Goal: Use online tool/utility: Use online tool/utility

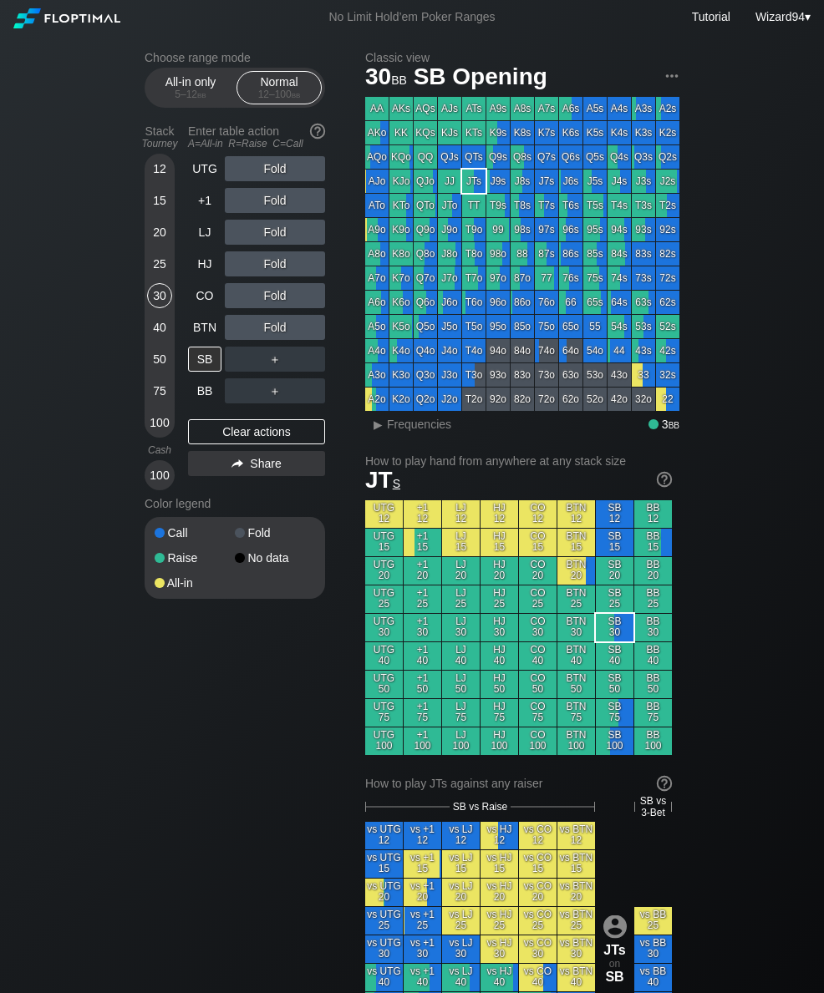
scroll to position [0, 165]
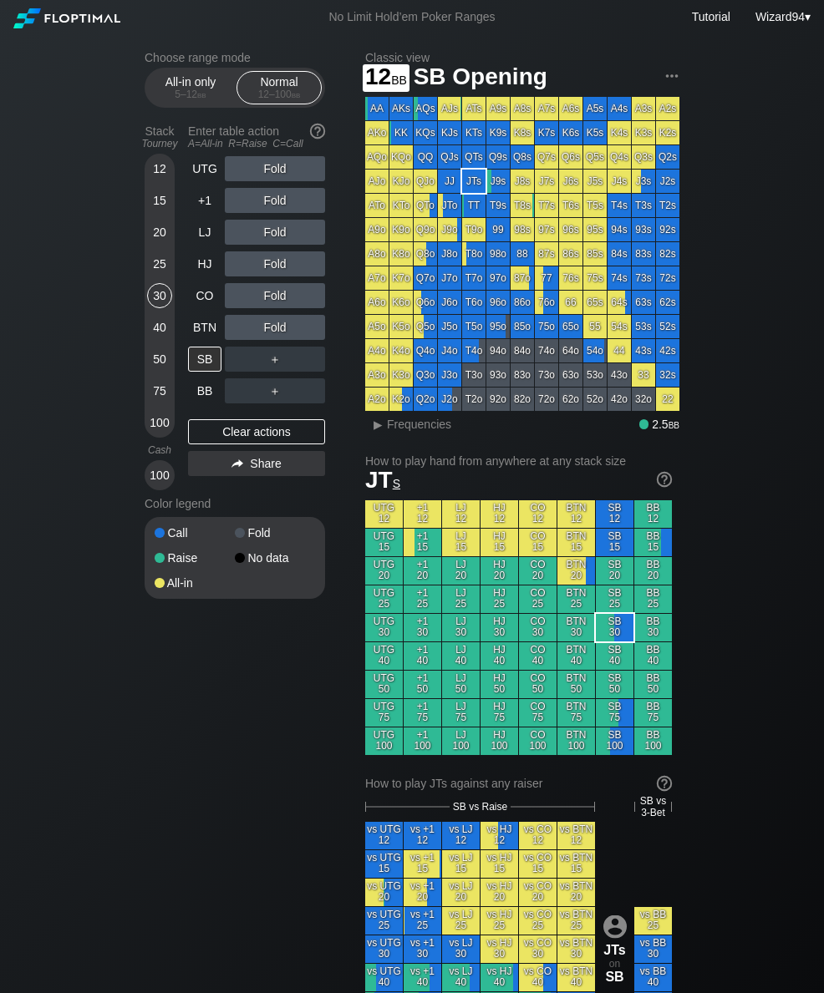
click at [165, 168] on div "12" at bounding box center [159, 168] width 25 height 25
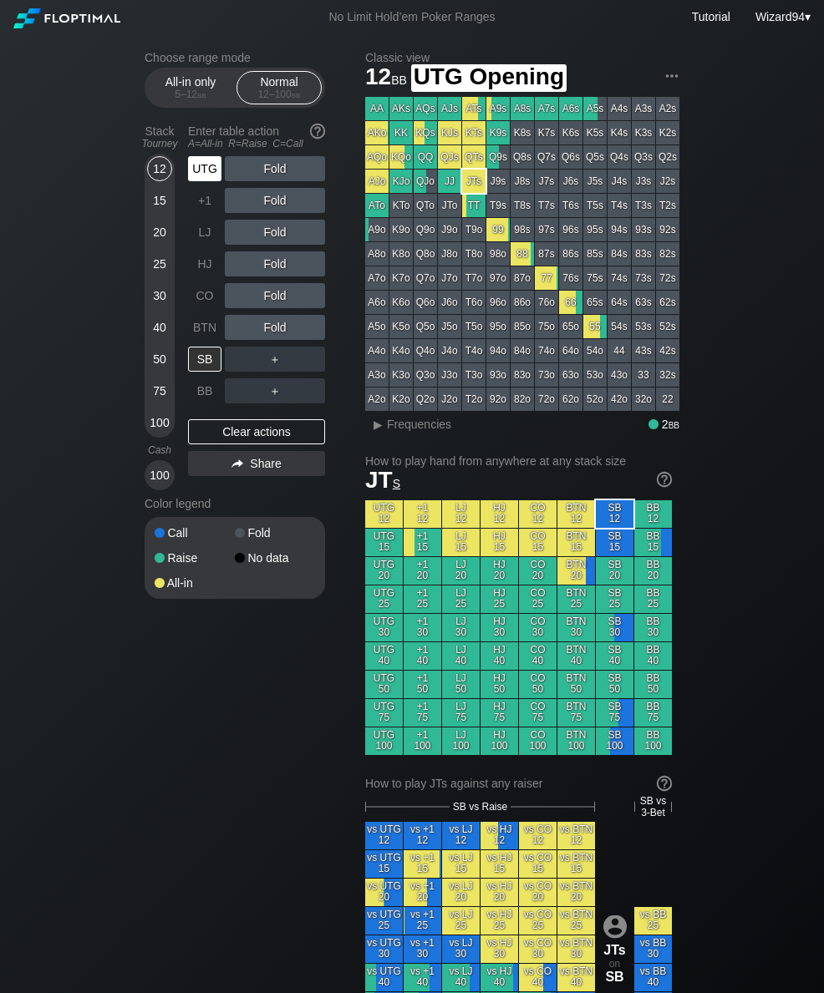
click at [210, 180] on div "UTG" at bounding box center [204, 168] width 33 height 25
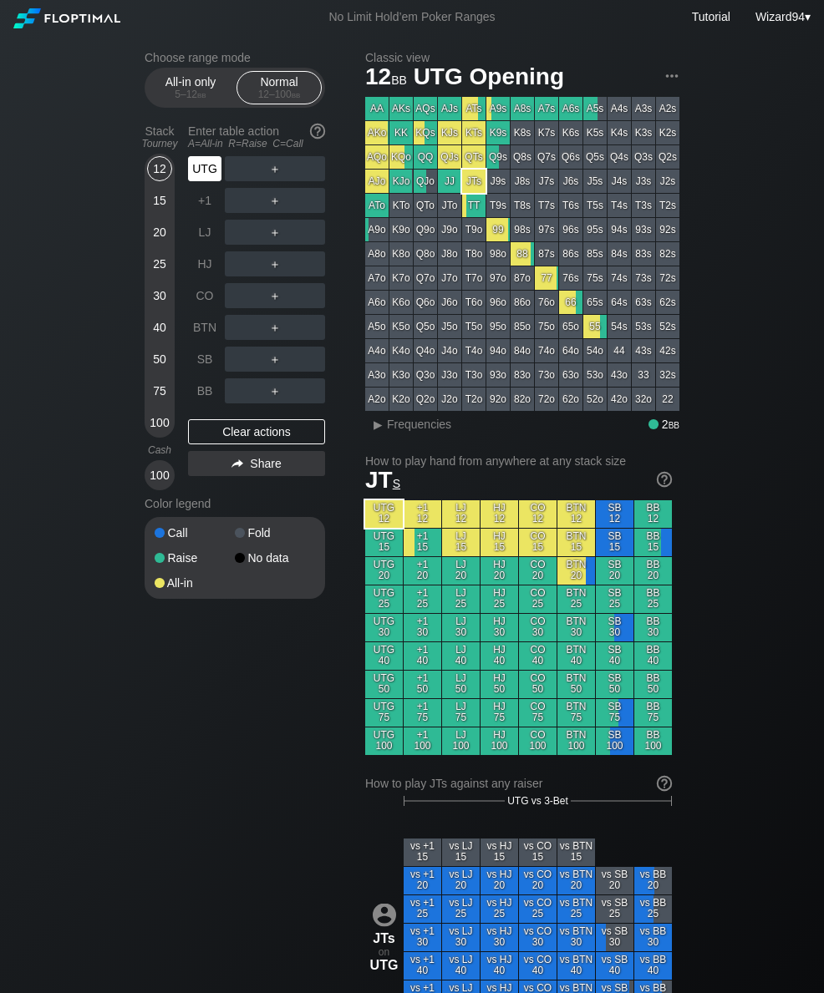
click at [203, 181] on div "UTG" at bounding box center [204, 168] width 33 height 25
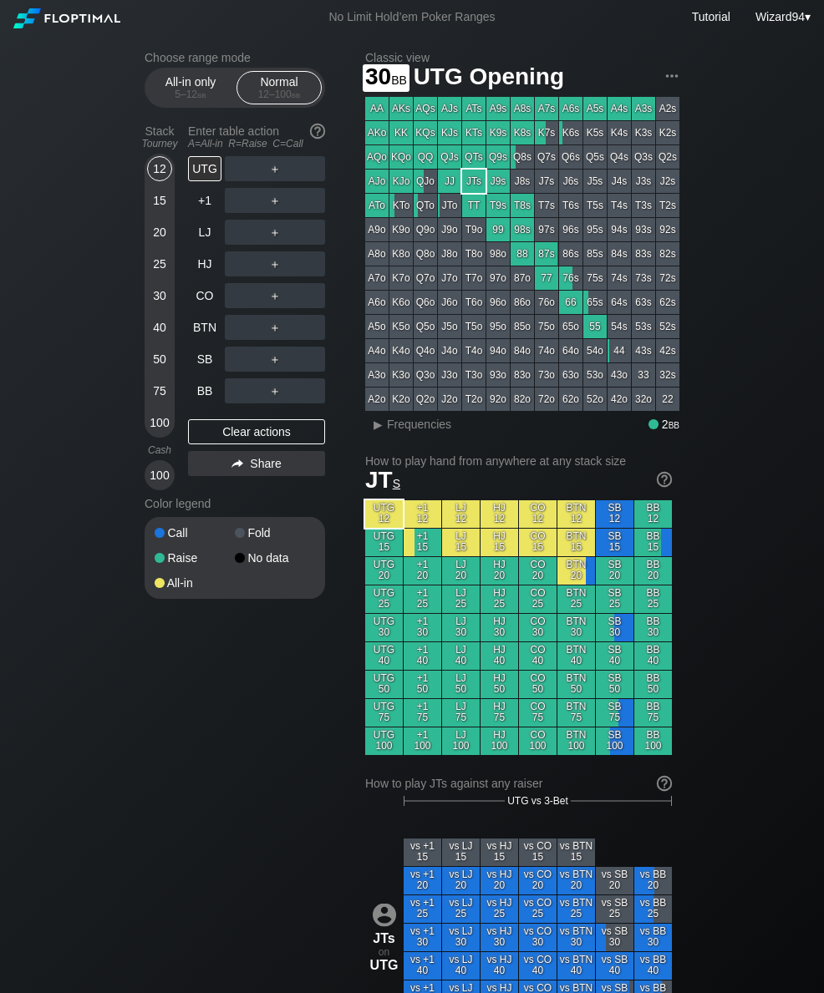
click at [153, 306] on div "30" at bounding box center [159, 295] width 25 height 25
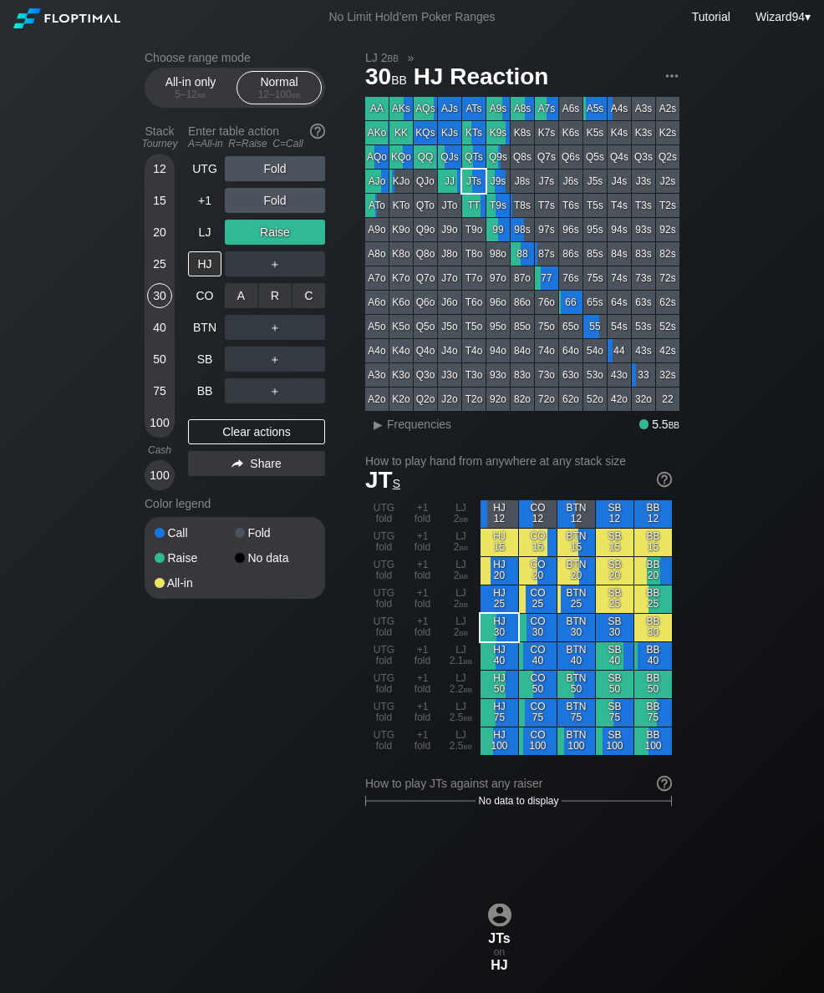
click at [275, 302] on div "R ✕" at bounding box center [275, 295] width 33 height 25
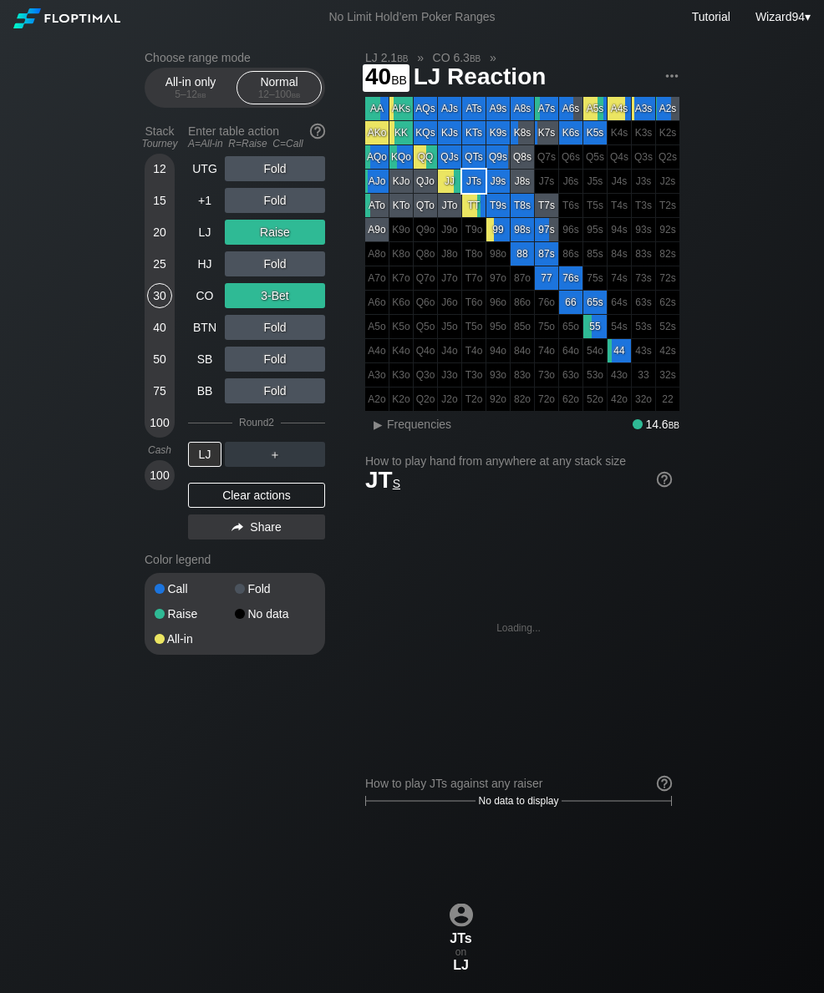
click at [158, 339] on div "40" at bounding box center [159, 327] width 25 height 25
click at [160, 276] on div "25" at bounding box center [159, 263] width 25 height 25
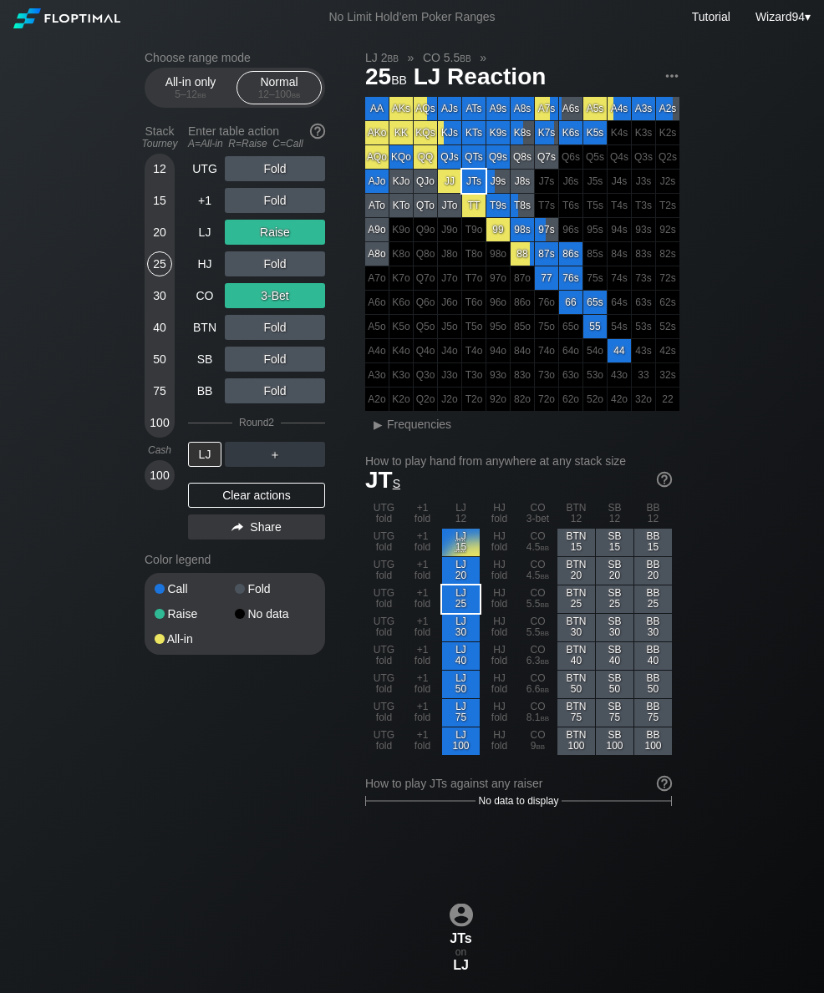
click at [165, 245] on div "20" at bounding box center [159, 232] width 25 height 25
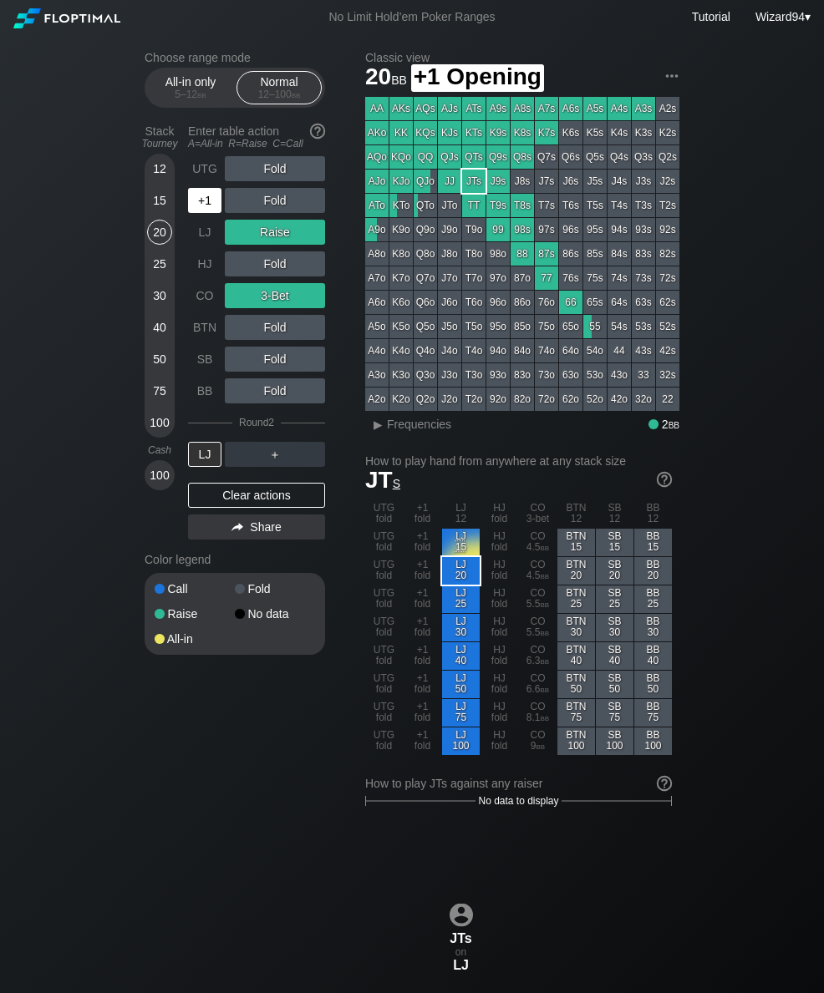
click at [211, 208] on div "+1" at bounding box center [204, 200] width 33 height 25
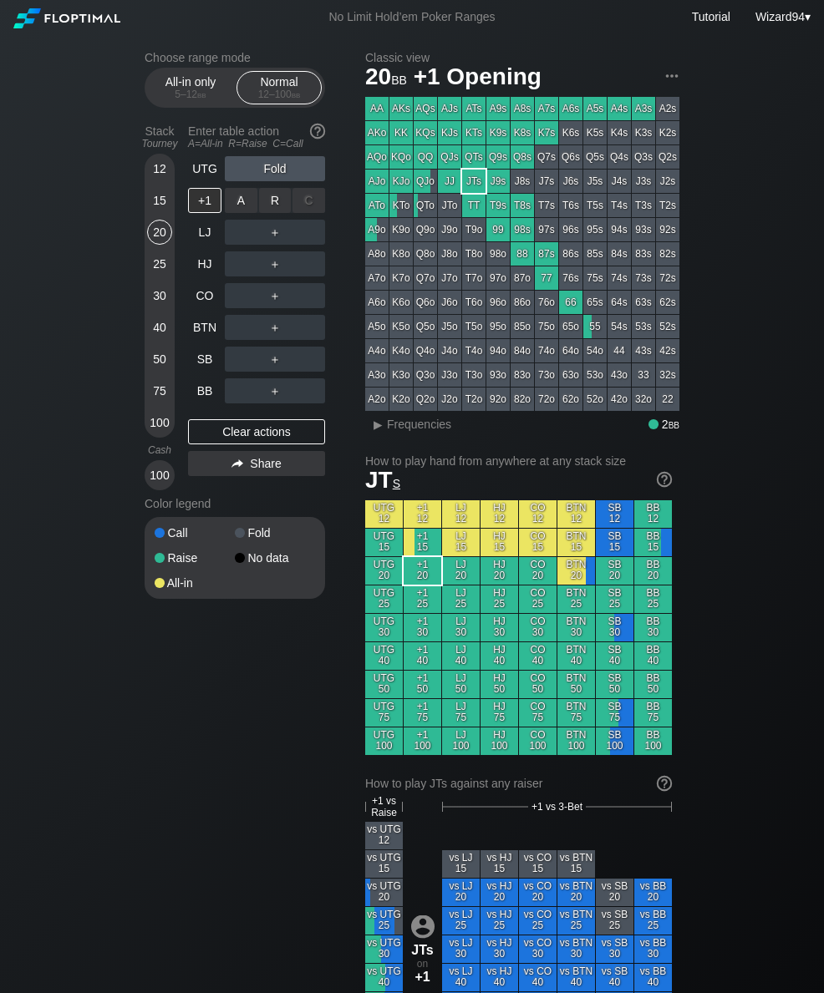
click at [278, 211] on div "R ✕" at bounding box center [275, 200] width 33 height 25
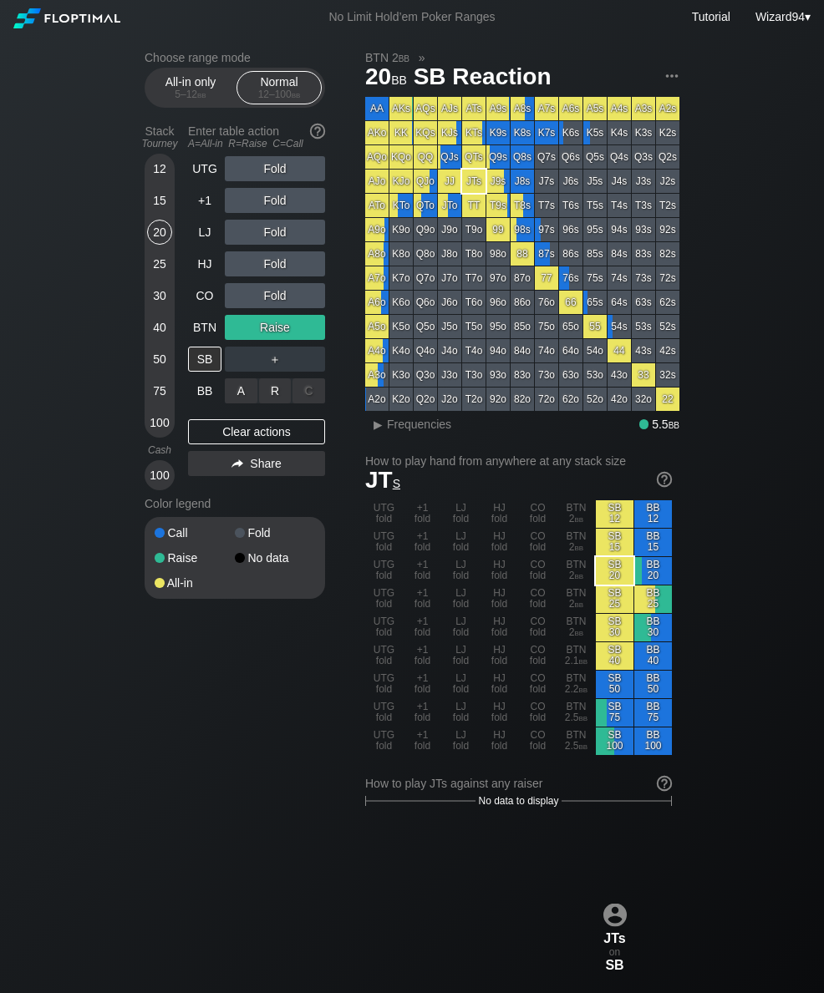
click at [241, 403] on div "A ✕" at bounding box center [241, 390] width 33 height 25
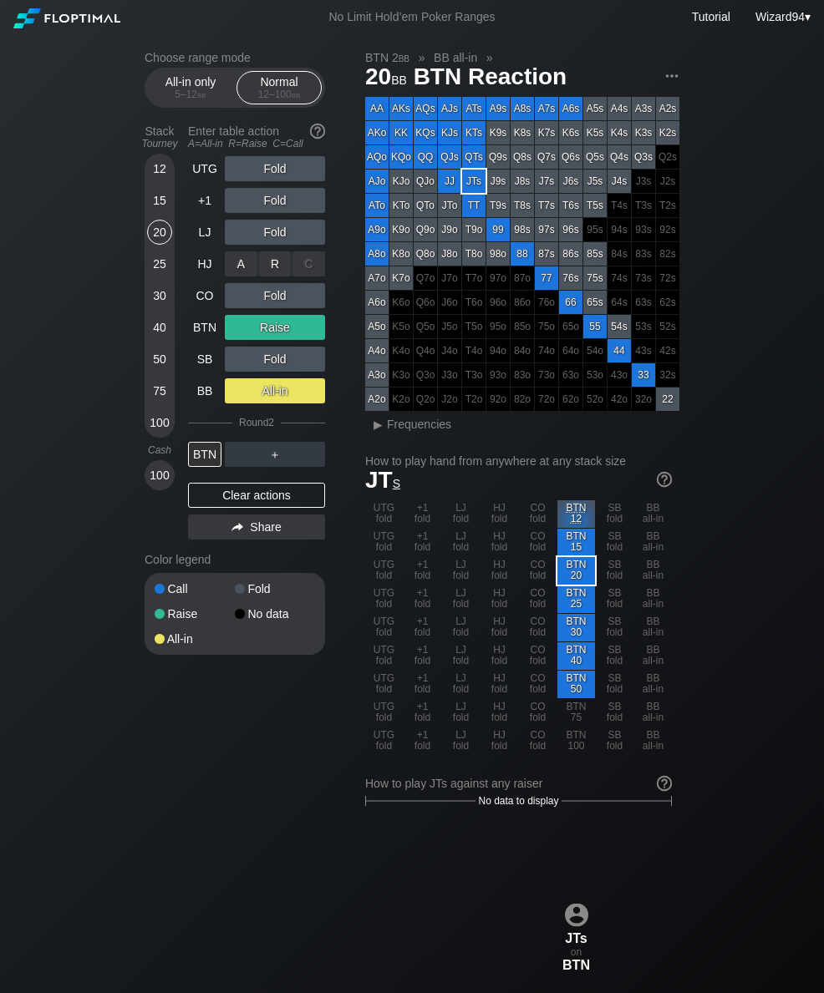
click at [271, 266] on div "R ✕" at bounding box center [275, 263] width 33 height 25
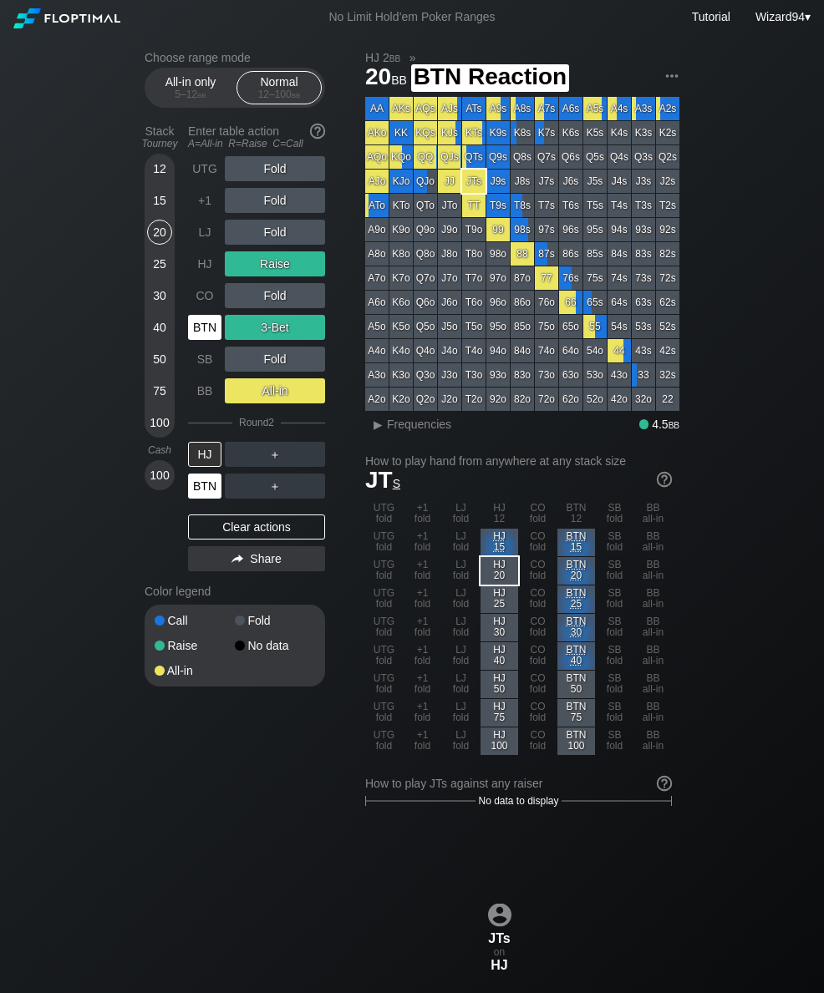
click at [202, 339] on div "BTN" at bounding box center [204, 327] width 33 height 25
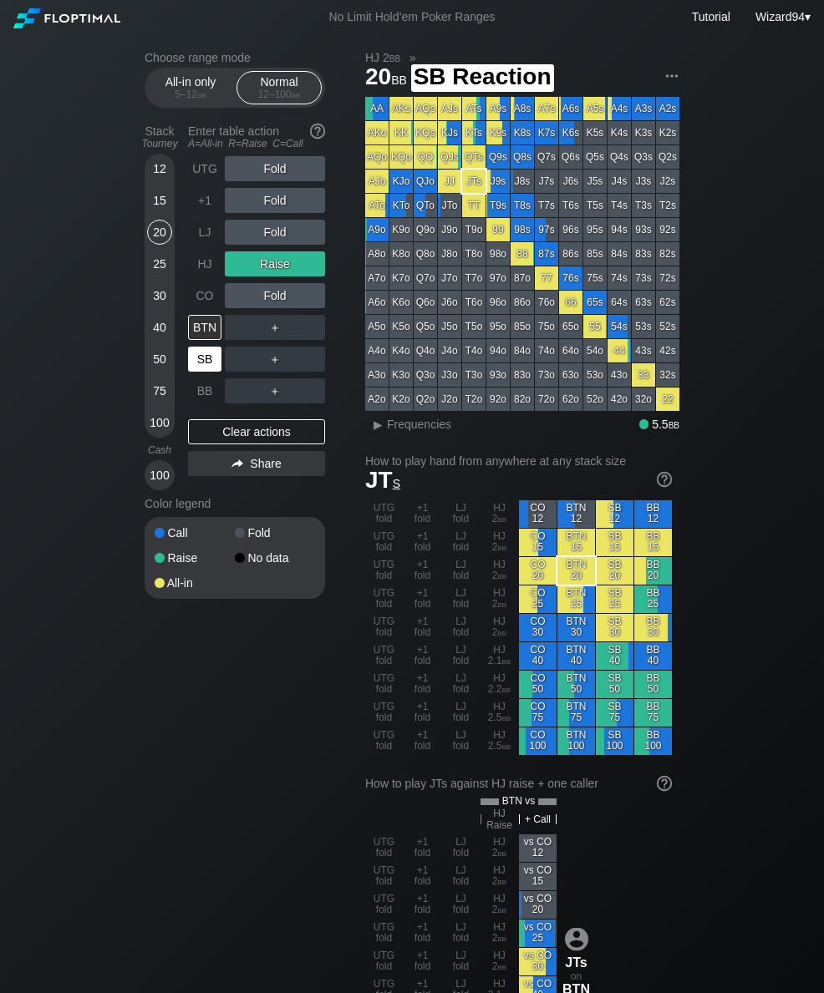
click at [207, 368] on div "SB" at bounding box center [204, 359] width 33 height 25
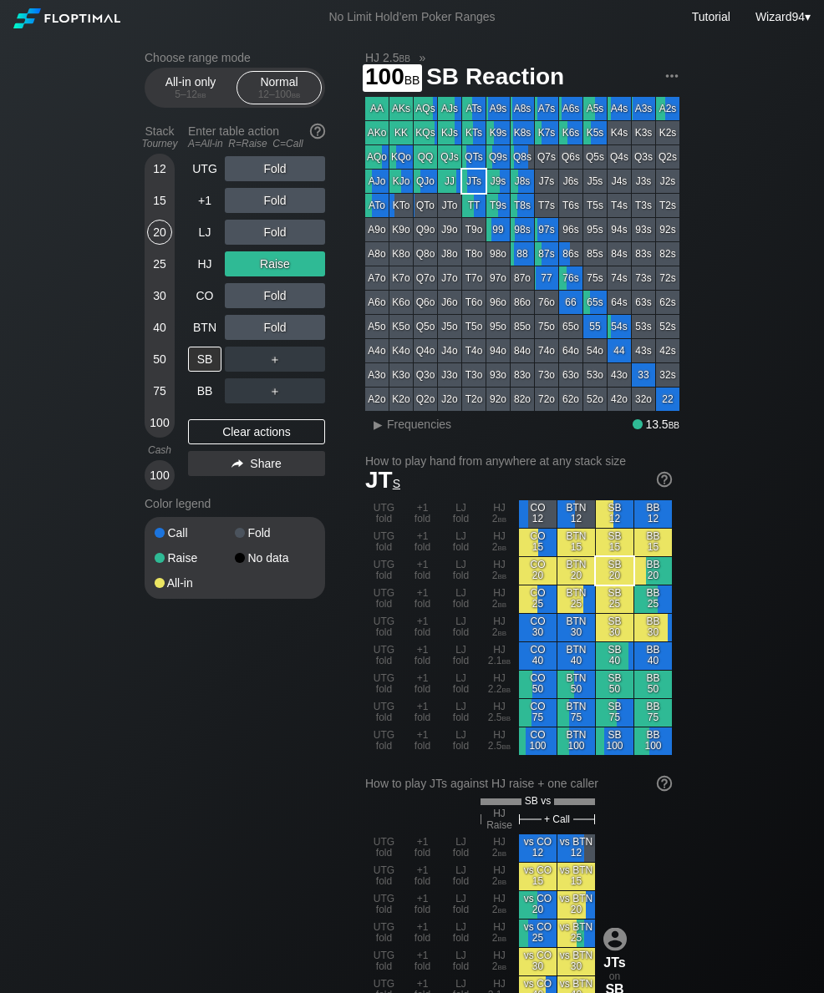
click at [165, 433] on div "100" at bounding box center [159, 422] width 25 height 25
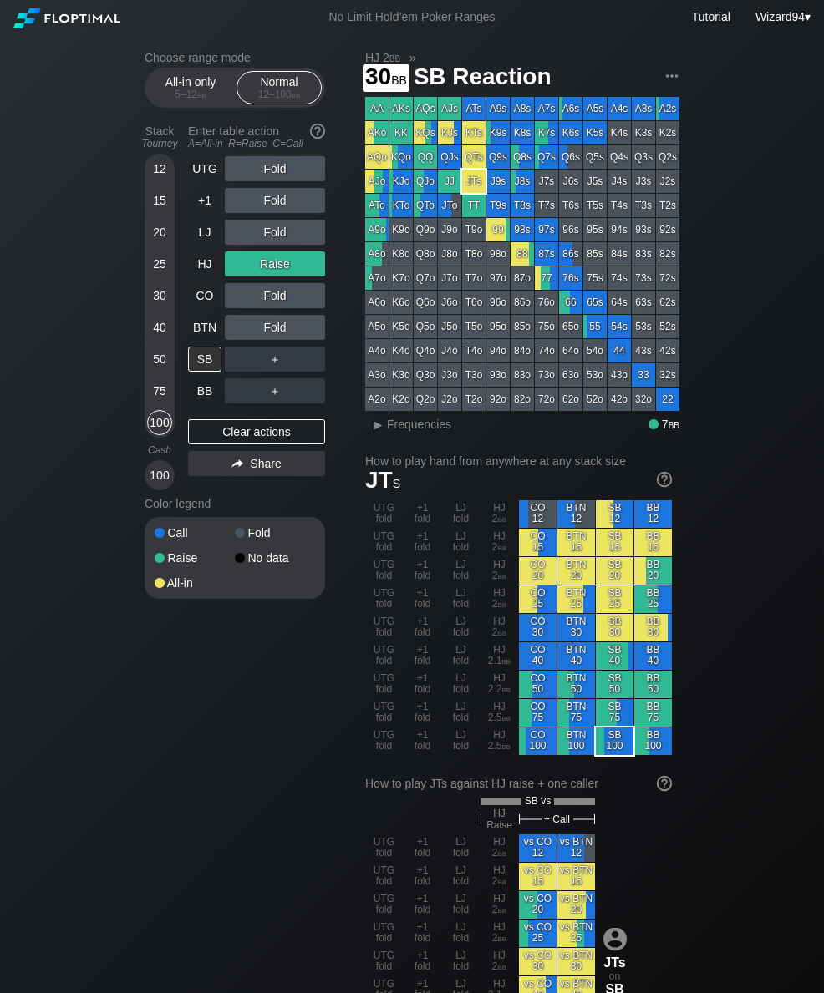
click at [160, 307] on div "30" at bounding box center [159, 295] width 25 height 25
click at [186, 213] on div "Stack Tourney Enter table action A=All-in R=Raise C=Call [PHONE_NUMBER] [PHONE_…" at bounding box center [235, 304] width 180 height 373
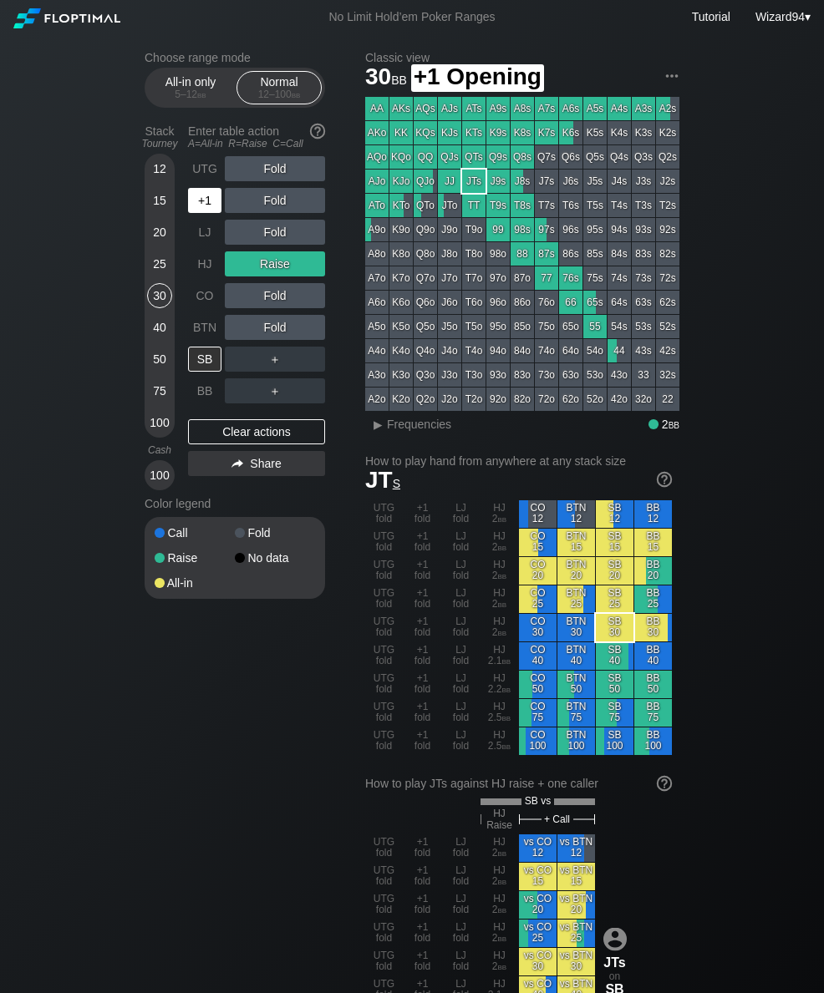
click at [200, 216] on div "+1" at bounding box center [206, 201] width 37 height 32
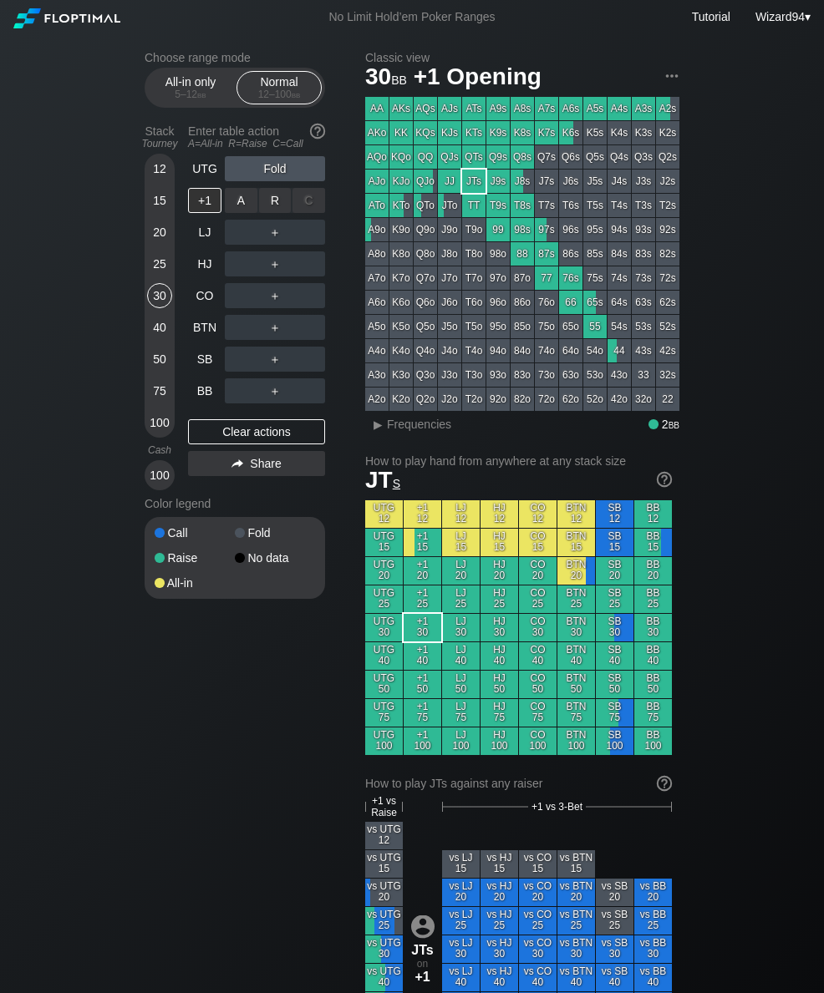
click at [271, 206] on div "R ✕" at bounding box center [275, 200] width 33 height 25
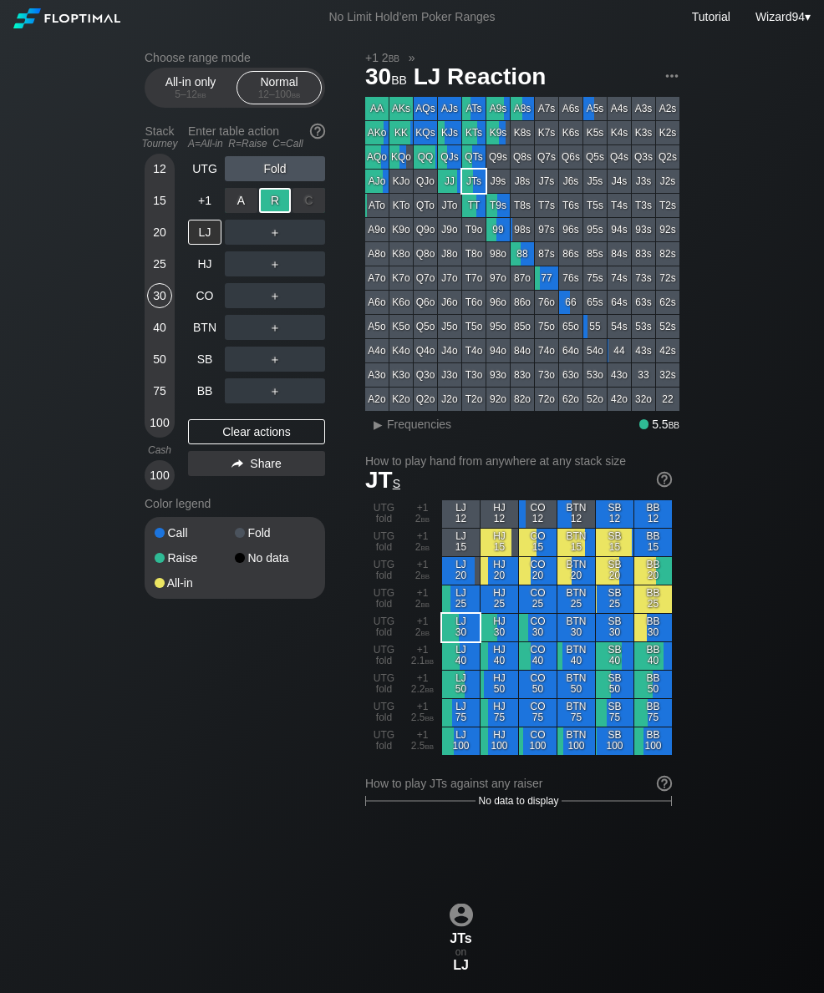
click at [205, 372] on div "SB" at bounding box center [204, 359] width 33 height 25
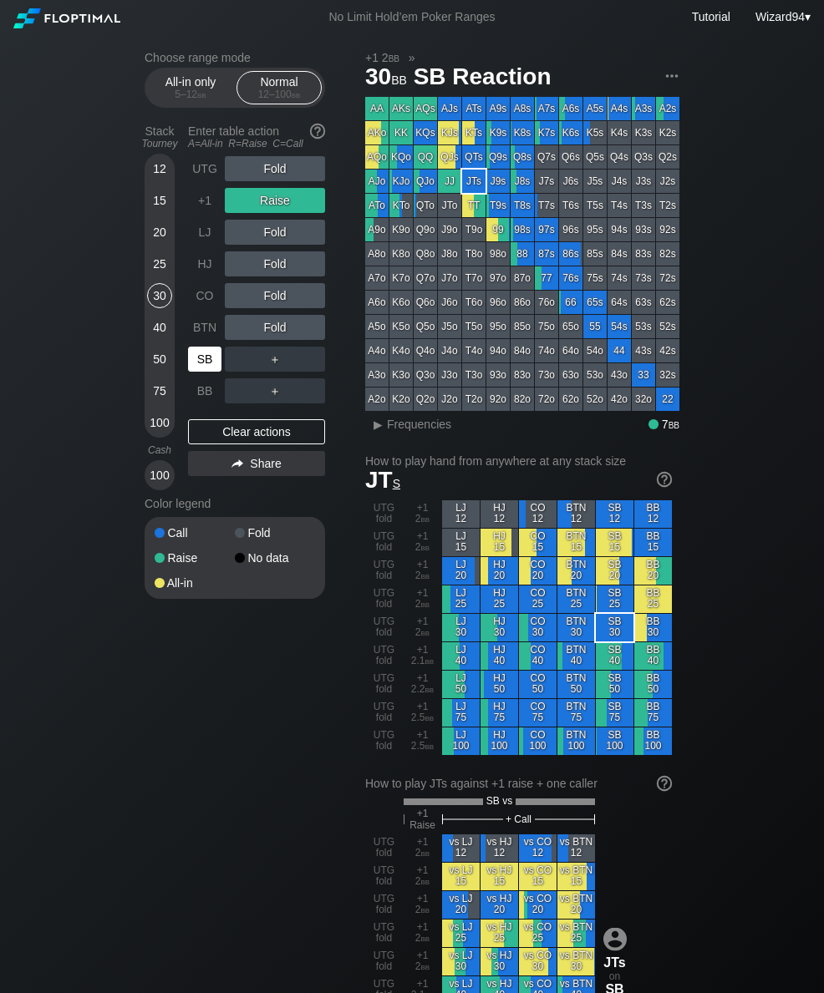
click at [160, 393] on div "75" at bounding box center [159, 390] width 25 height 25
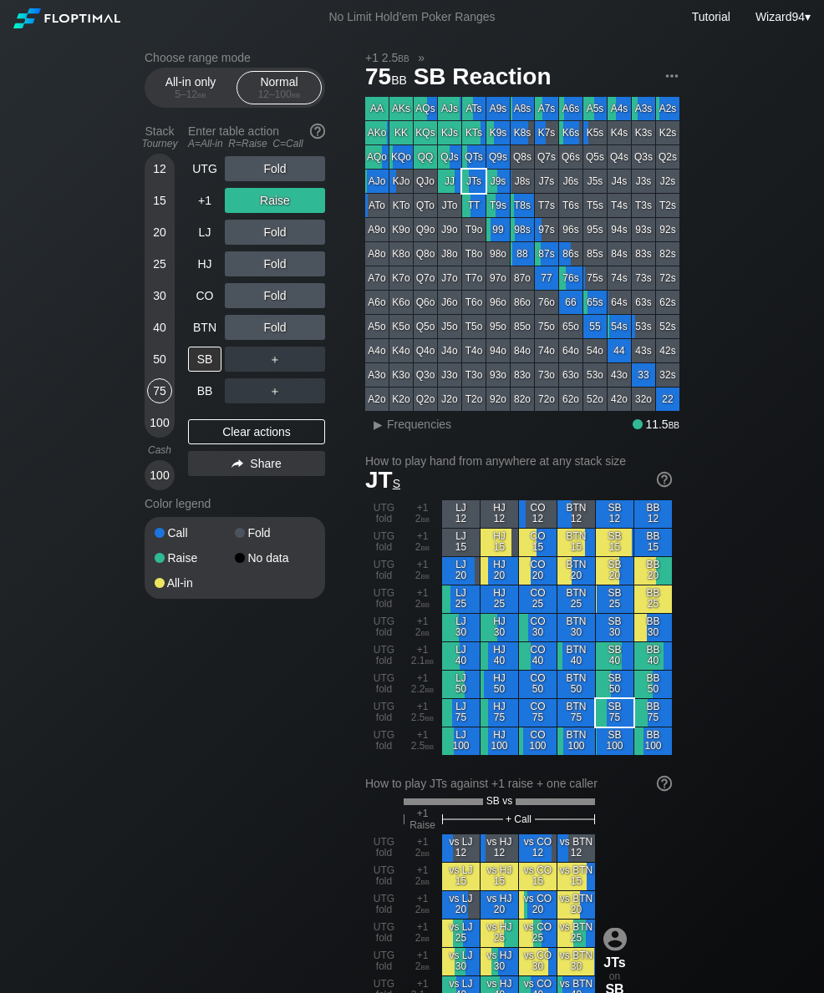
click at [160, 392] on div "75" at bounding box center [159, 390] width 25 height 25
click at [141, 363] on div "Choose range mode All-in only 5 – 12 bb Normal 12 – 100 bb Stack Tourney Enter …" at bounding box center [411, 1001] width 561 height 1934
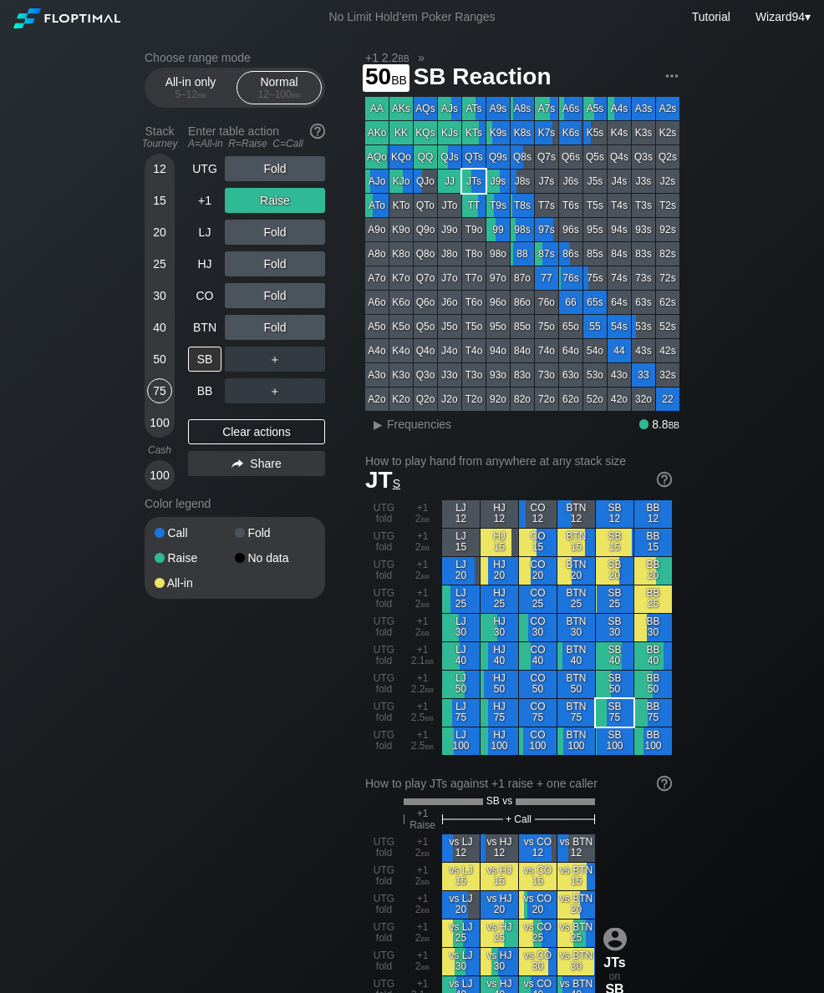
click at [159, 372] on div "50" at bounding box center [159, 359] width 25 height 25
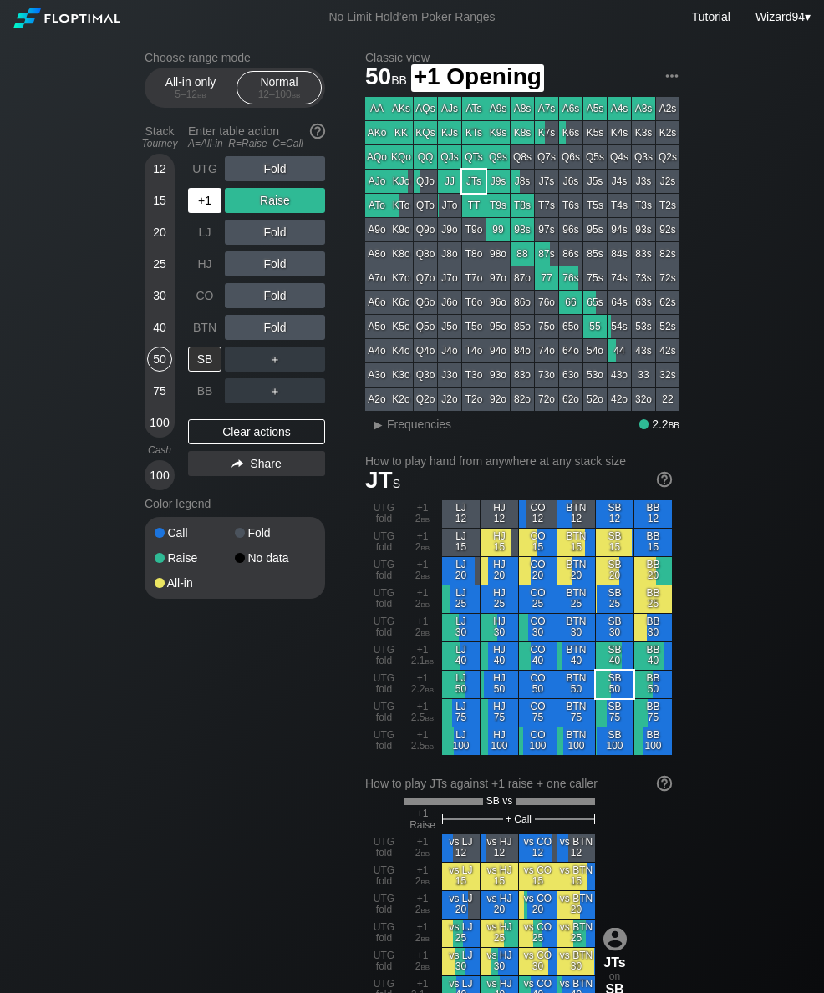
click at [205, 212] on div "+1" at bounding box center [204, 200] width 33 height 25
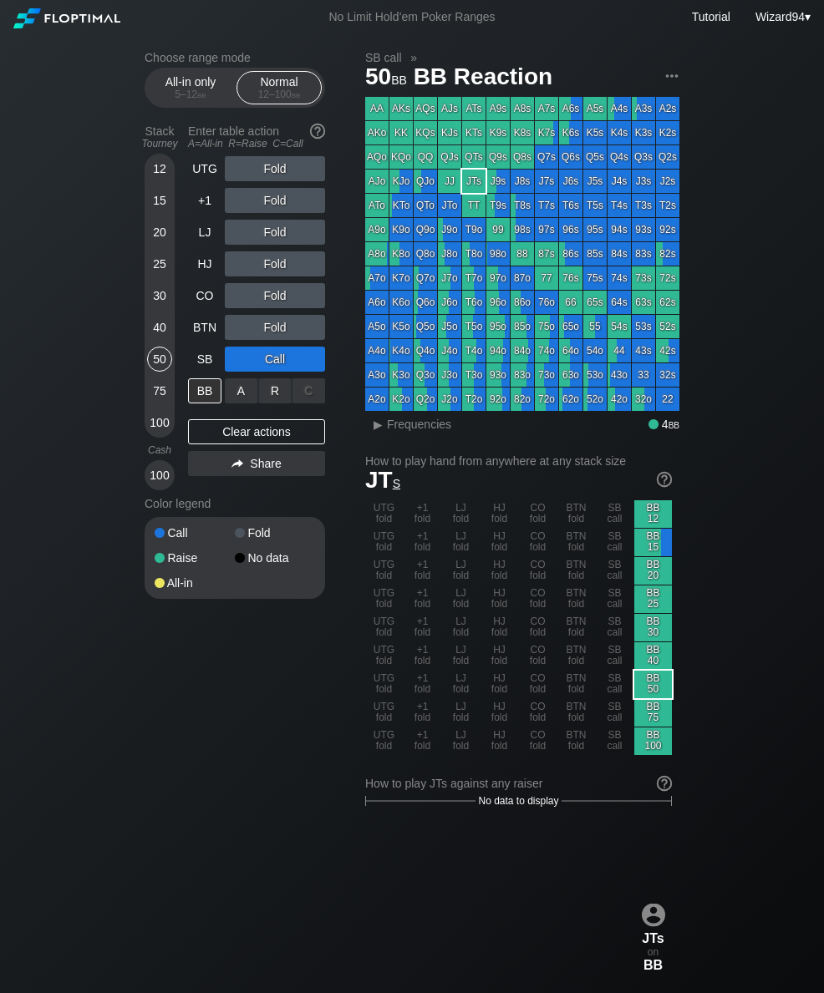
click at [273, 400] on div "R ✕" at bounding box center [275, 390] width 33 height 25
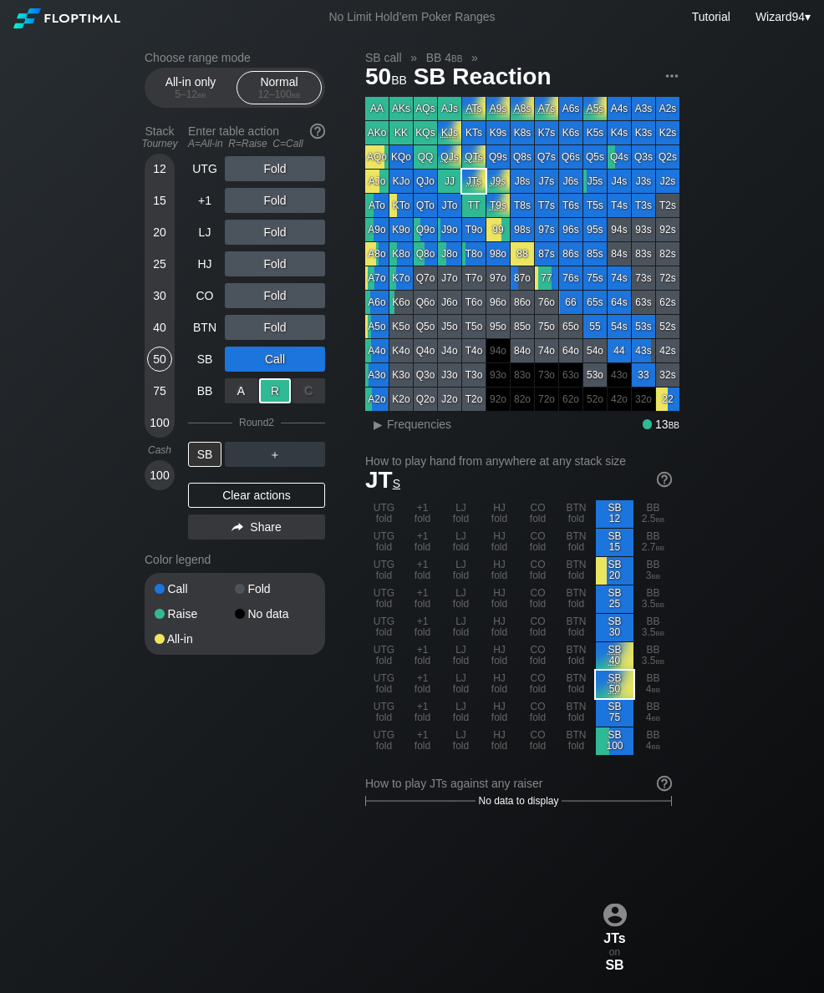
click at [155, 347] on div "40" at bounding box center [159, 331] width 25 height 32
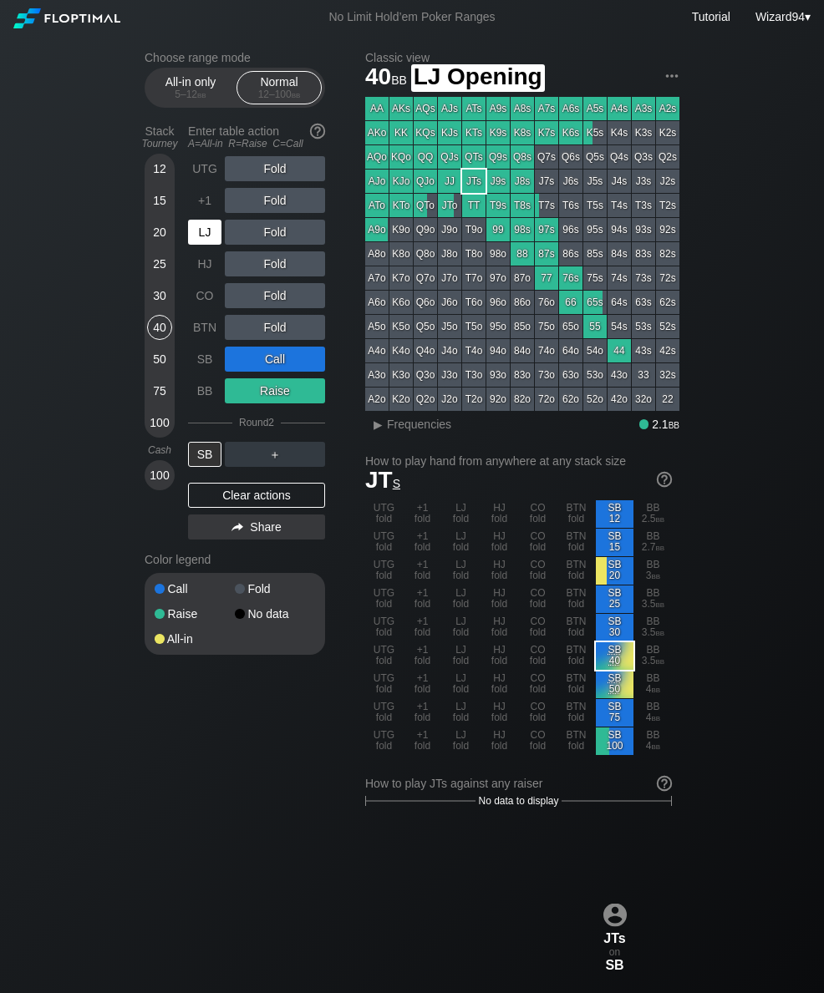
click at [200, 248] on div "LJ" at bounding box center [206, 232] width 37 height 32
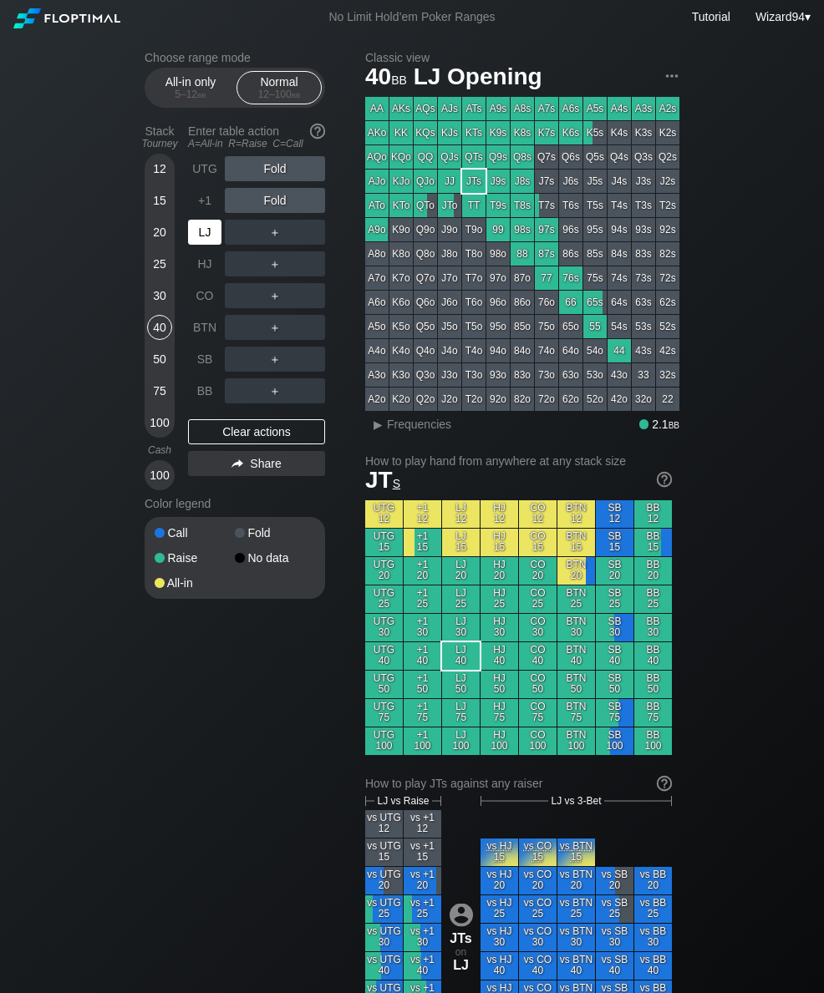
click at [211, 245] on div "LJ" at bounding box center [204, 232] width 33 height 25
click at [277, 245] on div "R ✕" at bounding box center [275, 232] width 33 height 25
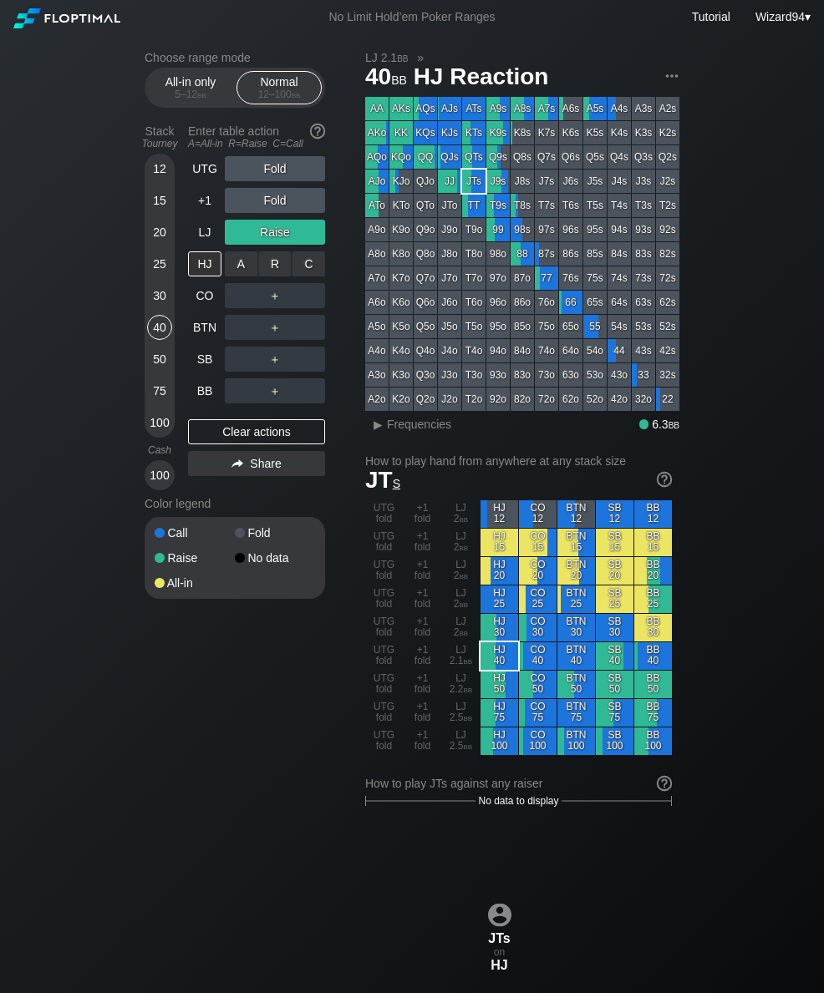
click at [273, 276] on div "R ✕" at bounding box center [275, 263] width 33 height 25
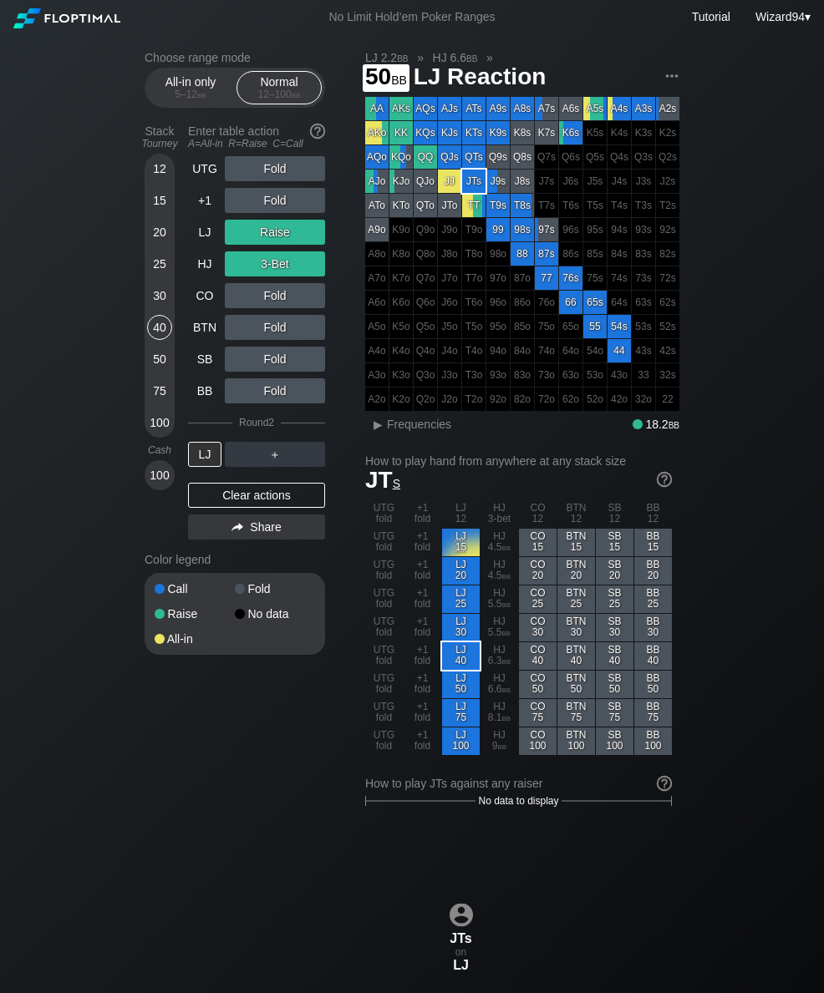
click at [155, 360] on div "50" at bounding box center [159, 359] width 25 height 25
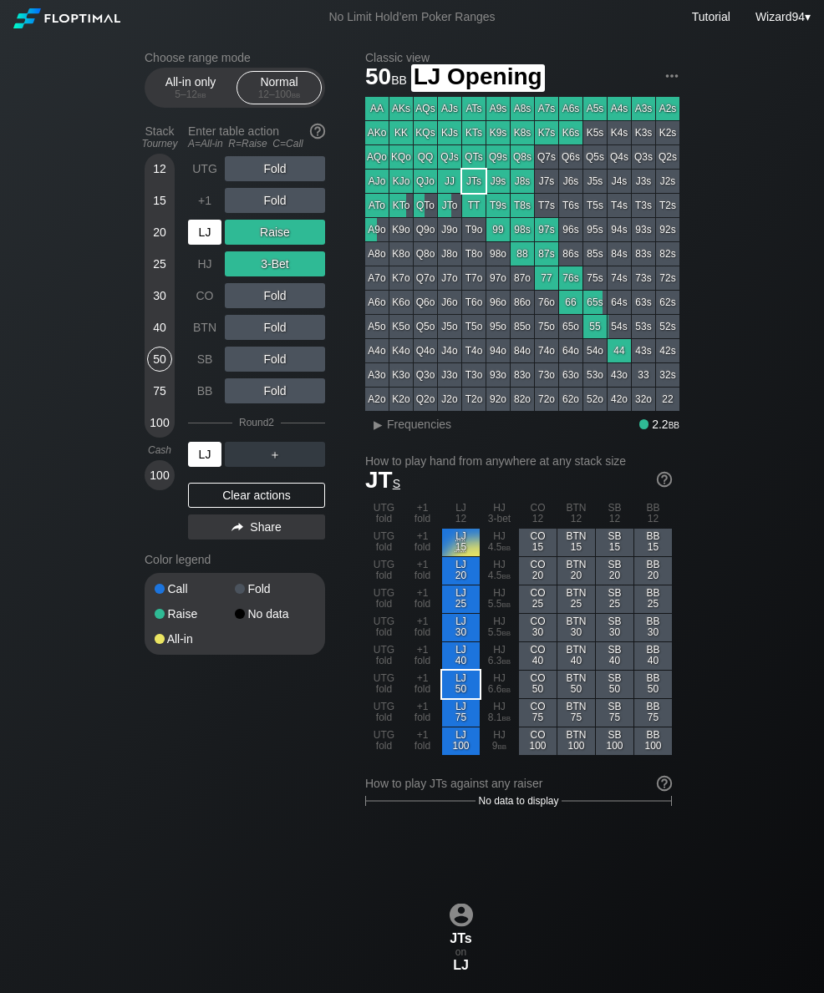
click at [202, 245] on div "LJ" at bounding box center [204, 232] width 33 height 25
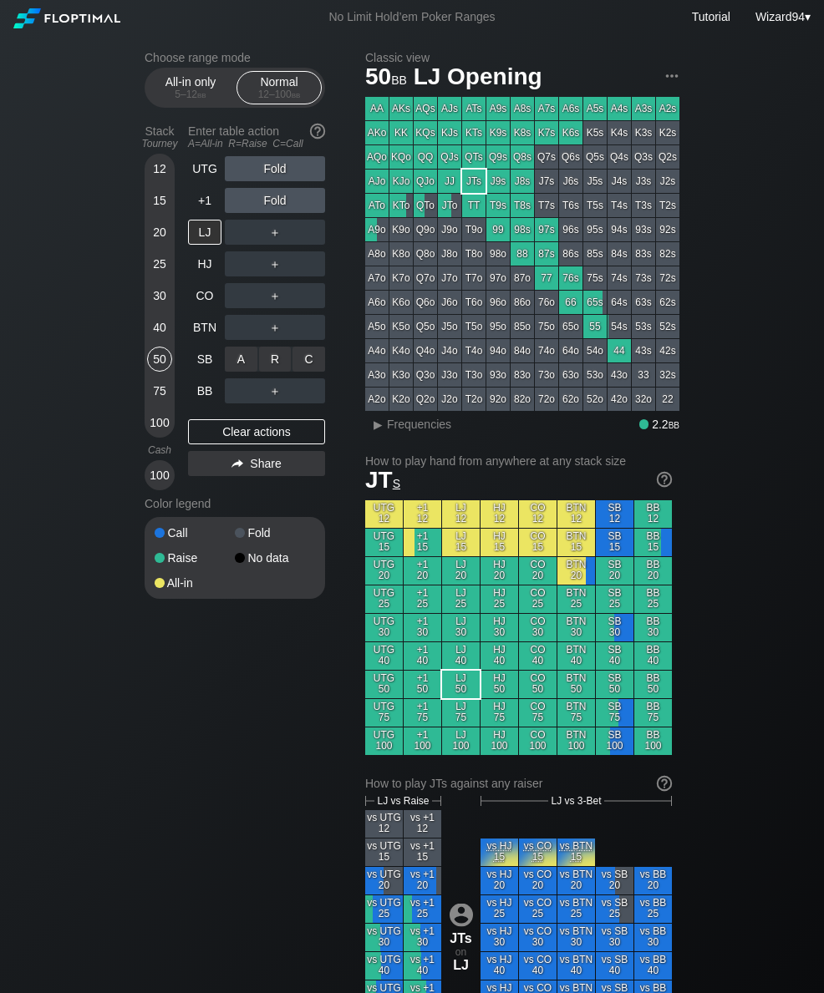
click at [312, 363] on div "C ✕" at bounding box center [308, 359] width 33 height 25
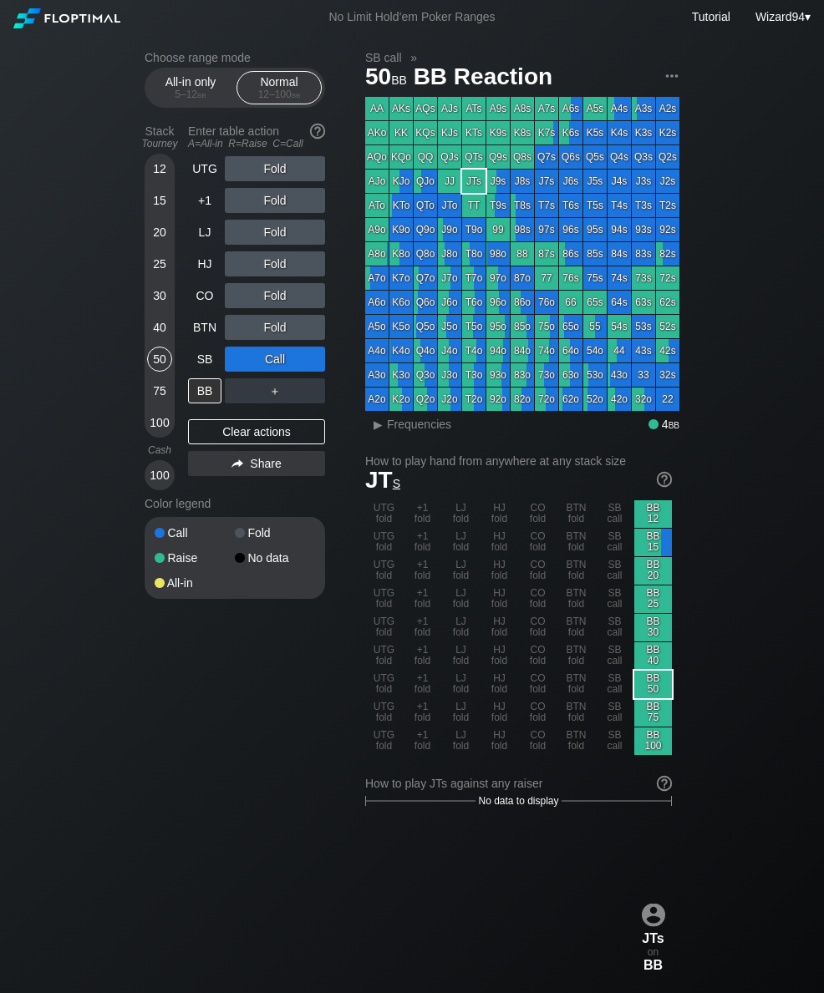
click at [155, 241] on div "20" at bounding box center [159, 232] width 25 height 25
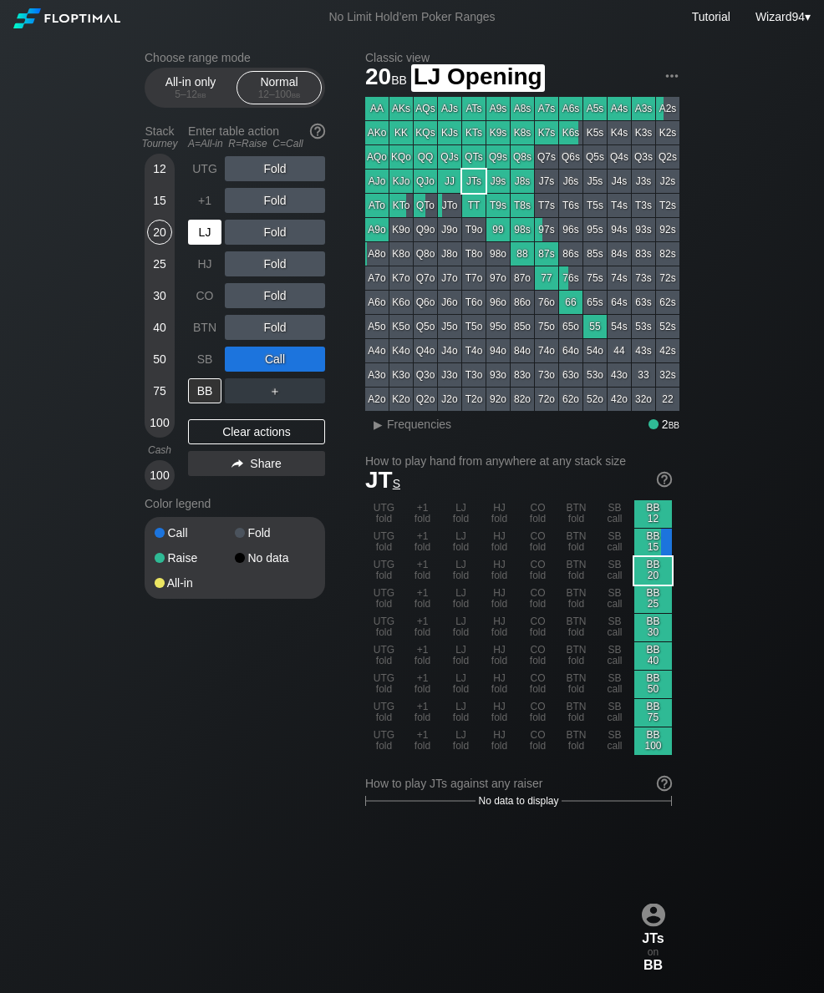
click at [200, 236] on div "LJ" at bounding box center [204, 232] width 33 height 25
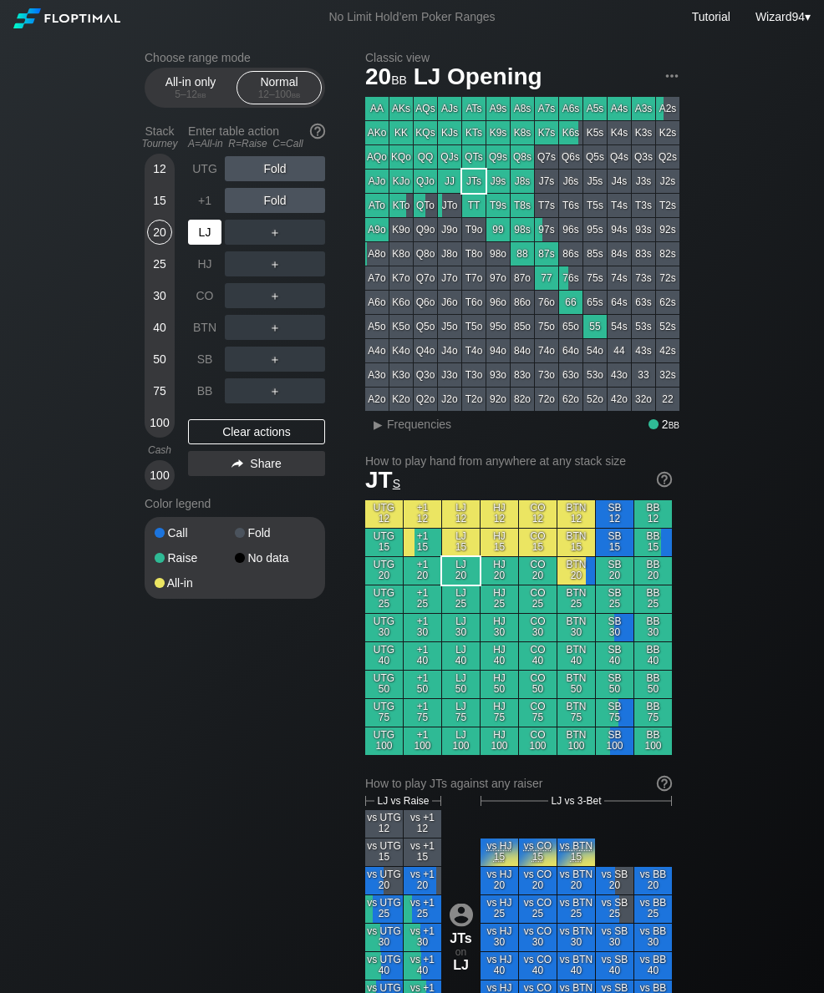
click at [200, 244] on div "LJ" at bounding box center [204, 232] width 33 height 25
click at [165, 266] on div "25" at bounding box center [159, 263] width 25 height 25
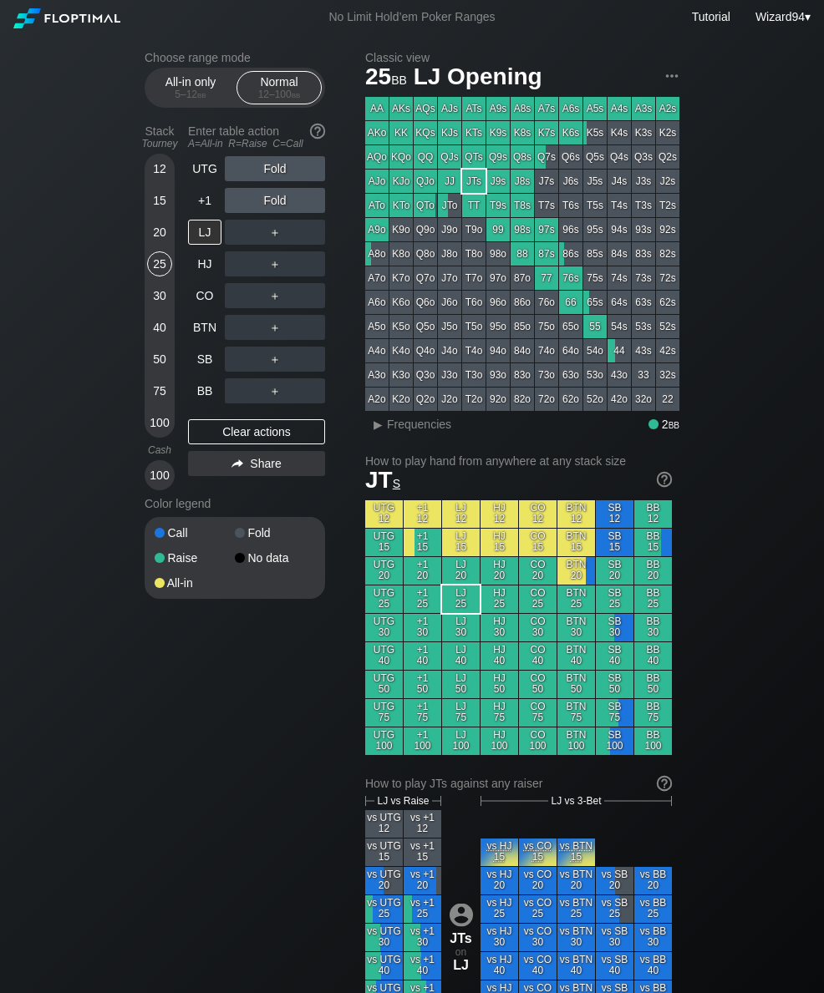
click at [160, 308] on div "30" at bounding box center [159, 295] width 25 height 25
click at [161, 181] on div "12" at bounding box center [159, 168] width 25 height 25
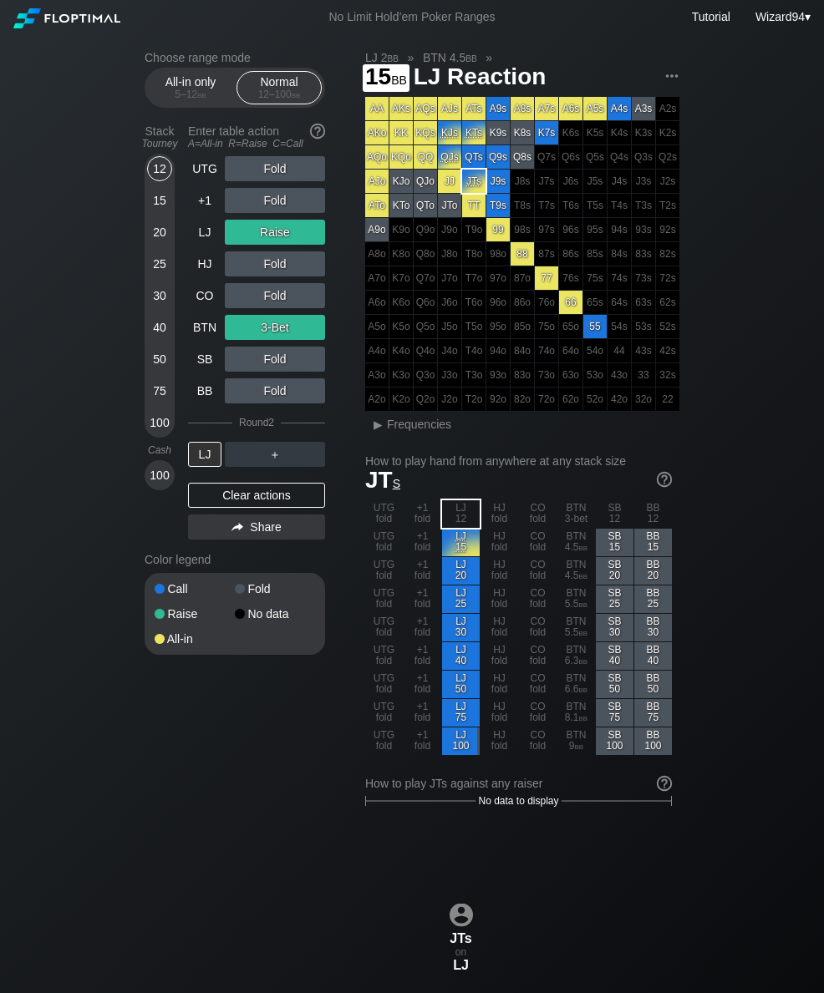
click at [158, 207] on div "15" at bounding box center [159, 200] width 25 height 25
click at [206, 237] on div "LJ" at bounding box center [204, 232] width 33 height 25
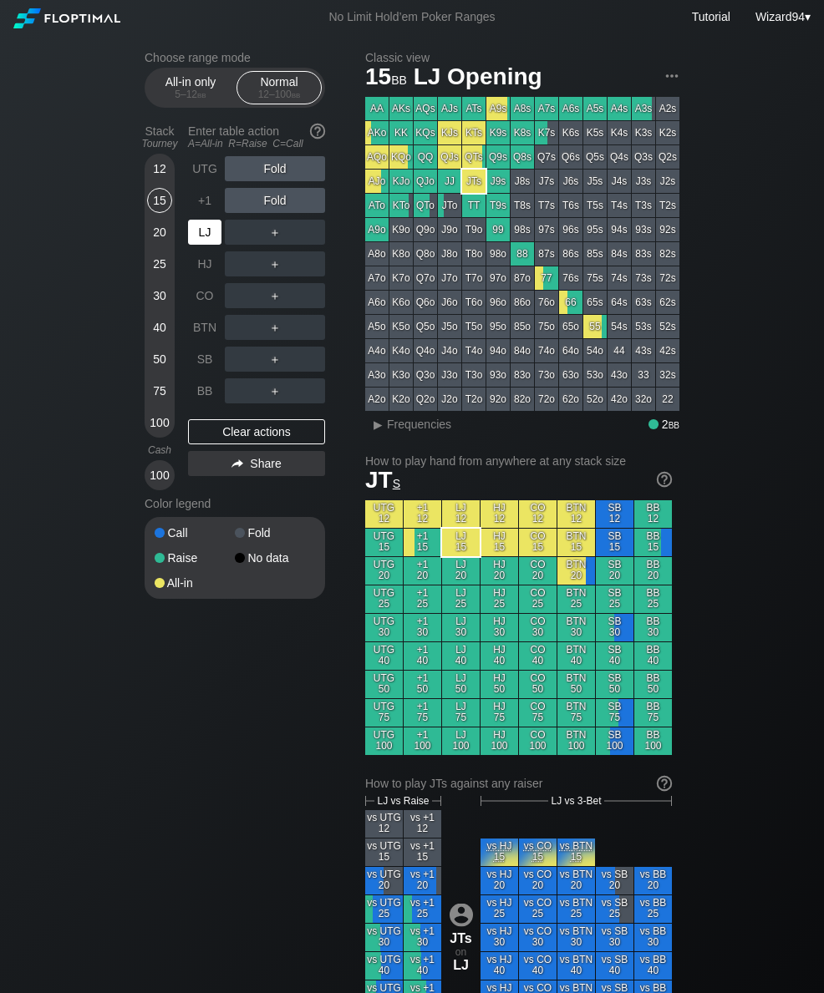
click at [206, 275] on div "HJ" at bounding box center [204, 263] width 33 height 25
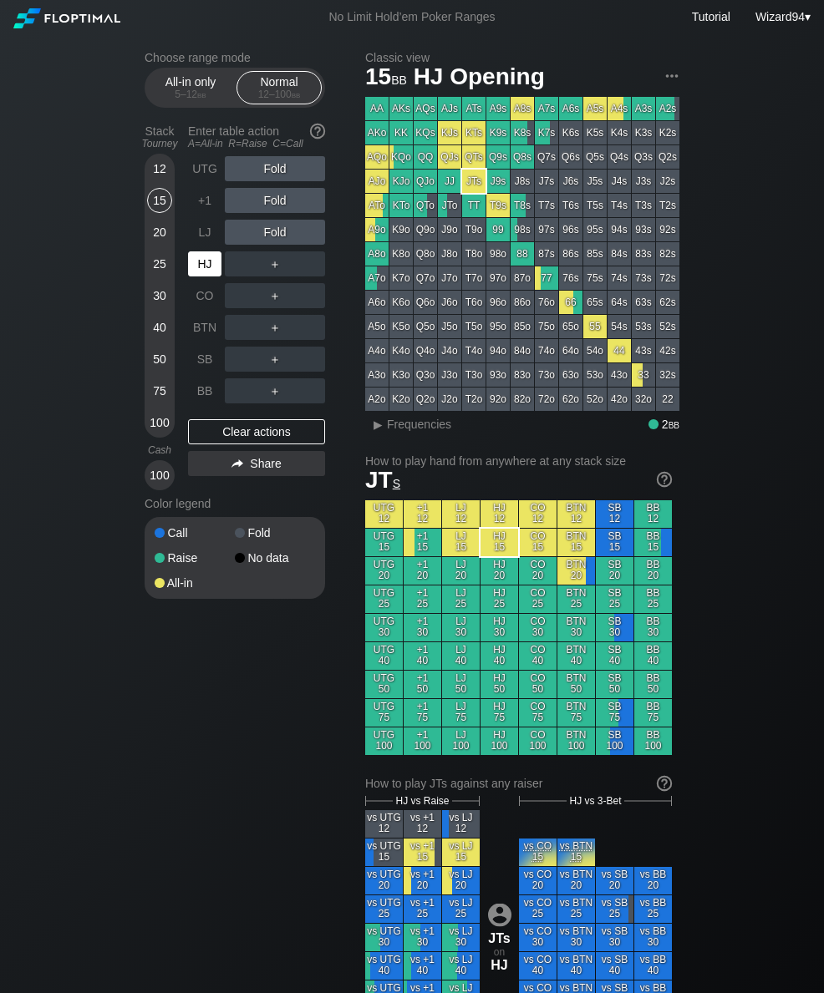
click at [198, 240] on div "LJ" at bounding box center [204, 232] width 33 height 25
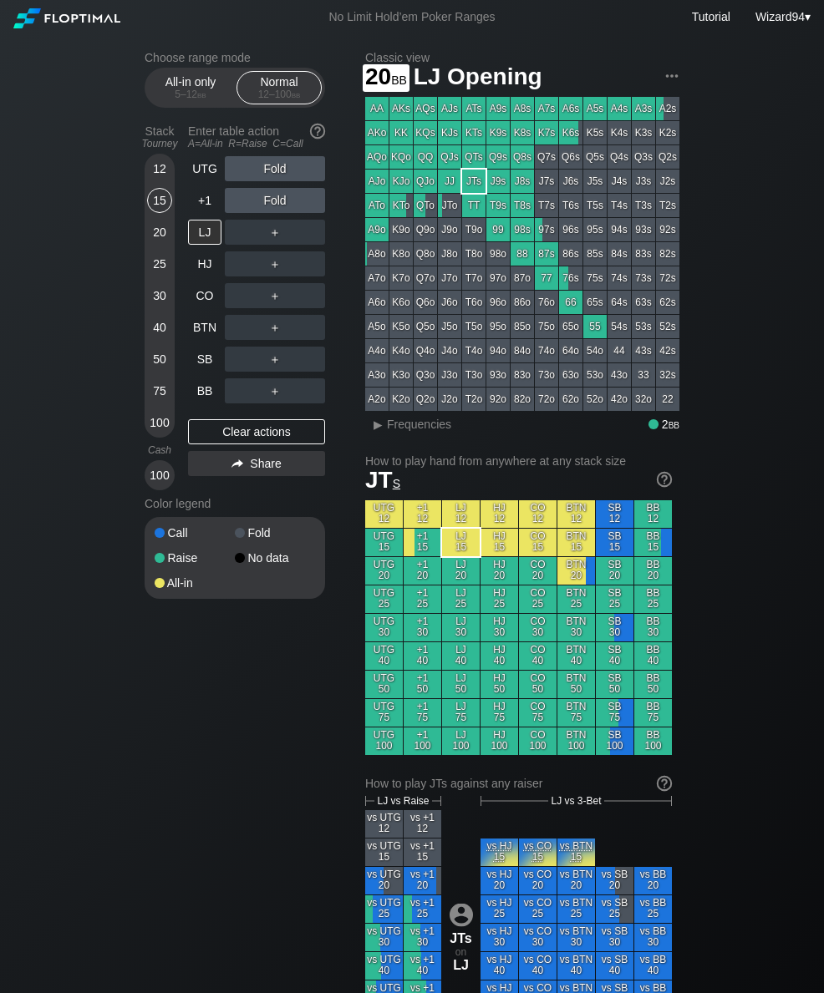
click at [165, 242] on div "20" at bounding box center [159, 232] width 25 height 25
click at [275, 308] on div "R ✕" at bounding box center [275, 295] width 33 height 25
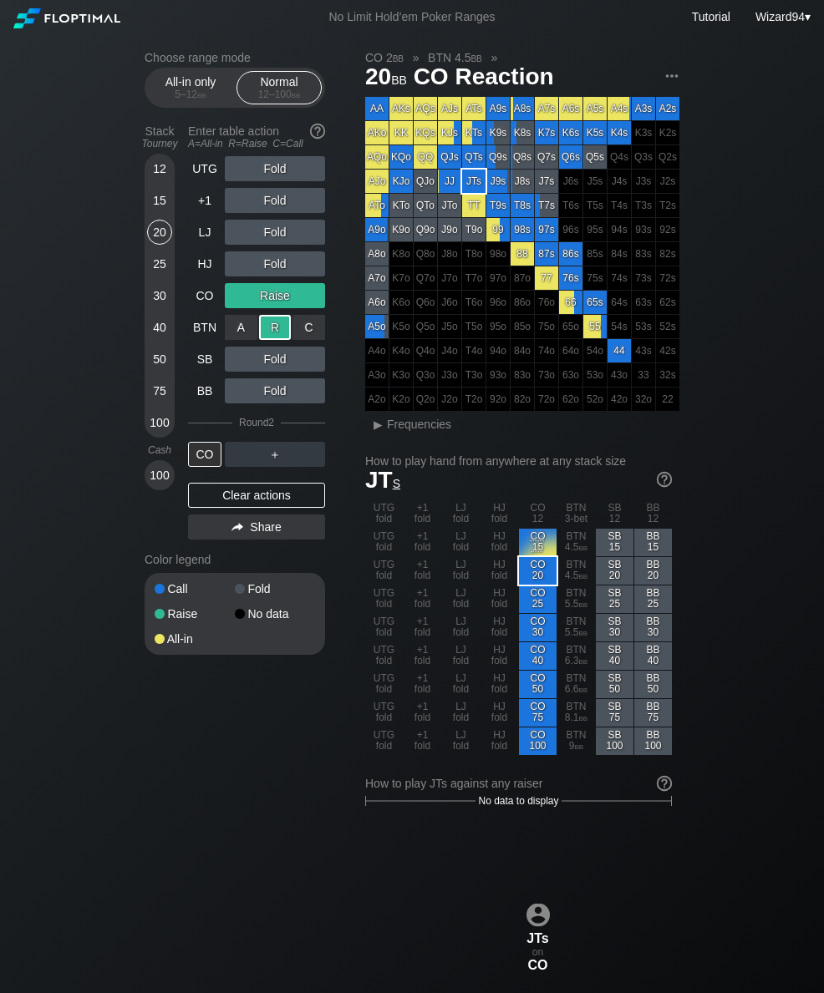
click at [157, 272] on div "25" at bounding box center [159, 263] width 25 height 25
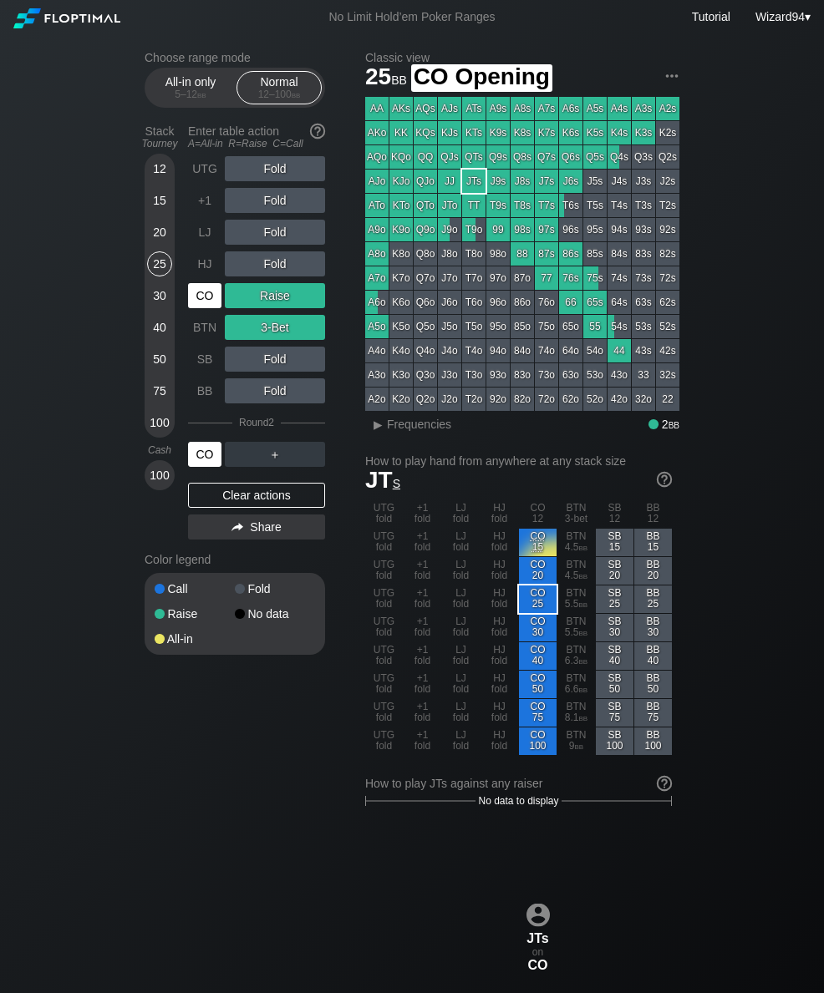
click at [209, 294] on div "CO" at bounding box center [204, 295] width 33 height 25
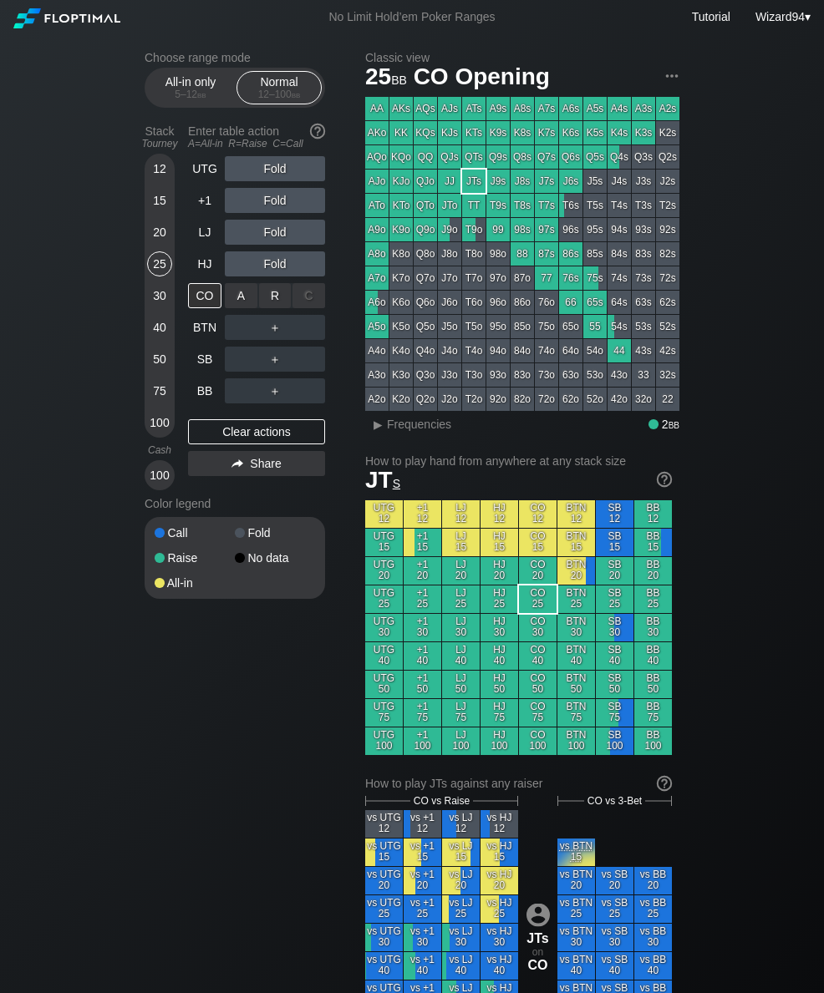
click at [276, 297] on div "R ✕" at bounding box center [275, 295] width 33 height 25
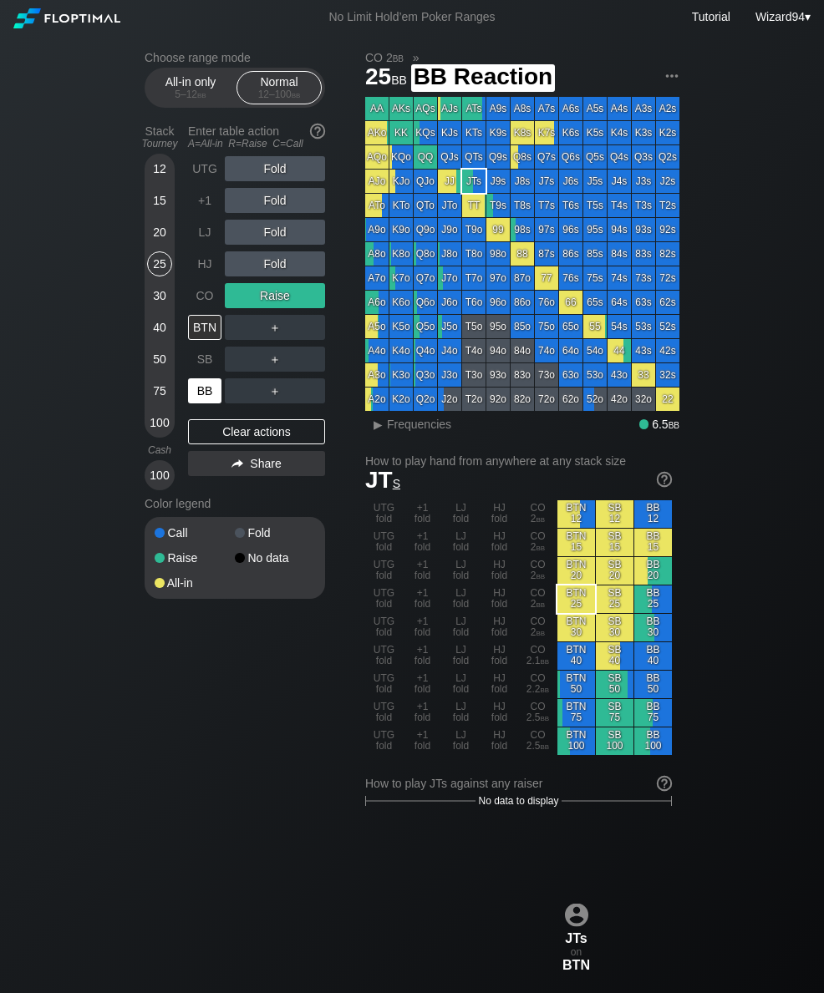
click at [215, 397] on div "BB" at bounding box center [204, 390] width 33 height 25
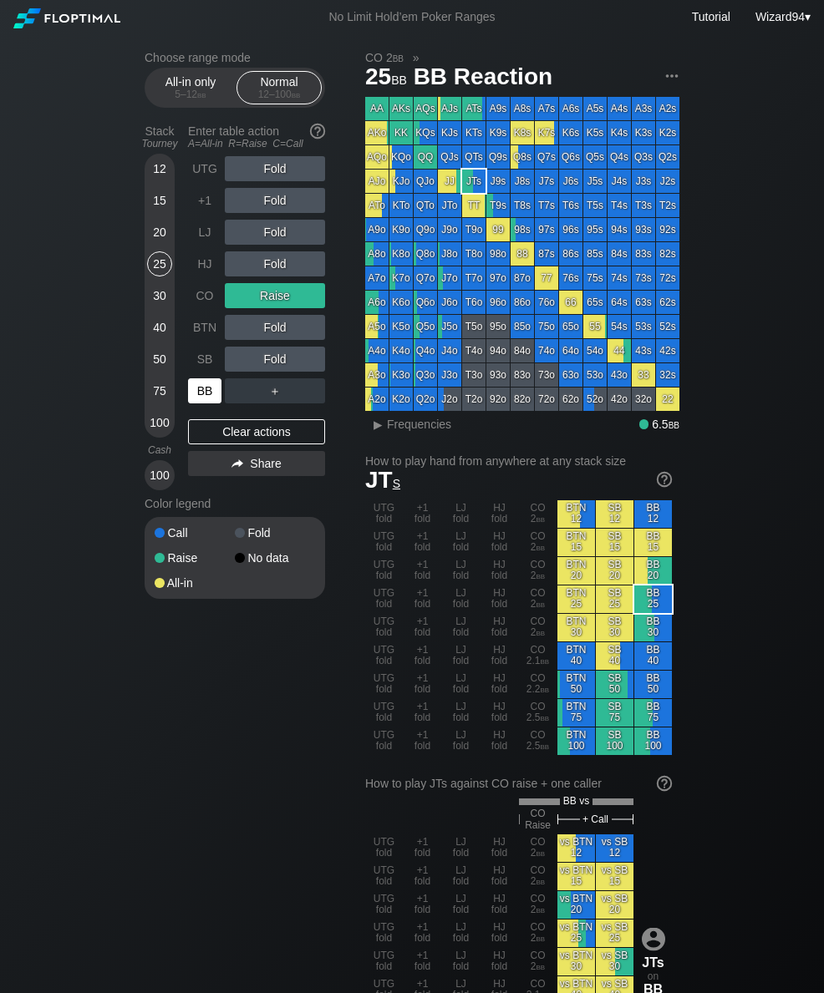
click at [160, 251] on div "20" at bounding box center [159, 236] width 25 height 32
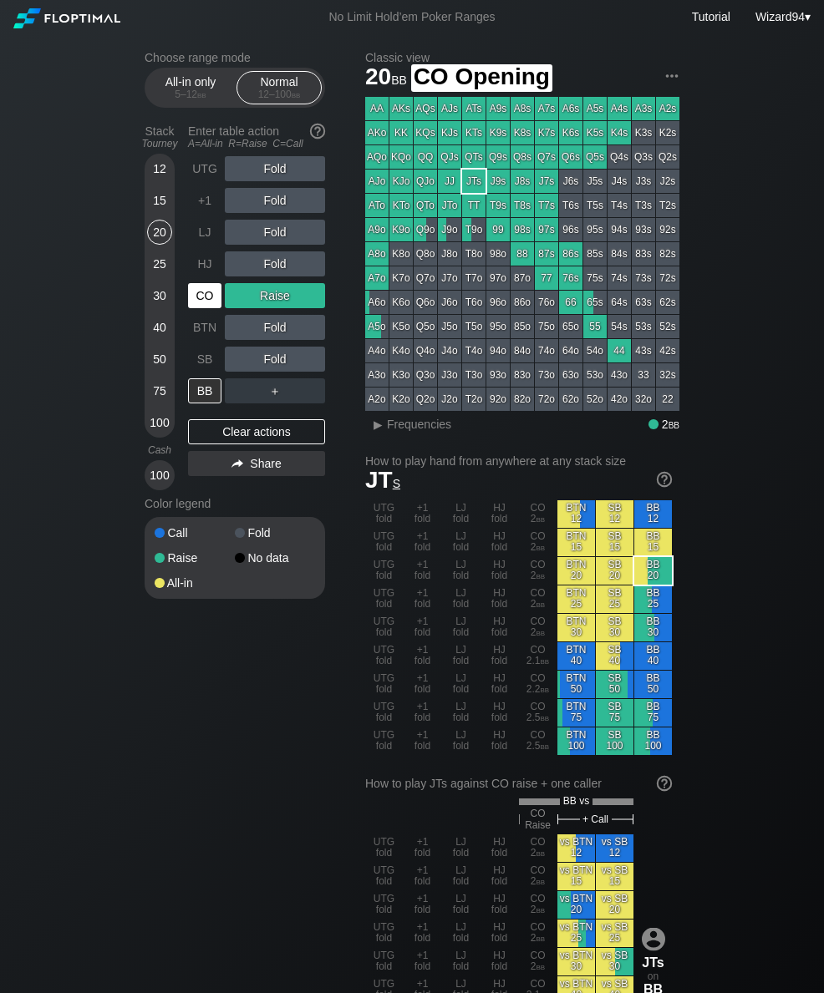
click at [195, 297] on div "CO" at bounding box center [204, 295] width 33 height 25
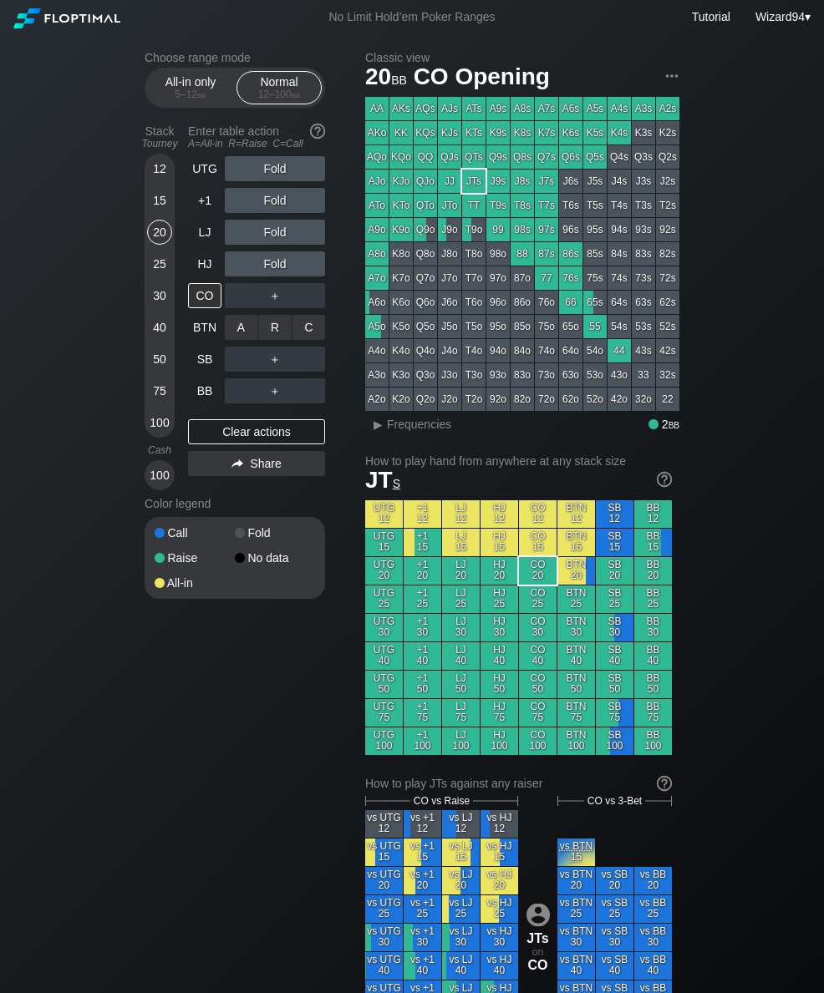
click at [271, 315] on div "A ✕ R ✕ C ✕ ＋" at bounding box center [275, 327] width 100 height 38
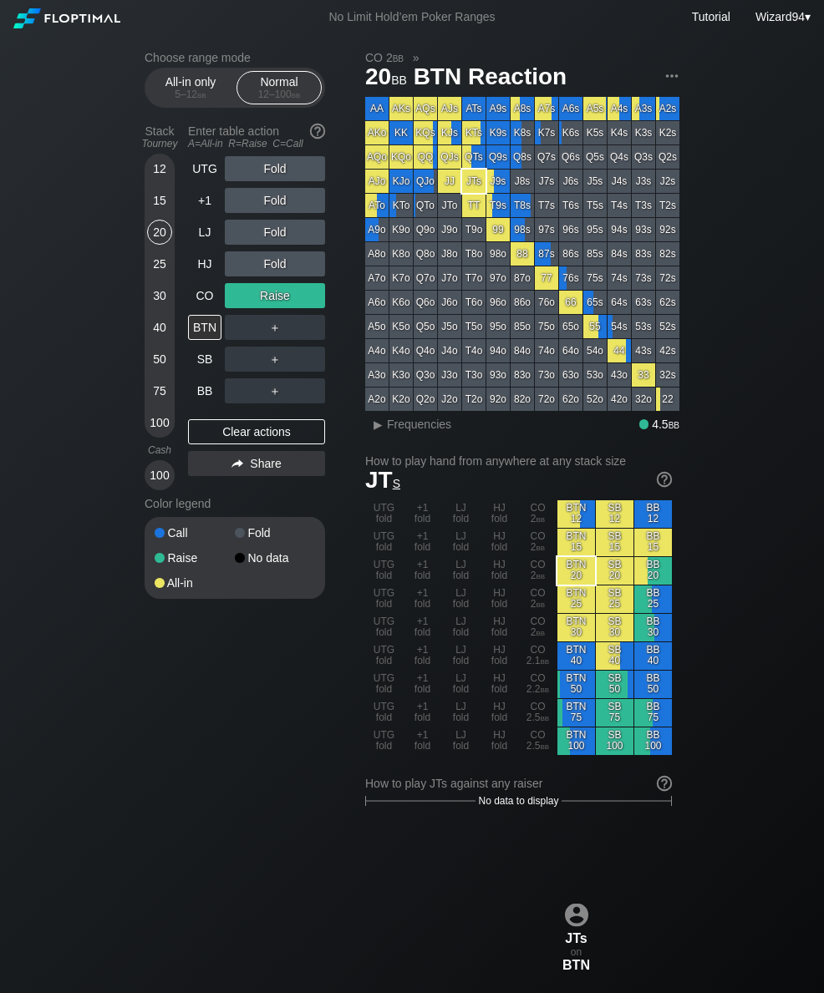
click at [173, 360] on div "12 15 20 25 30 40 50 75 100" at bounding box center [160, 296] width 30 height 284
click at [159, 360] on div "50" at bounding box center [159, 359] width 25 height 25
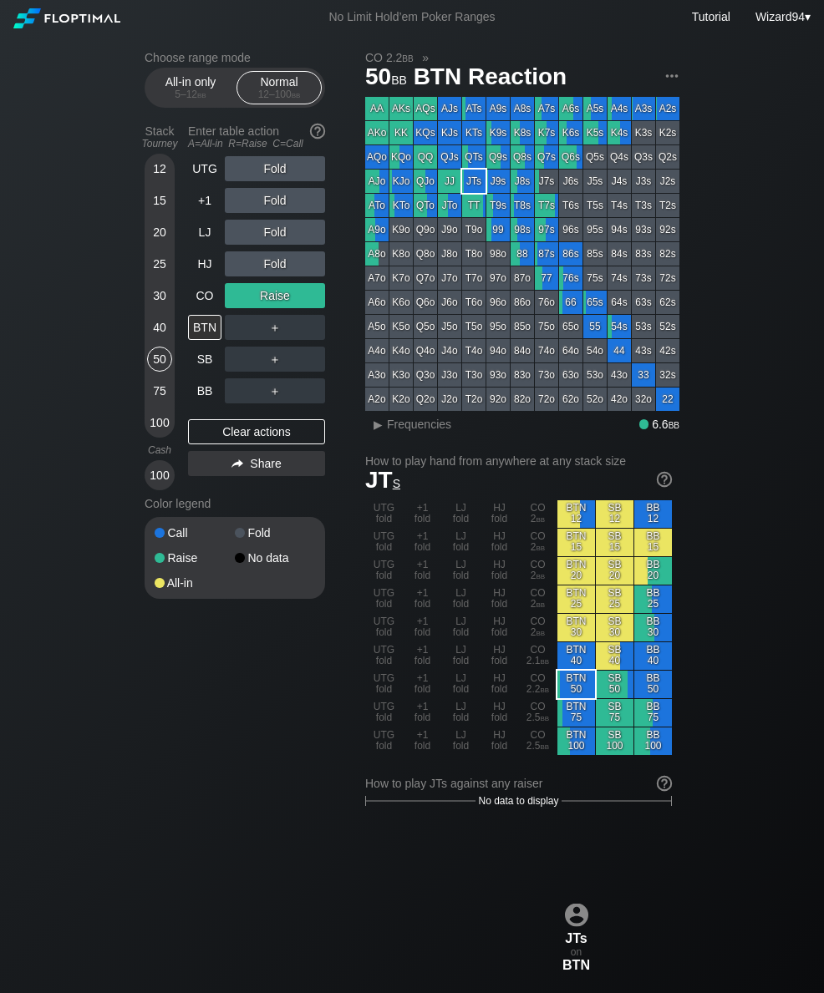
click at [207, 302] on div "CO" at bounding box center [204, 295] width 33 height 25
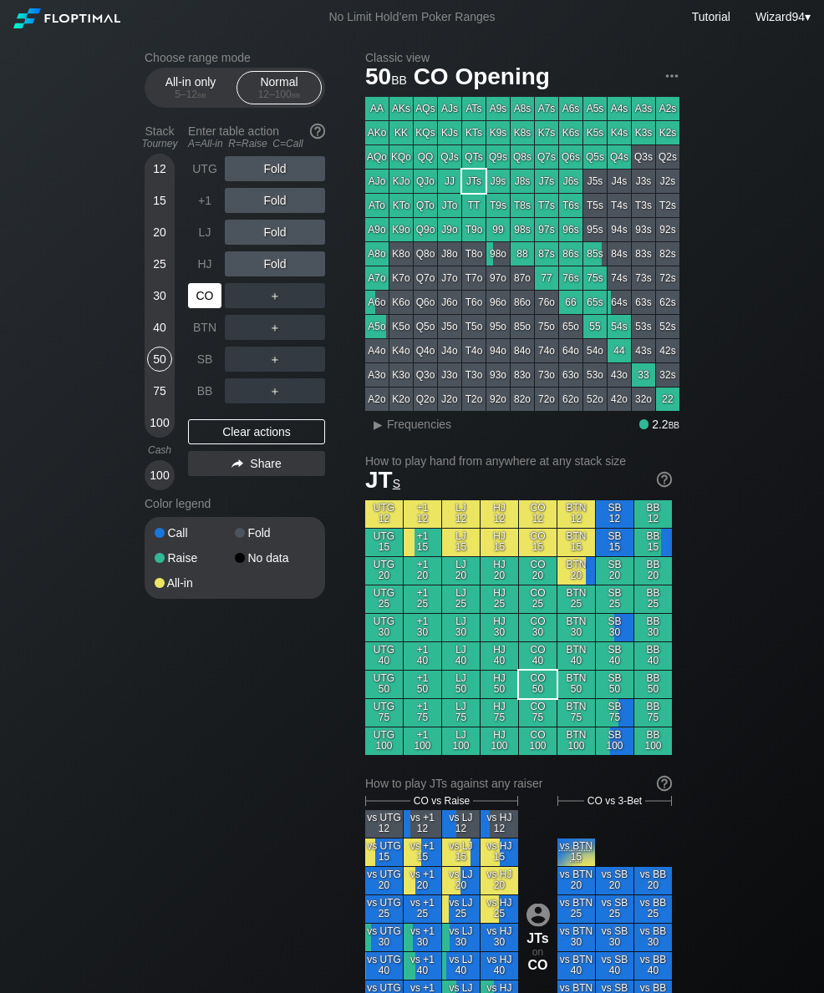
click at [194, 371] on div "SB" at bounding box center [204, 359] width 33 height 25
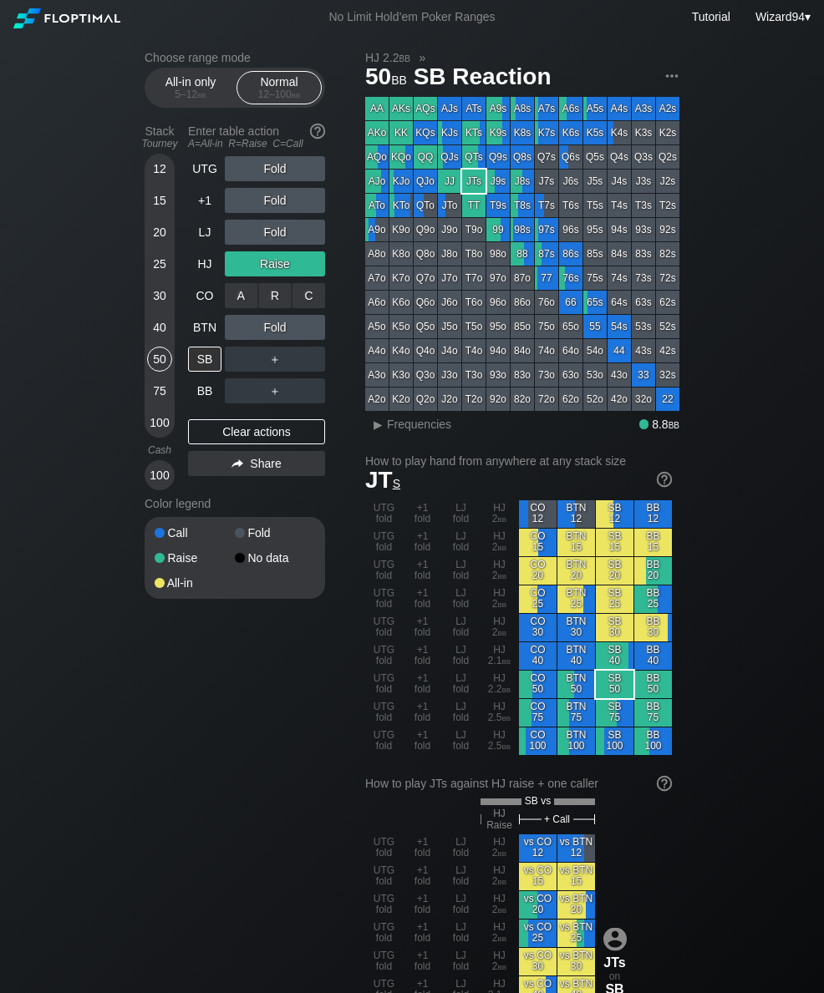
click at [309, 306] on div "C ✕" at bounding box center [308, 295] width 33 height 25
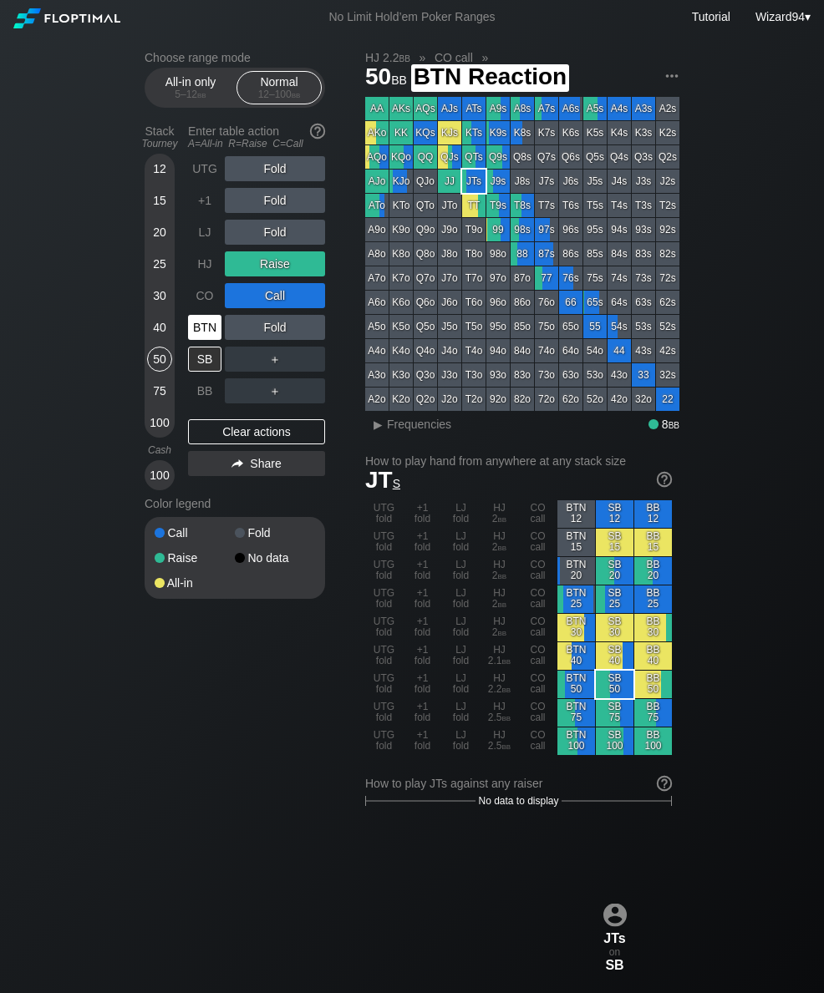
click at [195, 333] on div "BTN" at bounding box center [204, 327] width 33 height 25
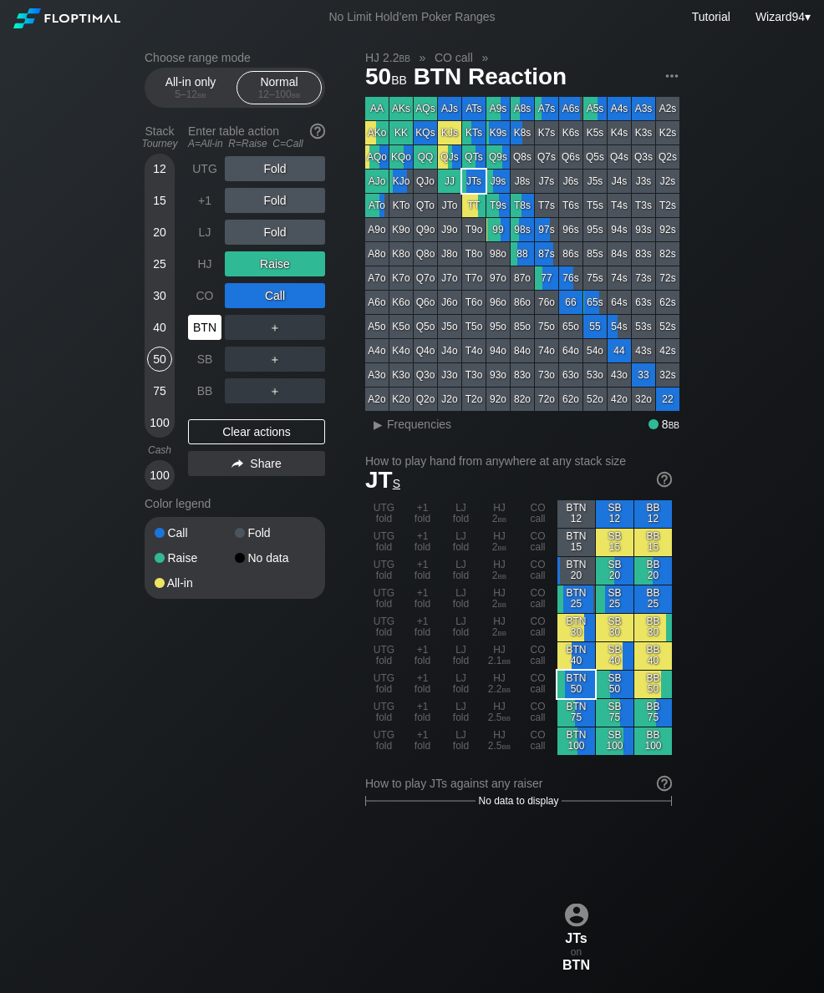
click at [154, 302] on div "30" at bounding box center [159, 295] width 25 height 25
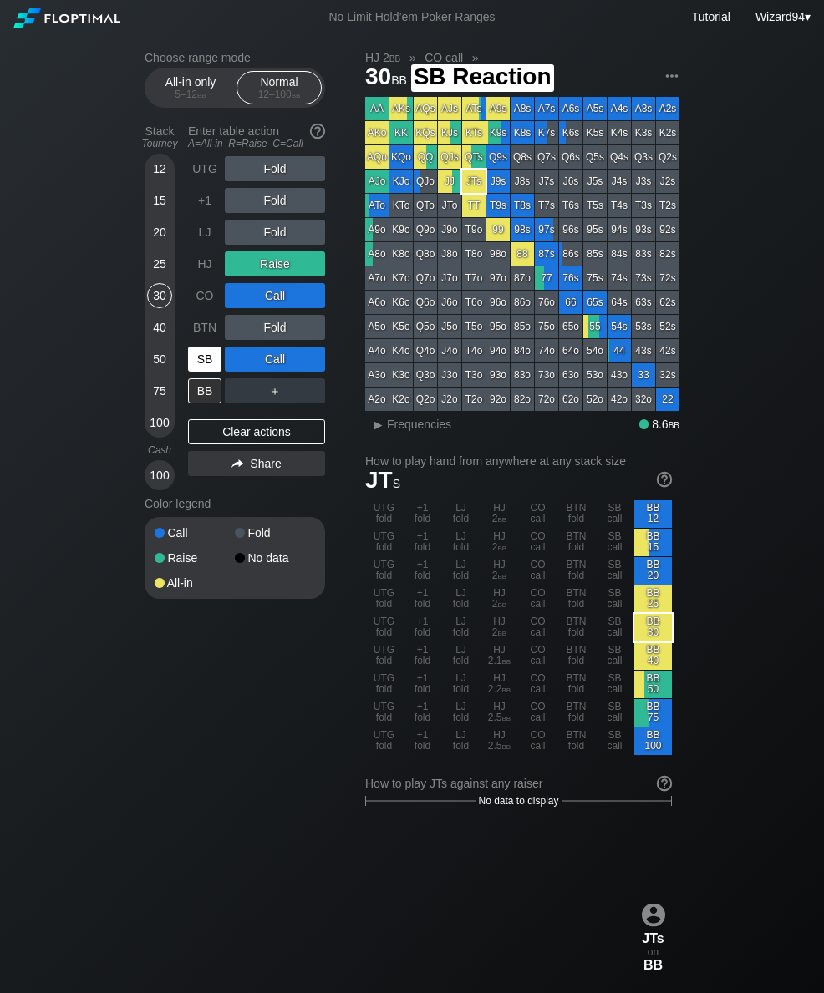
click at [201, 368] on div "SB" at bounding box center [204, 359] width 33 height 25
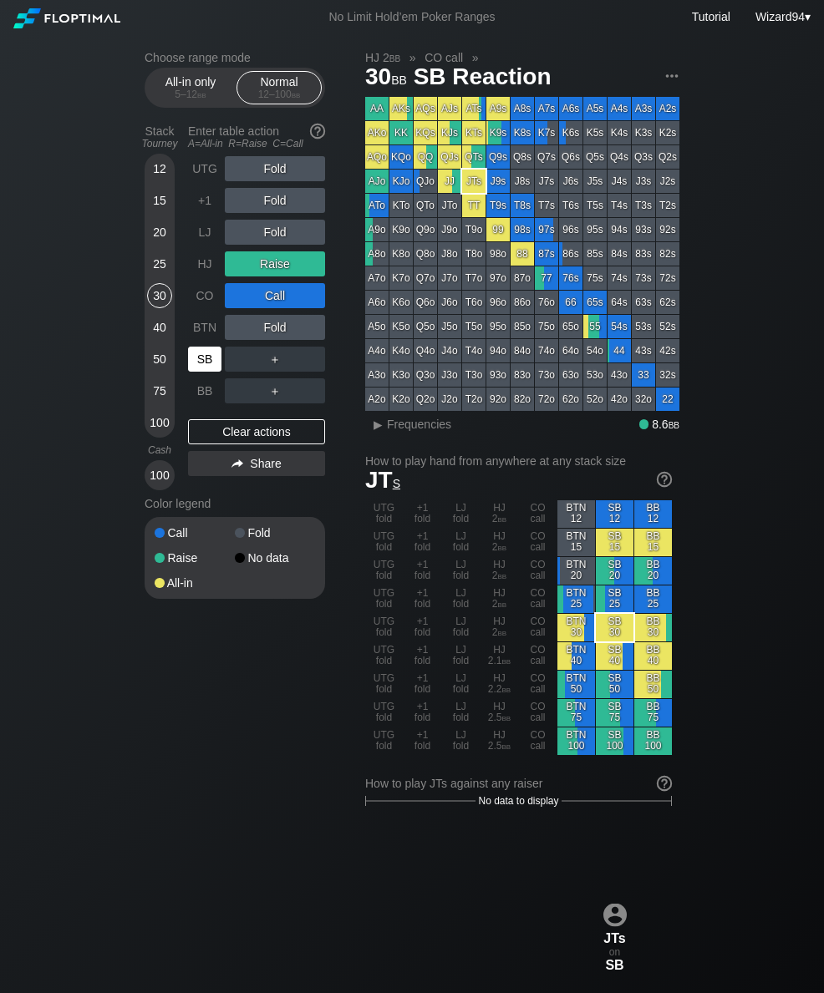
click at [205, 369] on div "SB" at bounding box center [204, 359] width 33 height 25
click at [194, 365] on div "SB" at bounding box center [204, 359] width 33 height 25
click at [150, 353] on div "50" at bounding box center [159, 363] width 25 height 32
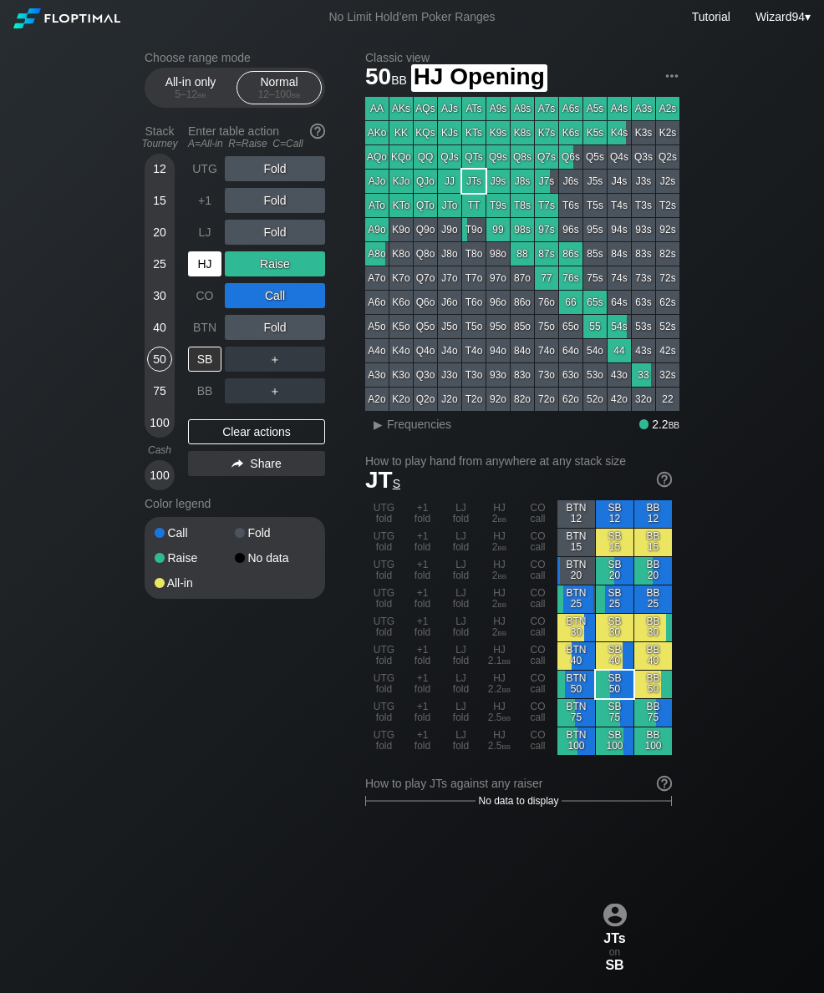
click at [205, 268] on div "HJ" at bounding box center [204, 263] width 33 height 25
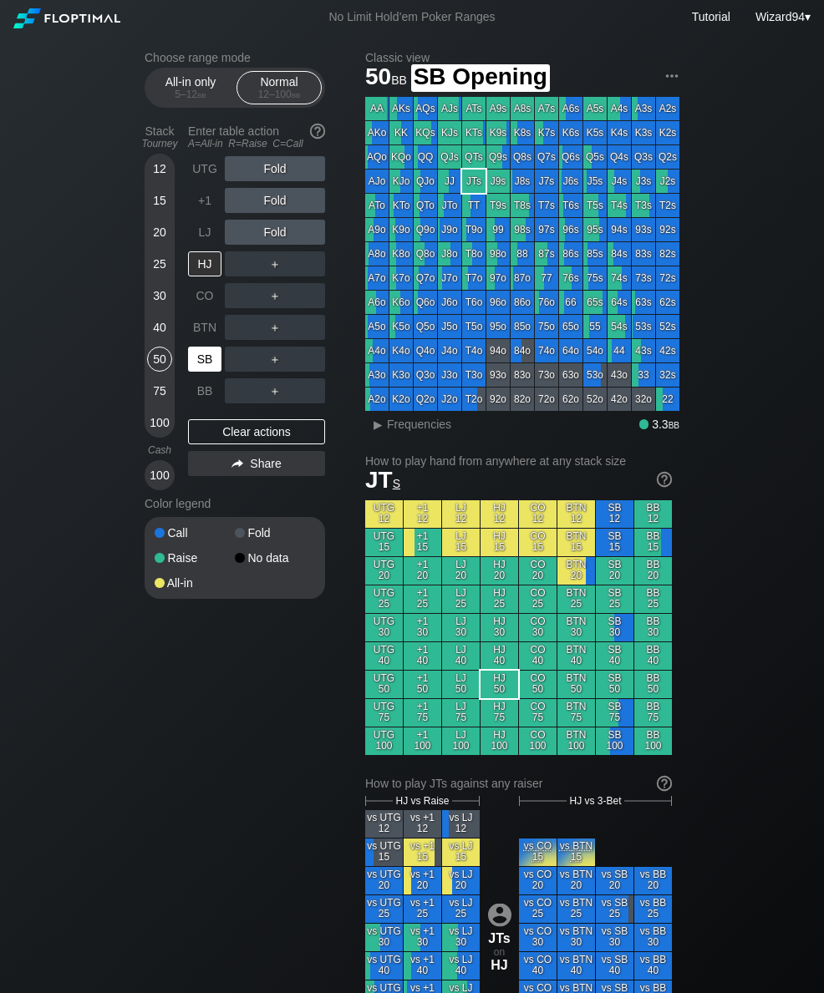
click at [198, 366] on div "SB" at bounding box center [204, 359] width 33 height 25
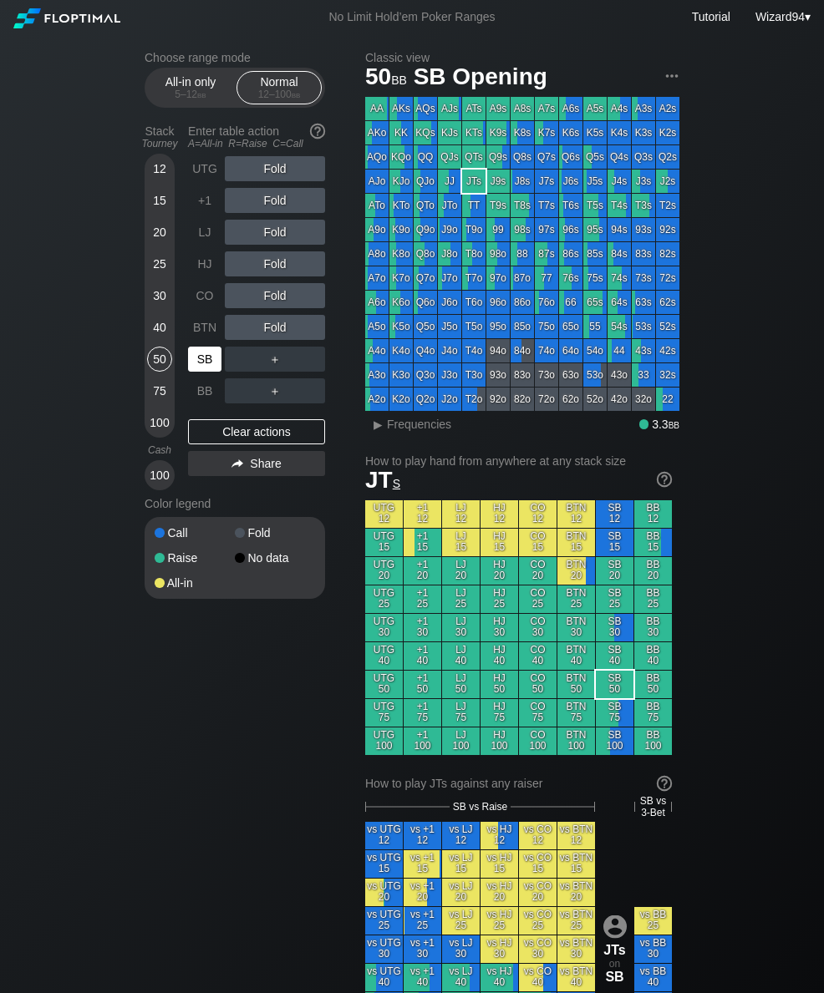
click at [160, 308] on div "30" at bounding box center [159, 295] width 25 height 25
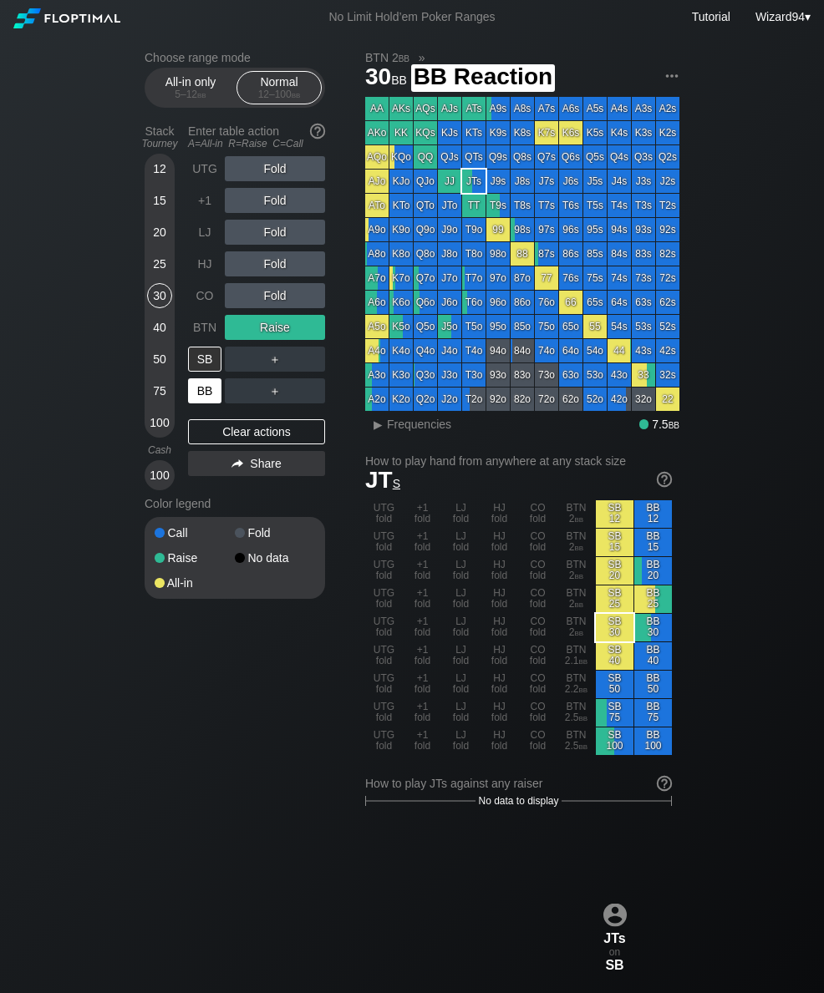
click at [200, 402] on div "BB" at bounding box center [204, 390] width 33 height 25
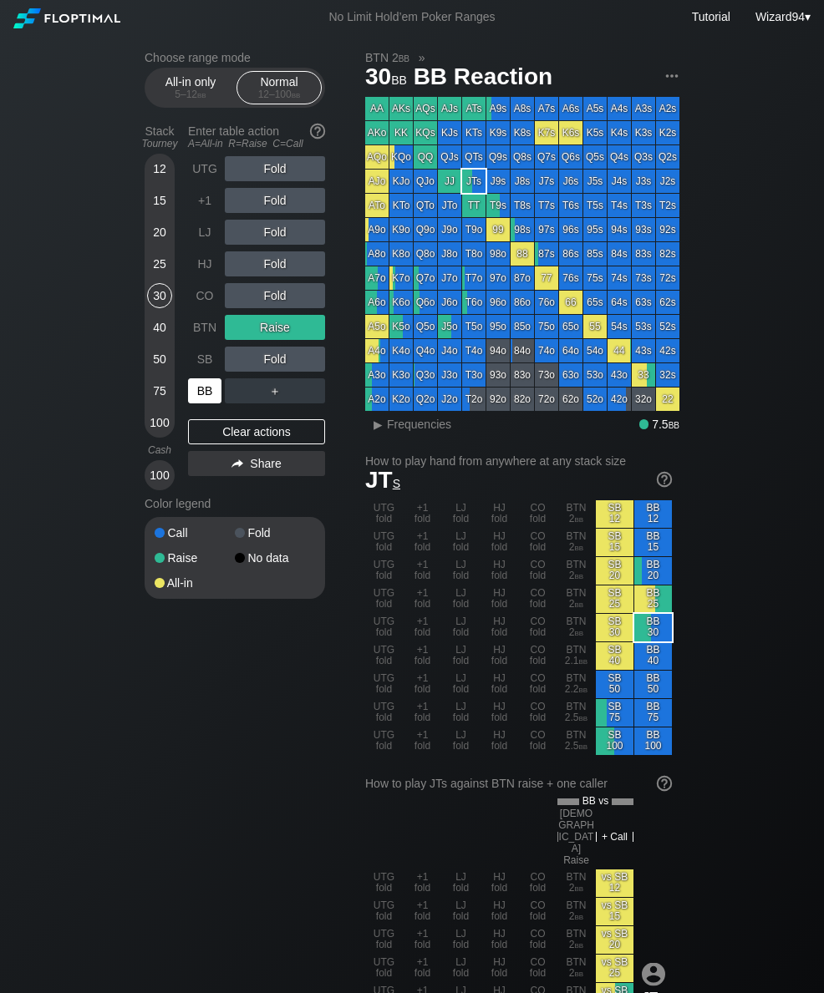
click at [158, 340] on div "40" at bounding box center [159, 327] width 25 height 25
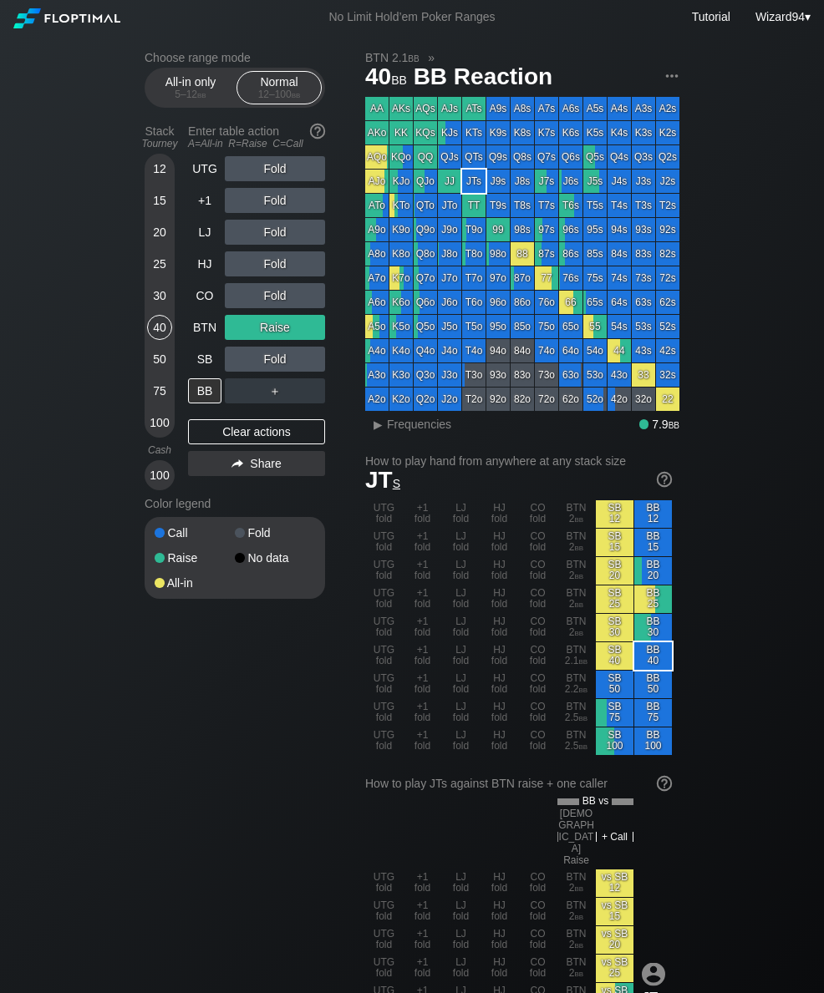
click at [160, 371] on div "50" at bounding box center [159, 359] width 25 height 25
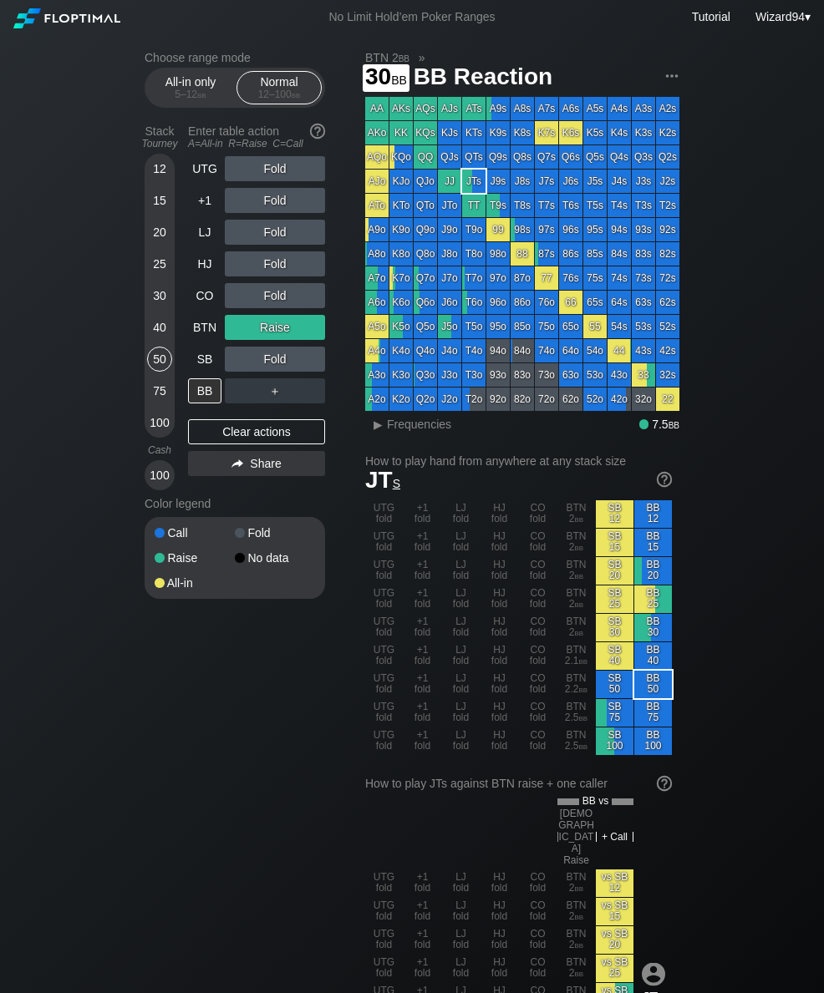
click at [154, 308] on div "30" at bounding box center [159, 295] width 25 height 25
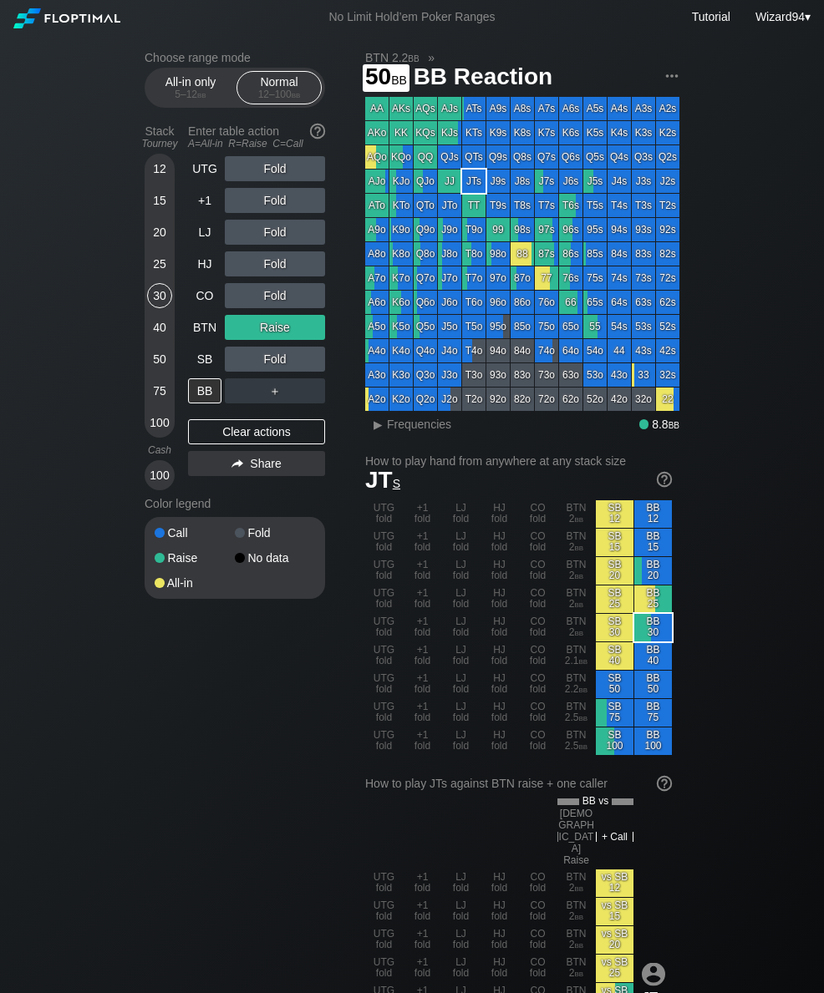
click at [168, 367] on div "50" at bounding box center [159, 359] width 25 height 25
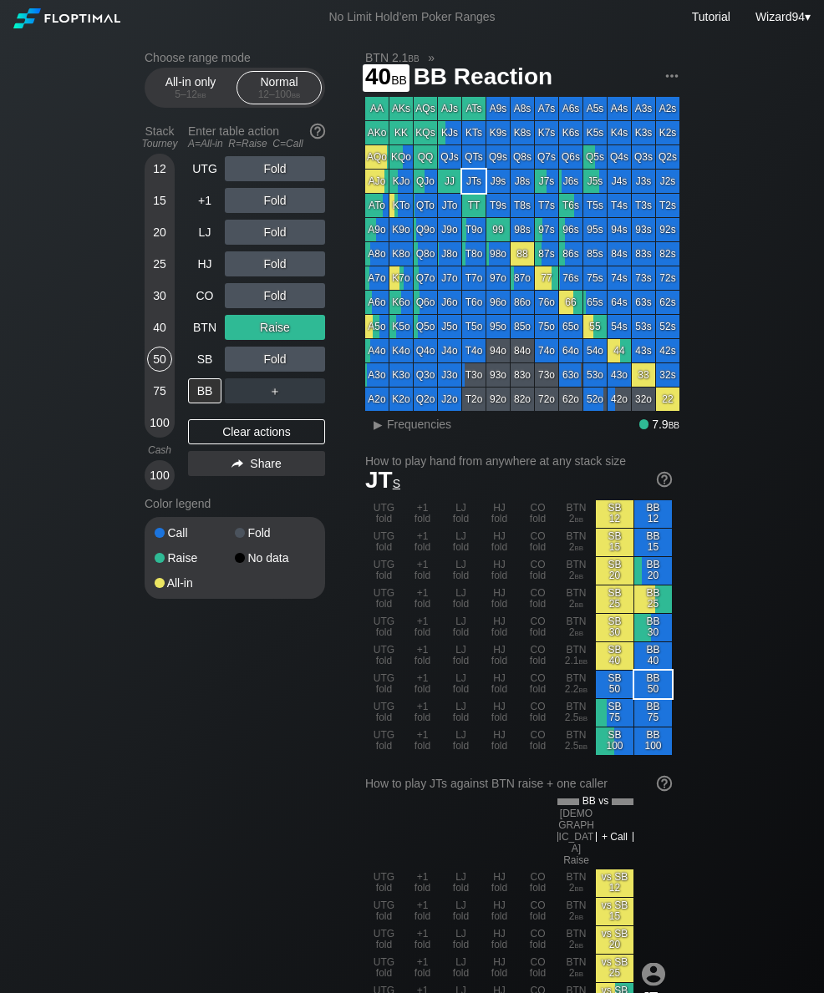
click at [160, 340] on div "40" at bounding box center [159, 327] width 25 height 25
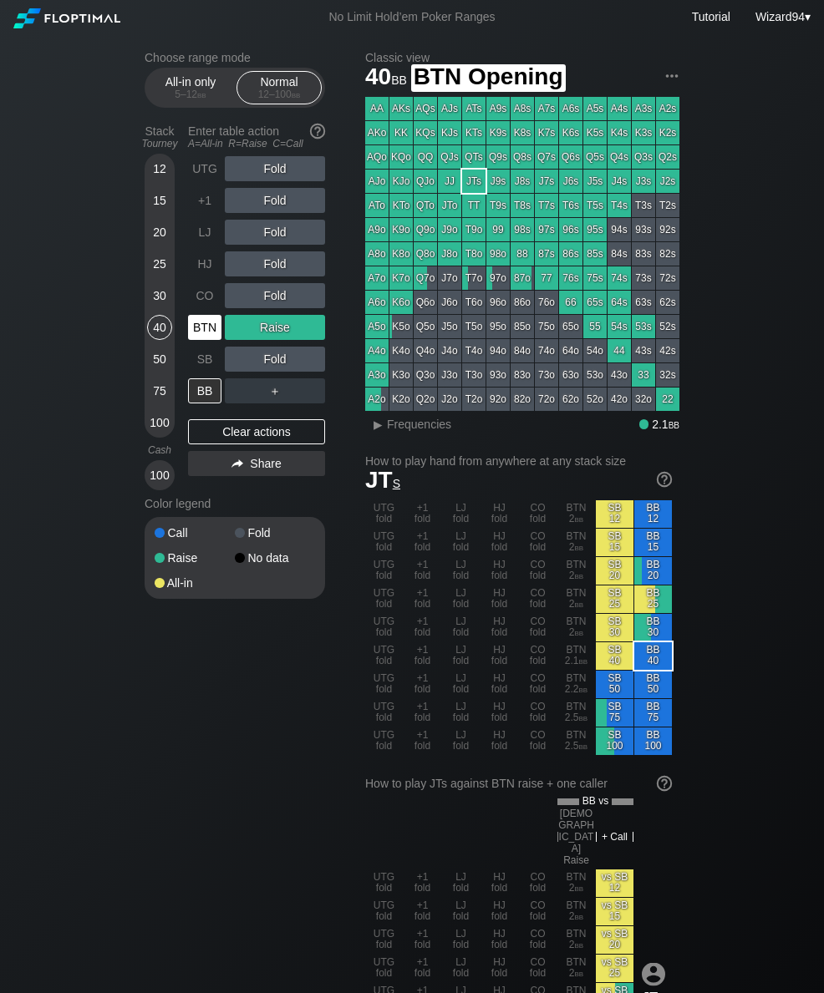
click at [206, 339] on div "BTN" at bounding box center [204, 327] width 33 height 25
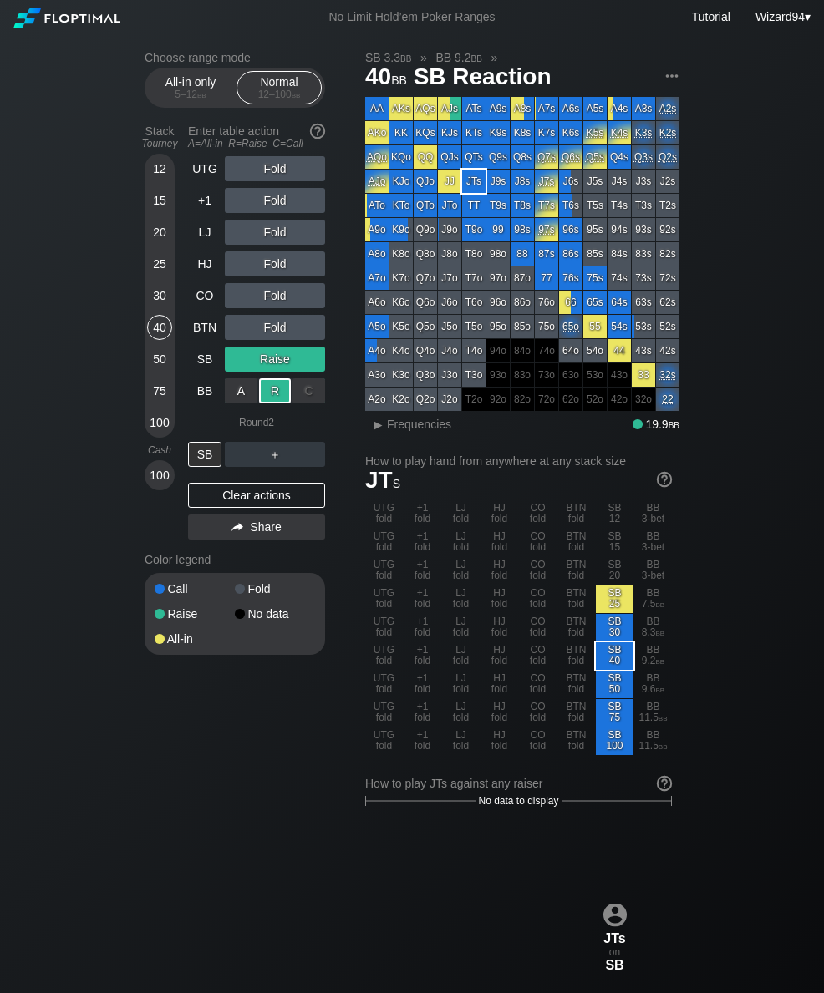
click at [152, 258] on div "25" at bounding box center [159, 267] width 25 height 32
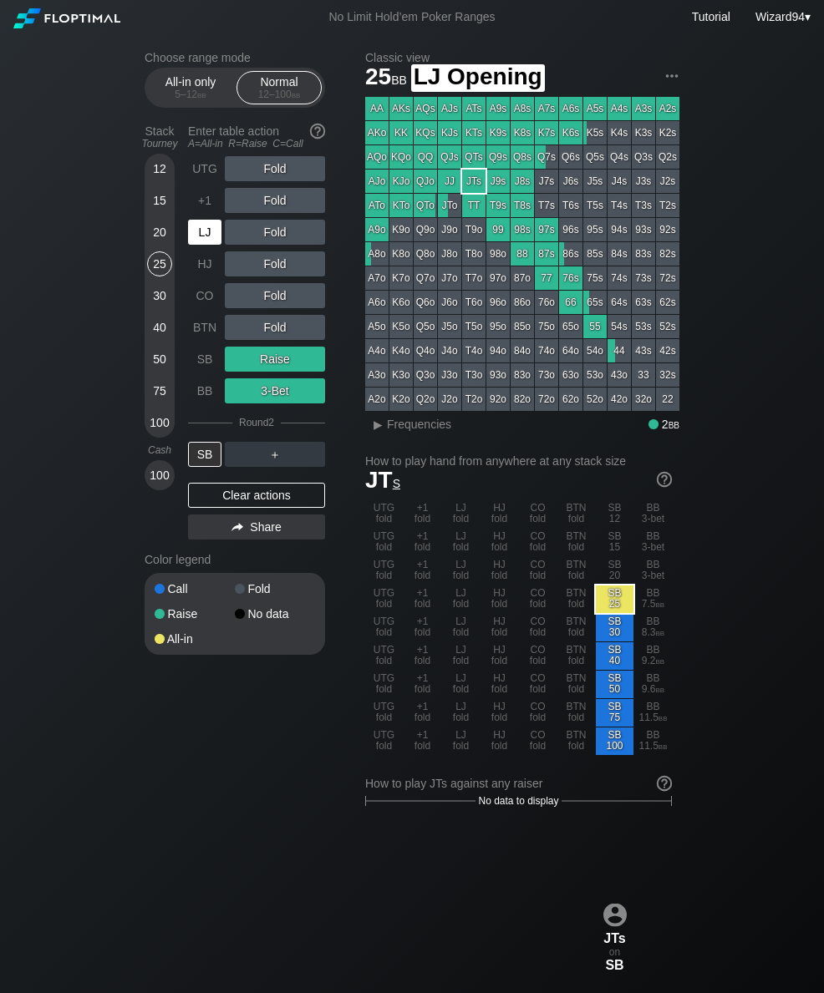
click at [198, 238] on div "LJ" at bounding box center [204, 232] width 33 height 25
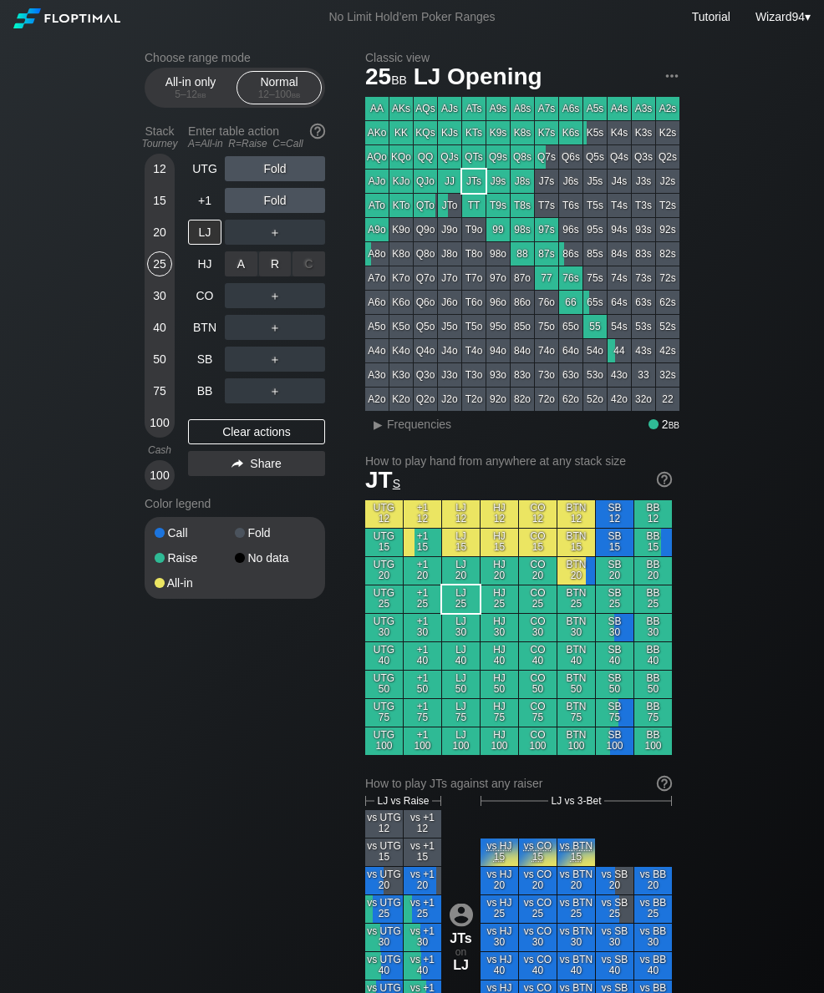
click at [269, 256] on div "A ✕ R ✕ C ✕ ＋" at bounding box center [275, 264] width 100 height 38
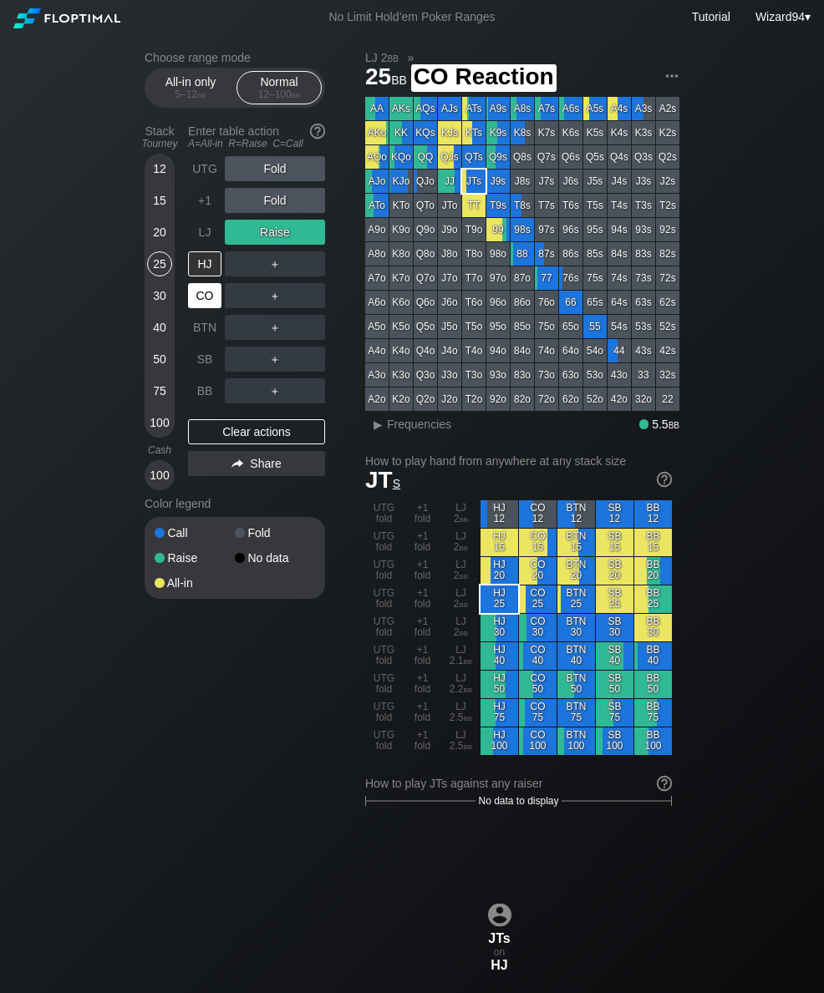
click at [207, 307] on div "CO" at bounding box center [204, 295] width 33 height 25
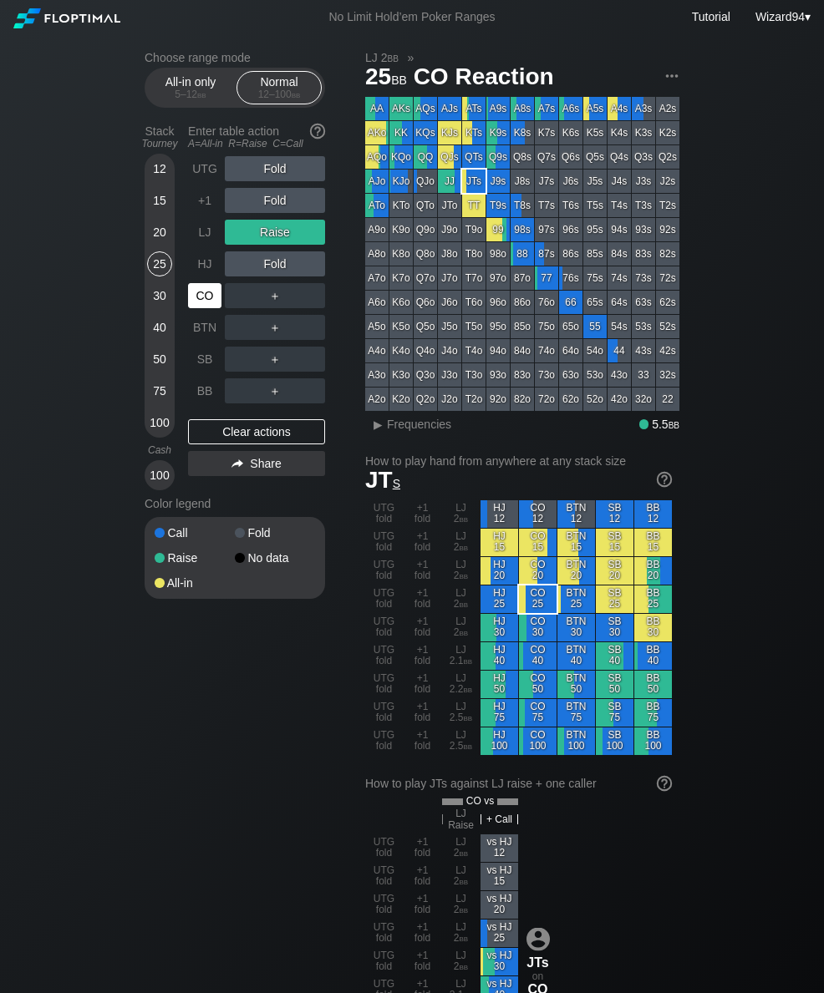
click at [160, 235] on div "20" at bounding box center [159, 232] width 25 height 25
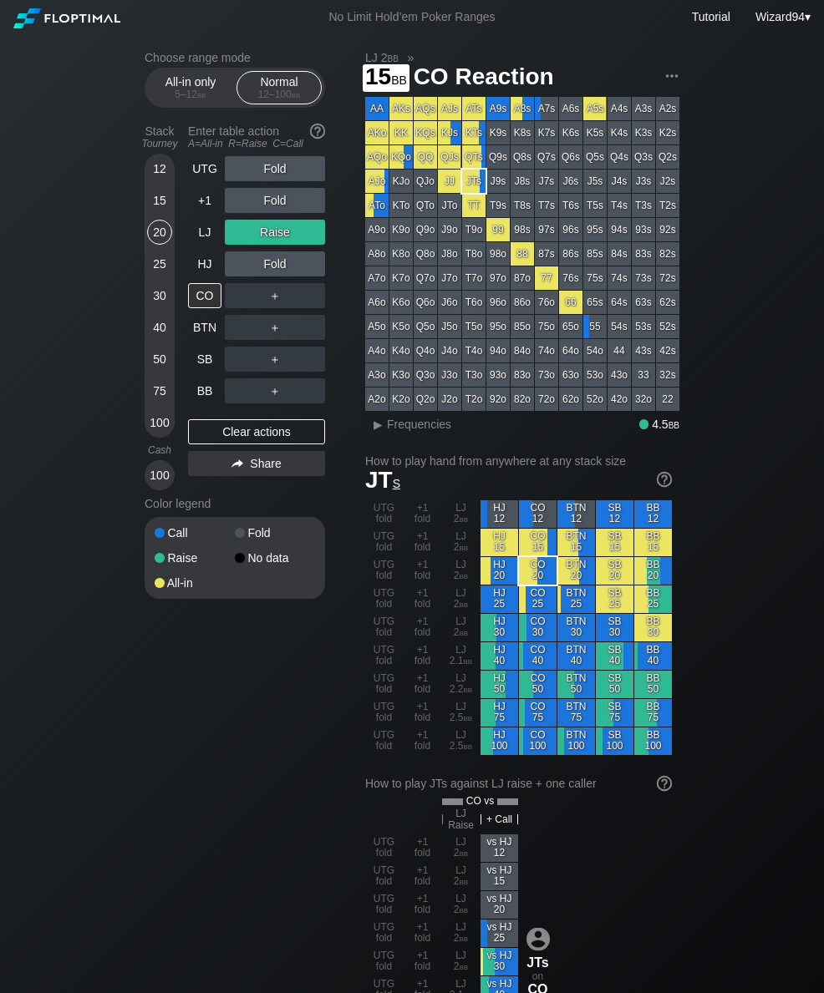
click at [151, 207] on div "15" at bounding box center [159, 200] width 25 height 25
click at [156, 308] on div "30" at bounding box center [159, 295] width 25 height 25
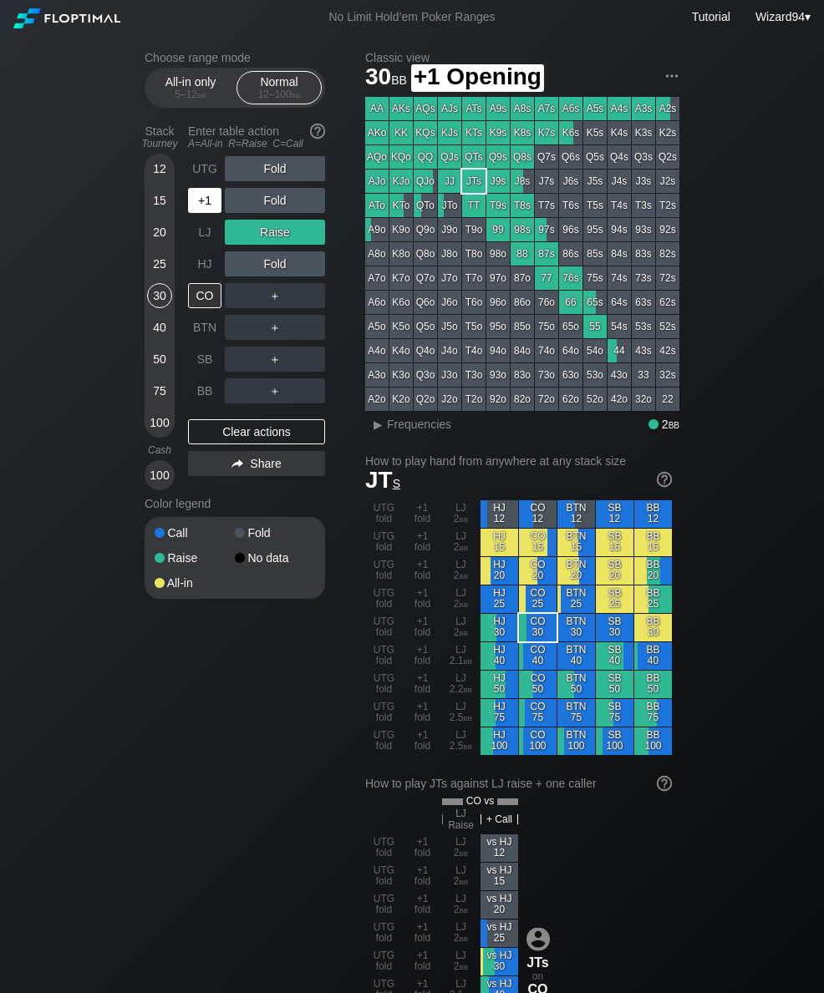
click at [202, 209] on div "+1" at bounding box center [204, 200] width 33 height 25
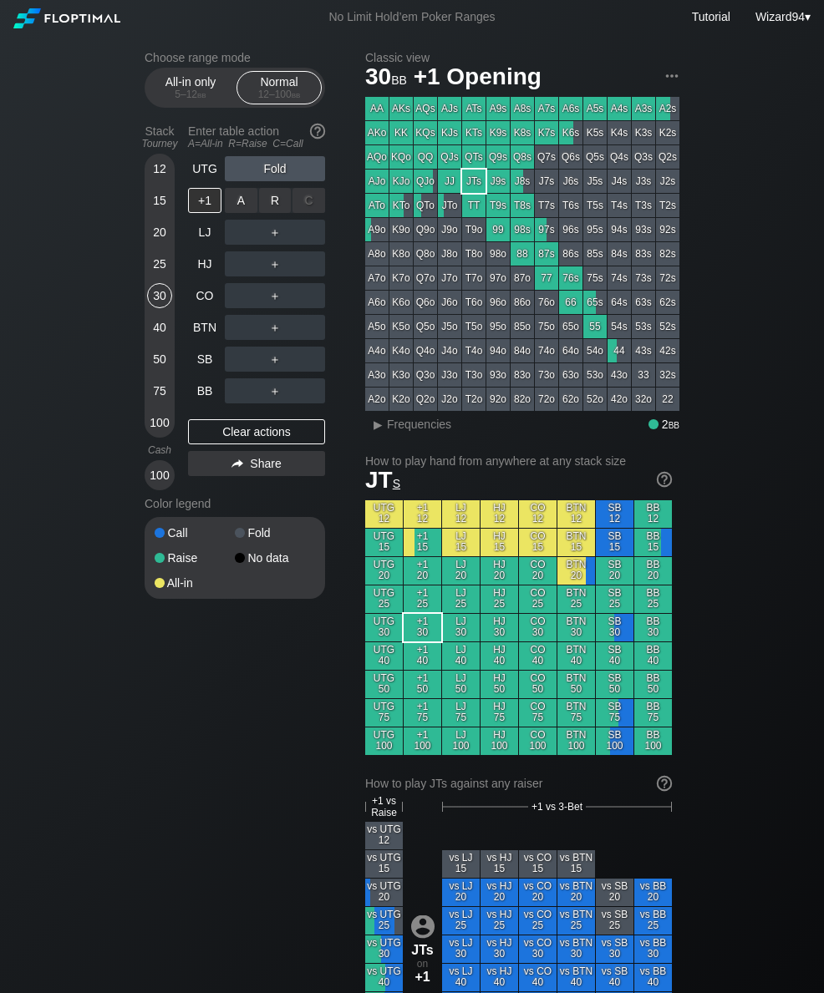
click at [280, 209] on div "R ✕" at bounding box center [275, 200] width 33 height 25
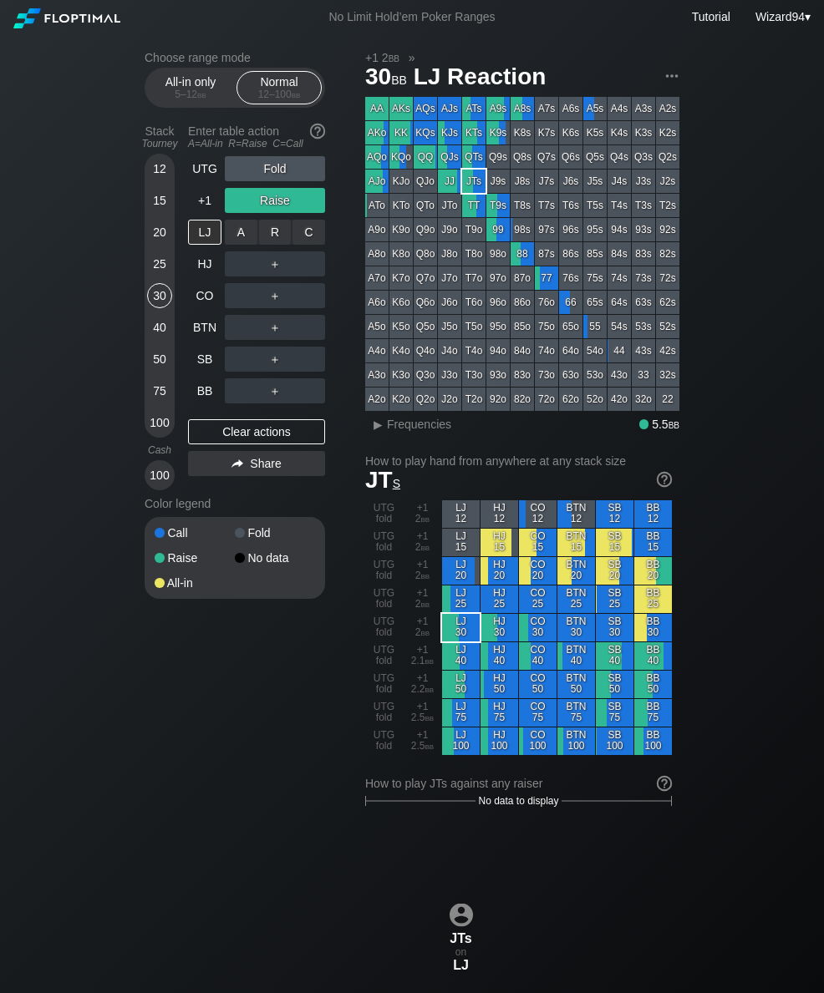
click at [266, 236] on div "R ✕" at bounding box center [275, 232] width 33 height 25
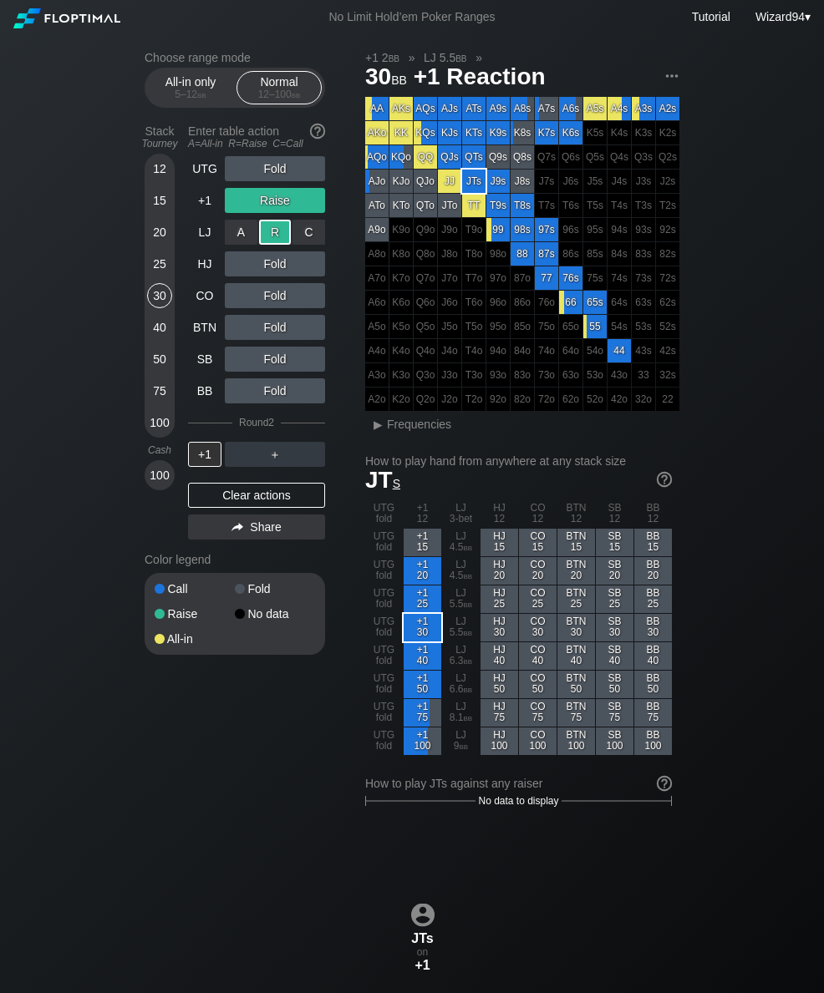
click at [196, 198] on div "+1" at bounding box center [204, 200] width 33 height 25
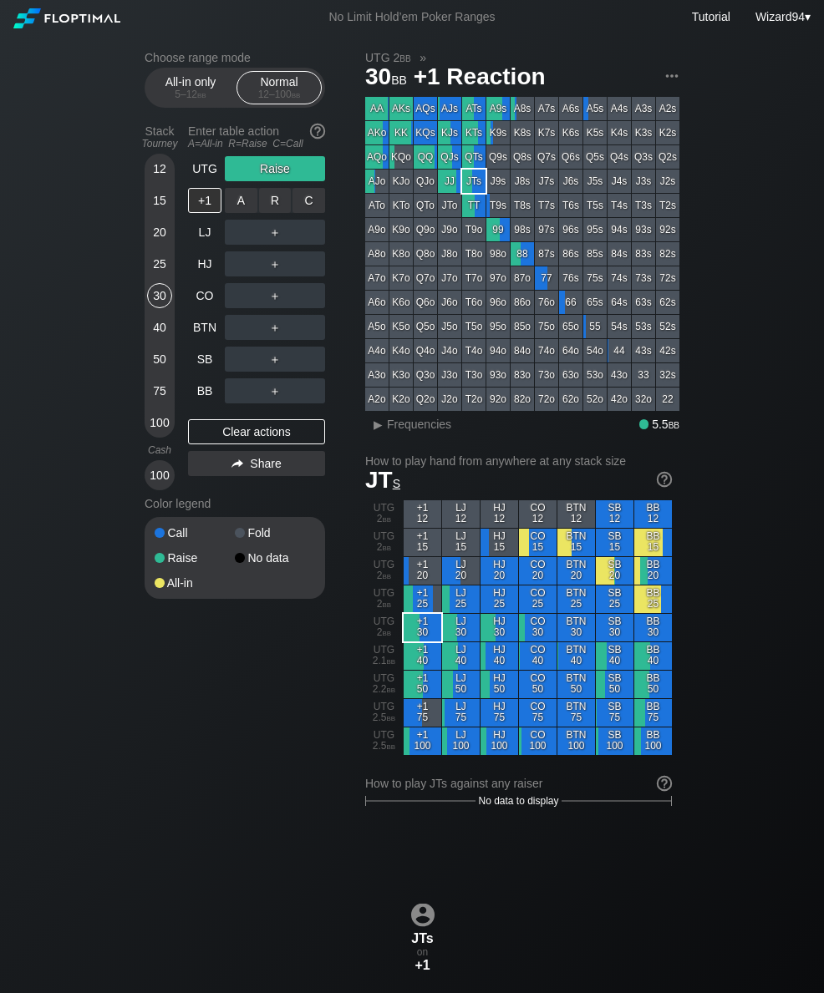
click at [275, 213] on div "R ✕" at bounding box center [275, 200] width 33 height 25
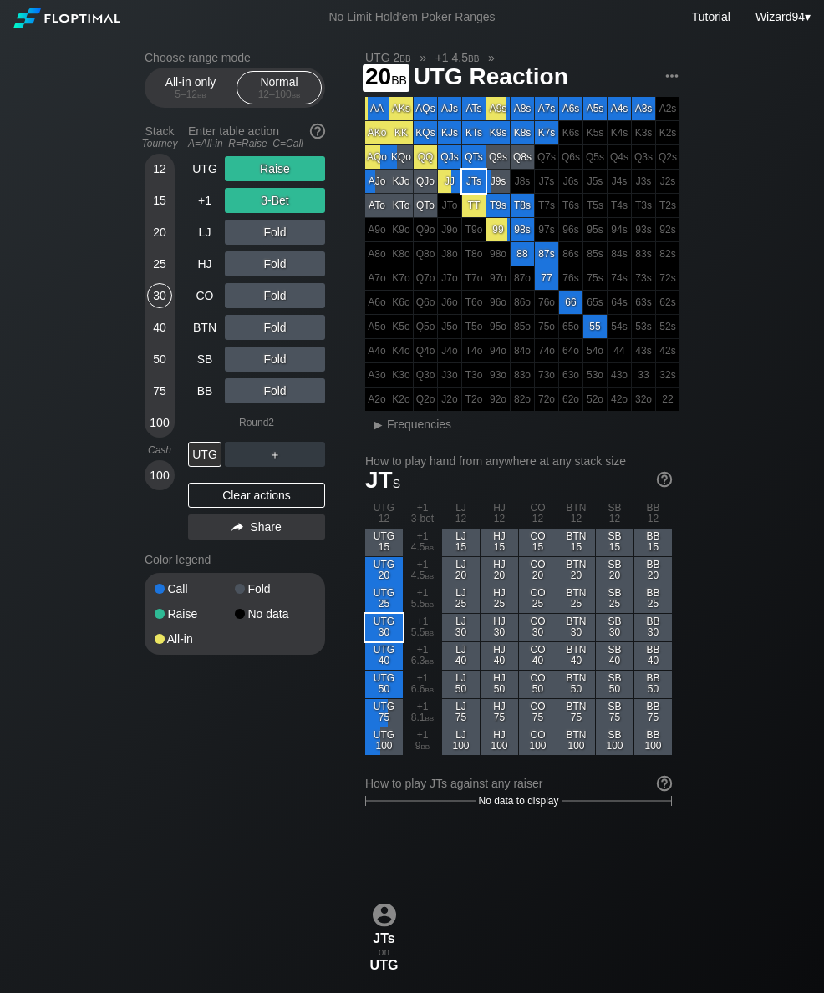
click at [153, 251] on div "20" at bounding box center [159, 236] width 25 height 32
click at [199, 175] on div "UTG" at bounding box center [204, 168] width 33 height 25
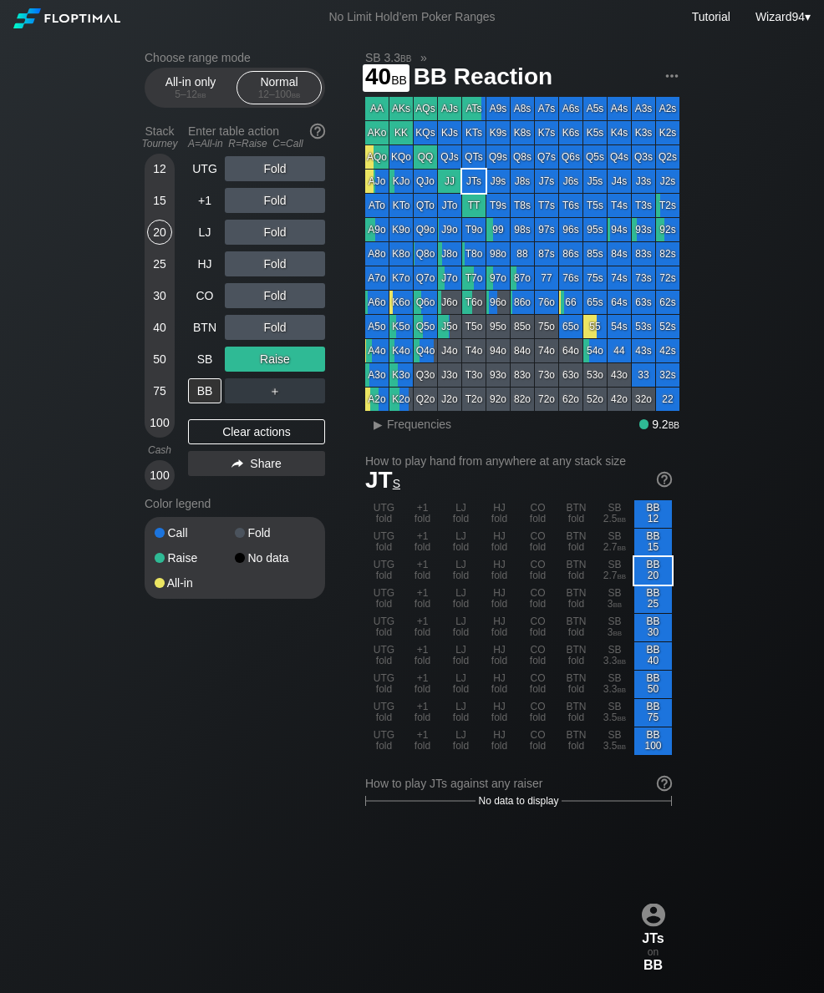
click at [150, 334] on div "40" at bounding box center [159, 327] width 25 height 25
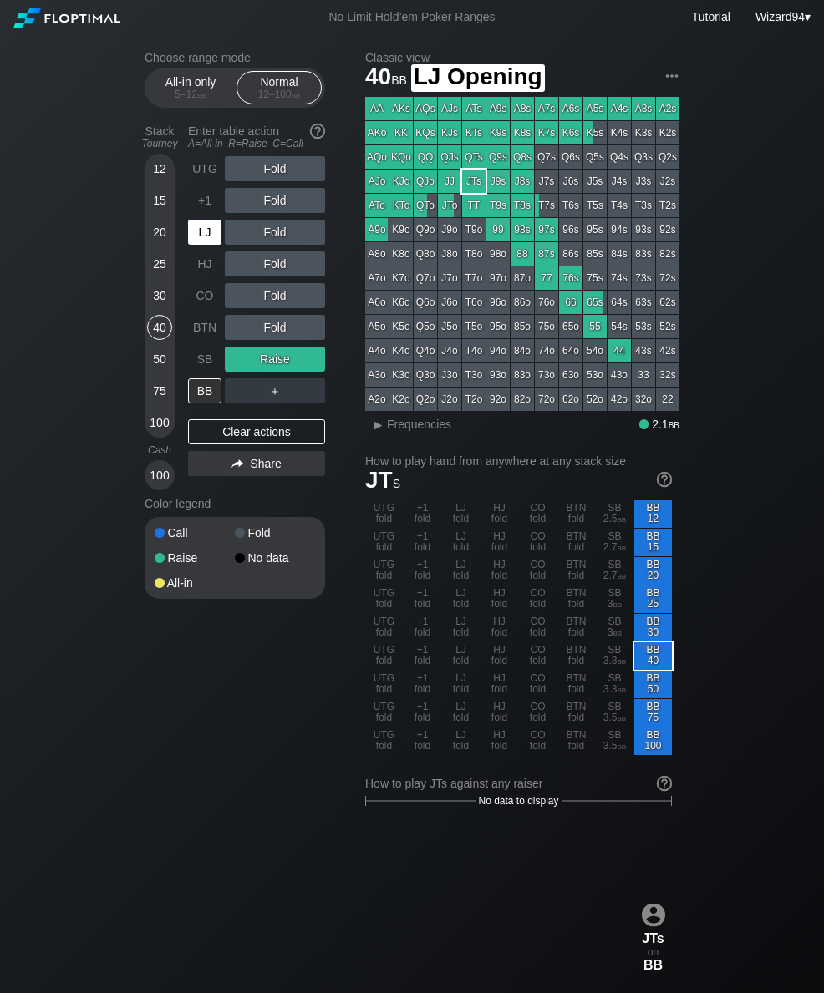
click at [202, 245] on div "LJ" at bounding box center [204, 232] width 33 height 25
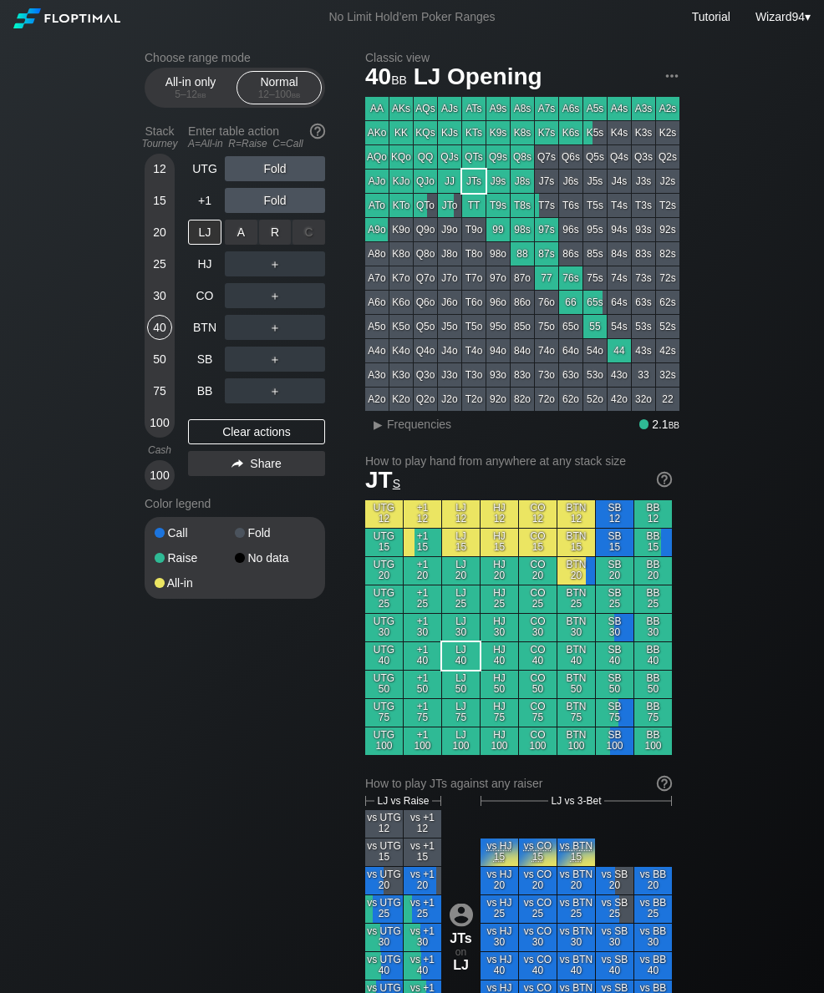
click at [283, 237] on div "R ✕" at bounding box center [275, 232] width 33 height 25
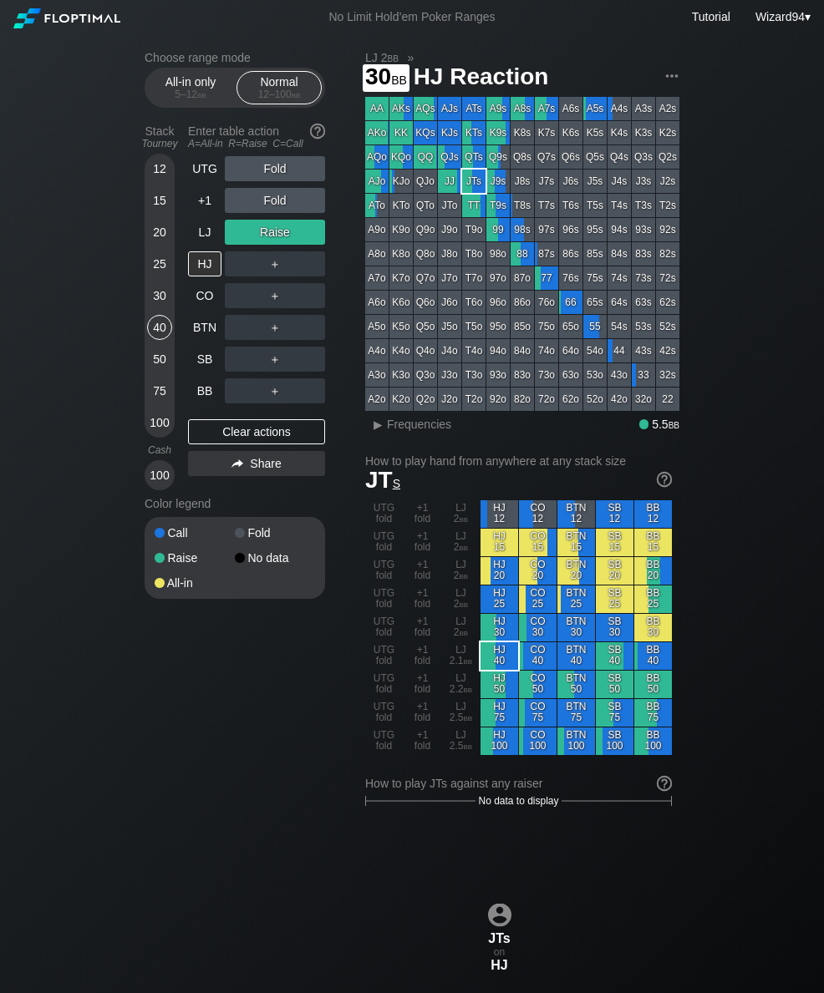
click at [152, 308] on div "30" at bounding box center [159, 295] width 25 height 25
click at [203, 237] on div "LJ" at bounding box center [204, 232] width 33 height 25
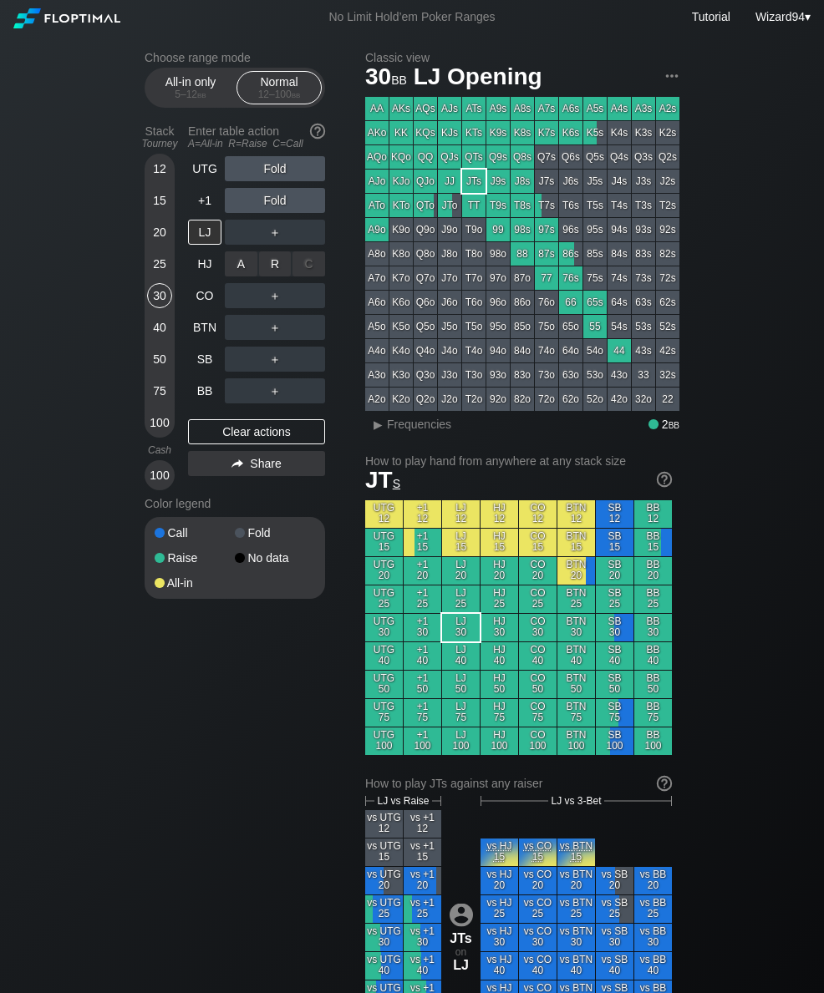
click at [267, 275] on div "R ✕" at bounding box center [275, 263] width 33 height 25
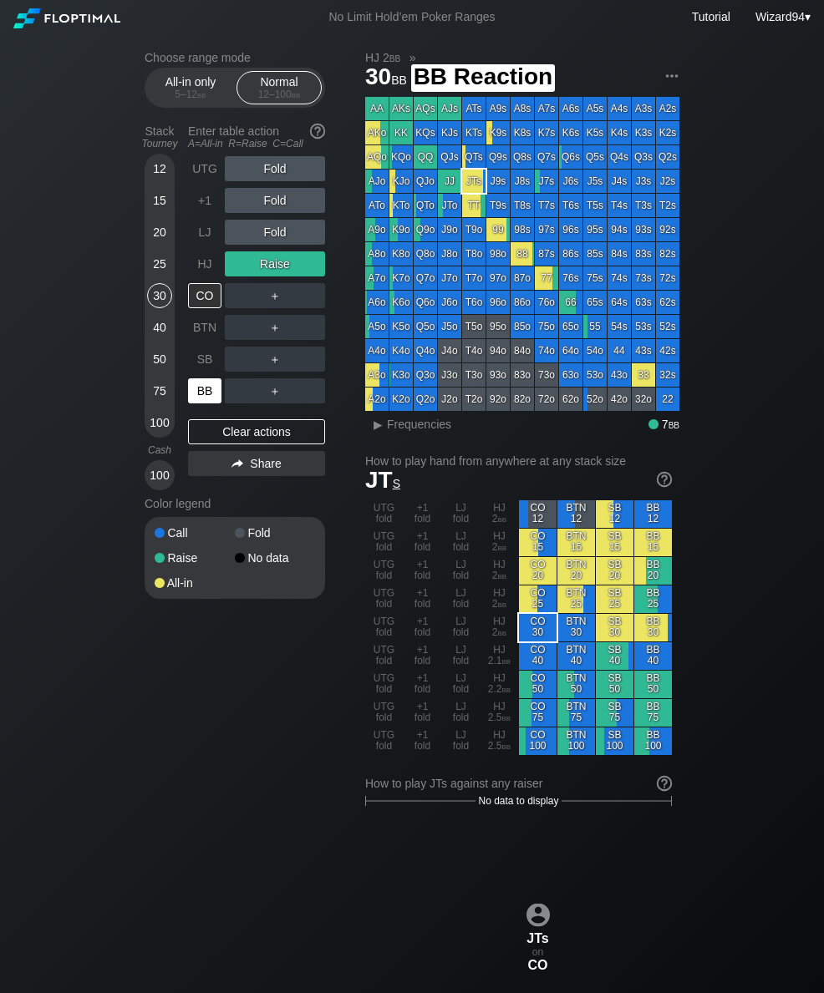
click at [202, 403] on div "BB" at bounding box center [204, 390] width 33 height 25
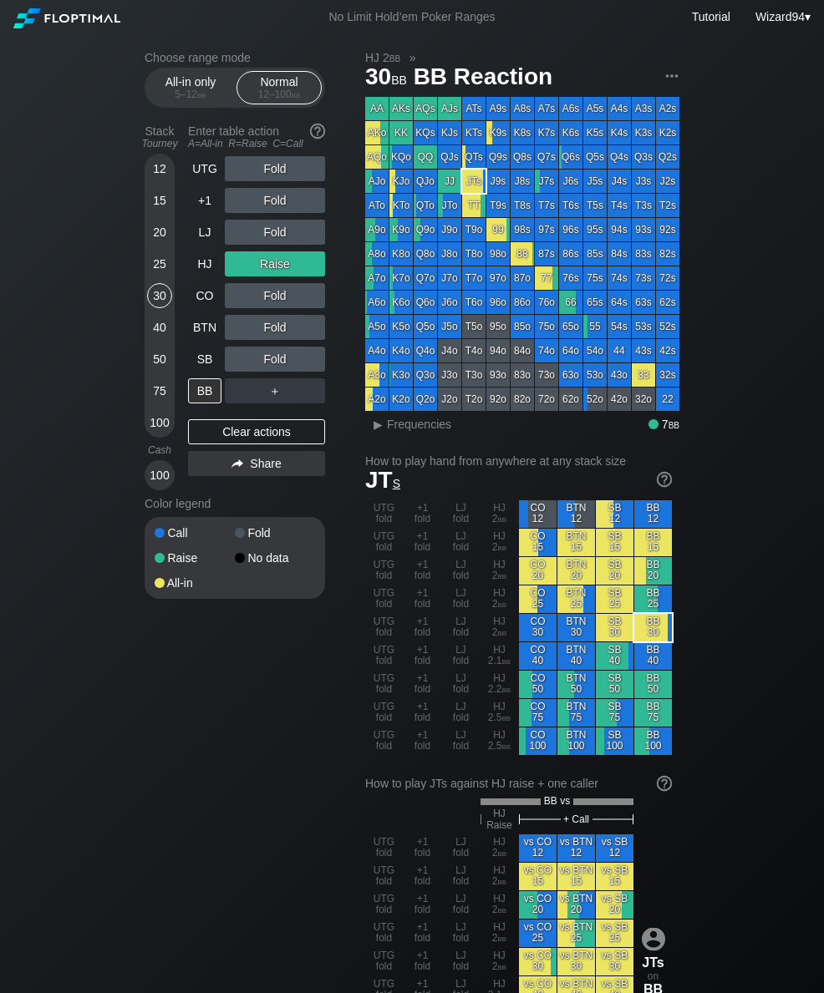
click at [200, 413] on div "UTG Fold +1 Fold LJ Fold HJ Raise CO Fold BTN Fold SB Fold BB ＋ Clear actions S…" at bounding box center [256, 323] width 137 height 334
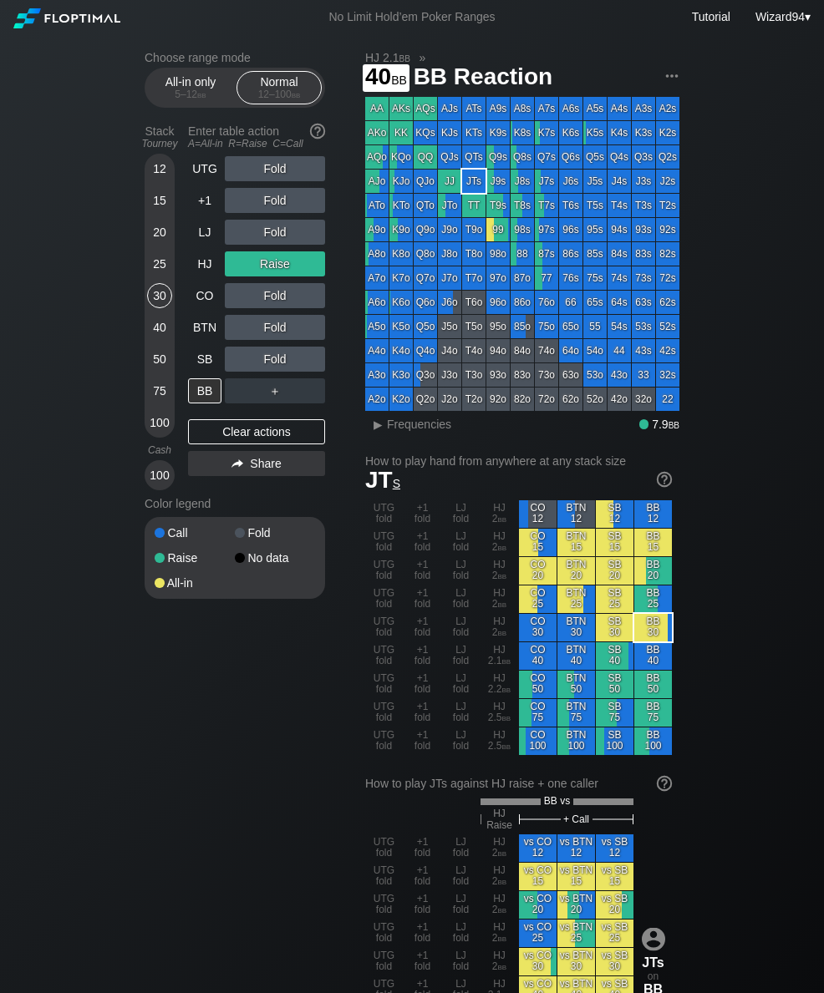
click at [157, 337] on div "40" at bounding box center [159, 327] width 25 height 25
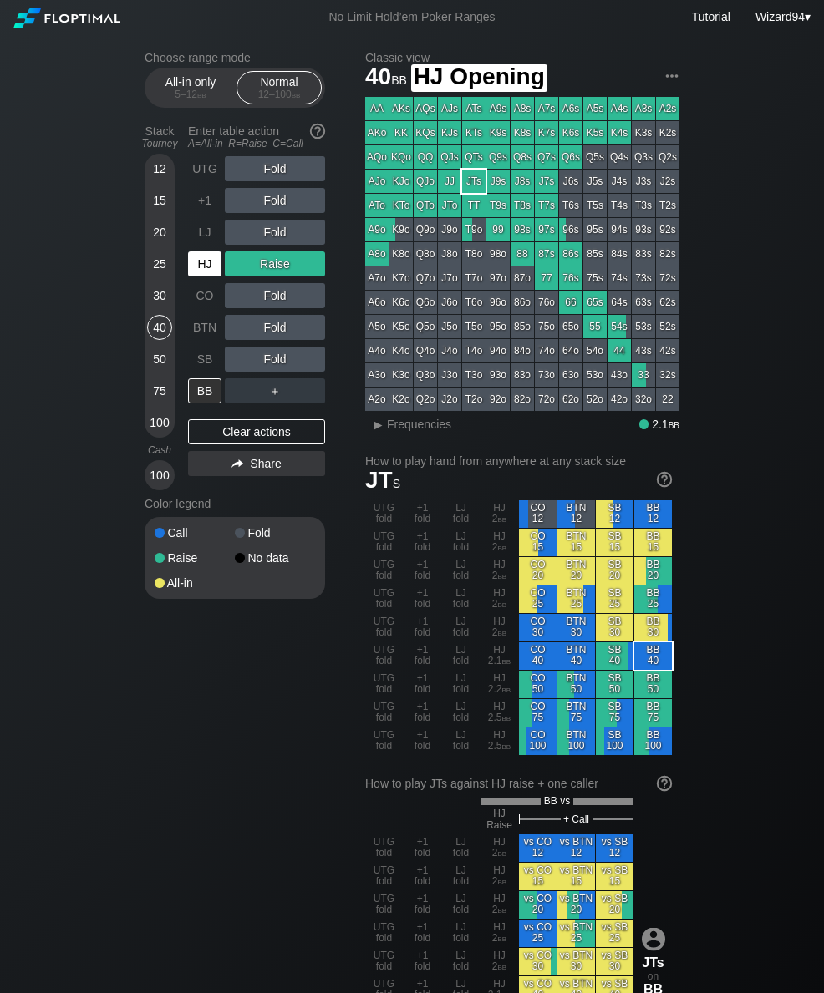
click at [206, 272] on div "HJ" at bounding box center [204, 263] width 33 height 25
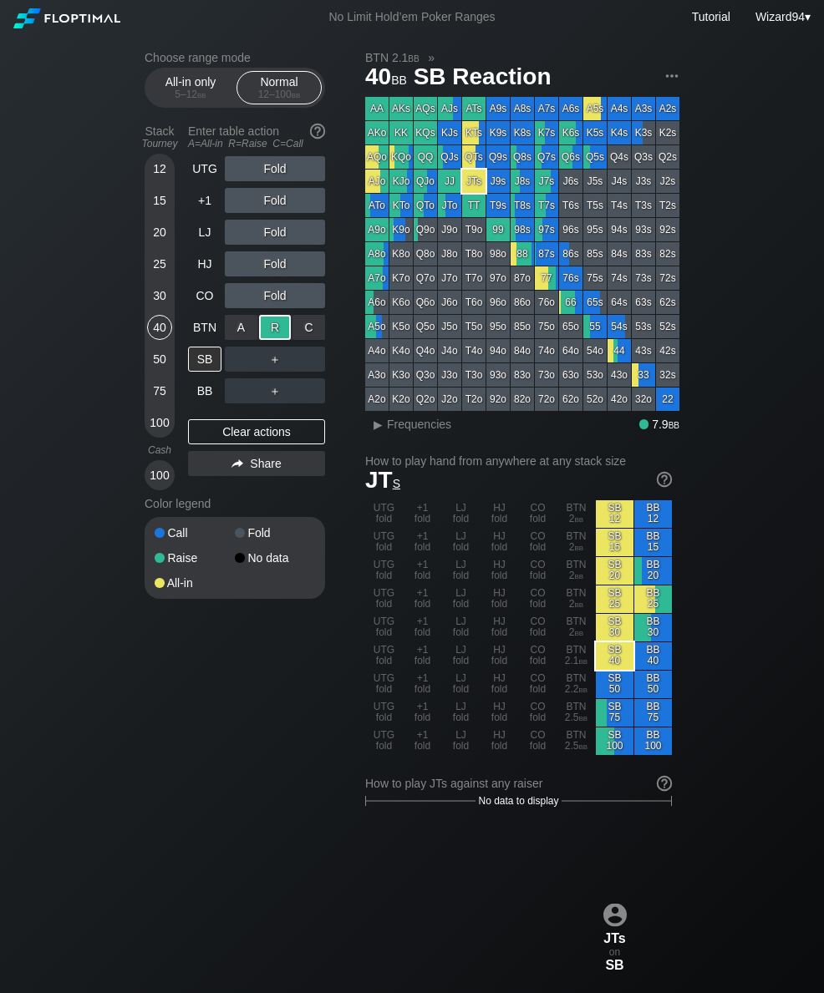
click at [167, 100] on div "5 – 12 bb" at bounding box center [190, 95] width 70 height 12
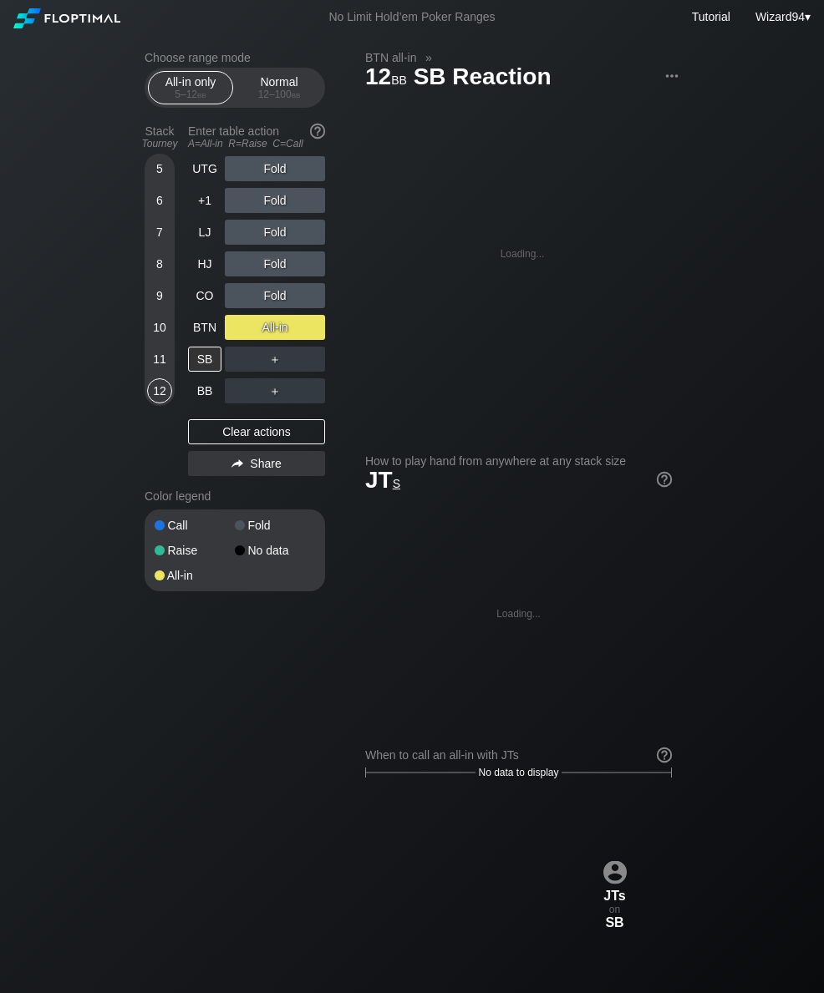
click at [161, 372] on div "11" at bounding box center [159, 359] width 25 height 25
click at [199, 322] on div "BTN" at bounding box center [204, 327] width 33 height 25
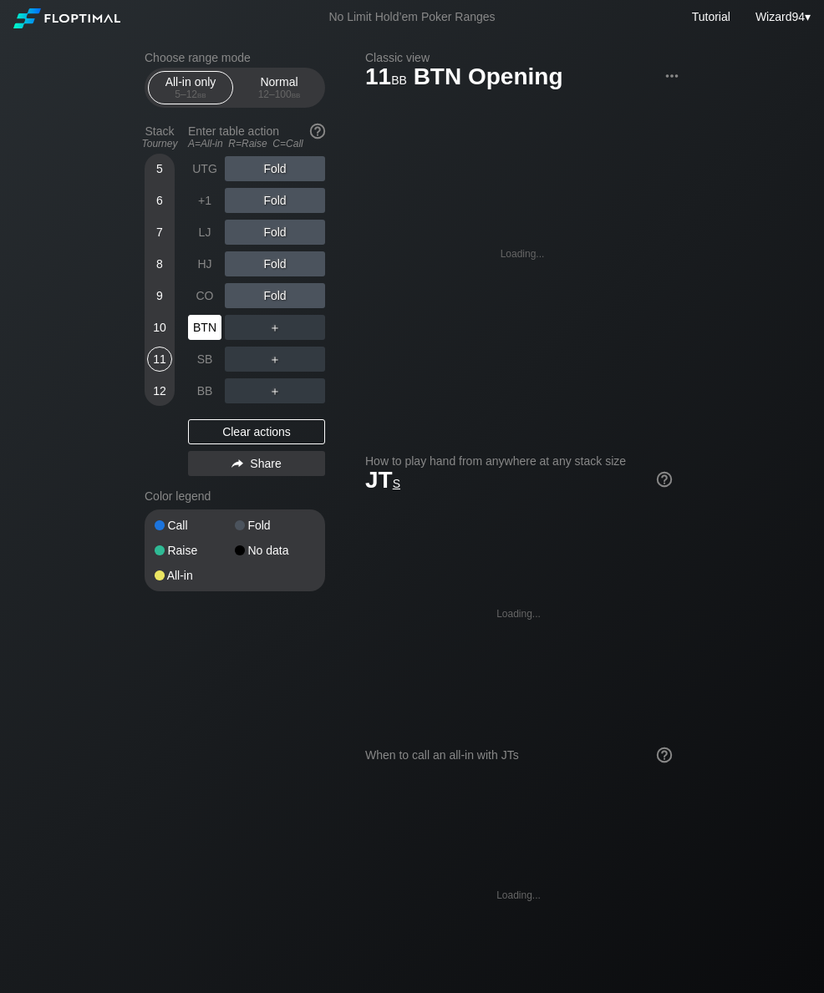
click at [205, 370] on div "SB" at bounding box center [204, 359] width 33 height 25
click at [203, 363] on div "SB" at bounding box center [204, 359] width 33 height 25
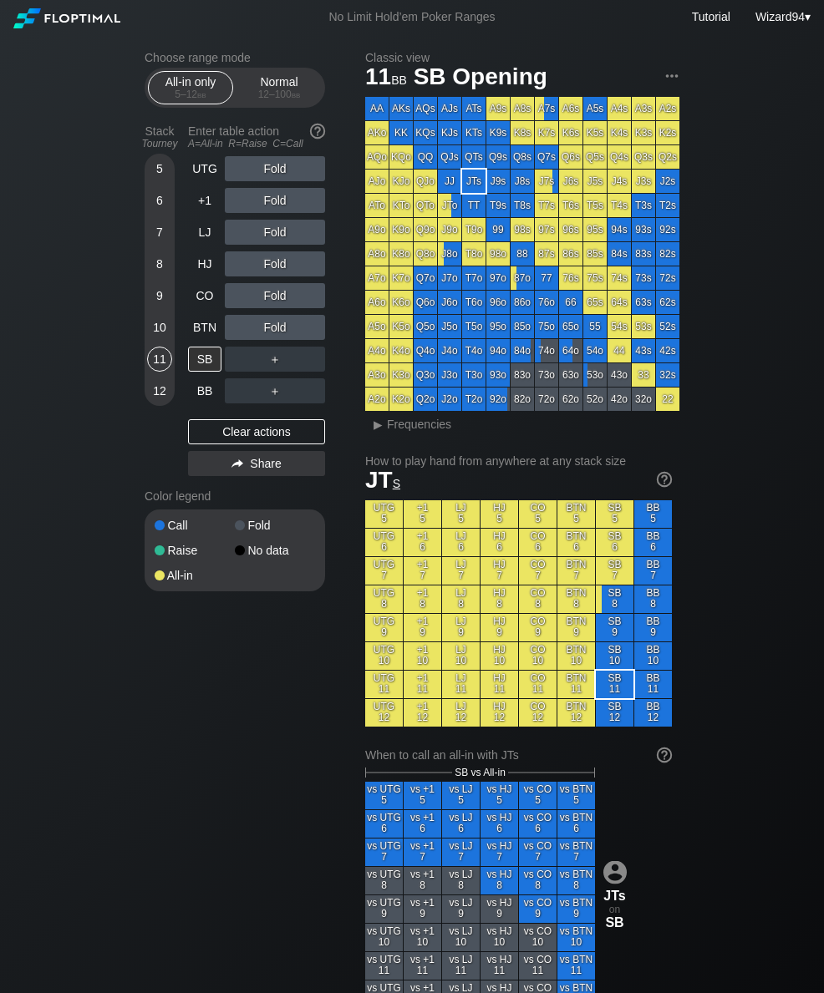
click at [282, 89] on div "Normal 12 – 100 bb" at bounding box center [279, 88] width 77 height 32
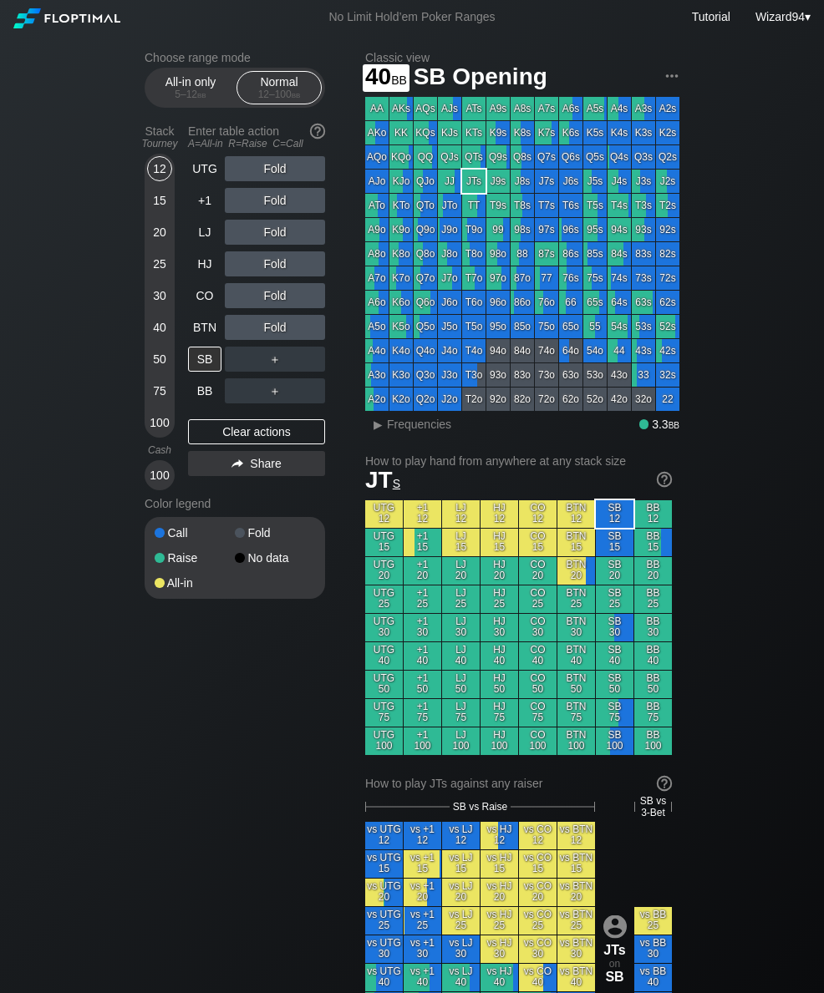
click at [161, 340] on div "40" at bounding box center [159, 327] width 25 height 25
click at [269, 308] on div "R ✕" at bounding box center [275, 295] width 33 height 25
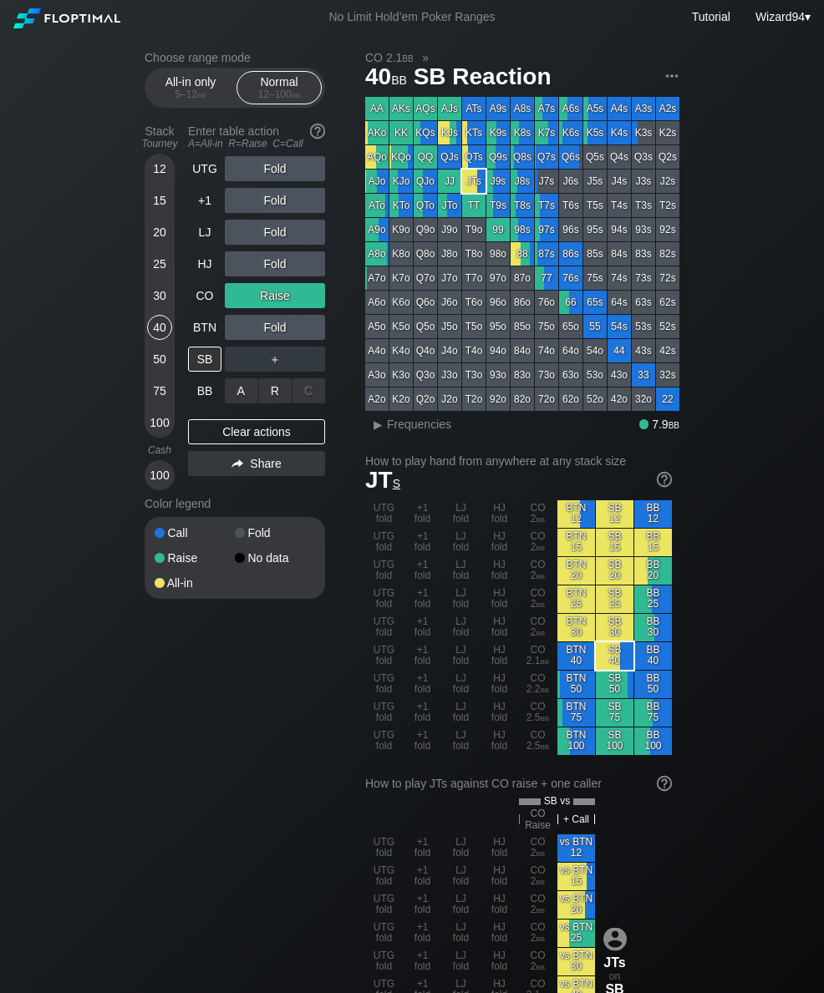
click at [281, 403] on div "R ✕" at bounding box center [275, 390] width 33 height 25
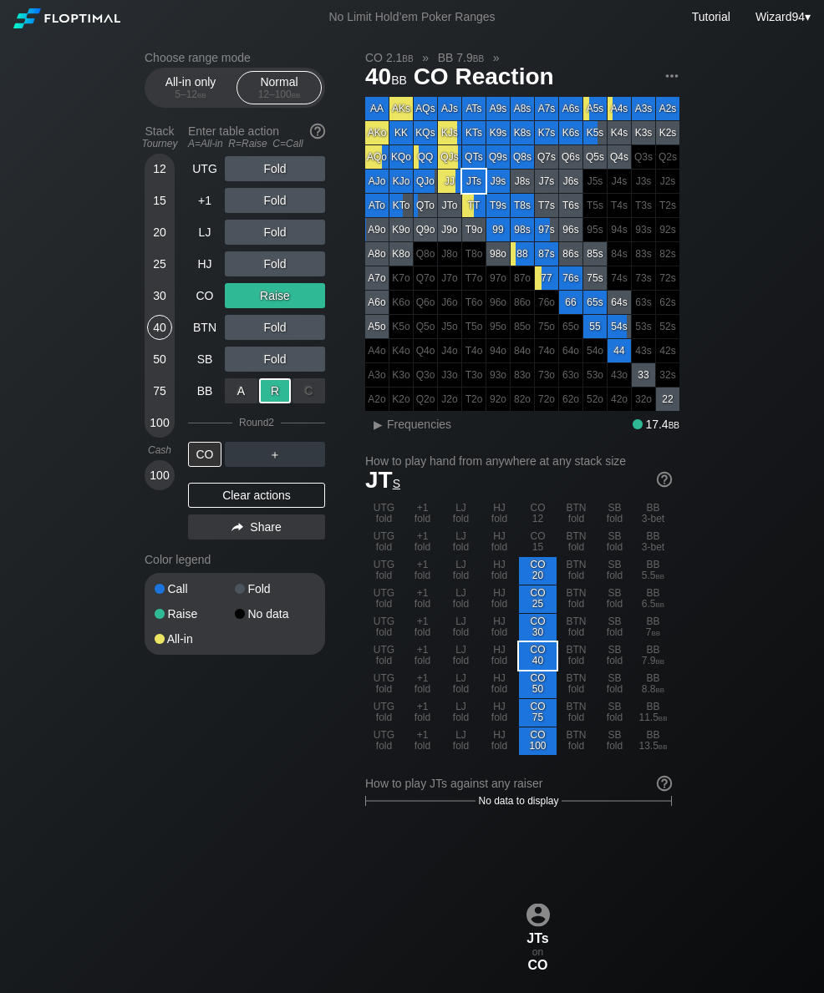
click at [160, 308] on div "30" at bounding box center [159, 295] width 25 height 25
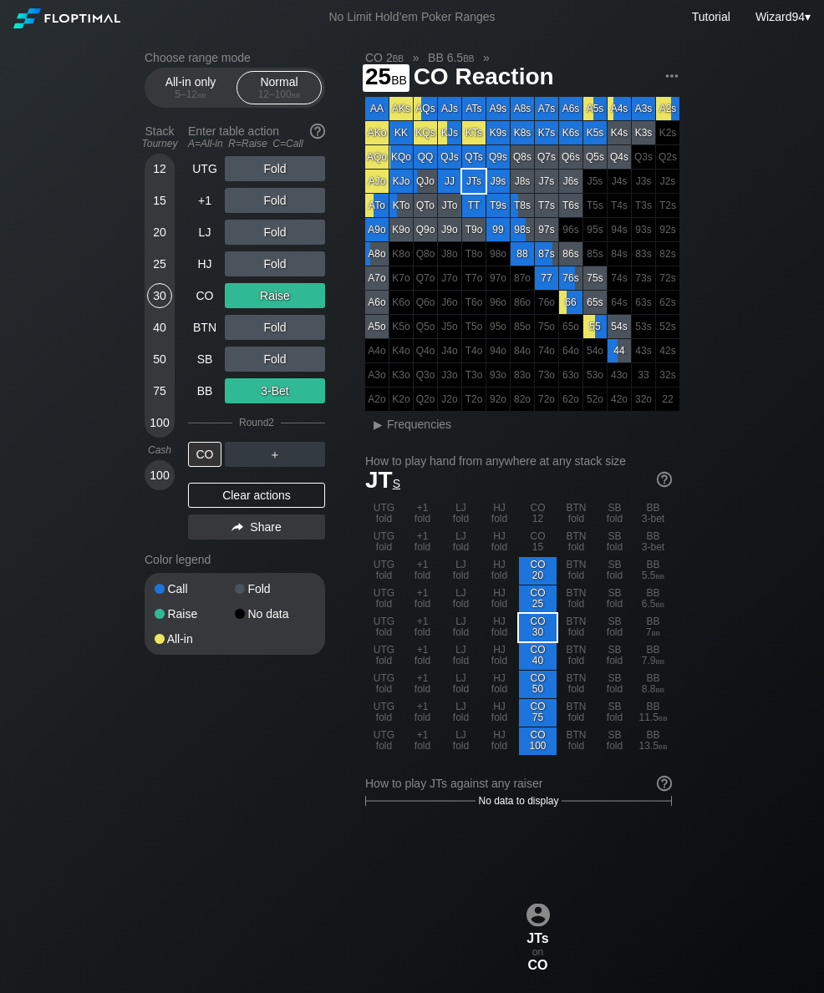
click at [158, 276] on div "25" at bounding box center [159, 263] width 25 height 25
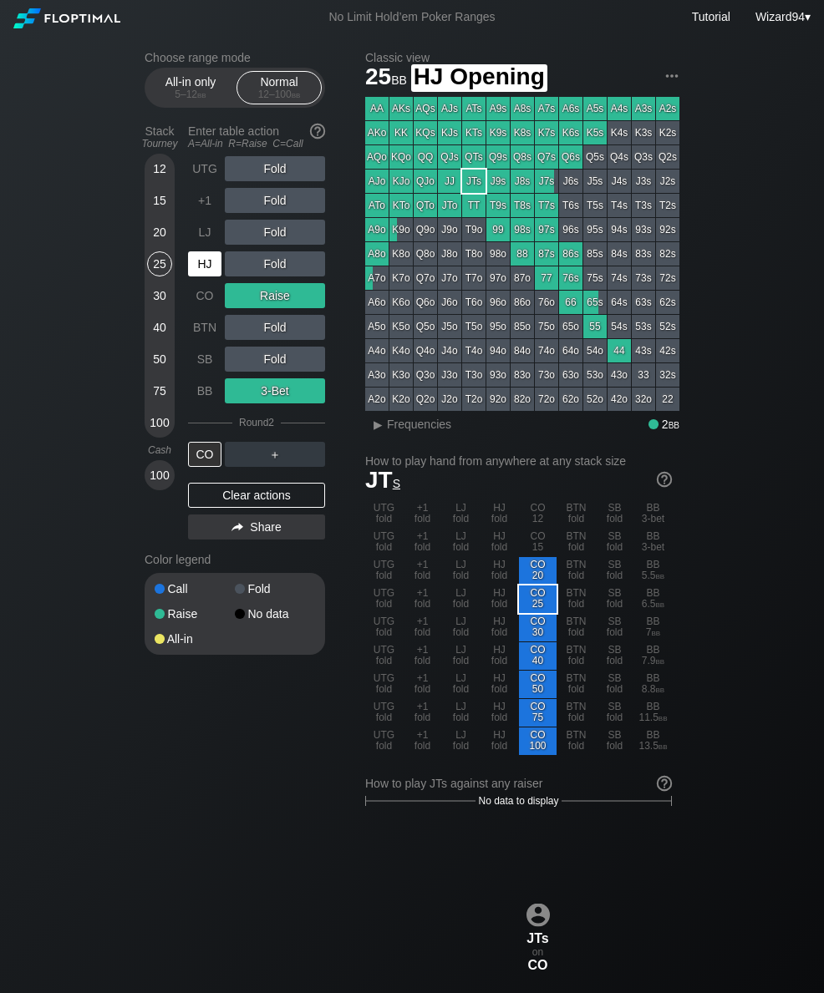
click at [202, 271] on div "HJ" at bounding box center [204, 263] width 33 height 25
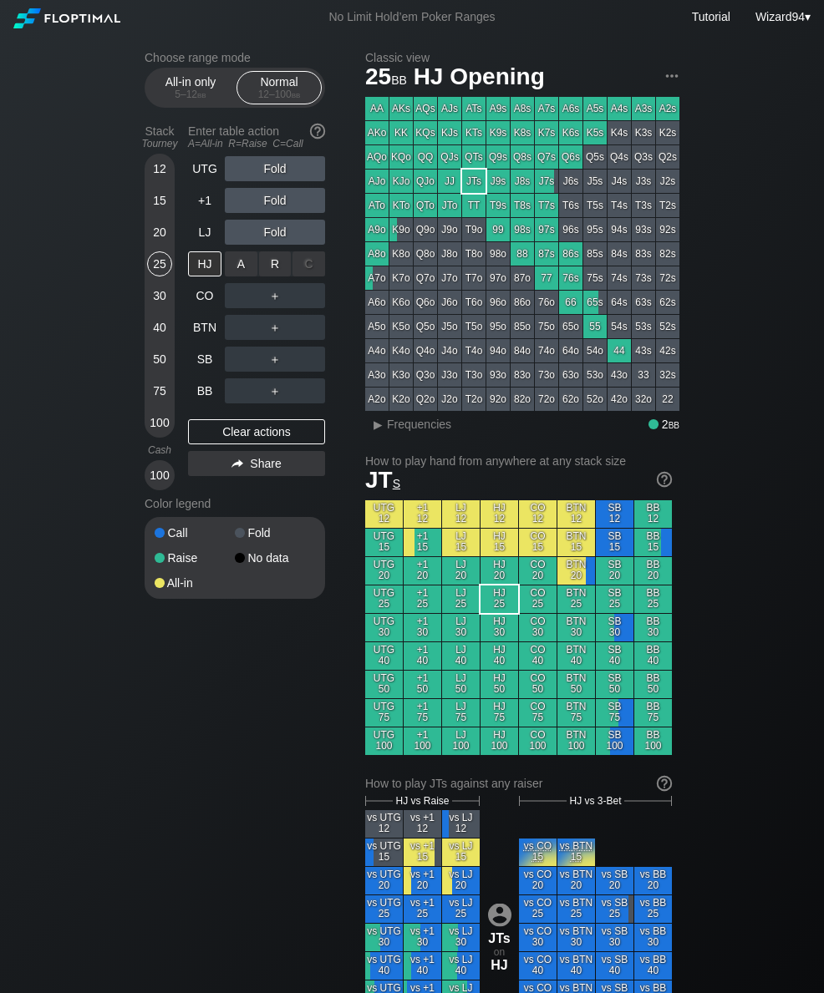
click at [276, 276] on div "R ✕" at bounding box center [275, 263] width 33 height 25
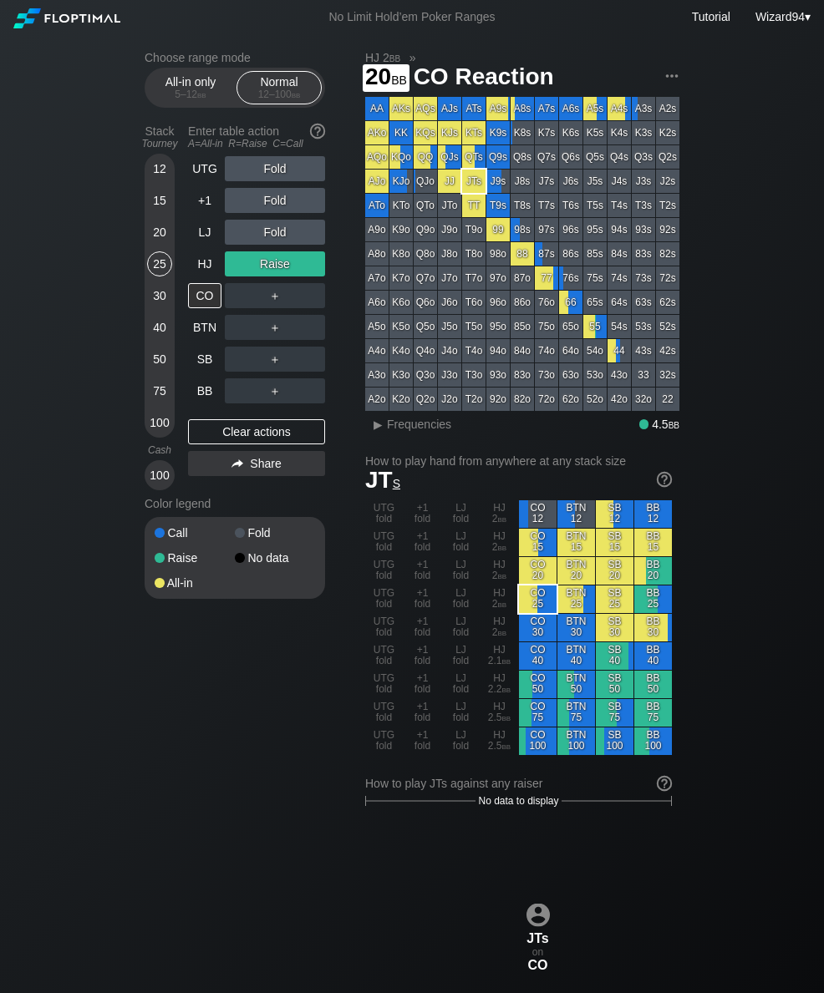
click at [166, 228] on div "20" at bounding box center [159, 232] width 25 height 25
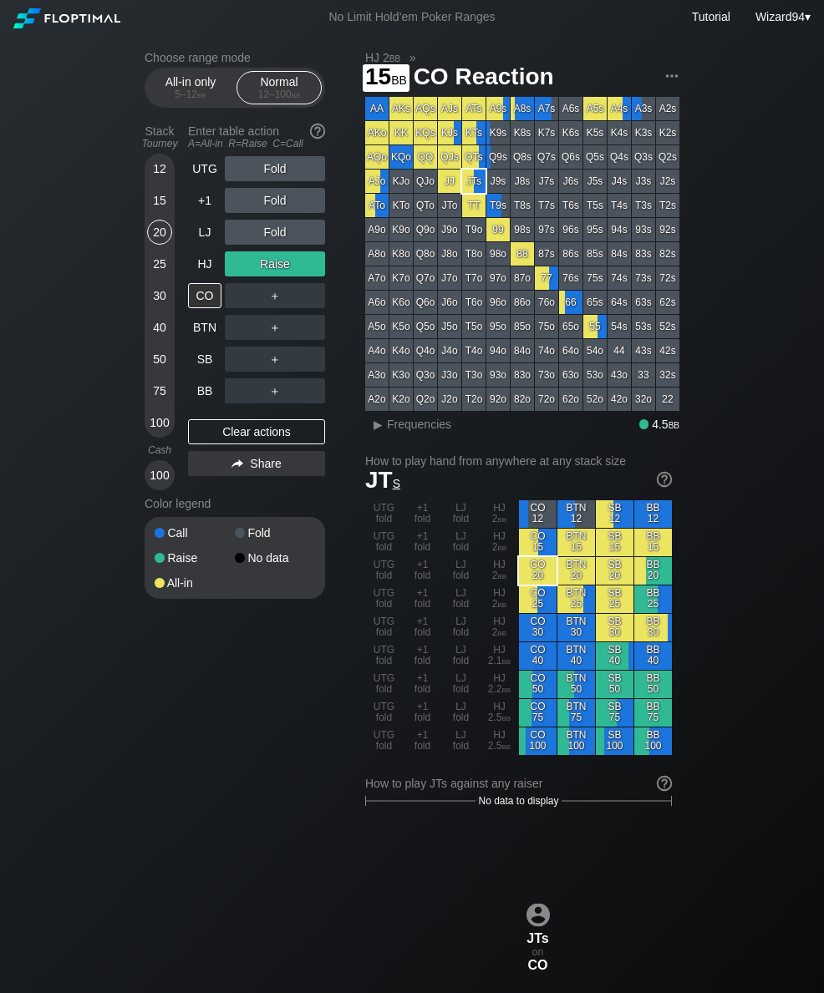
click at [164, 208] on div "15" at bounding box center [159, 200] width 25 height 25
click at [167, 211] on div "15" at bounding box center [159, 200] width 25 height 25
click at [198, 245] on div "LJ" at bounding box center [204, 232] width 33 height 25
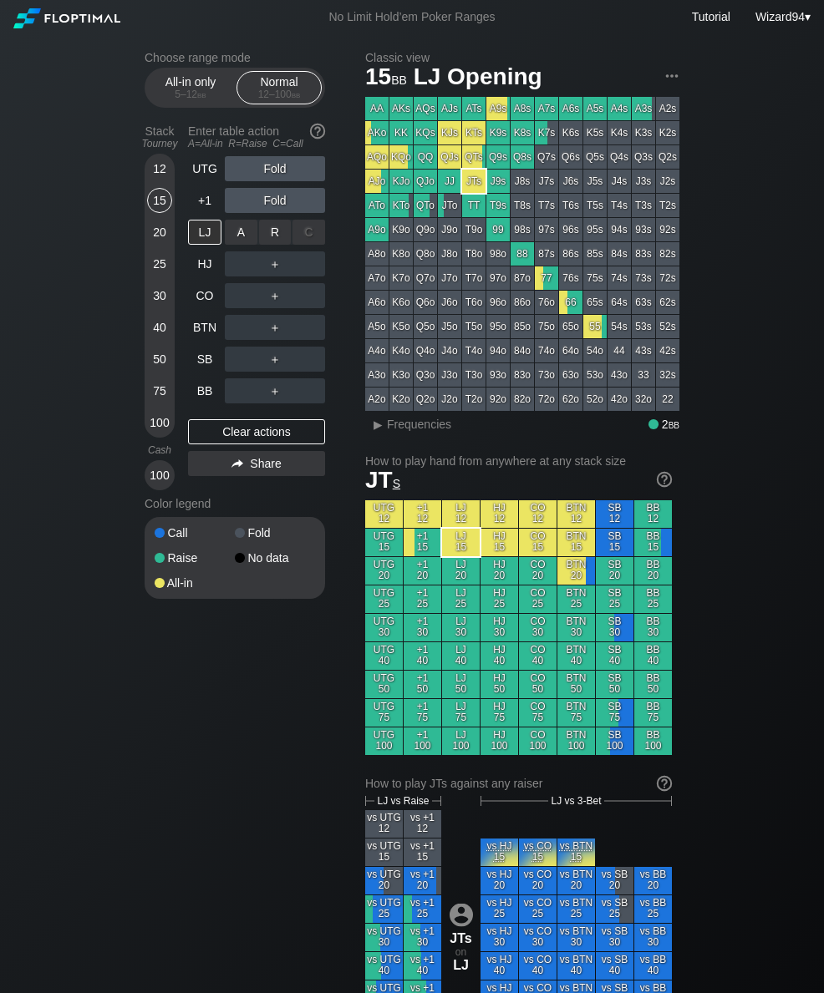
click at [273, 242] on div "R ✕" at bounding box center [275, 232] width 33 height 25
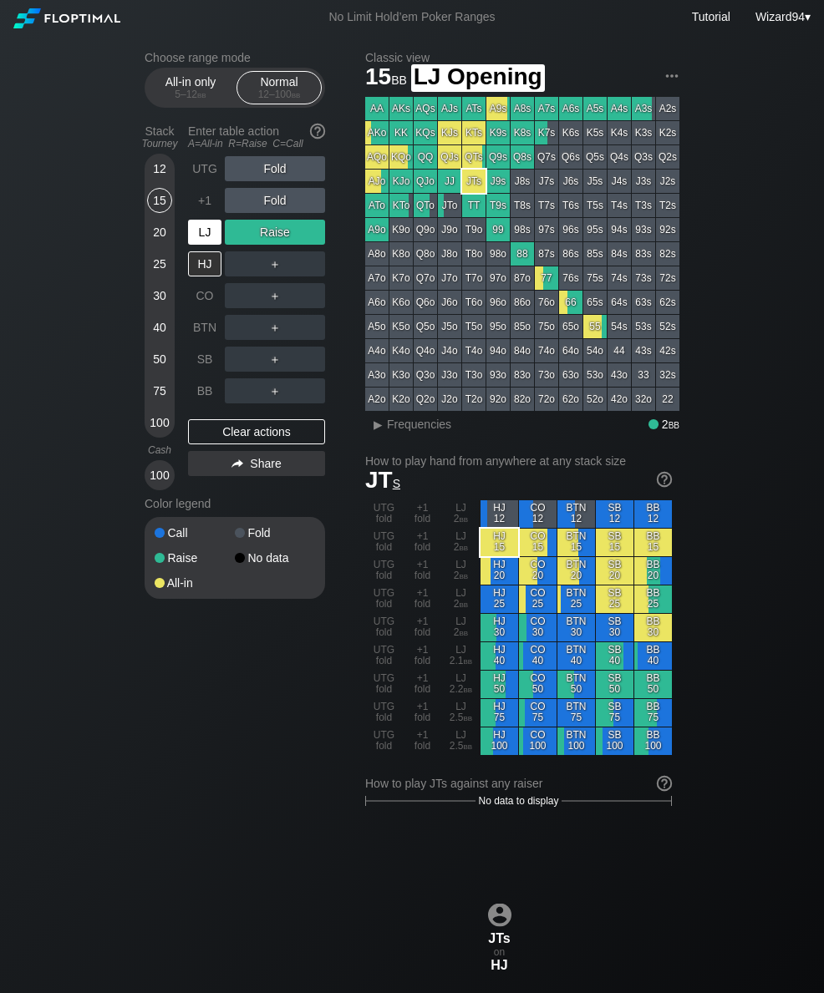
click at [205, 245] on div "LJ" at bounding box center [204, 232] width 33 height 25
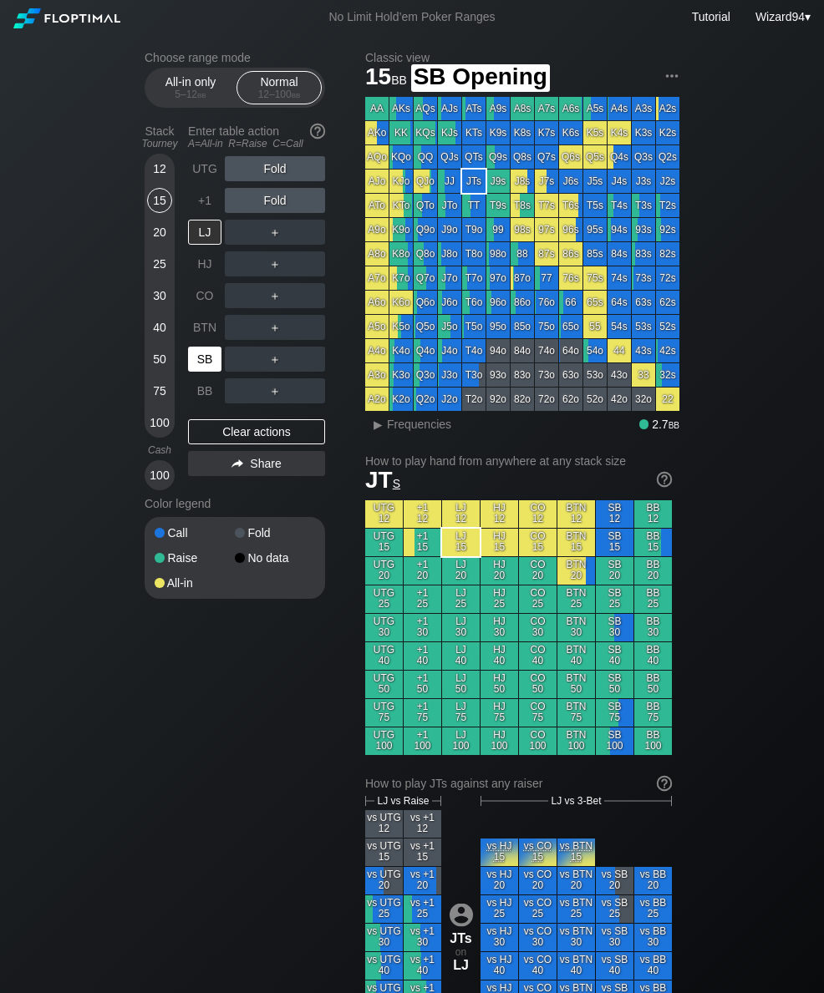
click at [208, 372] on div "SB" at bounding box center [204, 359] width 33 height 25
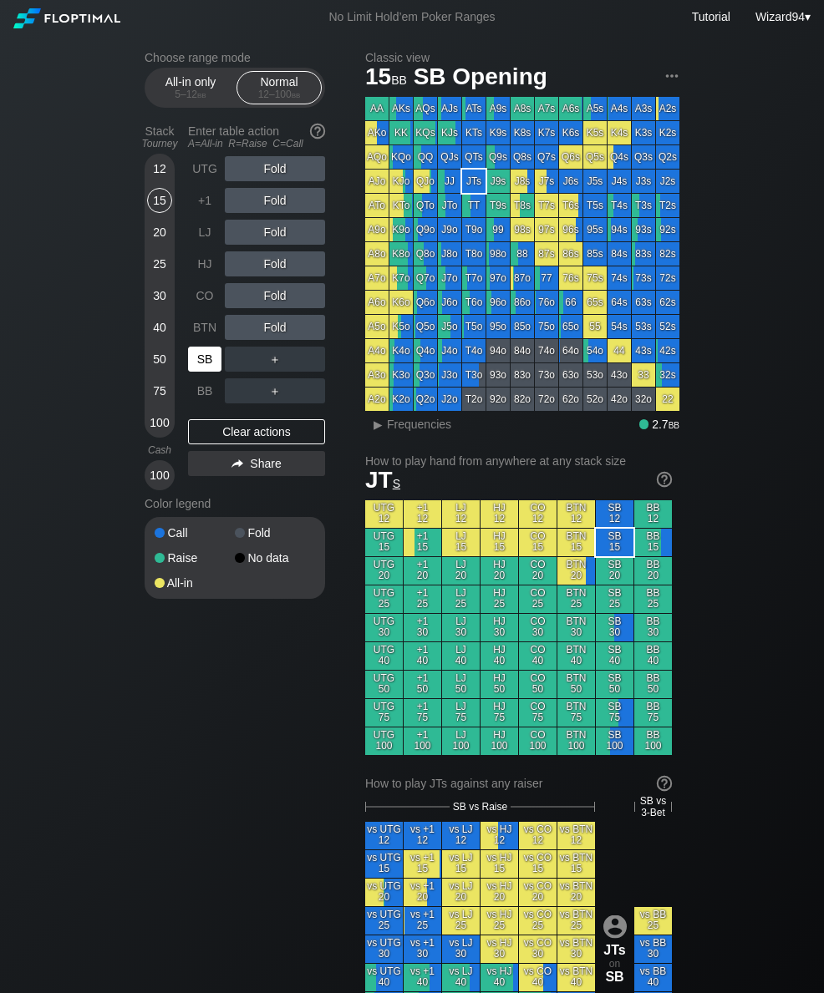
click at [154, 181] on div "12" at bounding box center [159, 168] width 25 height 25
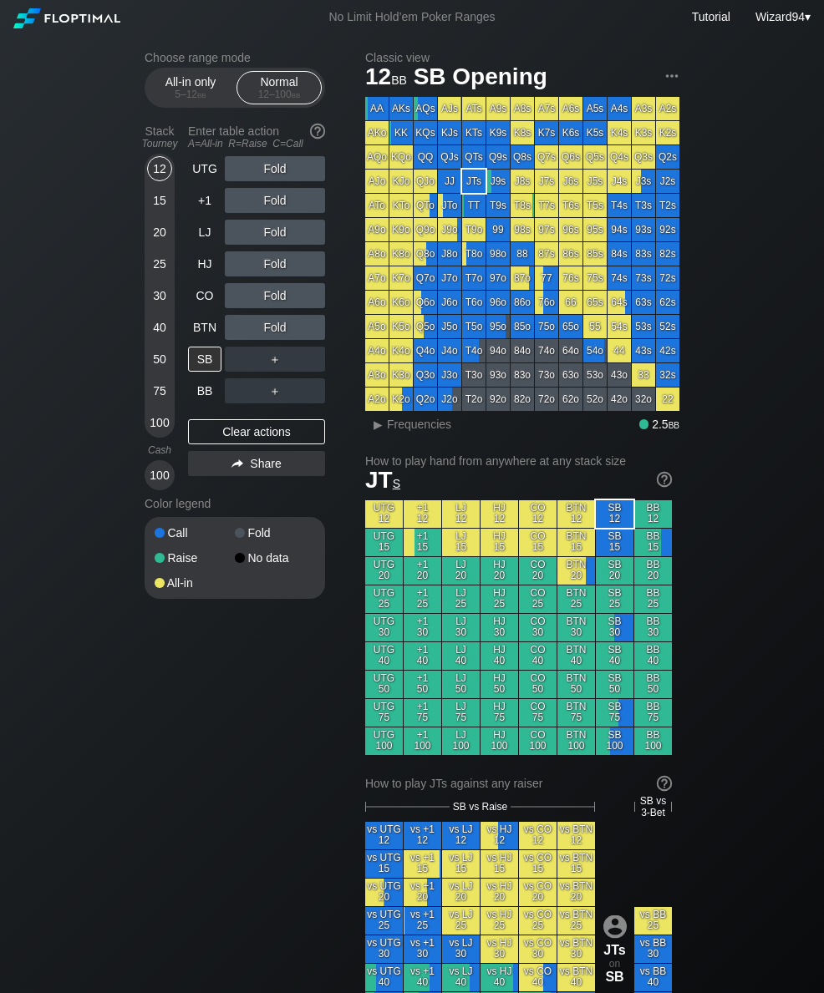
click at [155, 212] on div "15" at bounding box center [159, 200] width 25 height 25
click at [161, 181] on div "12" at bounding box center [159, 168] width 25 height 25
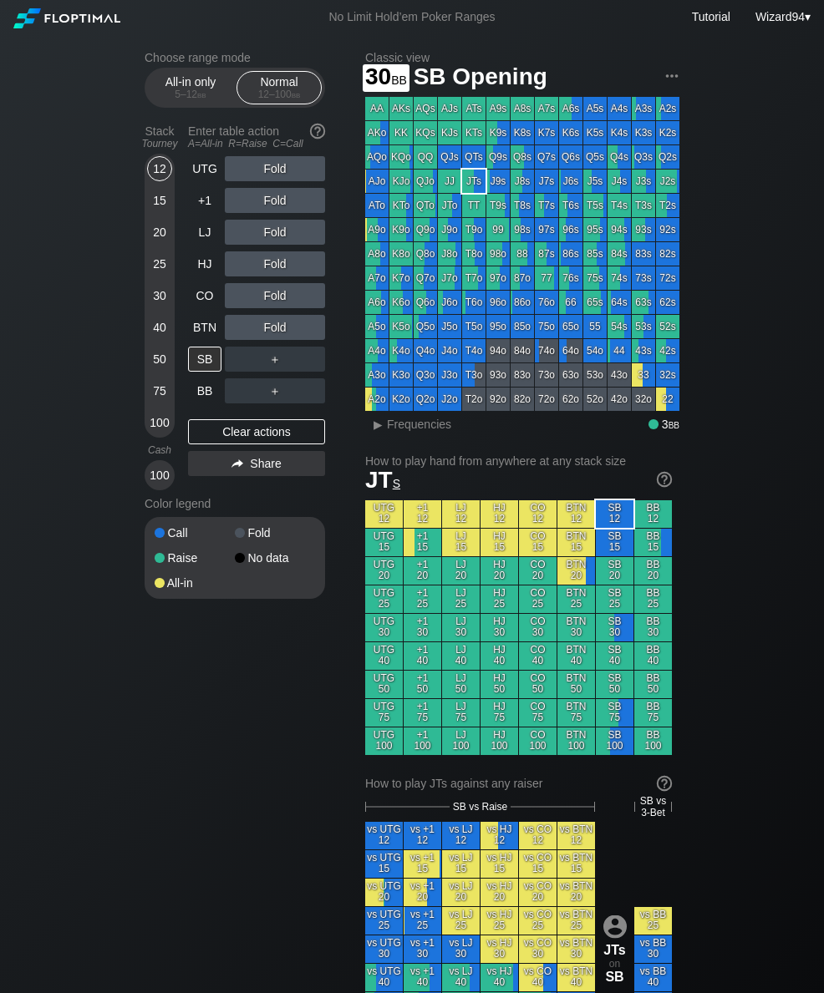
click at [161, 307] on div "30" at bounding box center [159, 295] width 25 height 25
click at [275, 352] on div "＋" at bounding box center [275, 359] width 100 height 38
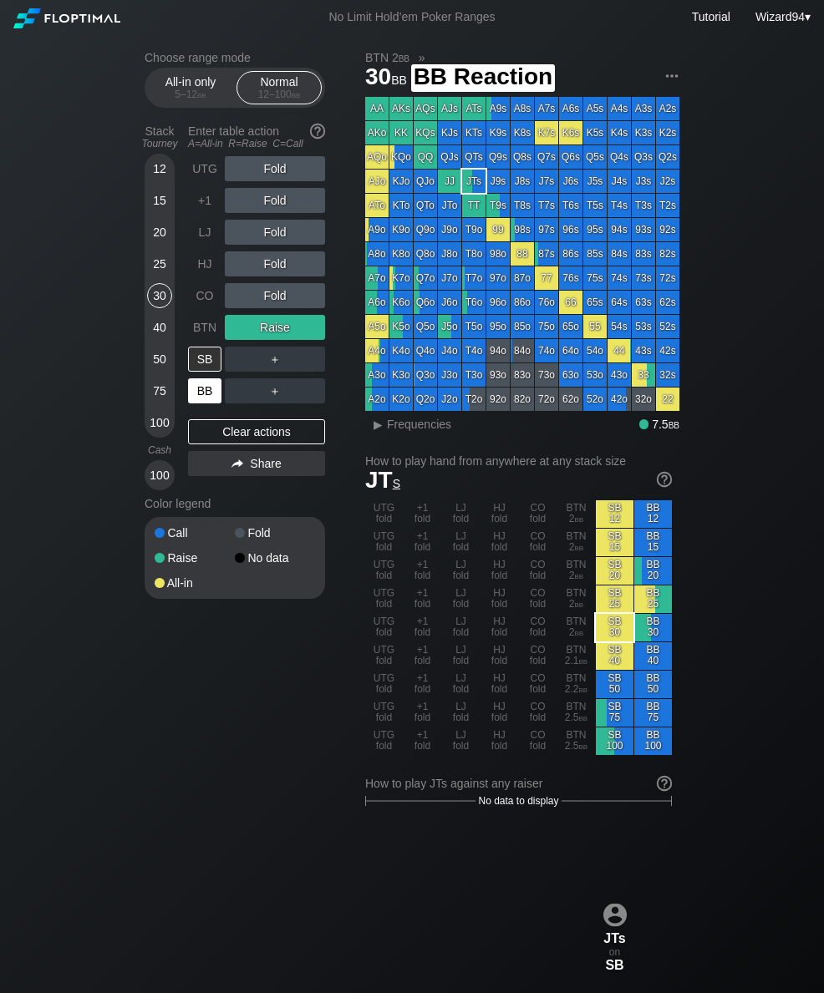
click at [221, 382] on div "BB" at bounding box center [206, 391] width 37 height 32
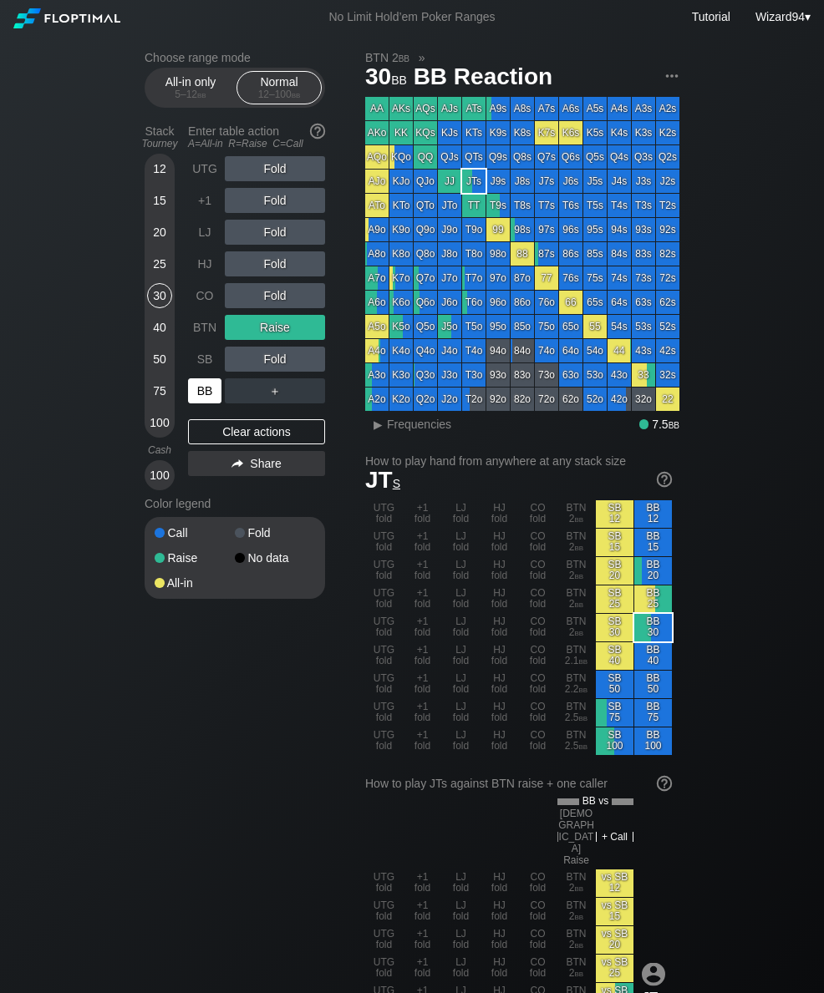
click at [199, 363] on div "SB" at bounding box center [204, 359] width 33 height 25
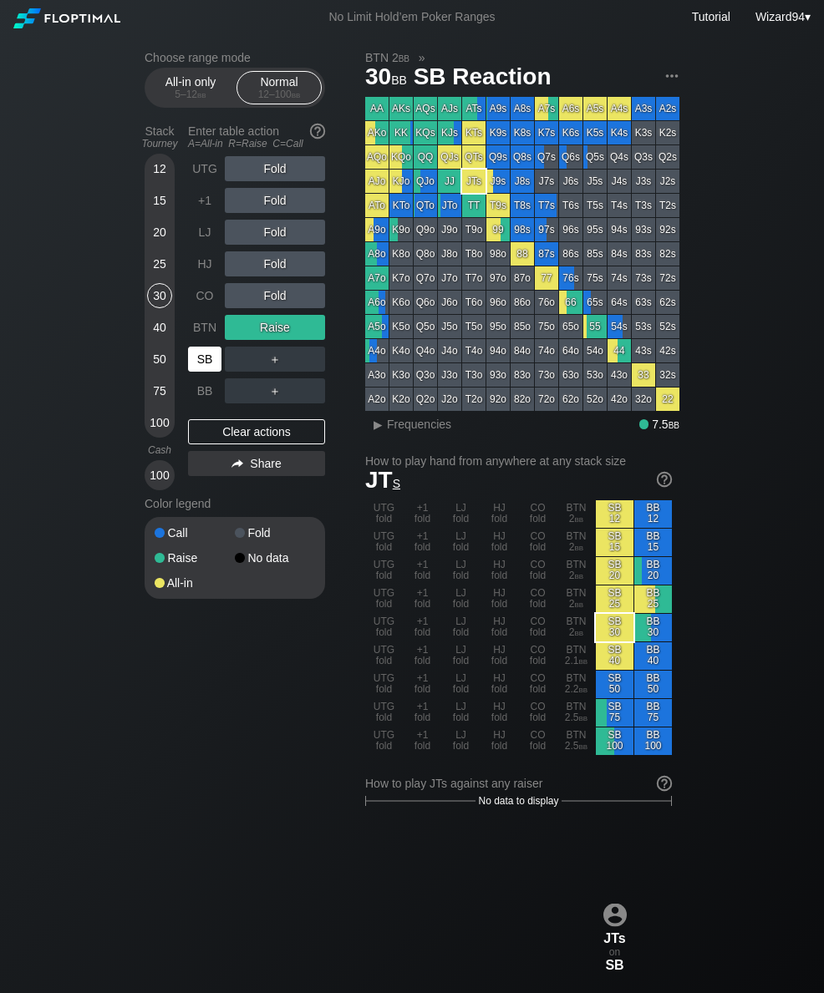
click at [205, 371] on div "SB" at bounding box center [204, 359] width 33 height 25
click at [205, 370] on div "SB" at bounding box center [204, 359] width 33 height 25
click at [216, 208] on div "+1" at bounding box center [204, 200] width 33 height 25
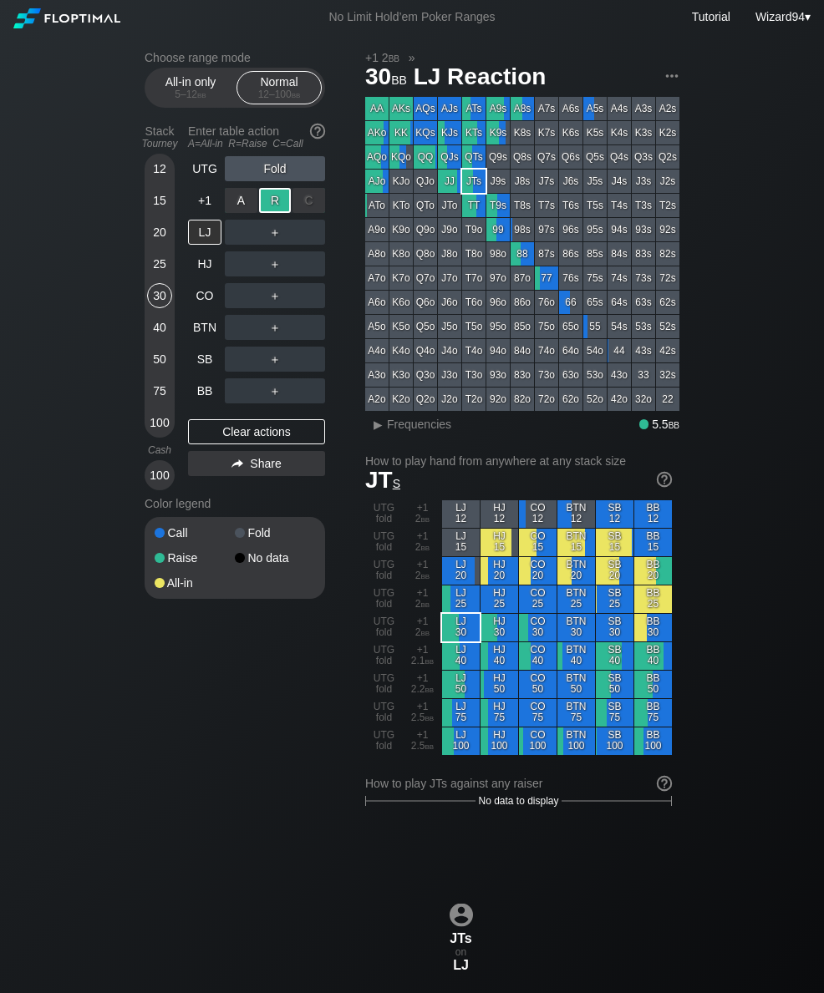
click at [162, 273] on div "25" at bounding box center [159, 263] width 25 height 25
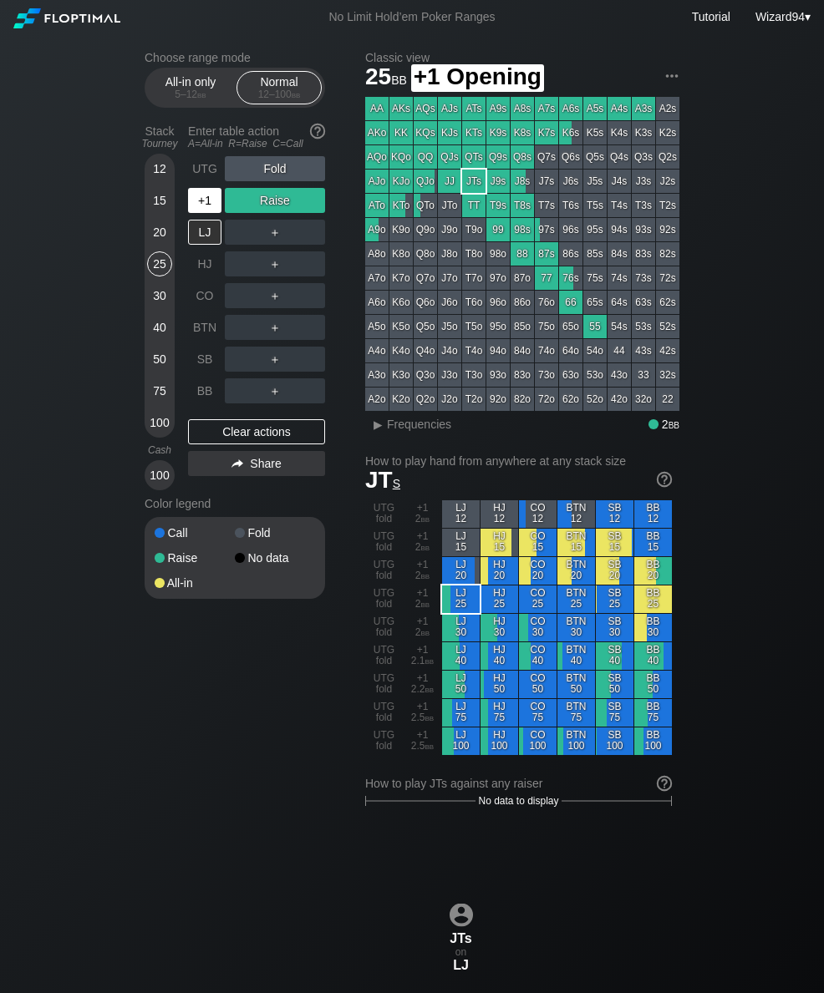
click at [203, 206] on div "+1" at bounding box center [204, 200] width 33 height 25
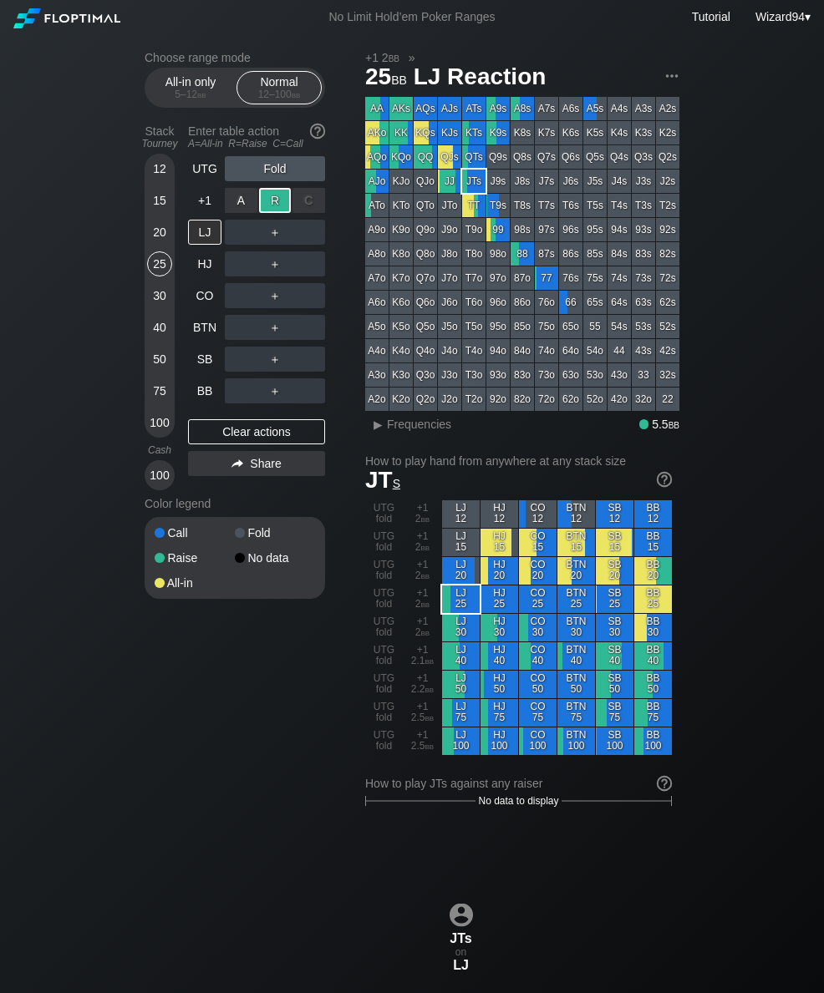
click at [202, 301] on div "CO" at bounding box center [204, 295] width 33 height 25
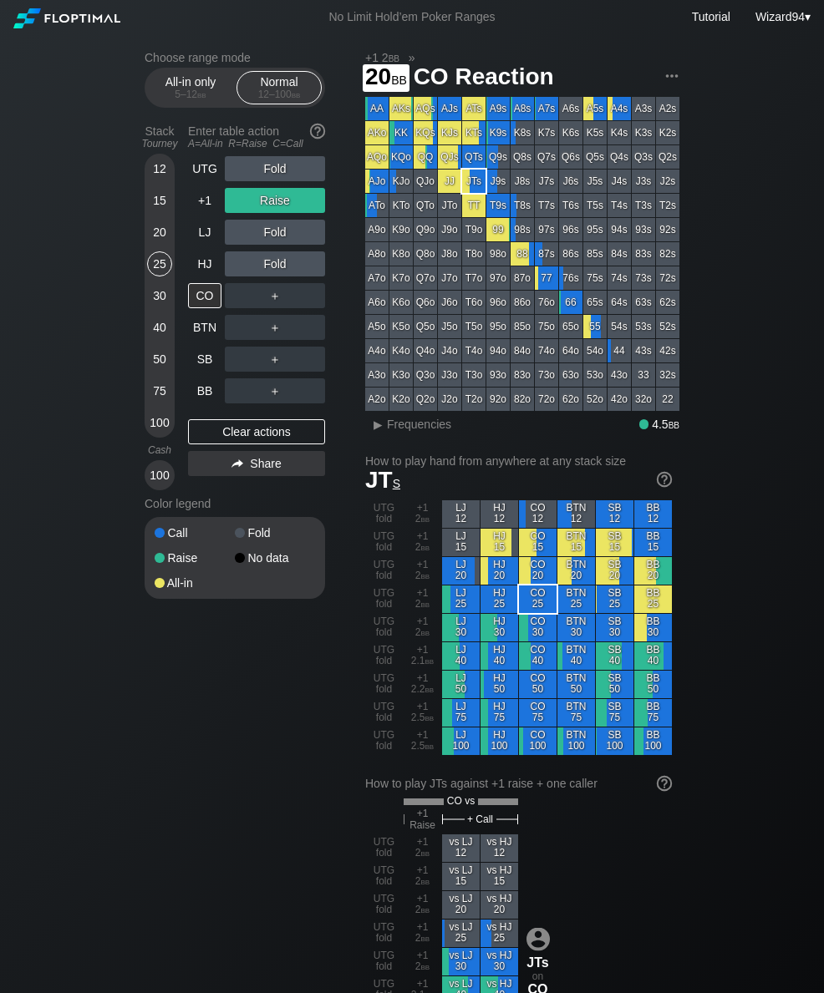
click at [159, 244] on div "20" at bounding box center [159, 232] width 25 height 25
click at [205, 202] on div "+1" at bounding box center [204, 200] width 33 height 25
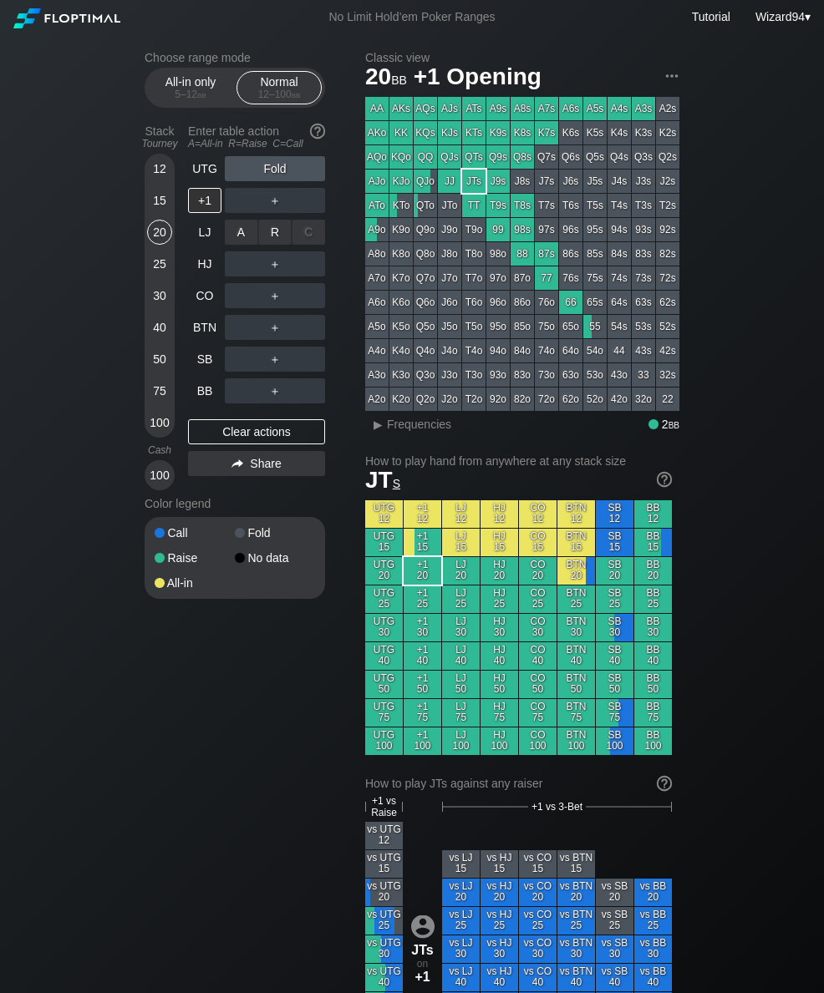
click at [276, 234] on div "R ✕" at bounding box center [275, 232] width 33 height 25
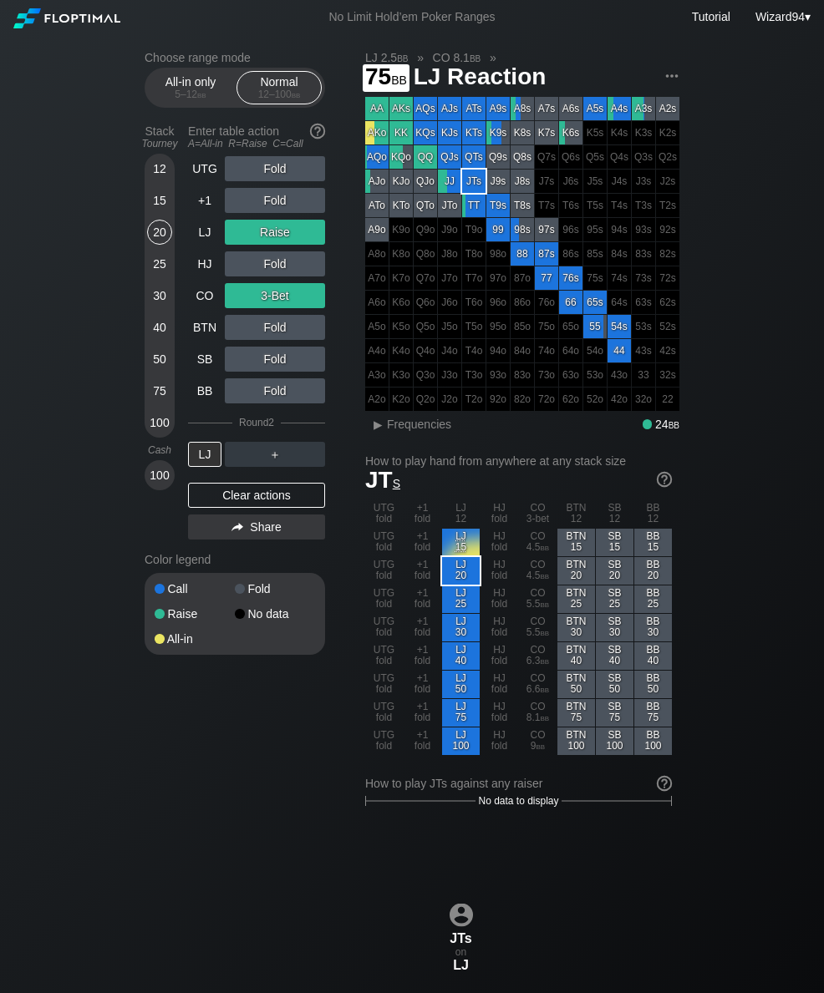
click at [154, 390] on div "75" at bounding box center [159, 390] width 25 height 25
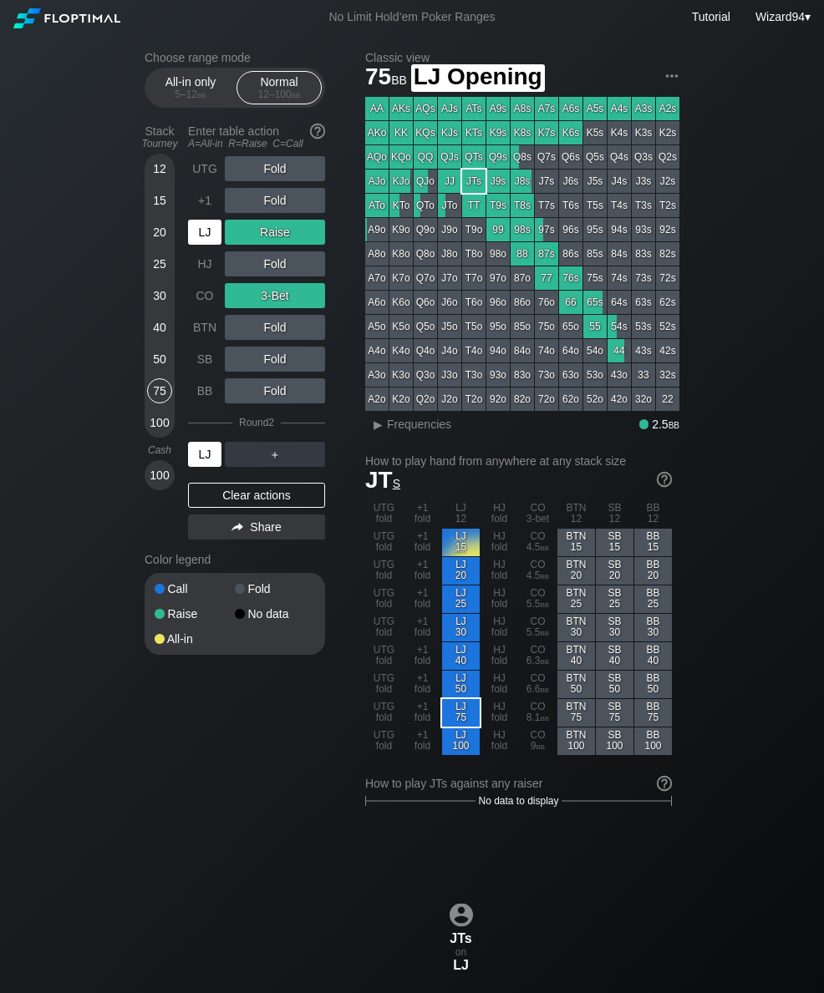
click at [200, 242] on div "LJ" at bounding box center [204, 232] width 33 height 25
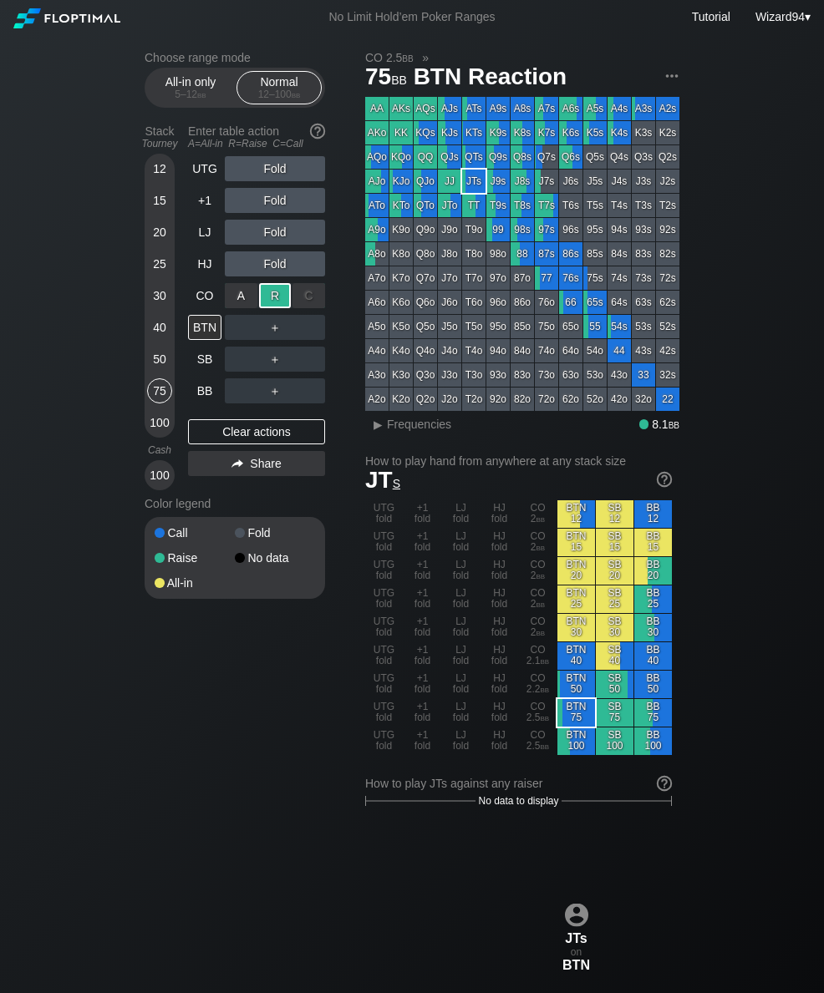
click at [209, 403] on div "BB" at bounding box center [204, 390] width 33 height 25
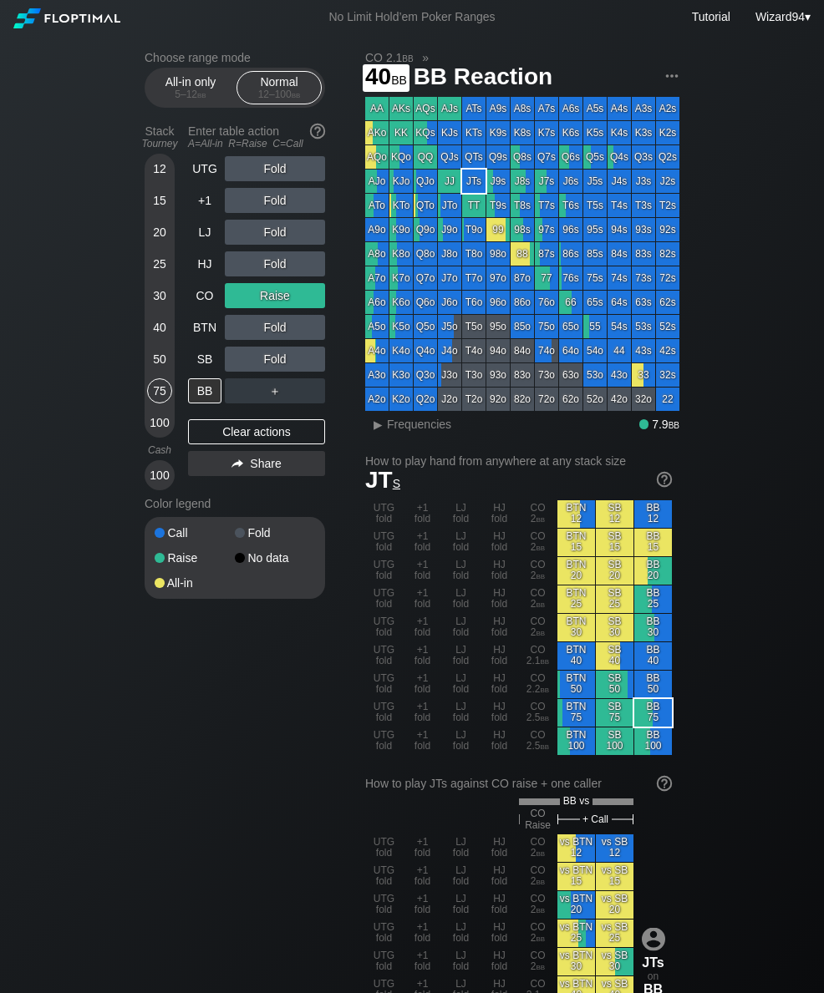
click at [160, 332] on div "40" at bounding box center [159, 327] width 25 height 25
click at [205, 300] on div "CO" at bounding box center [204, 295] width 33 height 25
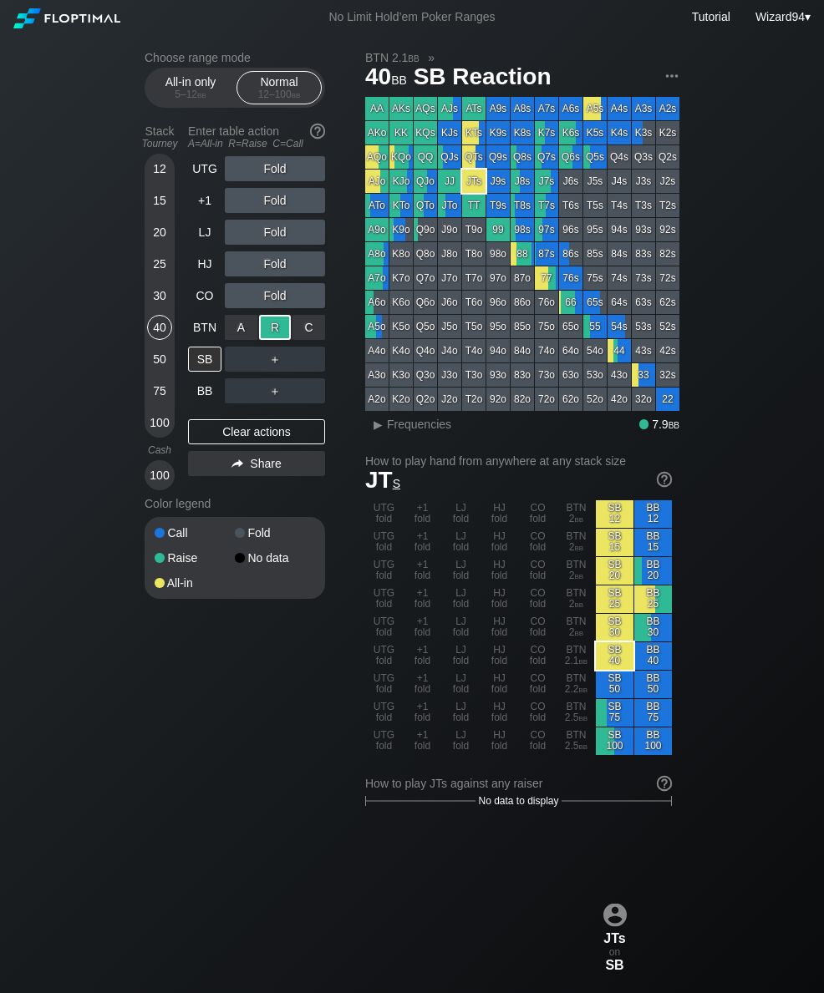
click at [217, 402] on div "BB" at bounding box center [204, 390] width 33 height 25
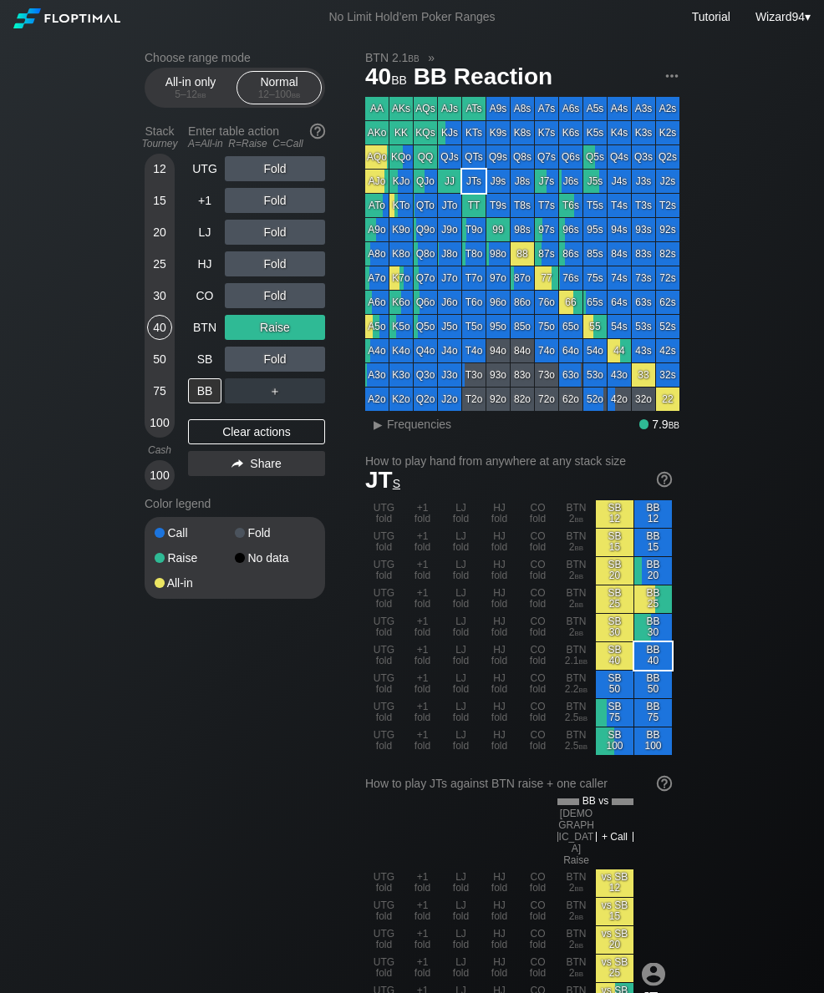
click at [208, 414] on div "UTG Fold +1 Fold LJ Fold HJ Fold CO Fold BTN Raise SB Fold BB ＋ Clear actions S…" at bounding box center [256, 323] width 137 height 334
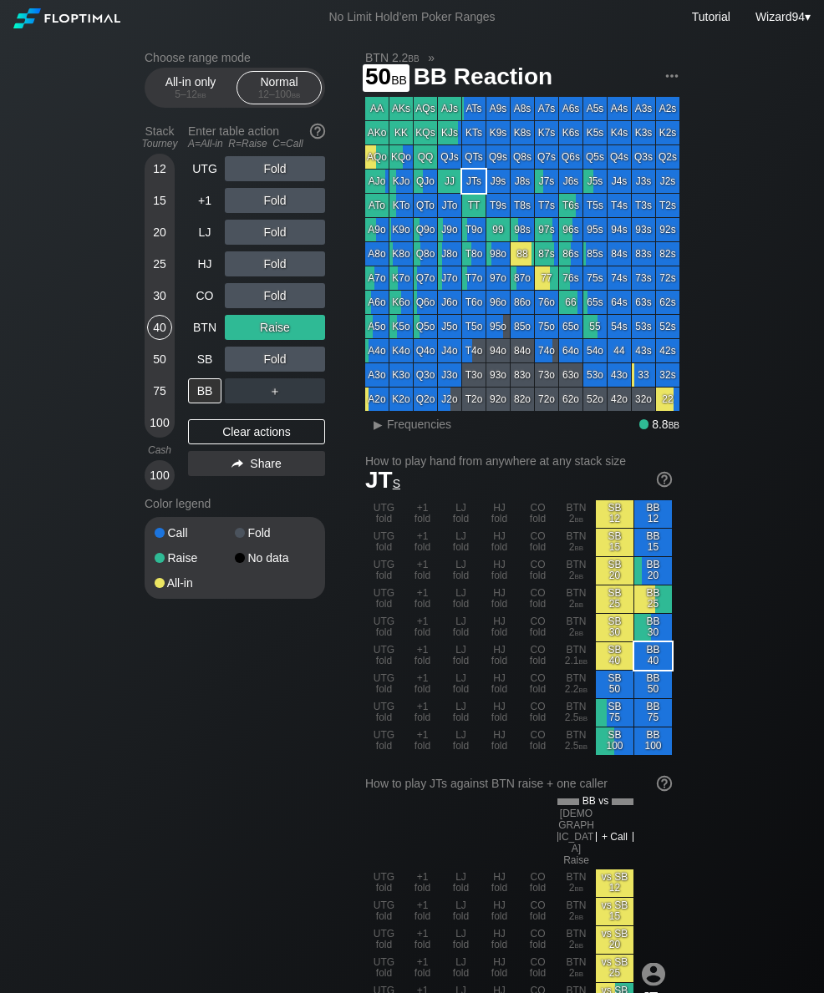
click at [158, 378] on div "50" at bounding box center [159, 363] width 25 height 32
click at [207, 276] on div "HJ" at bounding box center [204, 263] width 33 height 25
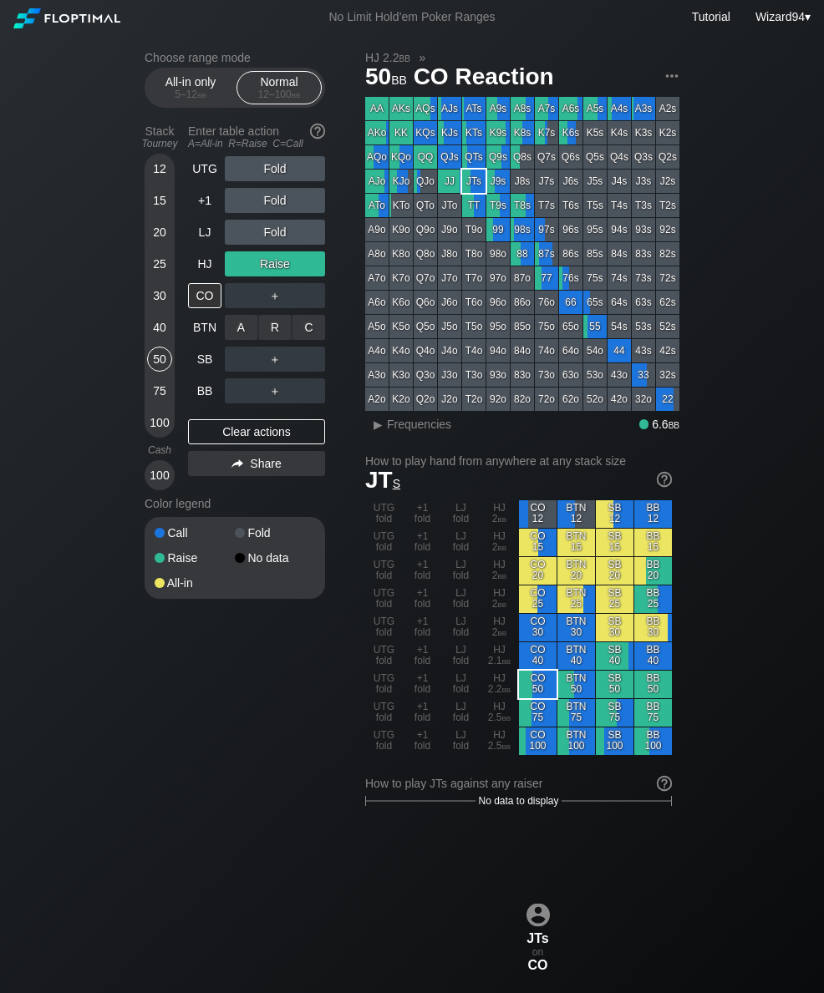
click at [301, 340] on div "C ✕" at bounding box center [308, 327] width 33 height 25
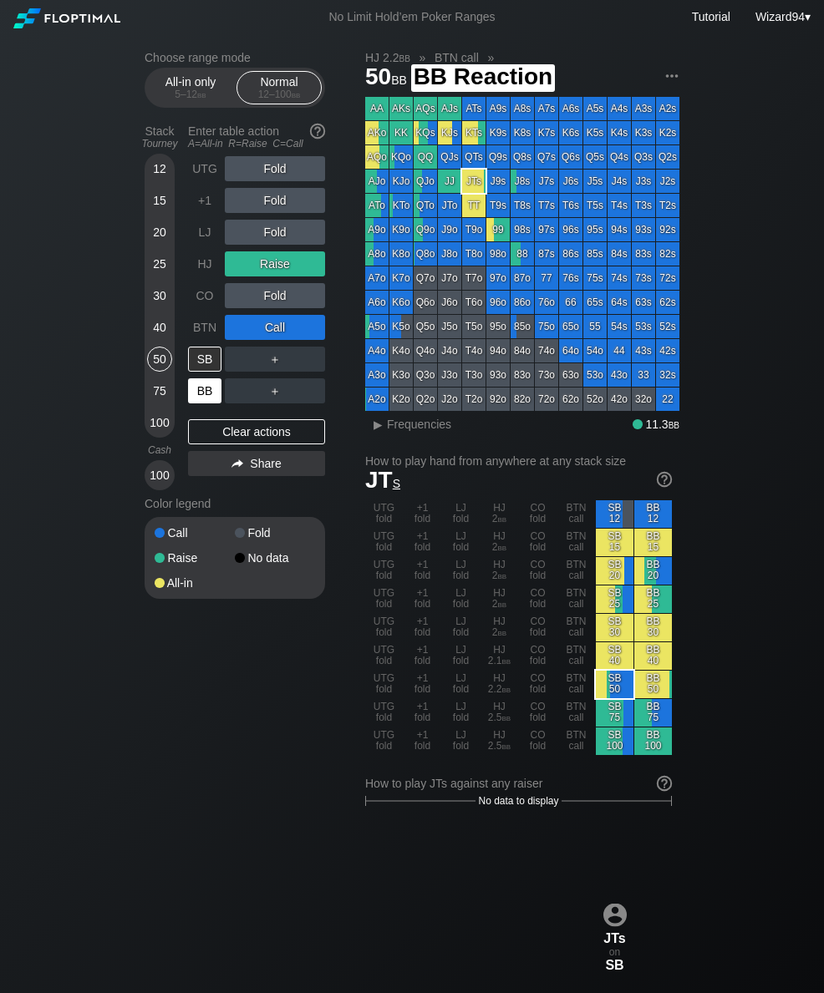
click at [213, 403] on div "BB" at bounding box center [204, 390] width 33 height 25
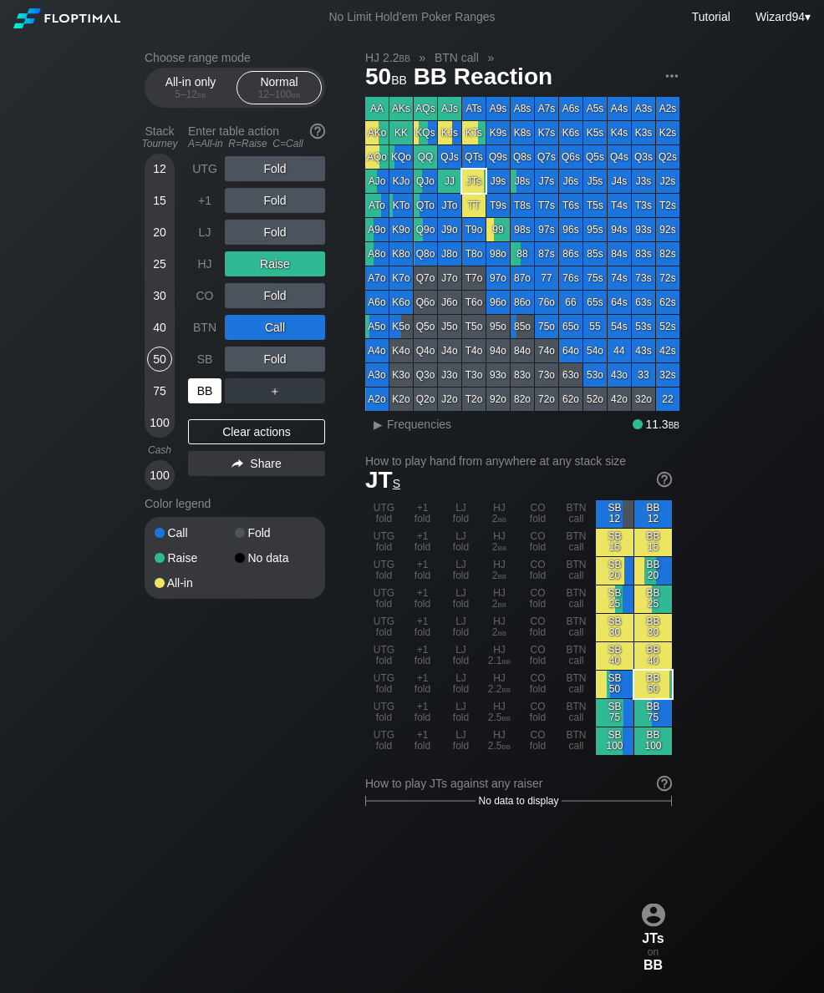
click at [215, 261] on div "HJ" at bounding box center [204, 263] width 33 height 25
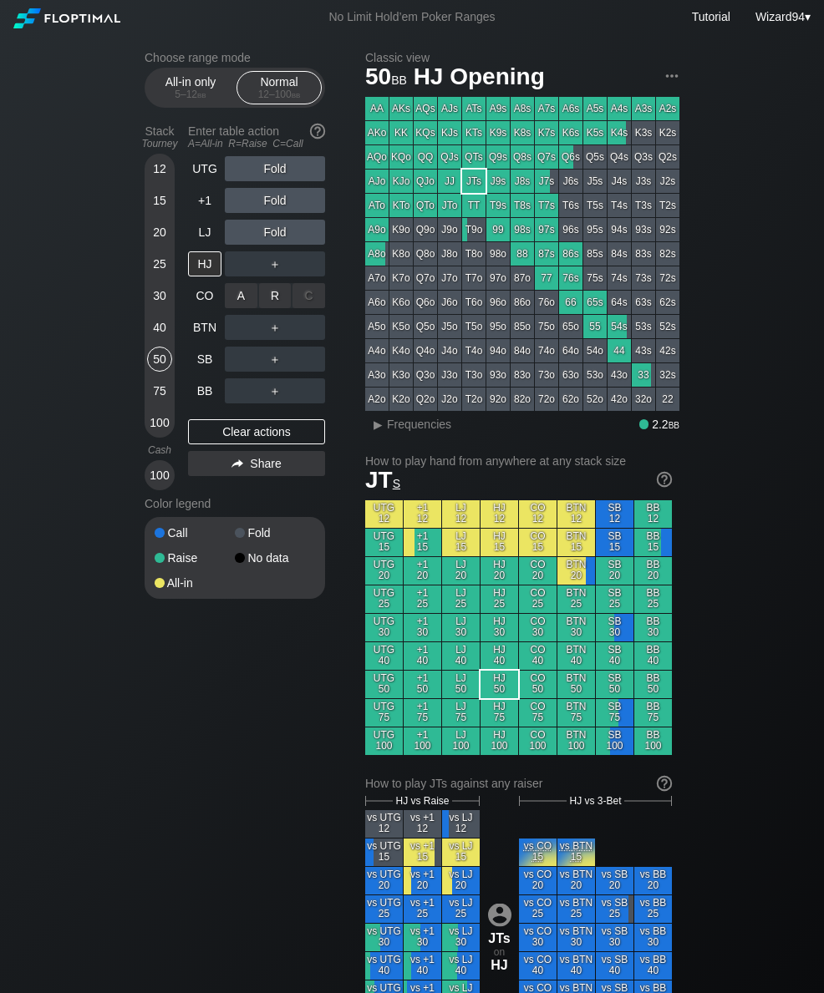
click at [271, 302] on div "R ✕" at bounding box center [275, 295] width 33 height 25
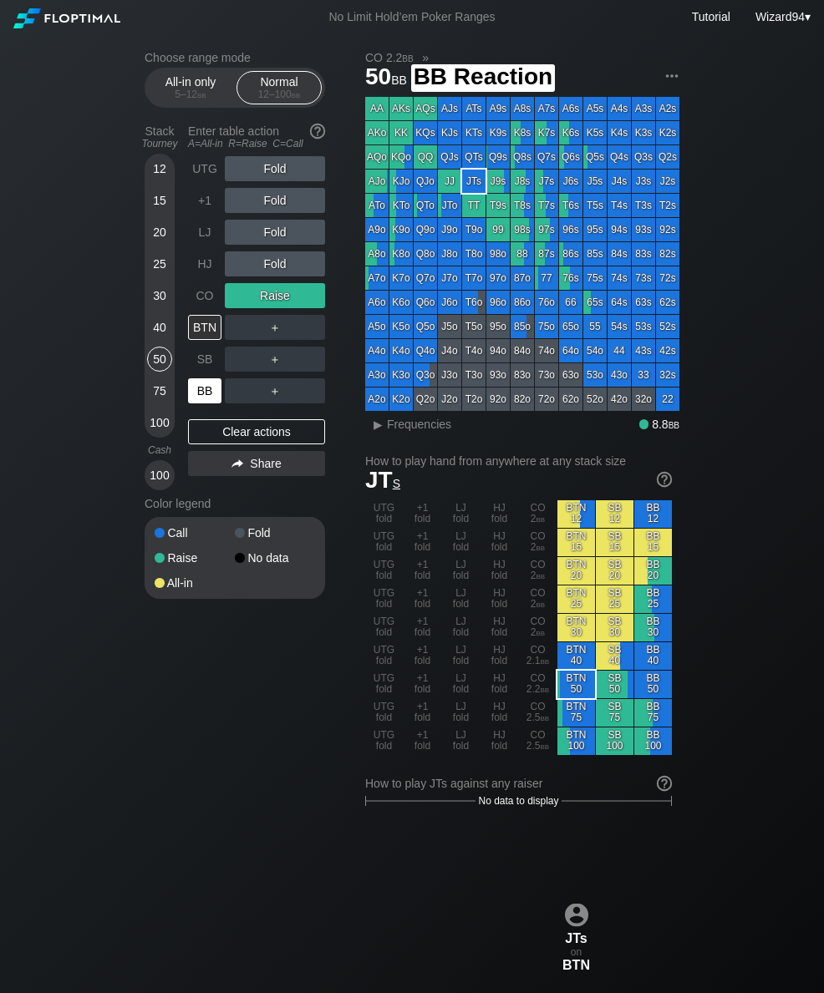
click at [211, 403] on div "BB" at bounding box center [204, 390] width 33 height 25
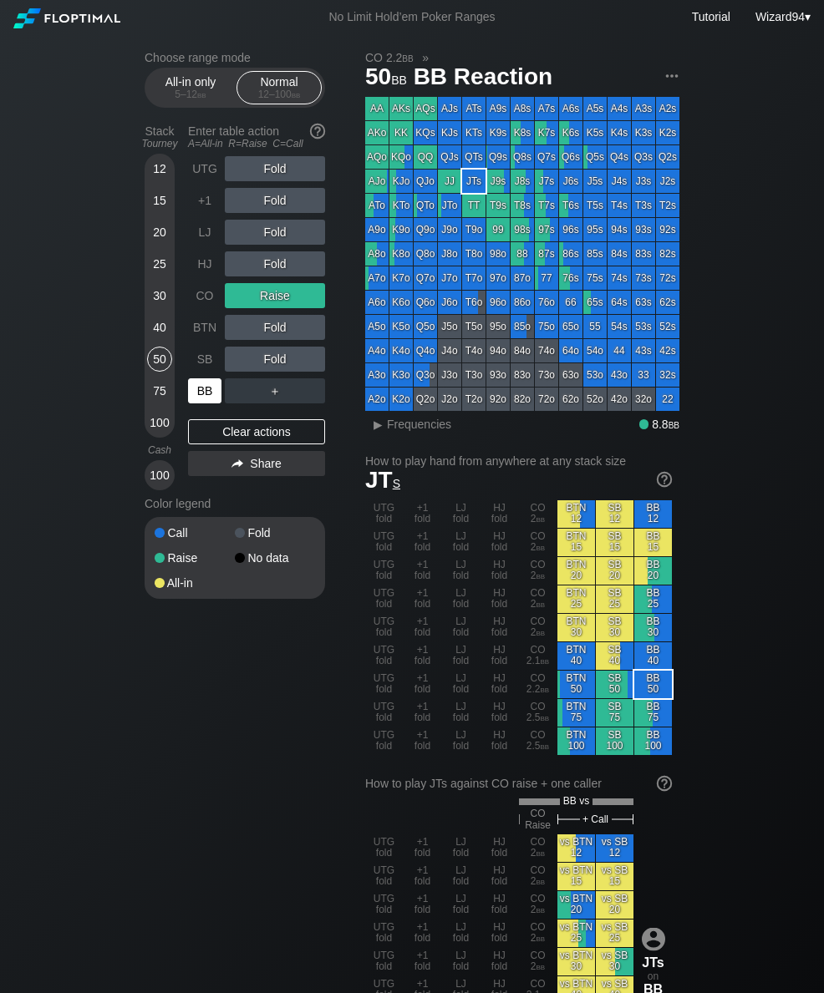
click at [196, 307] on div "CO" at bounding box center [204, 295] width 33 height 25
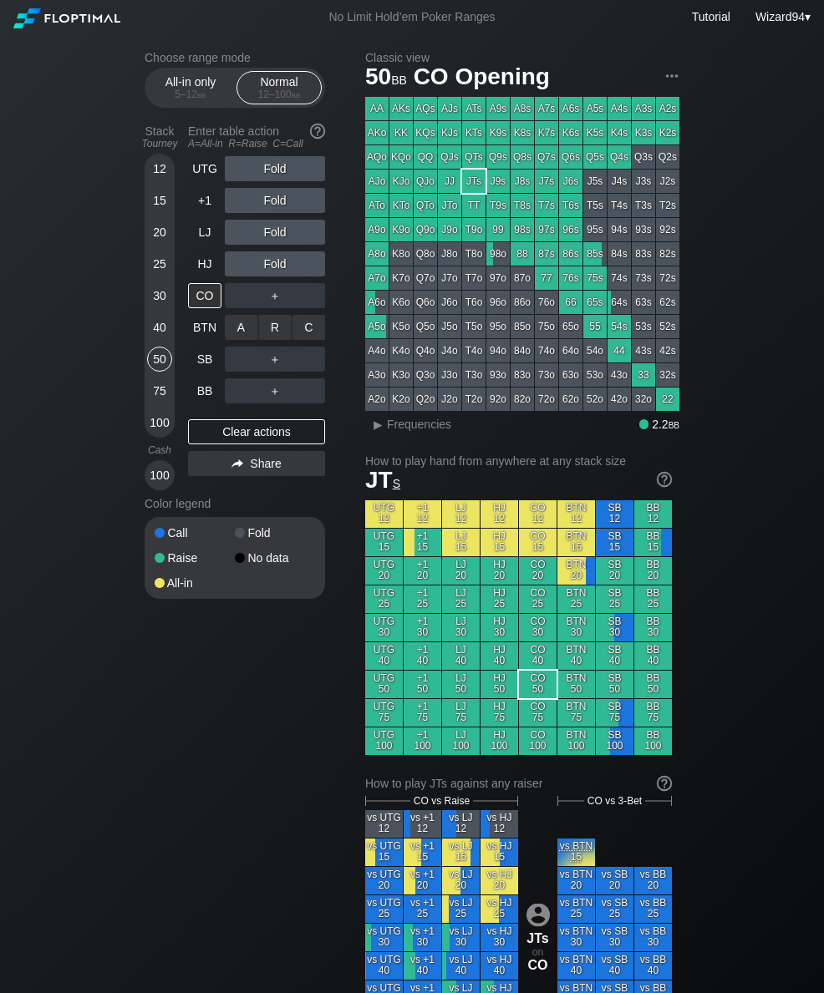
click at [268, 333] on div "R ✕" at bounding box center [275, 327] width 33 height 25
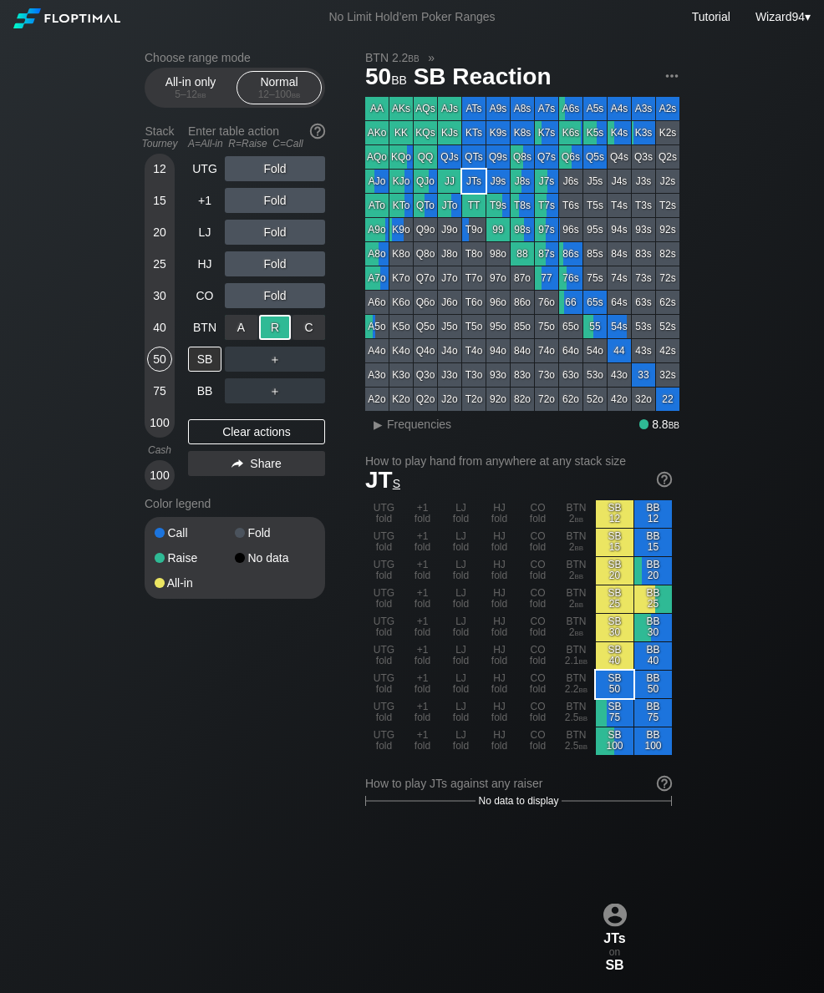
click at [203, 403] on div "BB" at bounding box center [204, 390] width 33 height 25
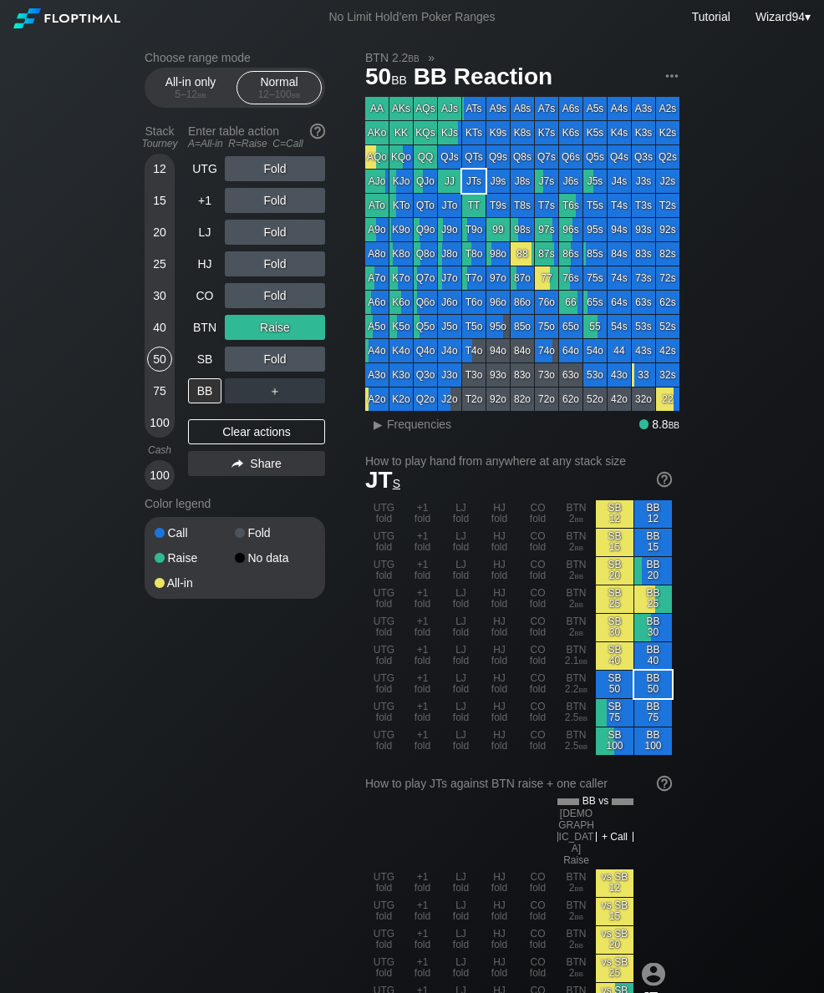
click at [178, 99] on div "5 – 12 bb" at bounding box center [190, 95] width 70 height 12
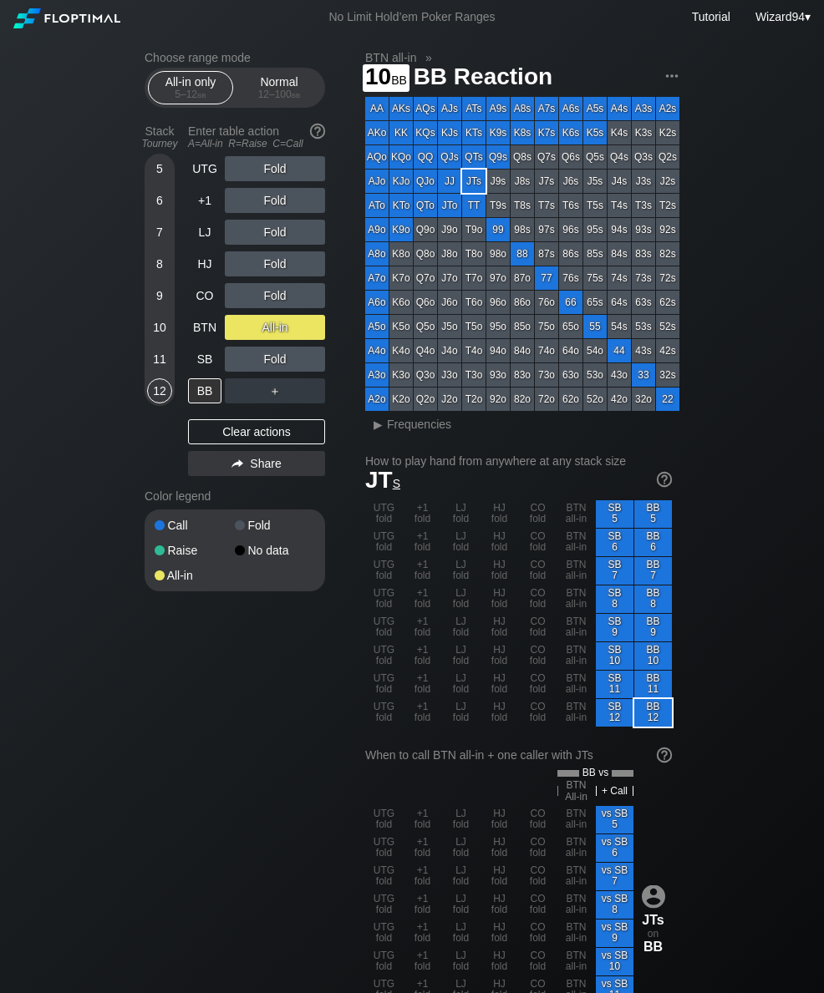
click at [155, 338] on div "10" at bounding box center [159, 327] width 25 height 25
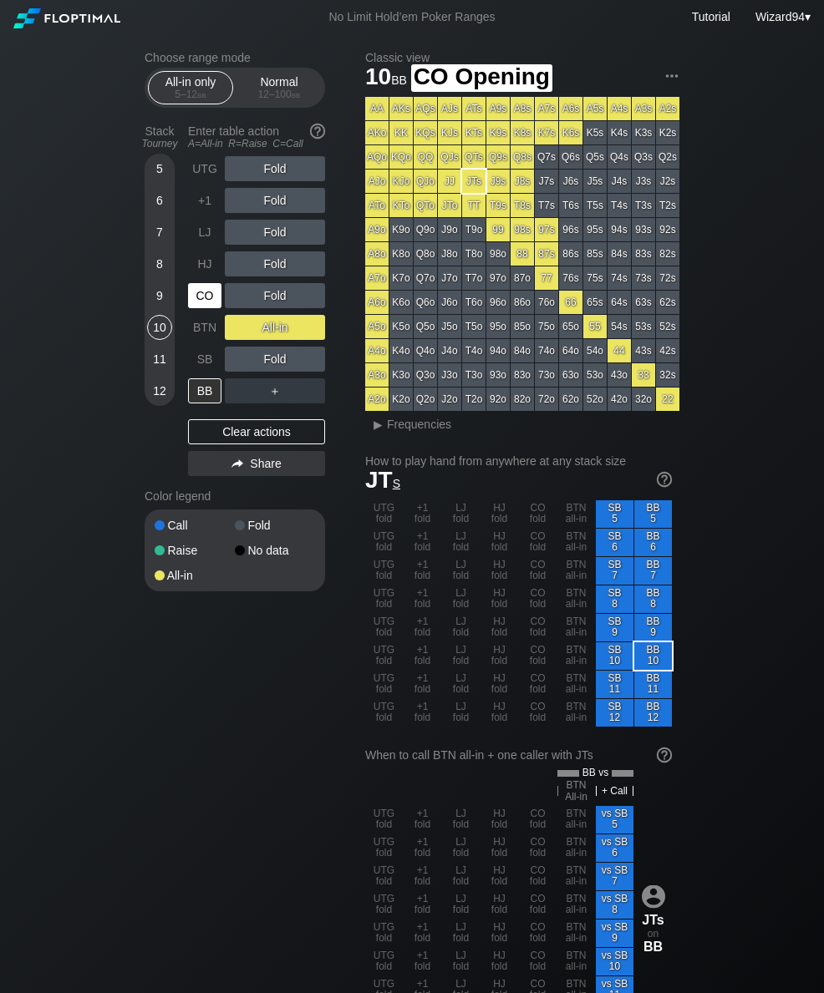
click at [205, 297] on div "CO" at bounding box center [204, 295] width 33 height 25
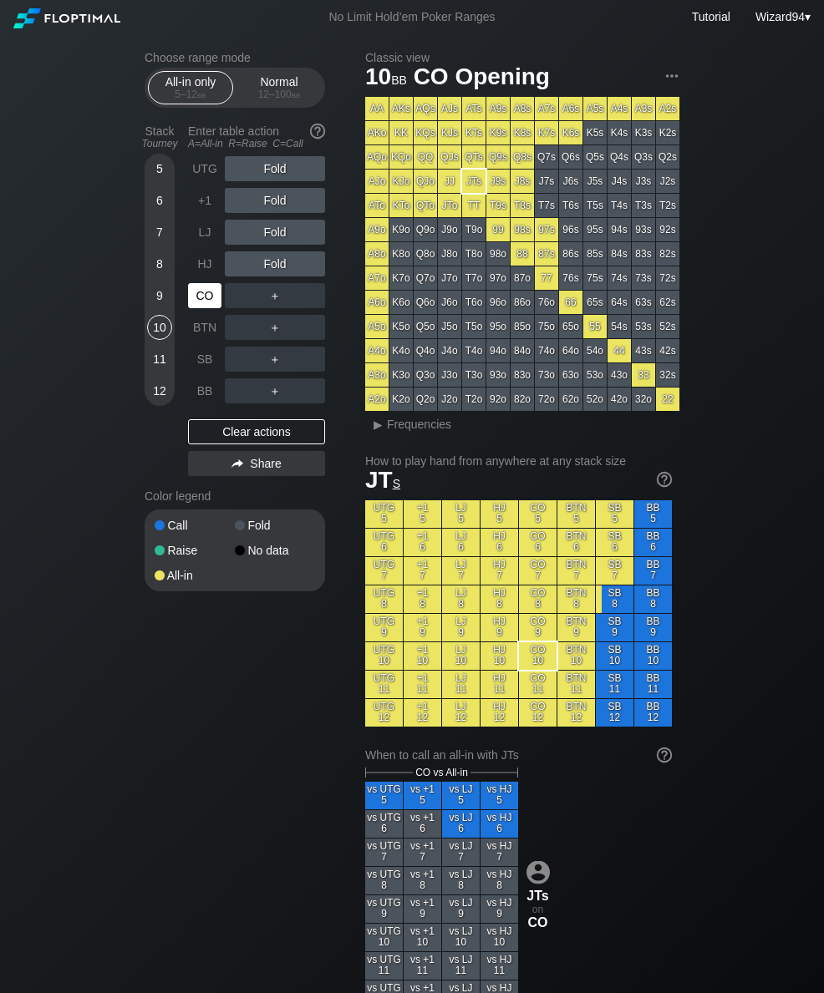
click at [196, 293] on div "CO" at bounding box center [204, 295] width 33 height 25
click at [306, 108] on div "All-in only 5 – 12 bb Normal 12 – 100 bb" at bounding box center [235, 88] width 180 height 40
click at [292, 91] on div "Normal 12 – 100 bb" at bounding box center [279, 88] width 77 height 32
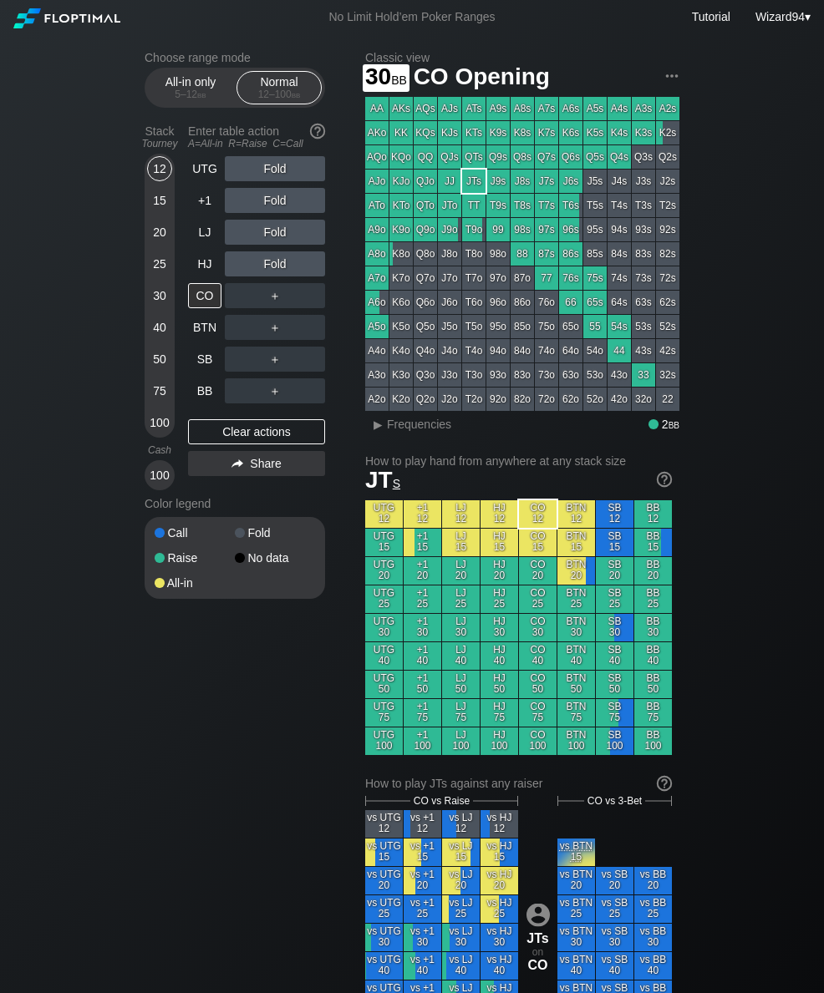
click at [158, 299] on div "30" at bounding box center [159, 295] width 25 height 25
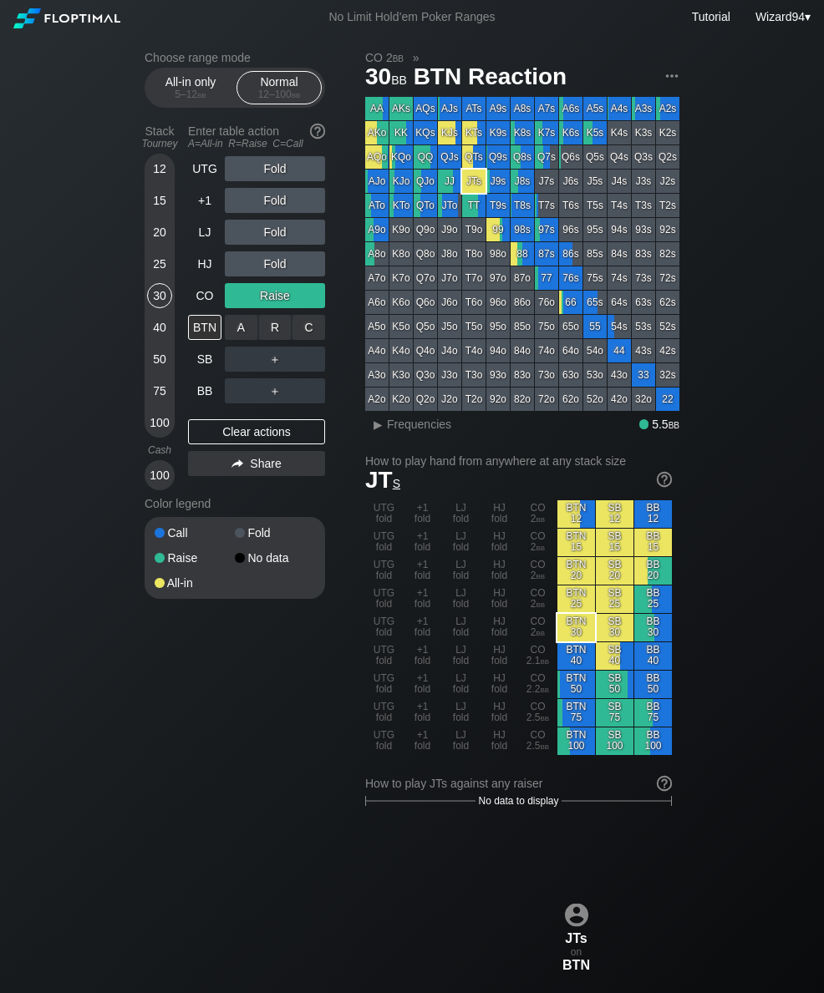
click at [311, 337] on div "C ✕" at bounding box center [308, 327] width 33 height 25
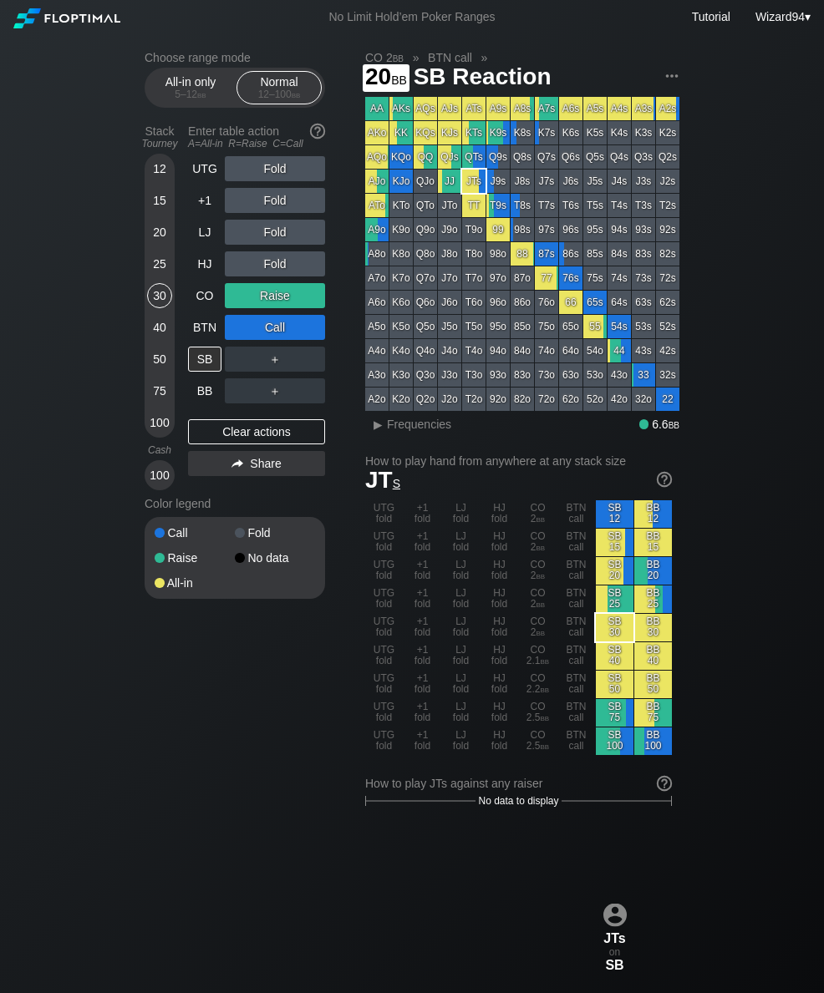
click at [157, 245] on div "20" at bounding box center [159, 232] width 25 height 25
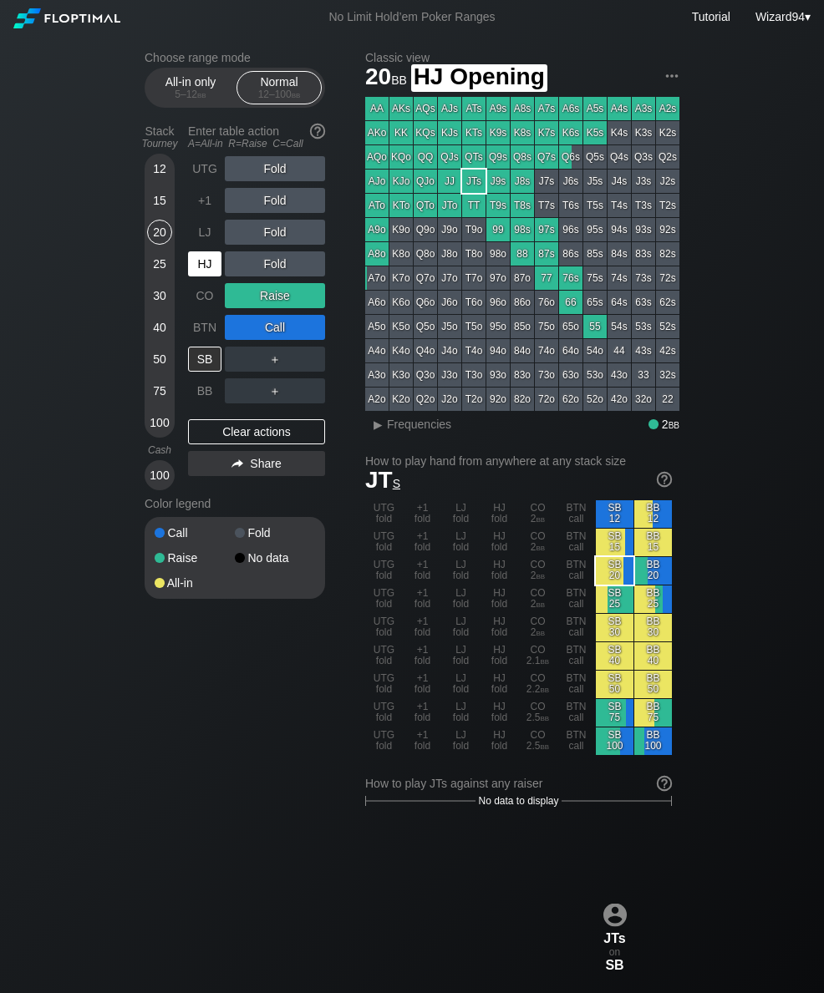
click at [193, 266] on div "HJ" at bounding box center [204, 263] width 33 height 25
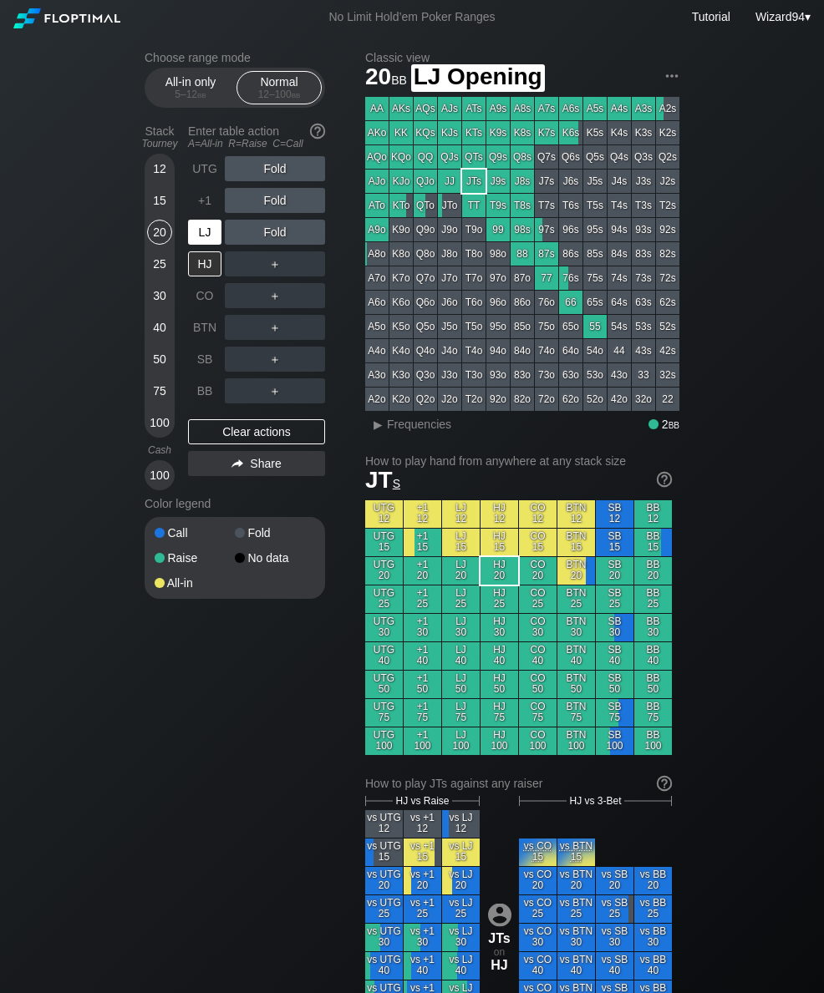
click at [207, 245] on div "LJ" at bounding box center [204, 232] width 33 height 25
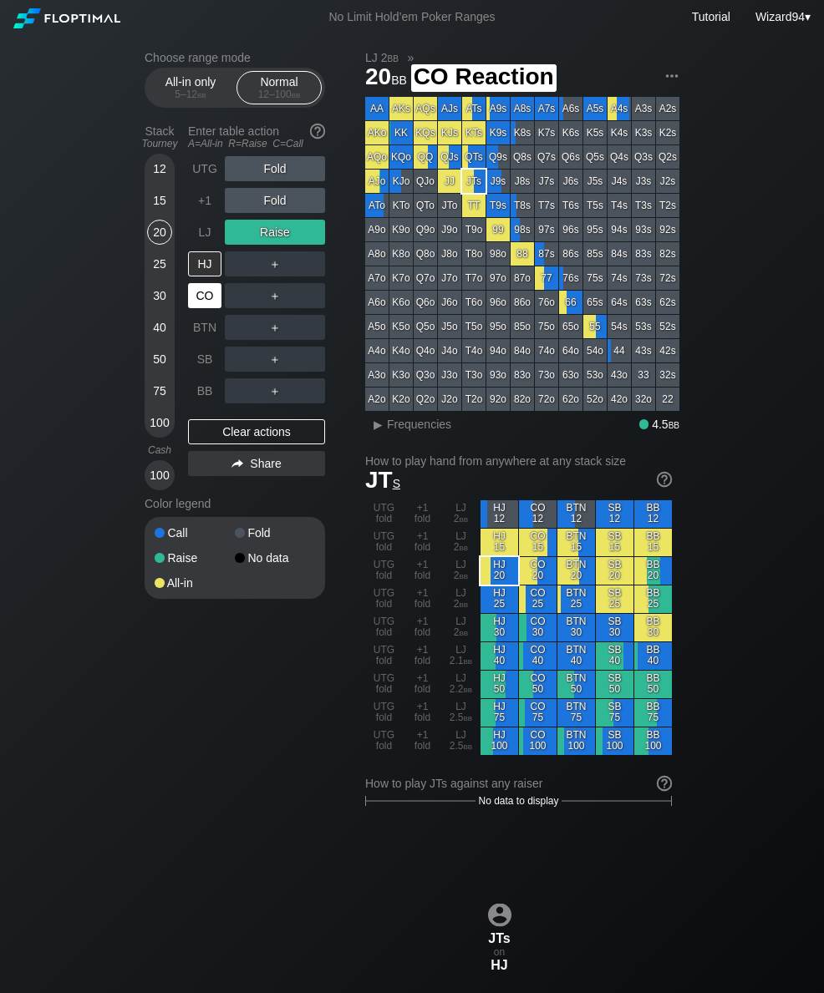
click at [209, 312] on div "CO" at bounding box center [206, 296] width 37 height 32
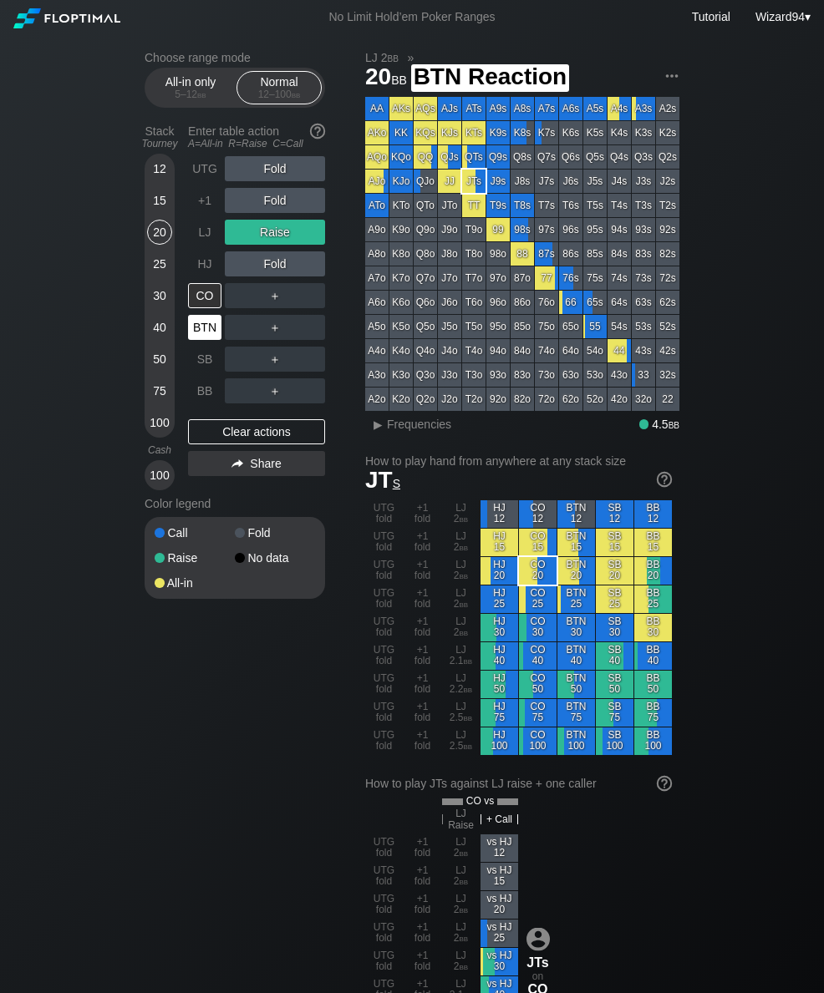
click at [200, 340] on div "BTN" at bounding box center [204, 327] width 33 height 25
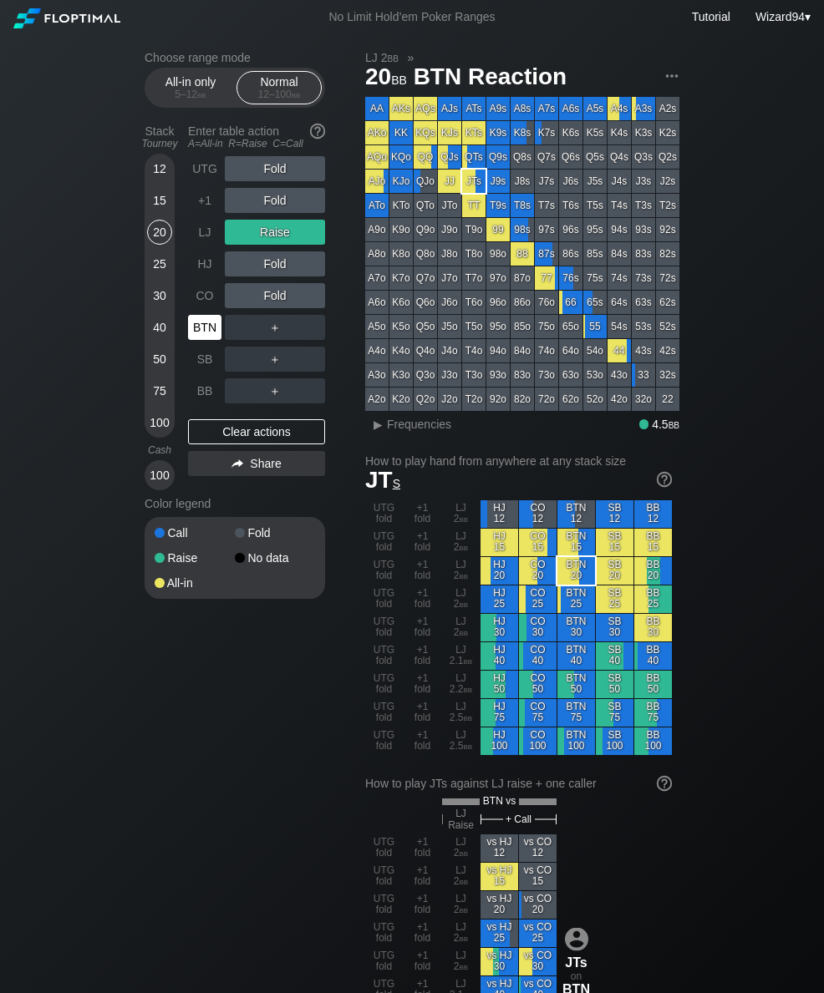
click at [154, 336] on div "40" at bounding box center [159, 327] width 25 height 25
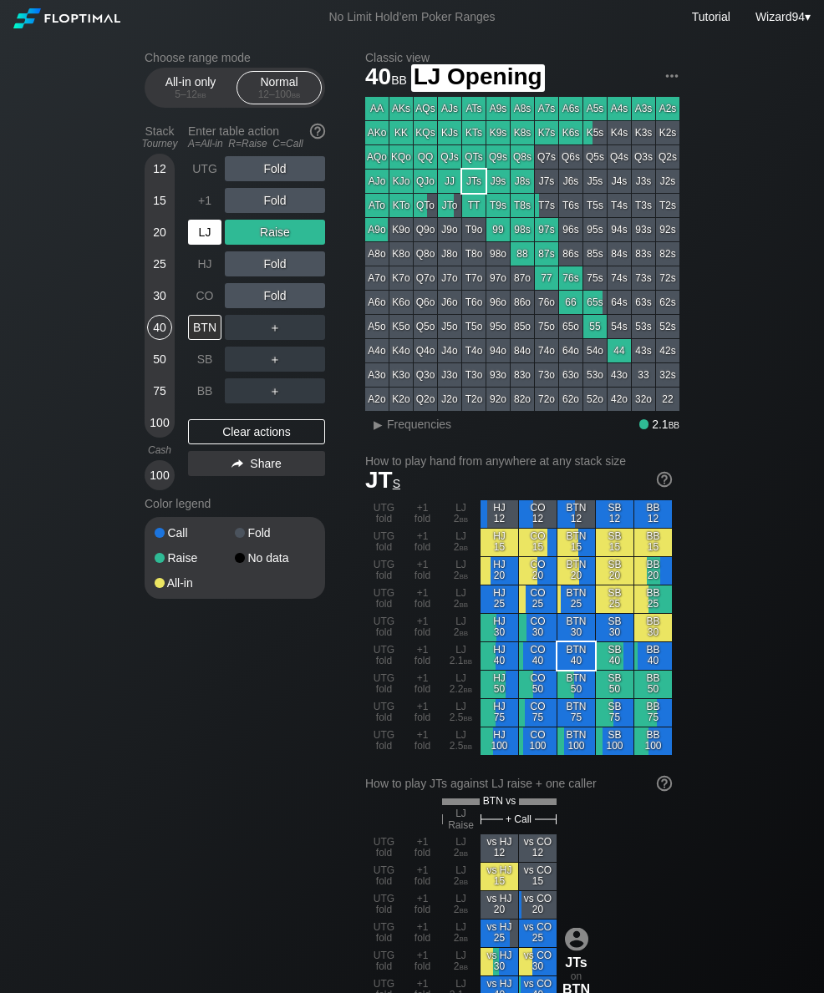
click at [200, 232] on div "LJ" at bounding box center [204, 232] width 33 height 25
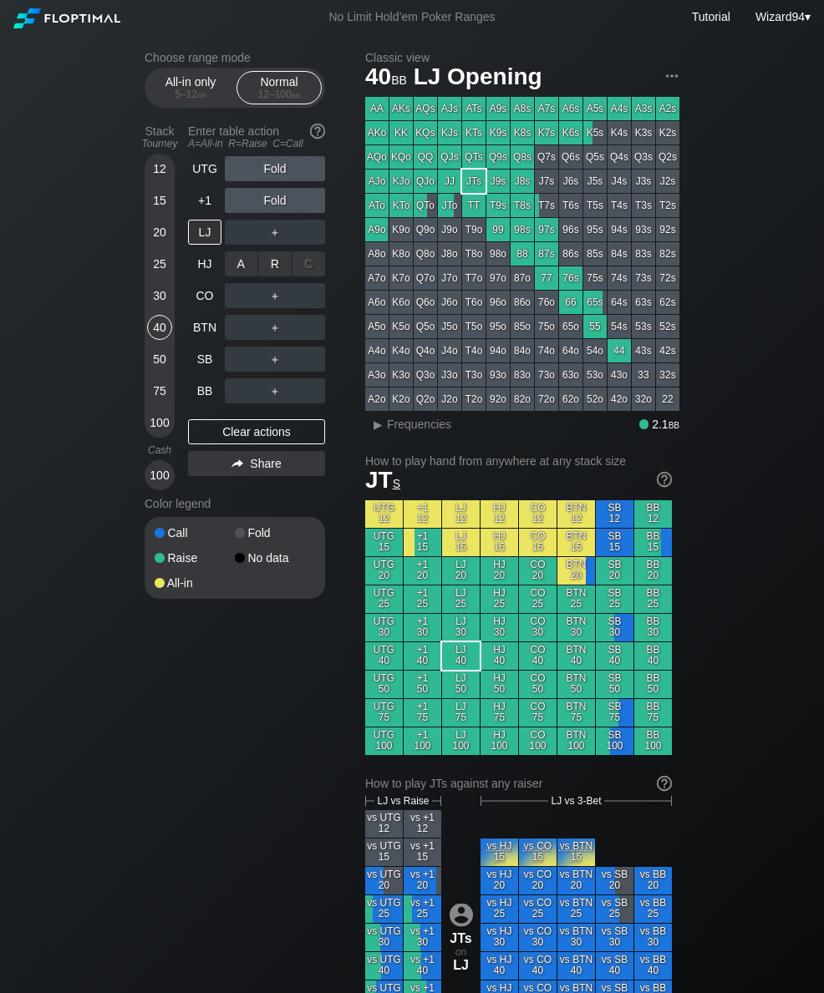
click at [269, 272] on div "R ✕" at bounding box center [275, 263] width 33 height 25
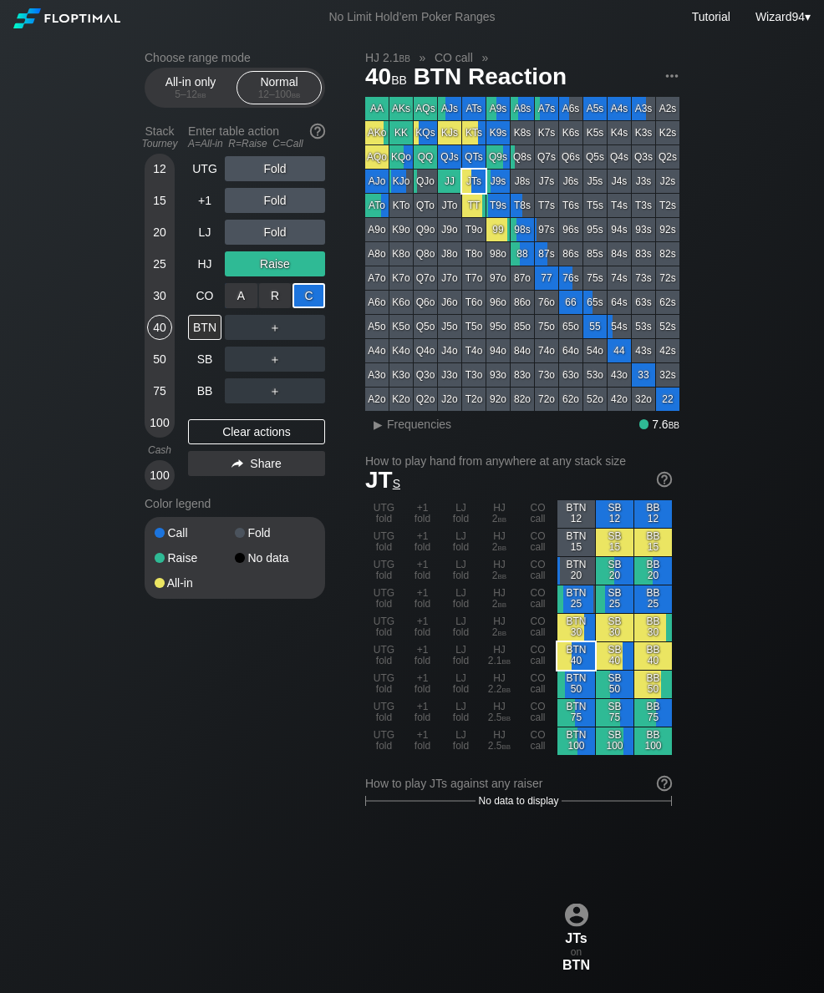
click at [150, 298] on div "30" at bounding box center [159, 295] width 25 height 25
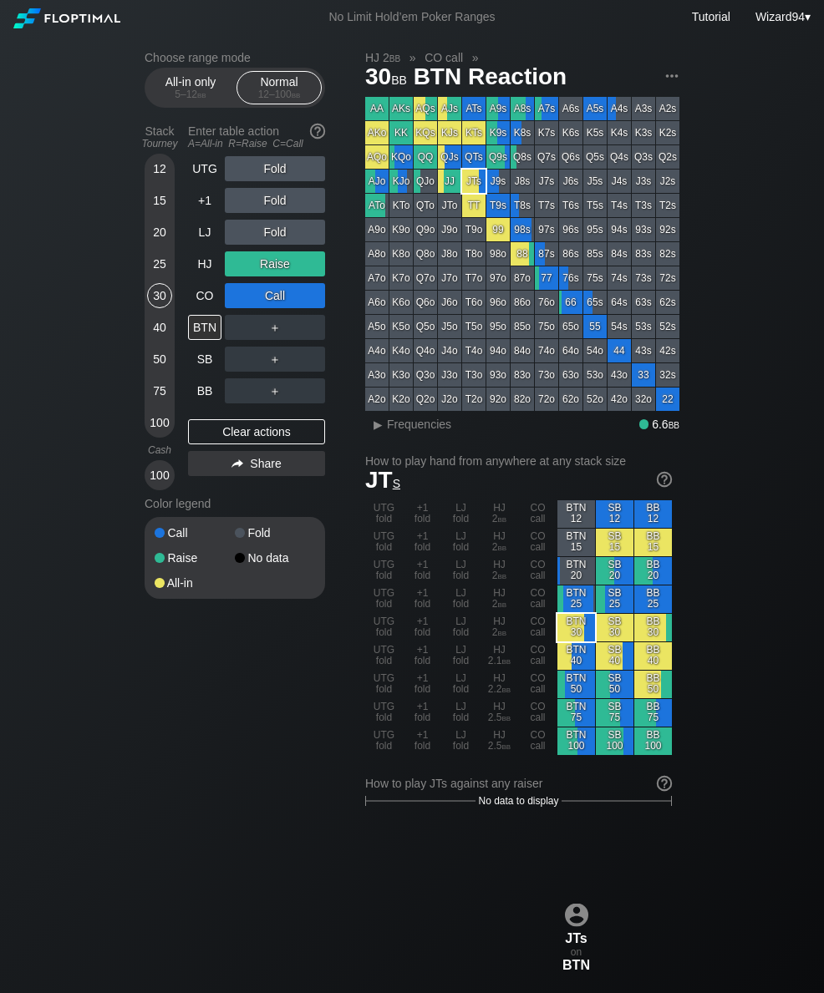
click at [152, 250] on div "20" at bounding box center [159, 236] width 25 height 32
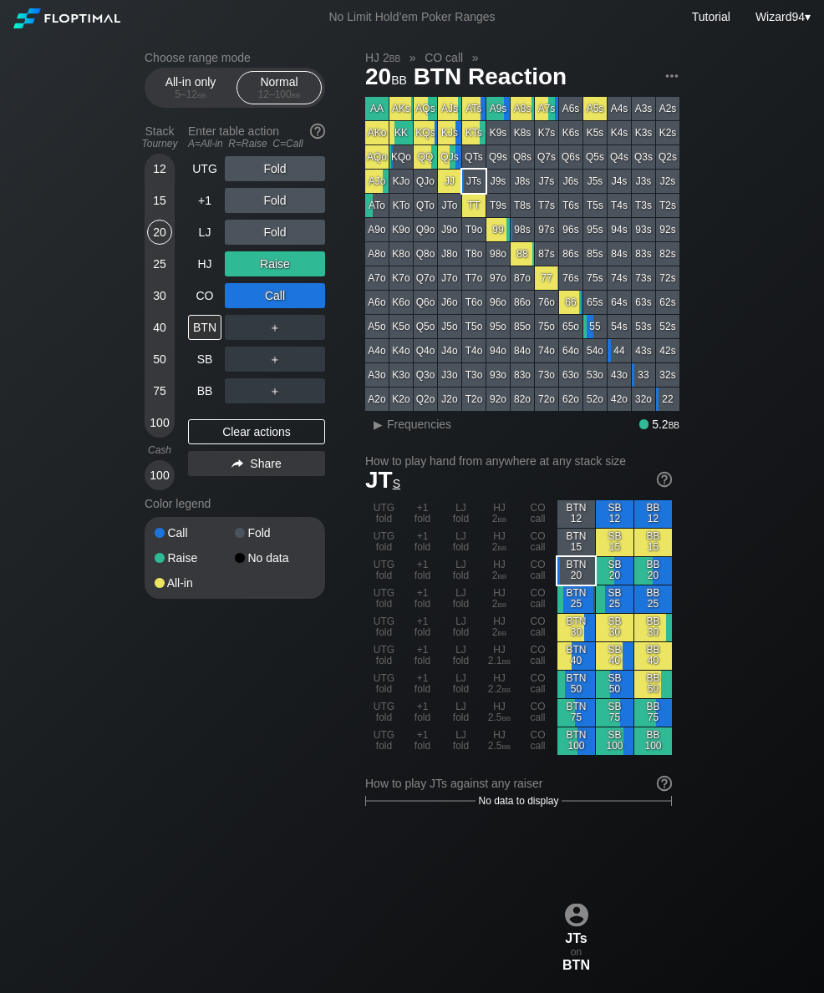
click at [156, 242] on div "20" at bounding box center [159, 232] width 25 height 25
click at [157, 269] on div "25" at bounding box center [159, 263] width 25 height 25
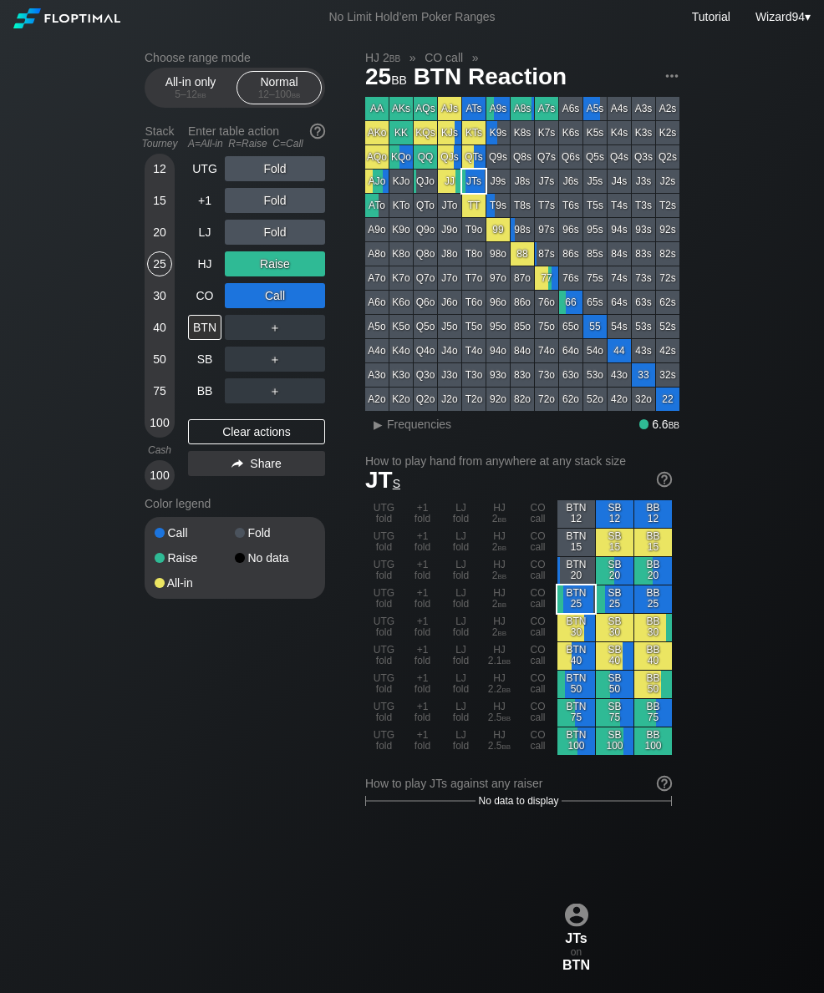
click at [157, 306] on div "30" at bounding box center [159, 295] width 25 height 25
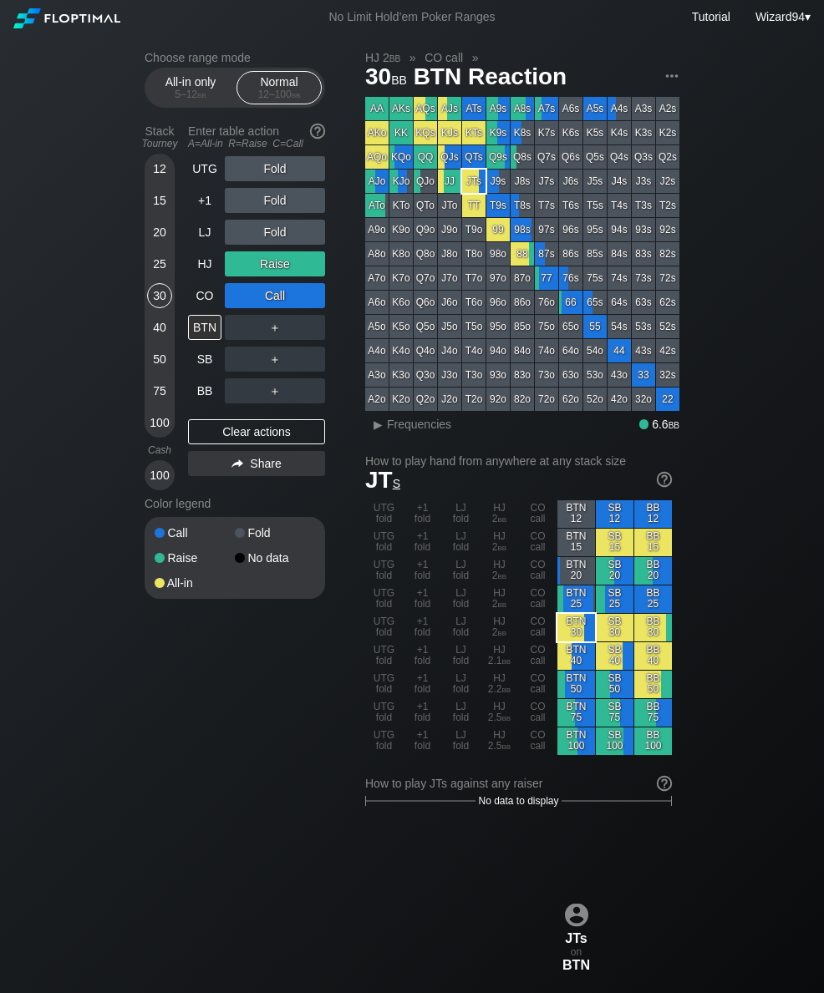
click at [163, 339] on div "40" at bounding box center [159, 327] width 25 height 25
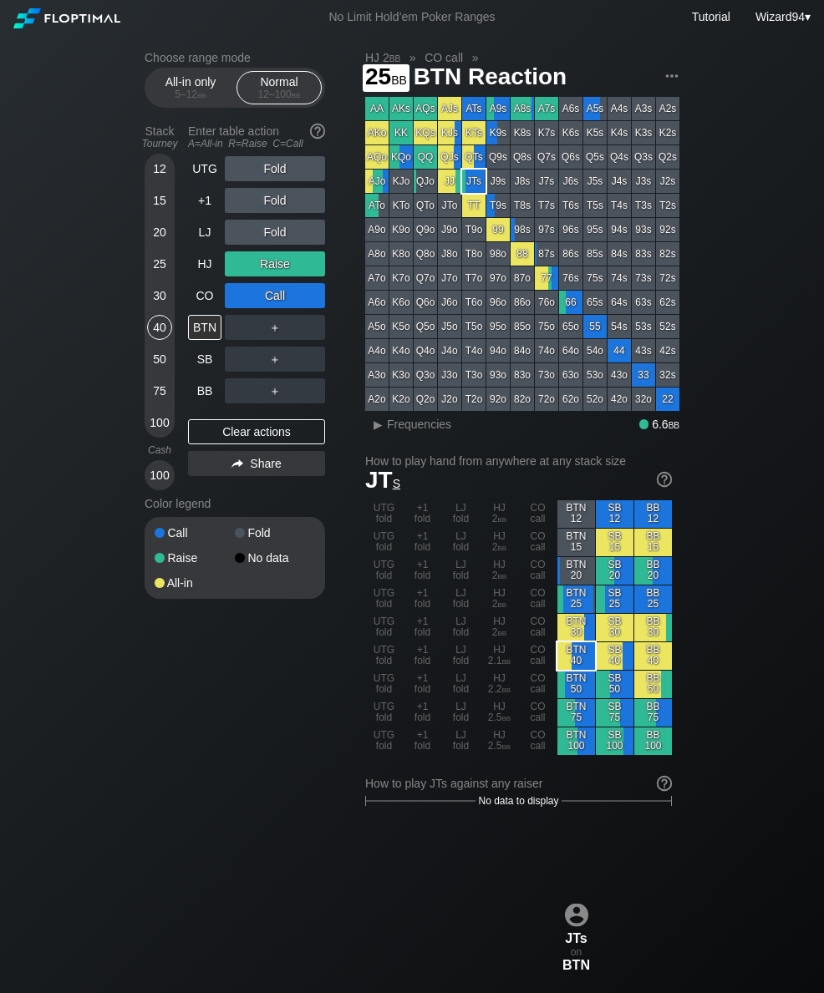
click at [153, 273] on div "25" at bounding box center [159, 263] width 25 height 25
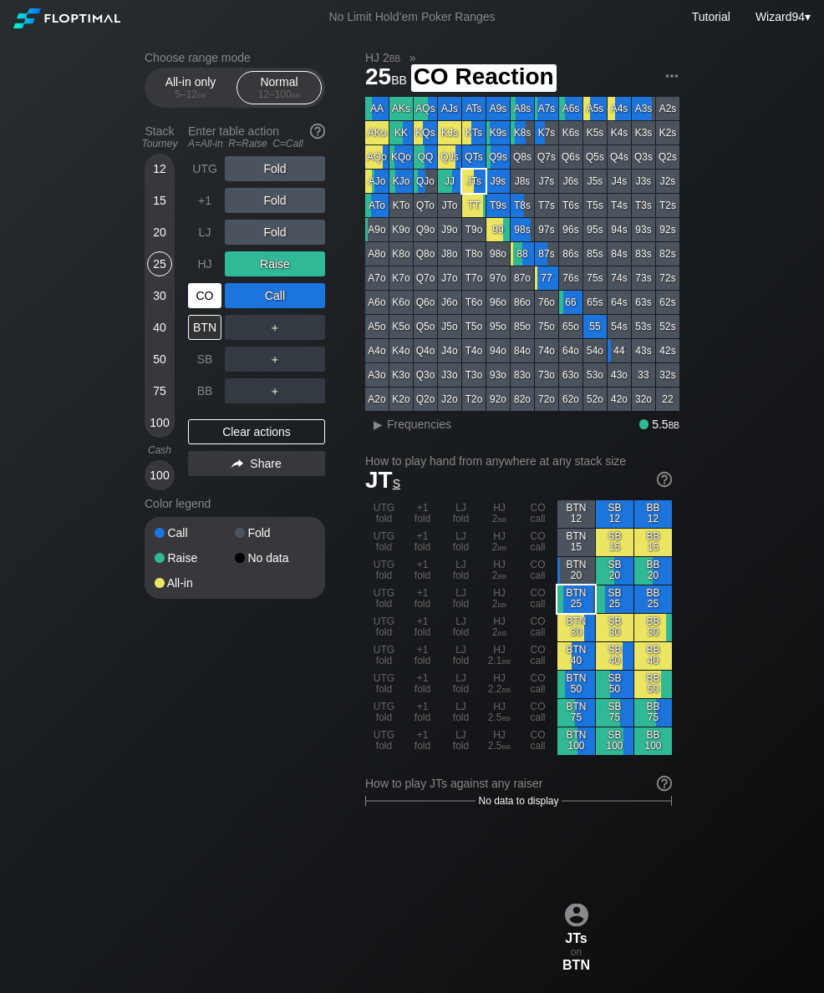
click at [198, 299] on div "CO" at bounding box center [204, 295] width 33 height 25
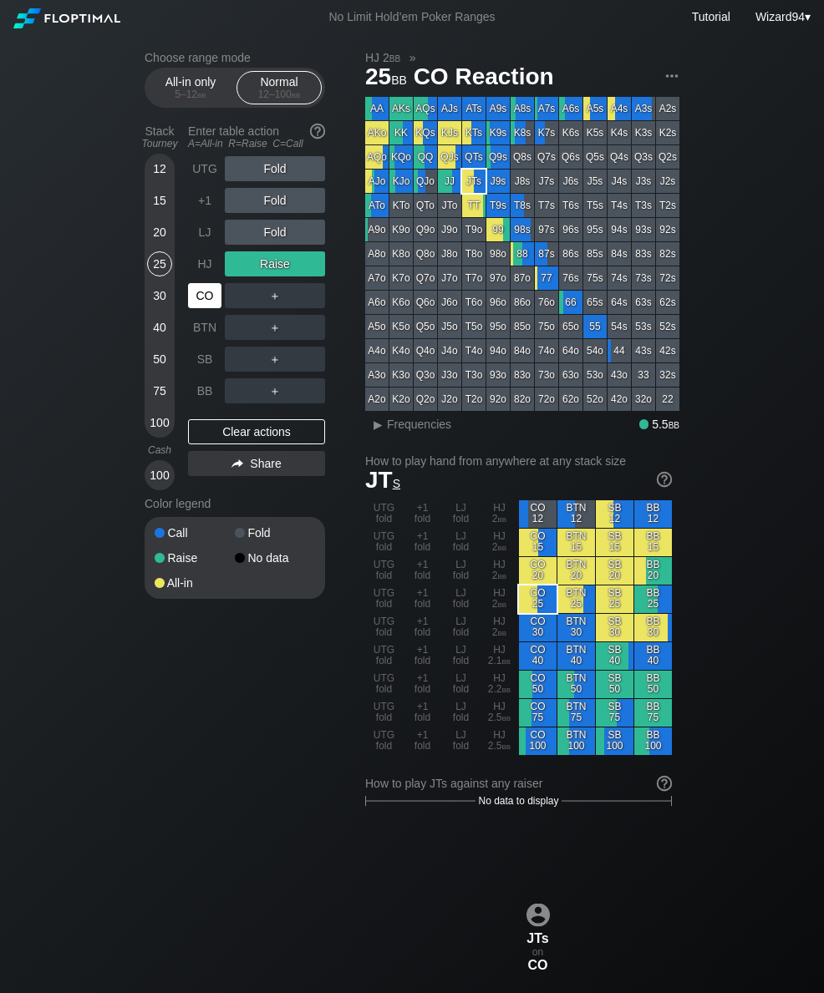
click at [199, 410] on div "UTG Fold +1 Fold LJ Fold HJ Raise CO ＋ BTN ＋ SB ＋ BB ＋ Clear actions Share" at bounding box center [256, 323] width 137 height 334
click at [190, 403] on div "BB" at bounding box center [204, 390] width 33 height 25
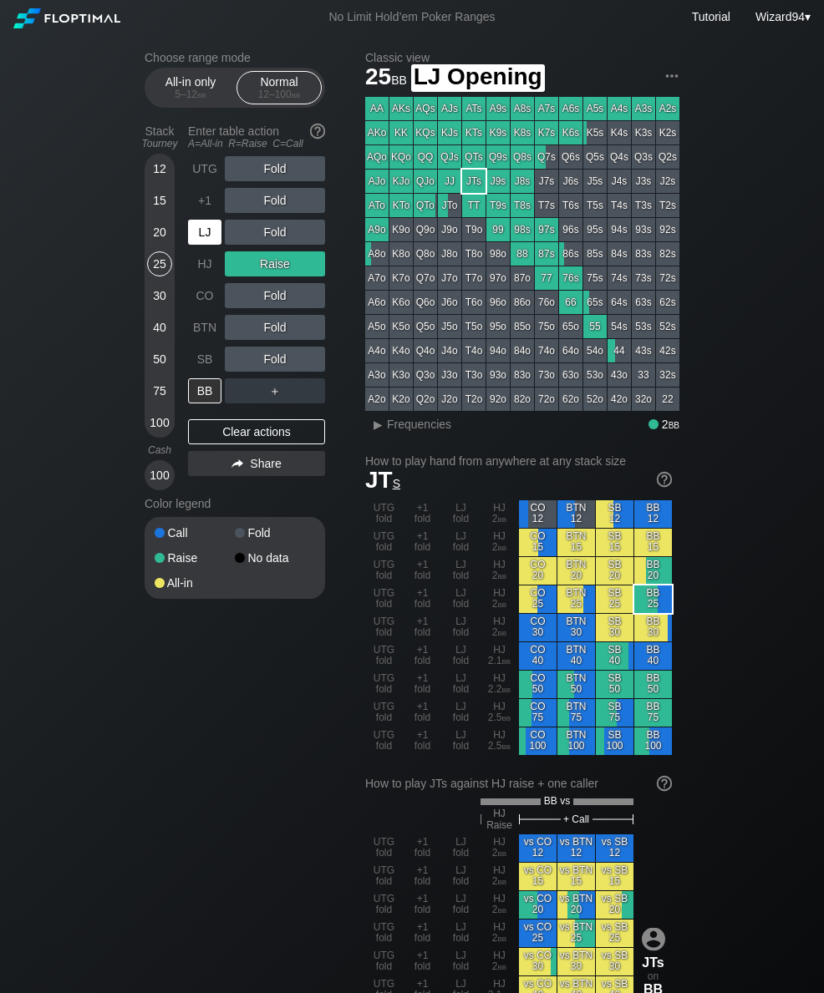
click at [205, 238] on div "LJ" at bounding box center [204, 232] width 33 height 25
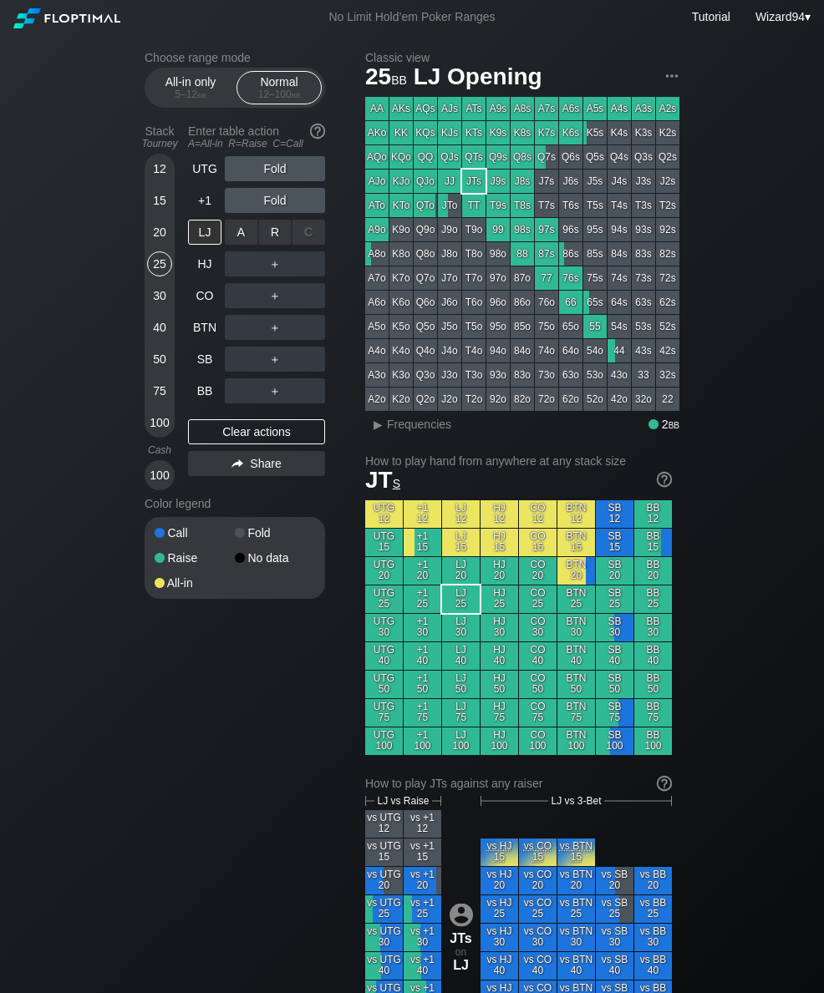
click at [271, 241] on div "R ✕" at bounding box center [275, 232] width 33 height 25
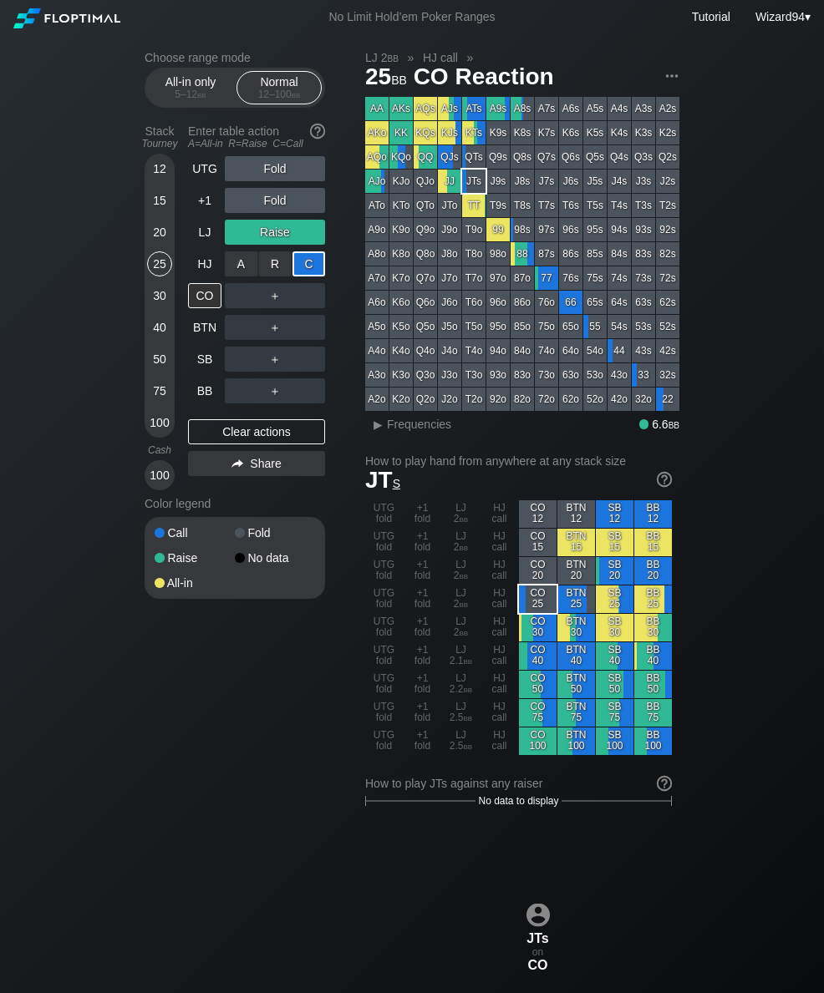
click at [206, 372] on div "SB" at bounding box center [204, 359] width 33 height 25
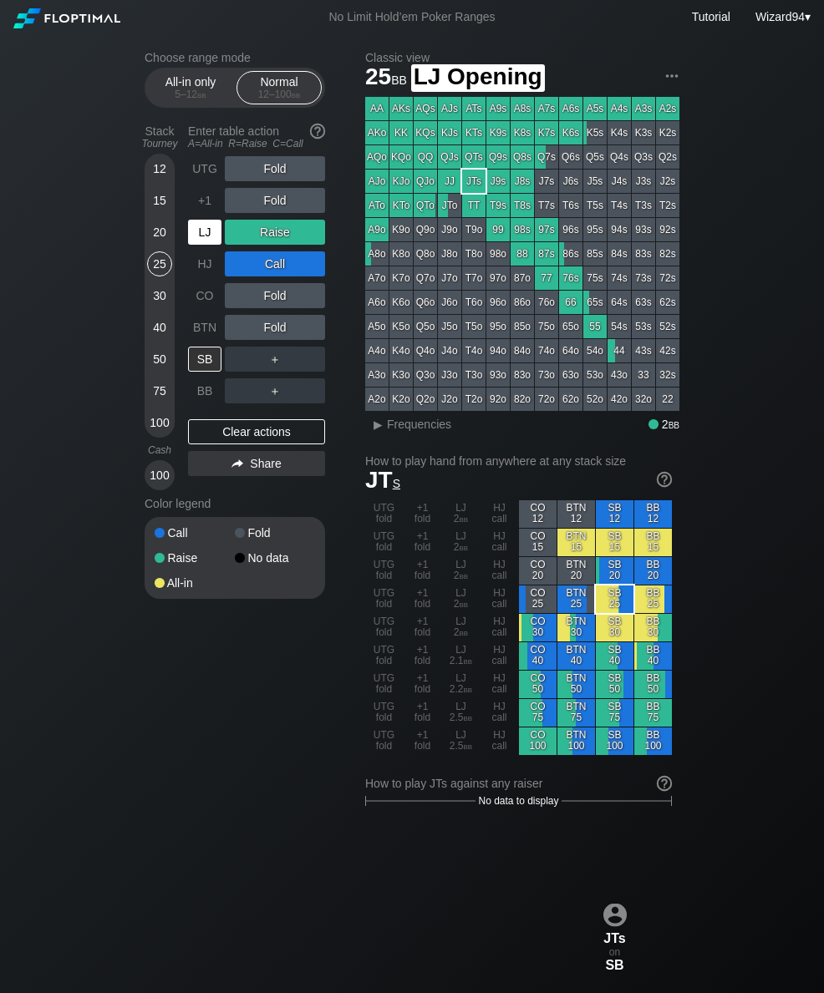
click at [201, 240] on div "LJ" at bounding box center [204, 232] width 33 height 25
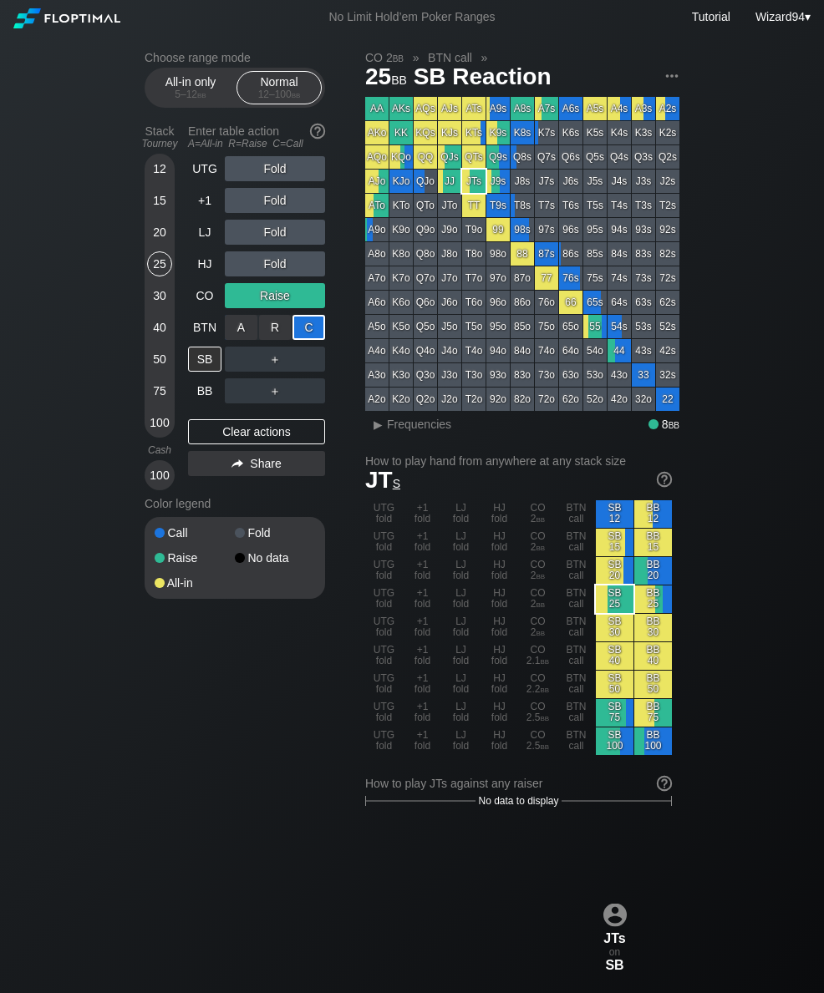
click at [222, 360] on div "SB" at bounding box center [206, 359] width 37 height 32
click at [231, 372] on div "A ✕" at bounding box center [241, 359] width 33 height 25
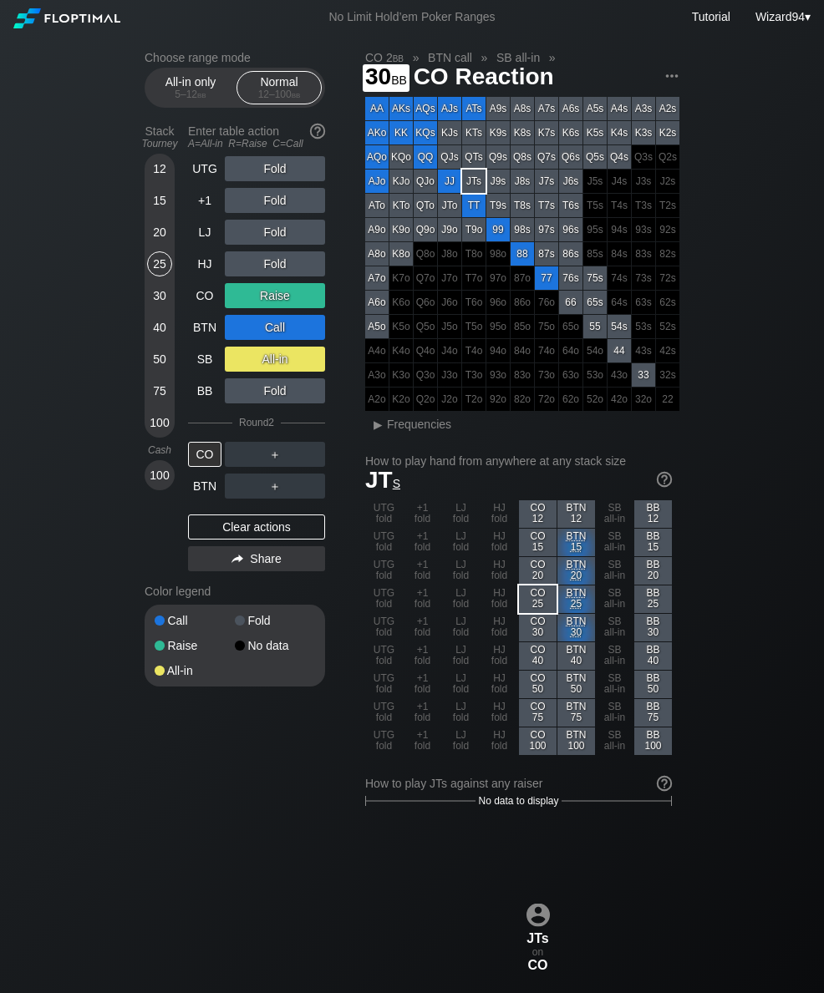
click at [161, 308] on div "30" at bounding box center [159, 295] width 25 height 25
click at [158, 338] on div "40" at bounding box center [159, 327] width 25 height 25
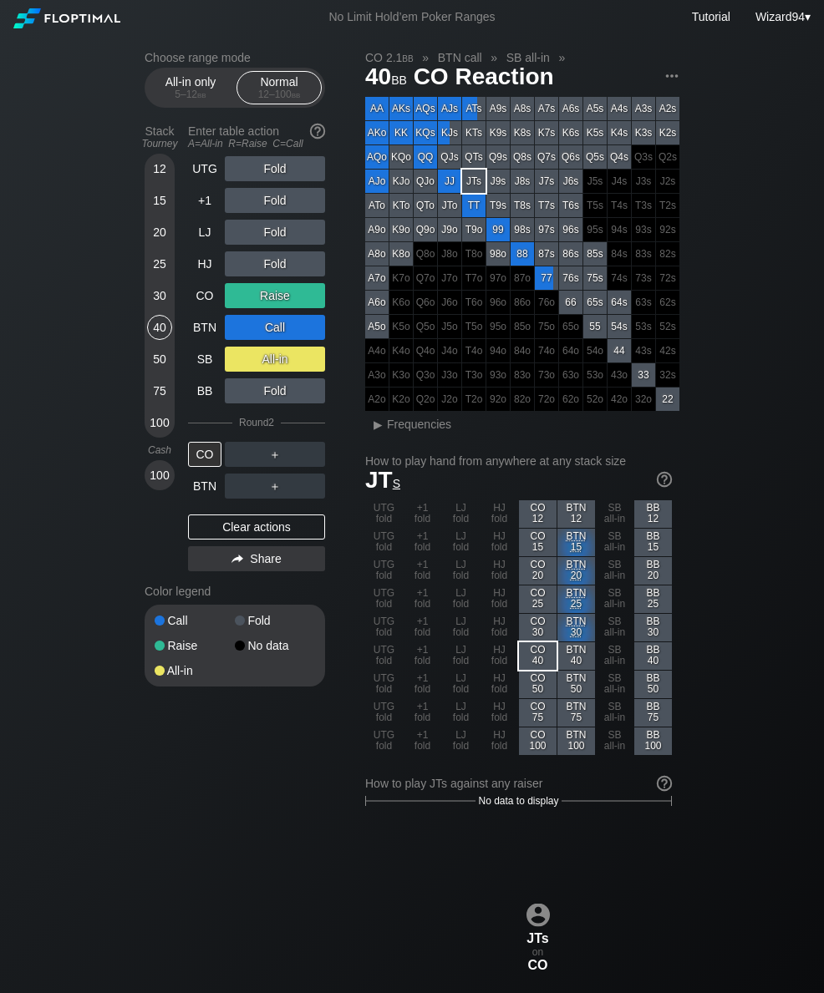
click at [185, 108] on div "All-in only 5 – 12 bb Normal 12 – 100 bb" at bounding box center [235, 88] width 180 height 40
click at [180, 89] on div "All-in only 5 – 12 bb" at bounding box center [190, 88] width 77 height 32
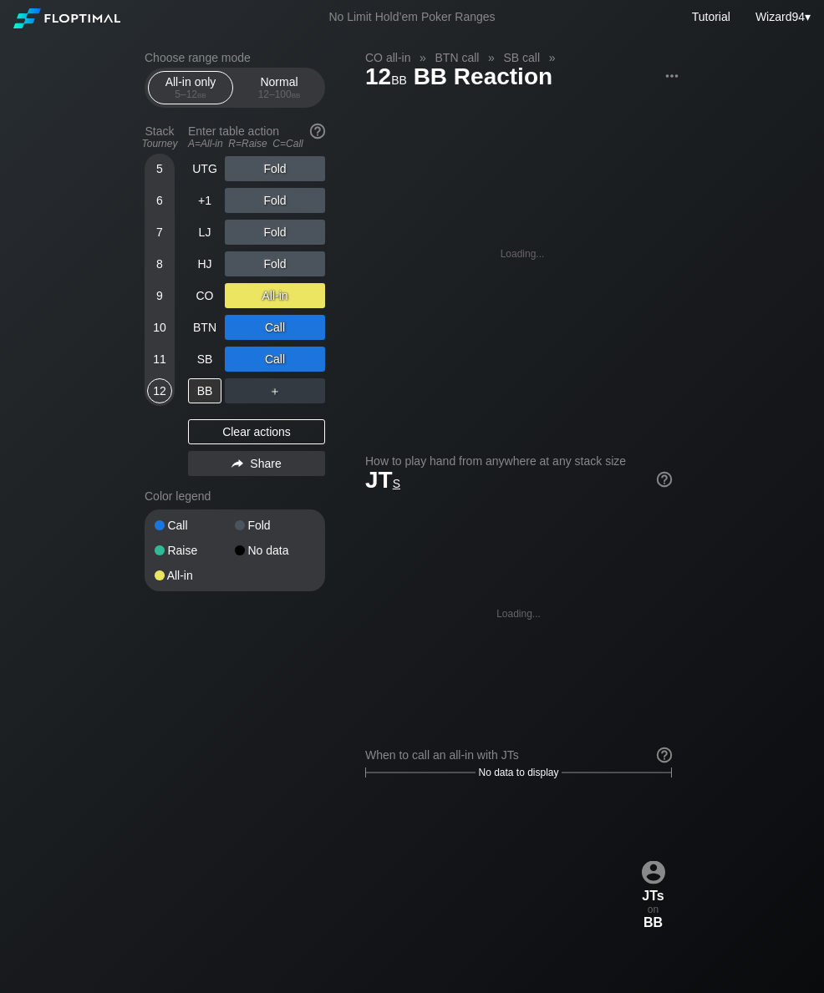
click at [163, 308] on div "9" at bounding box center [159, 295] width 25 height 25
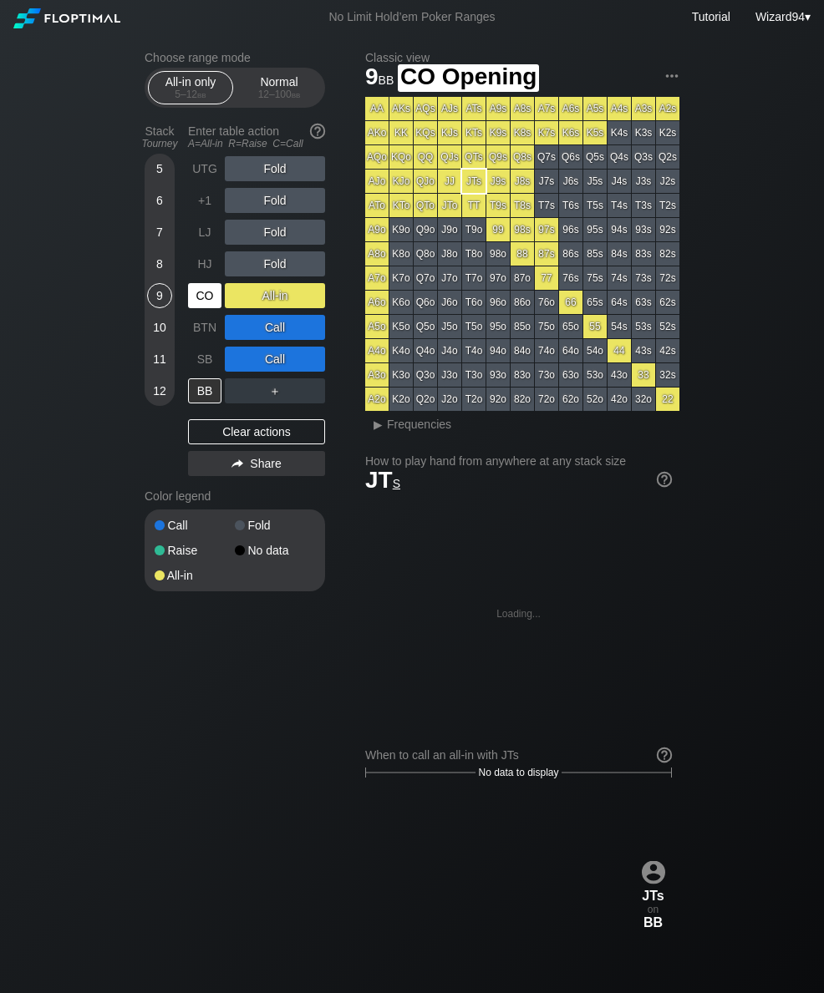
click at [206, 293] on div "CO" at bounding box center [204, 295] width 33 height 25
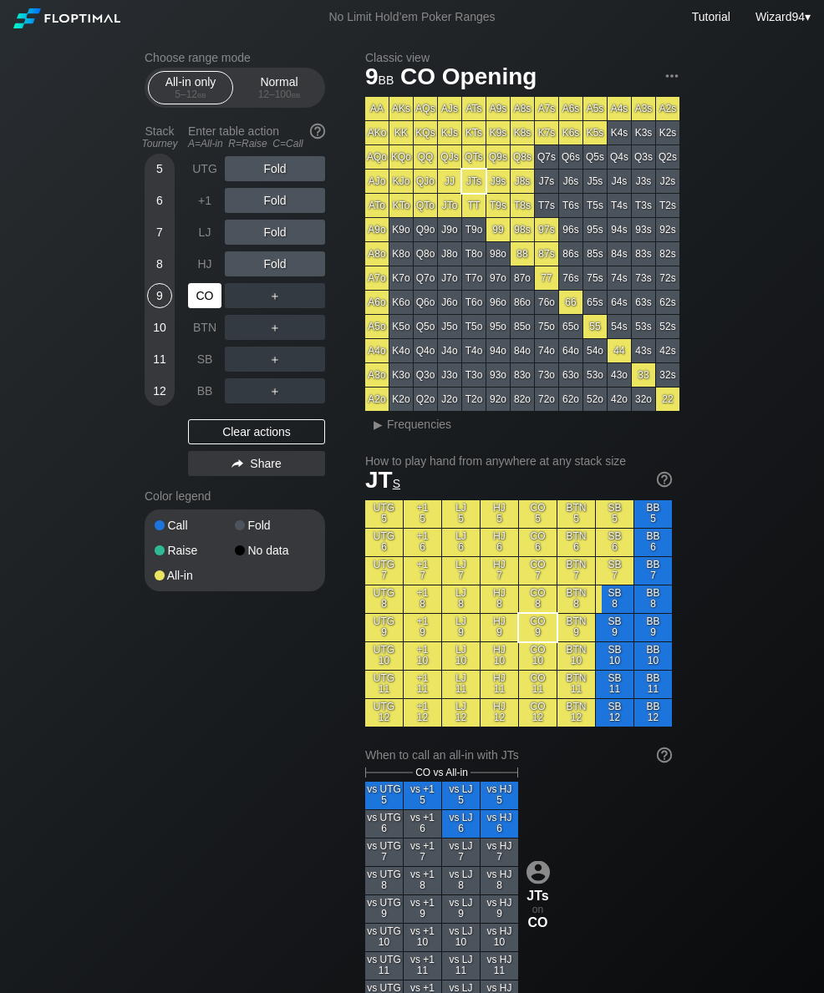
click at [200, 354] on div "SB" at bounding box center [204, 359] width 33 height 25
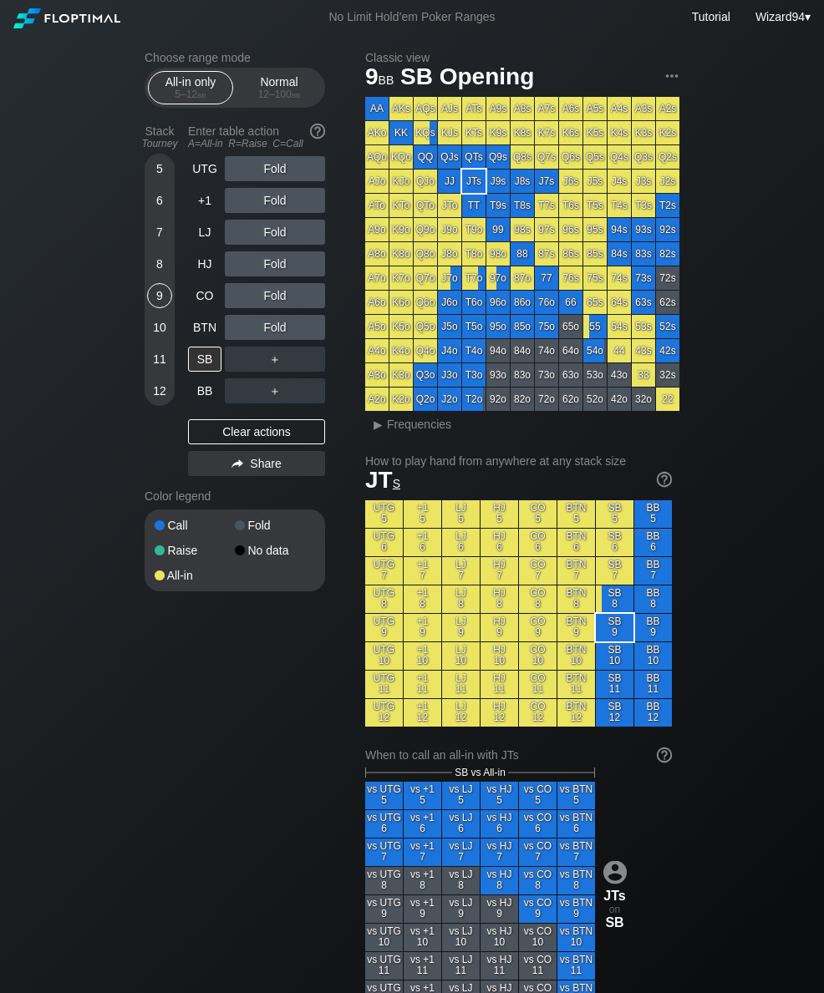
click at [281, 96] on div "12 – 100 bb" at bounding box center [279, 95] width 70 height 12
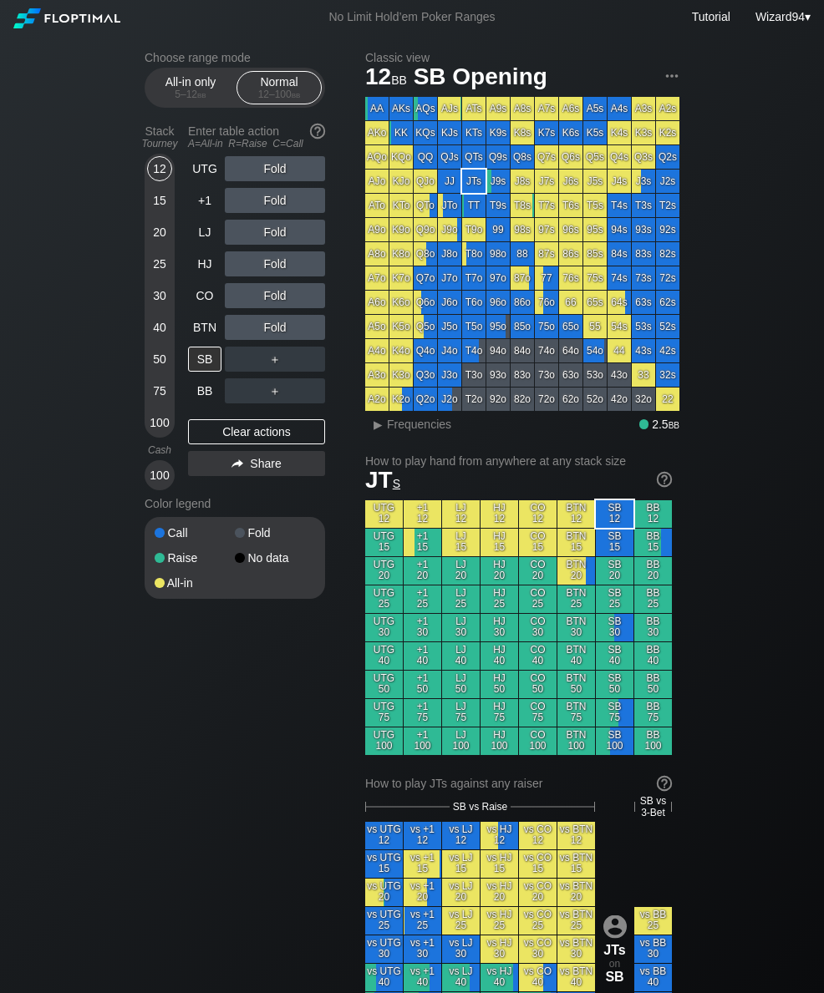
click at [157, 210] on div "15" at bounding box center [159, 200] width 25 height 25
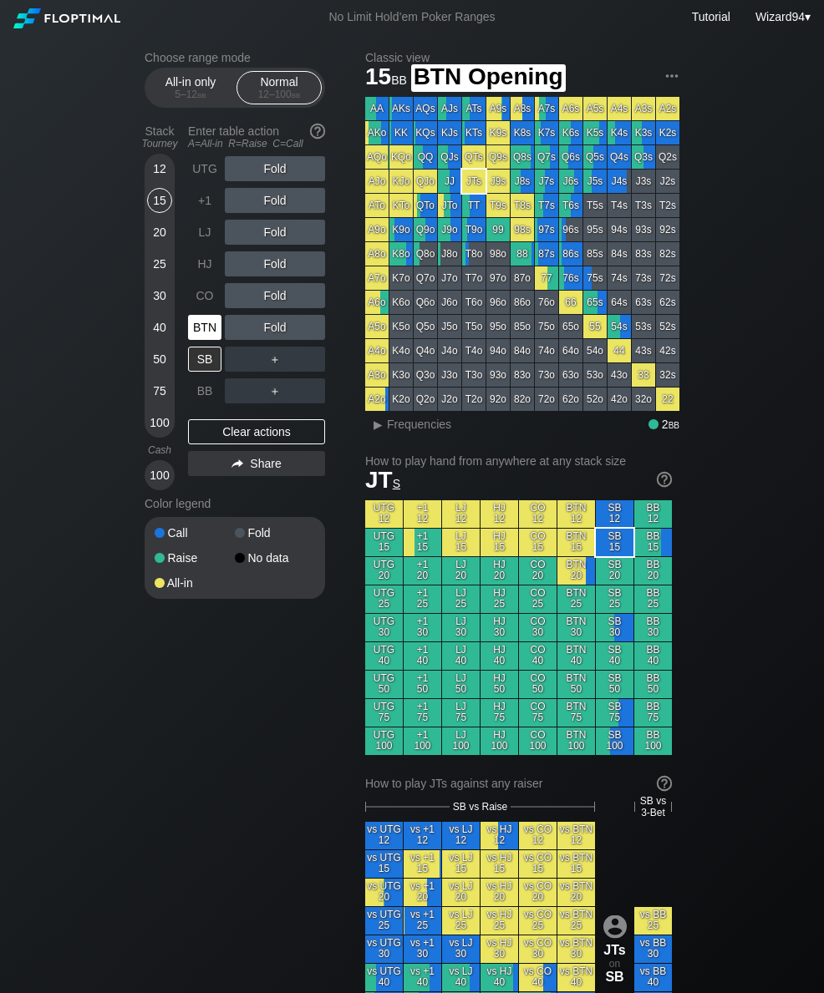
click at [207, 340] on div "BTN" at bounding box center [204, 327] width 33 height 25
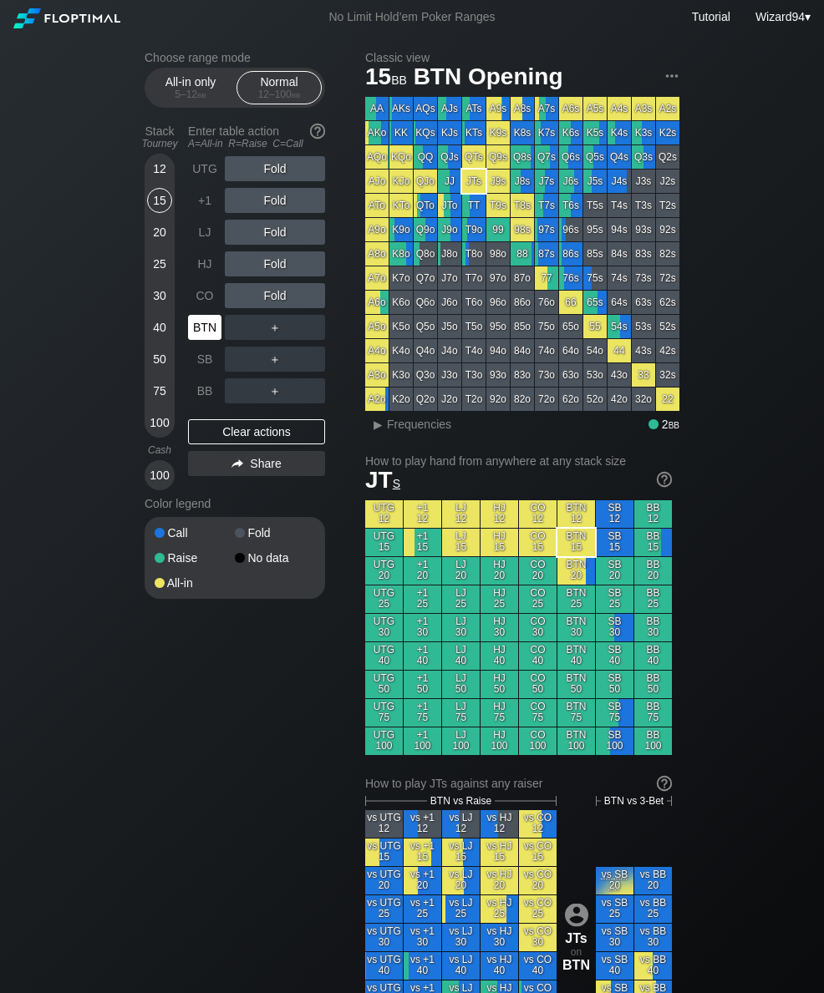
click at [202, 333] on div "BTN" at bounding box center [204, 327] width 33 height 25
click at [159, 276] on div "25" at bounding box center [159, 263] width 25 height 25
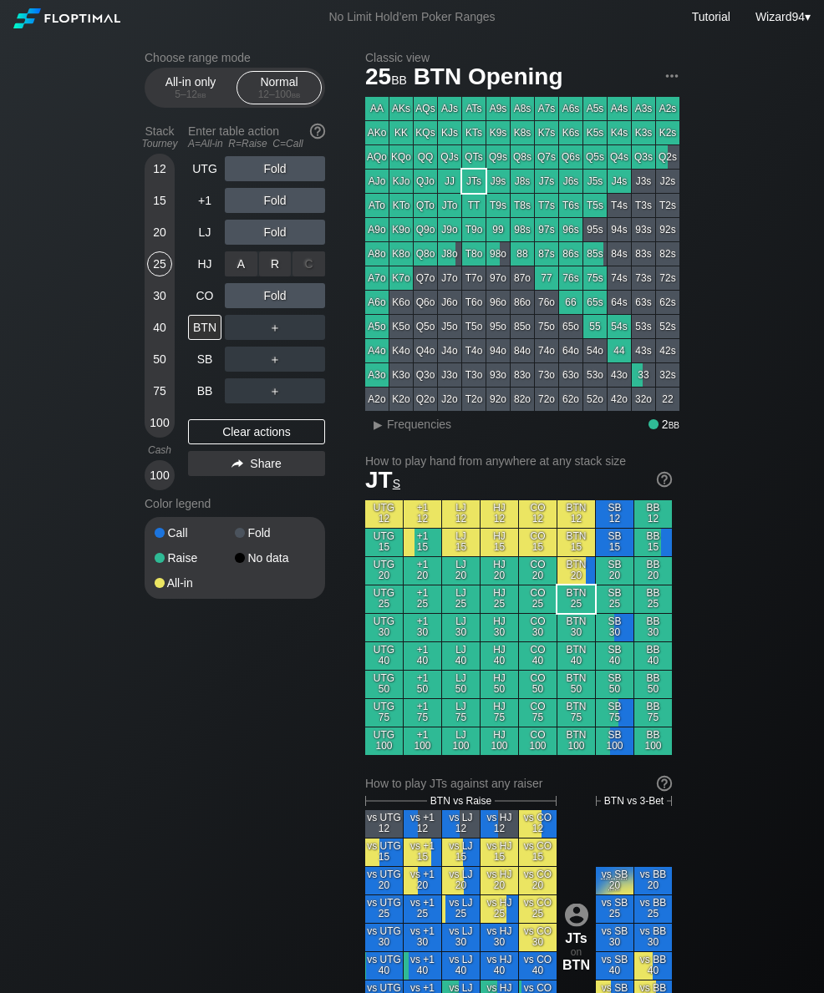
click at [276, 270] on div "R ✕" at bounding box center [275, 263] width 33 height 25
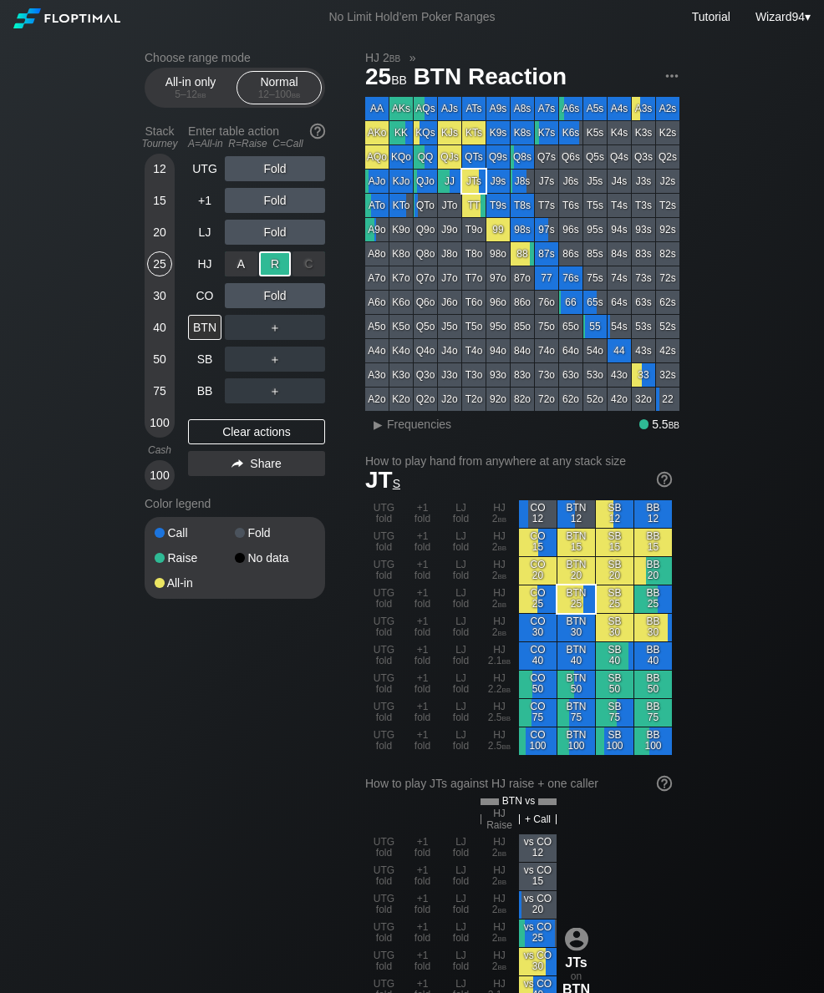
click at [208, 337] on div "BTN" at bounding box center [204, 327] width 33 height 25
click at [197, 337] on div "BTN" at bounding box center [204, 327] width 33 height 25
click at [206, 417] on div "UTG Fold +1 Fold LJ Fold HJ Raise CO Fold BTN ＋ SB ＋ BB ＋ Clear actions Share" at bounding box center [256, 323] width 137 height 334
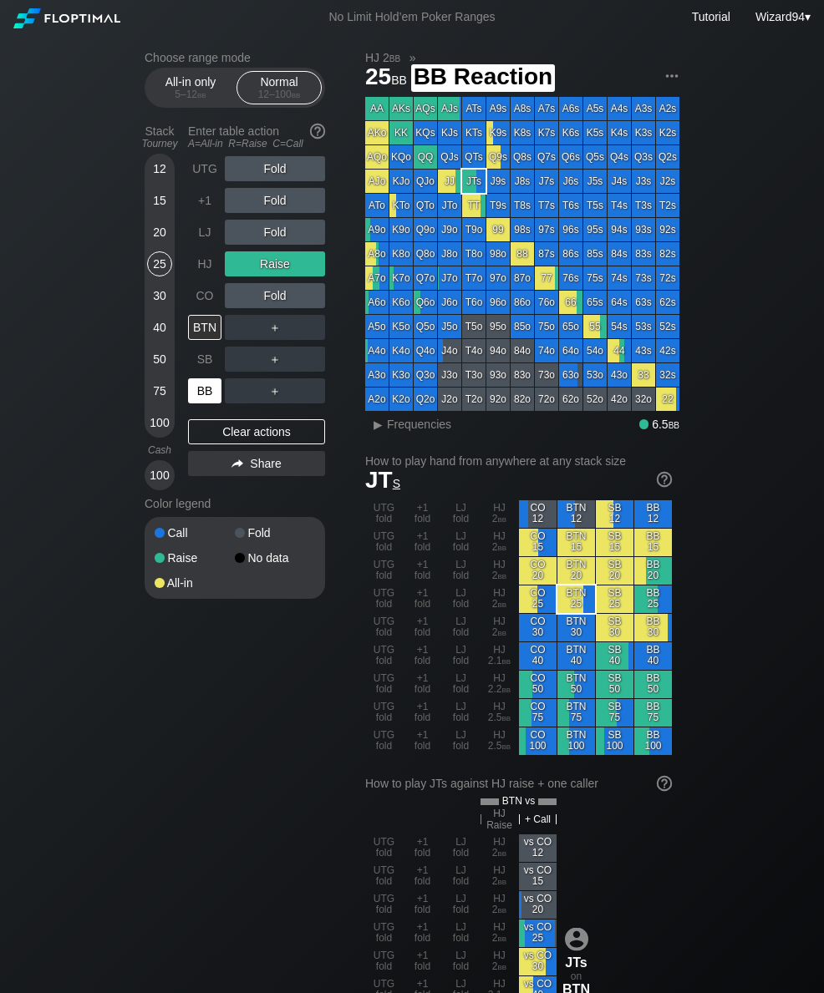
click at [200, 397] on div "BB" at bounding box center [204, 390] width 33 height 25
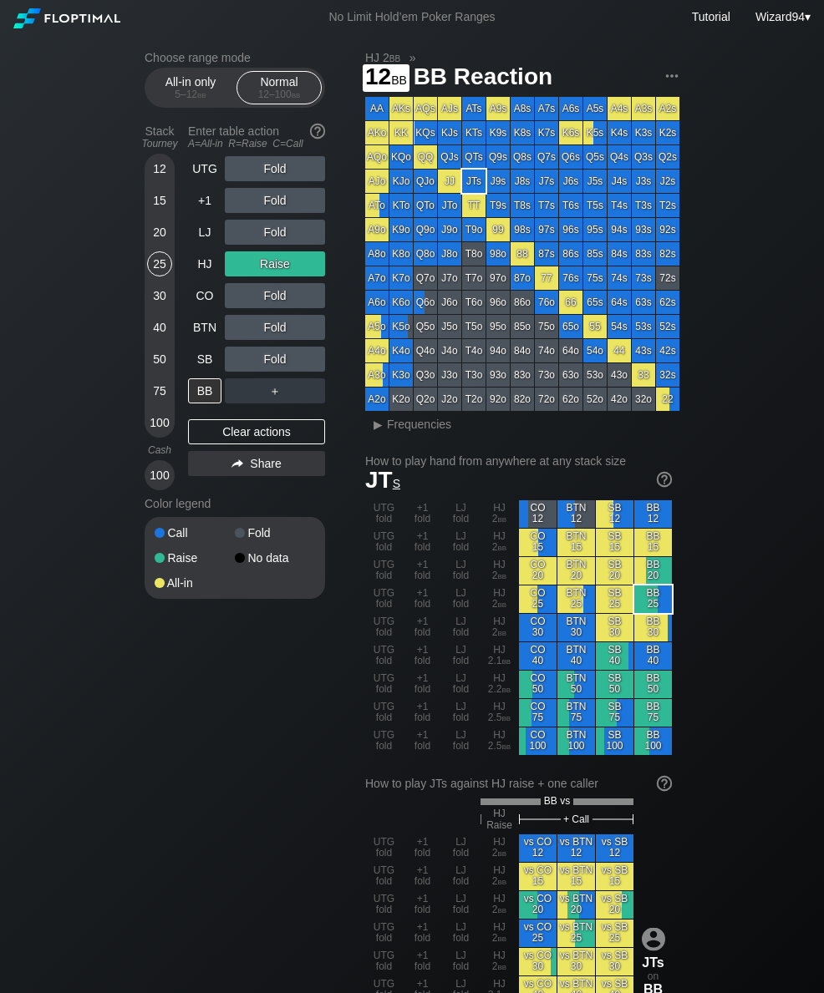
click at [155, 175] on div "12" at bounding box center [159, 168] width 25 height 25
click at [199, 271] on div "HJ" at bounding box center [204, 263] width 33 height 25
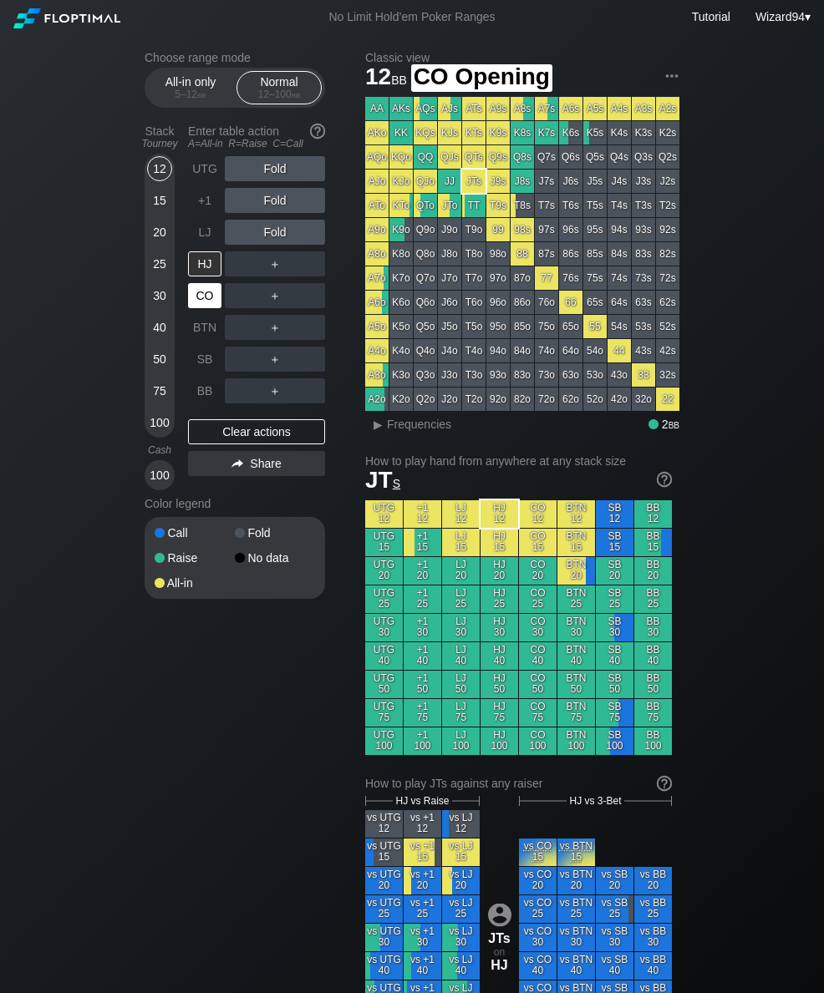
click at [212, 302] on div "CO" at bounding box center [204, 295] width 33 height 25
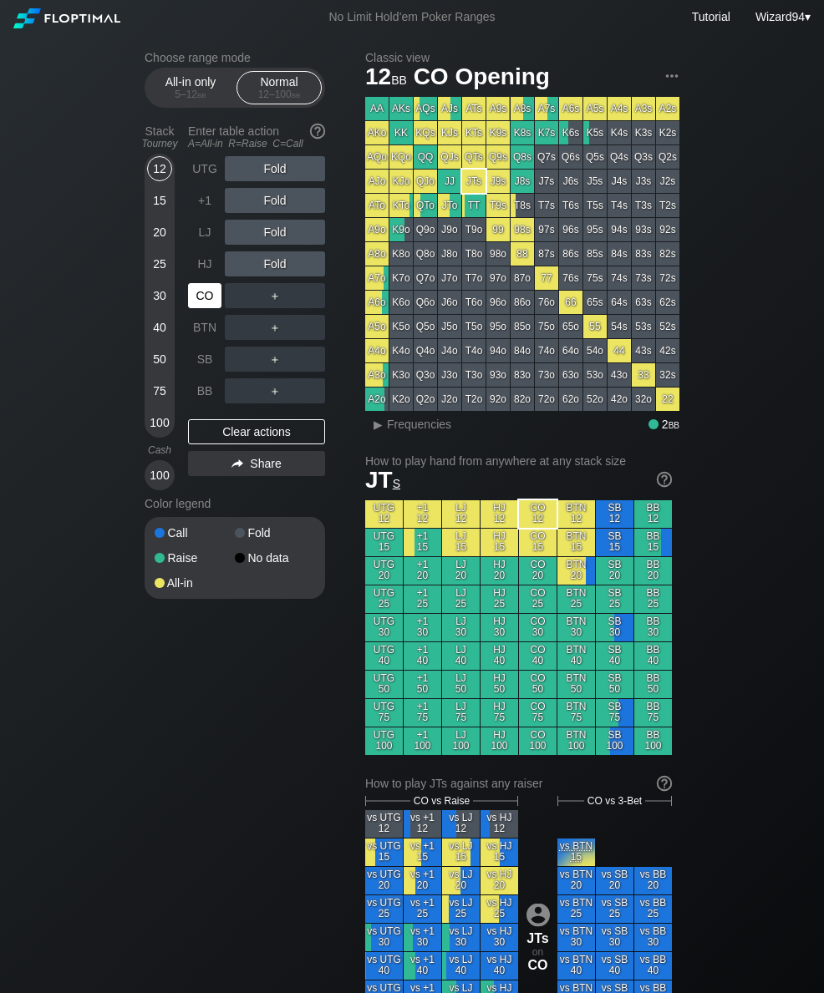
click at [159, 202] on div "15" at bounding box center [159, 200] width 25 height 25
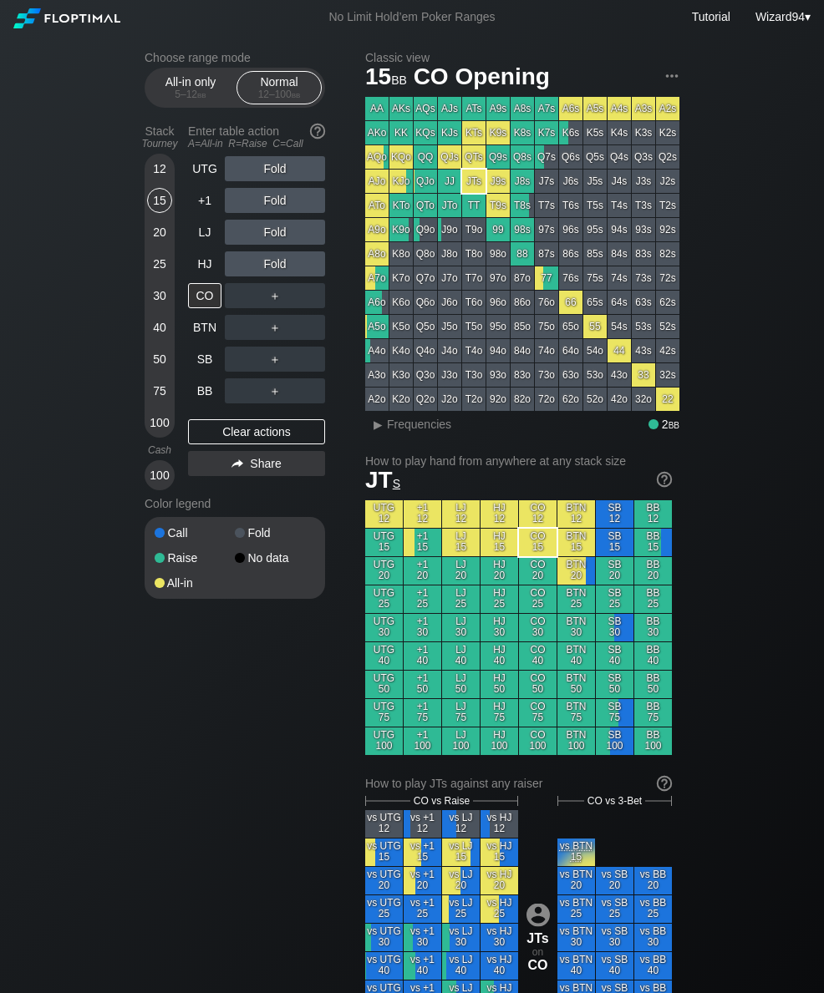
click at [150, 358] on div "50" at bounding box center [159, 359] width 25 height 25
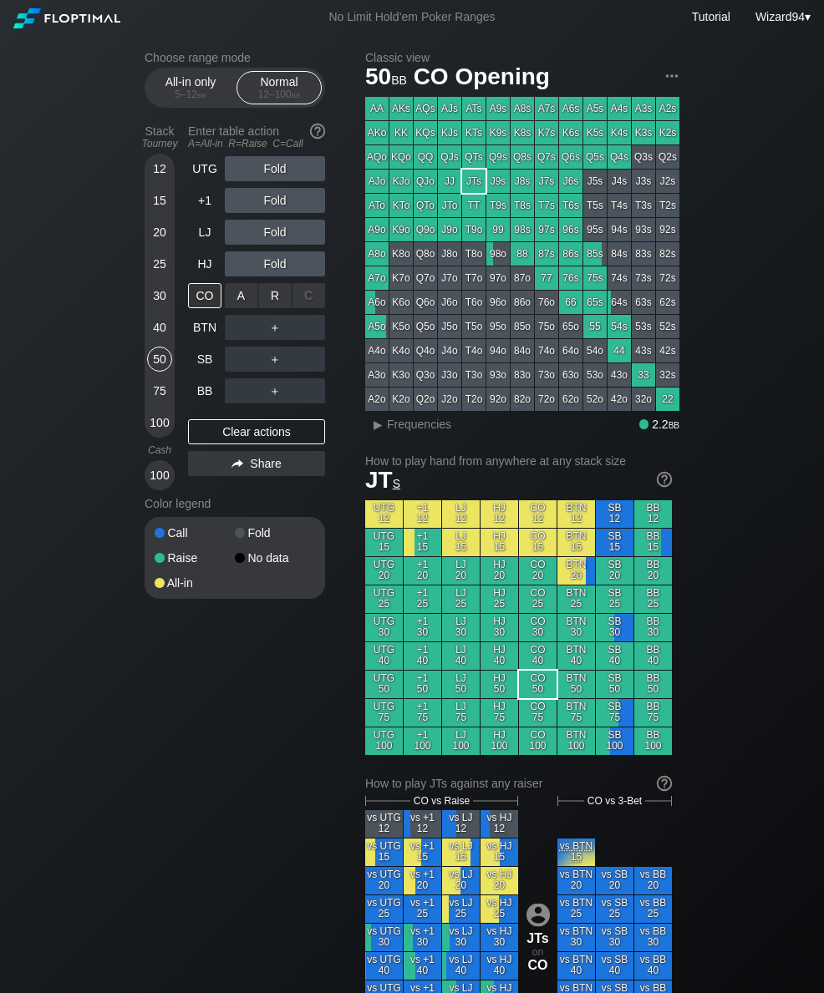
click at [271, 300] on div "R ✕" at bounding box center [275, 295] width 33 height 25
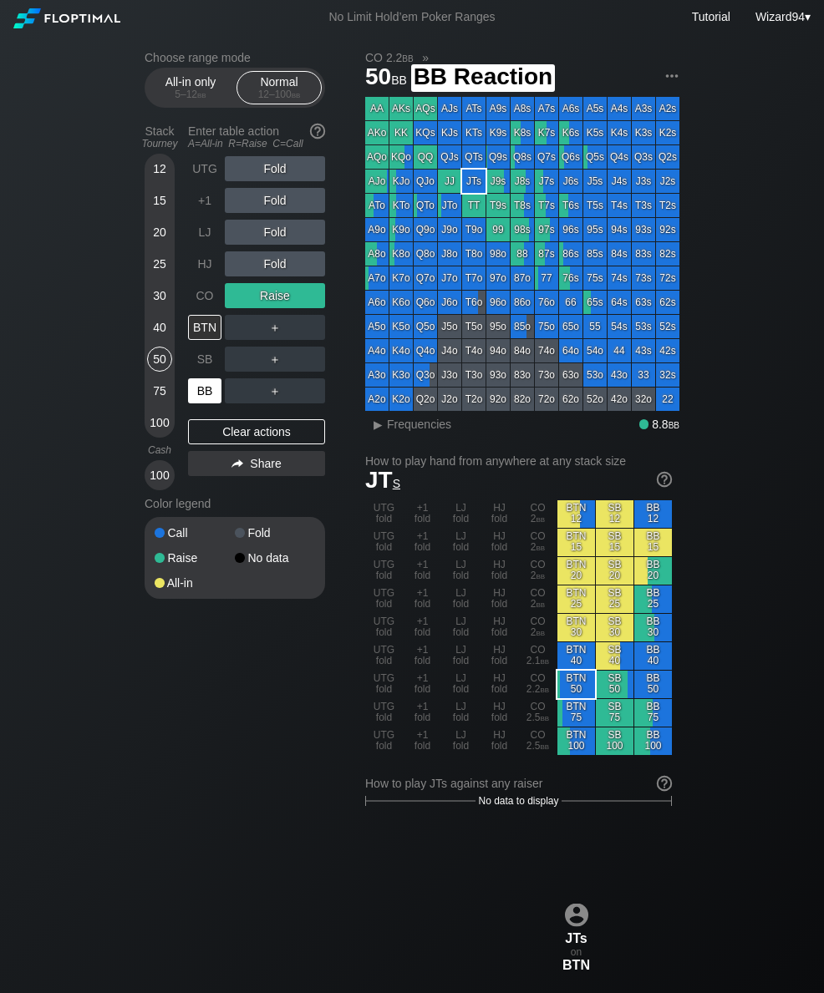
click at [205, 403] on div "BB" at bounding box center [204, 390] width 33 height 25
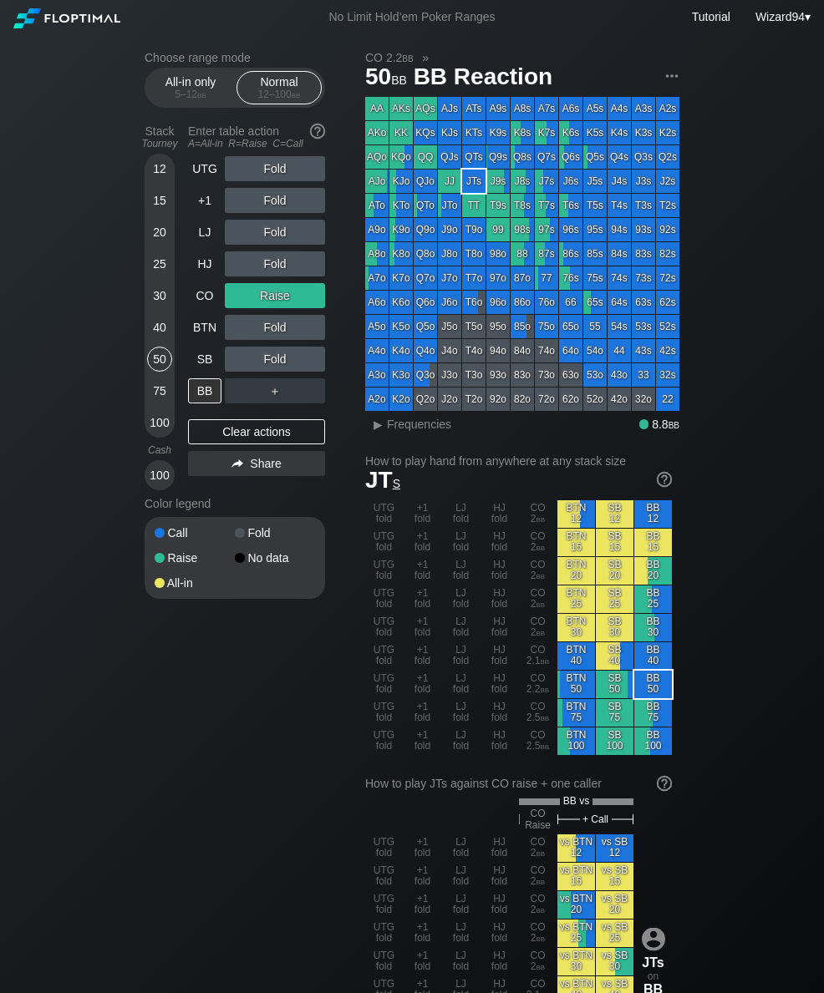
click at [173, 251] on div "12 15 20 25 30 40 50 75 100" at bounding box center [160, 296] width 30 height 284
click at [173, 255] on div "12 15 20 25 30 40 50 75 100" at bounding box center [160, 296] width 30 height 284
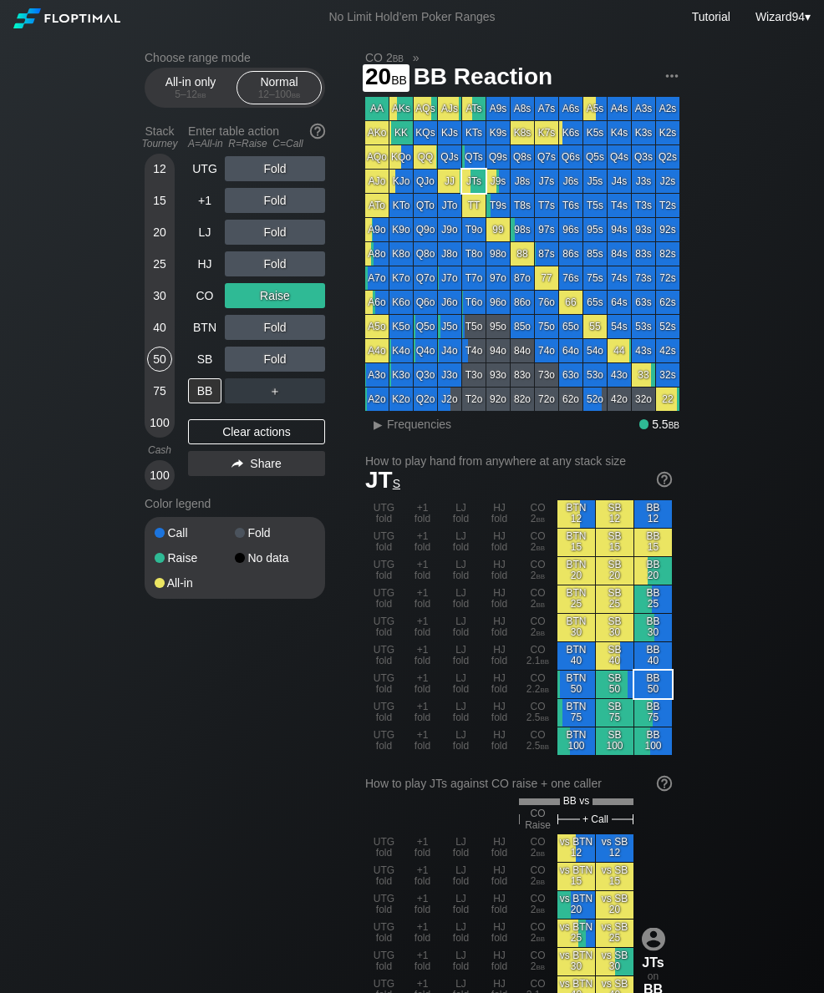
click at [158, 245] on div "20" at bounding box center [159, 232] width 25 height 25
click at [204, 338] on div "BTN" at bounding box center [204, 327] width 33 height 25
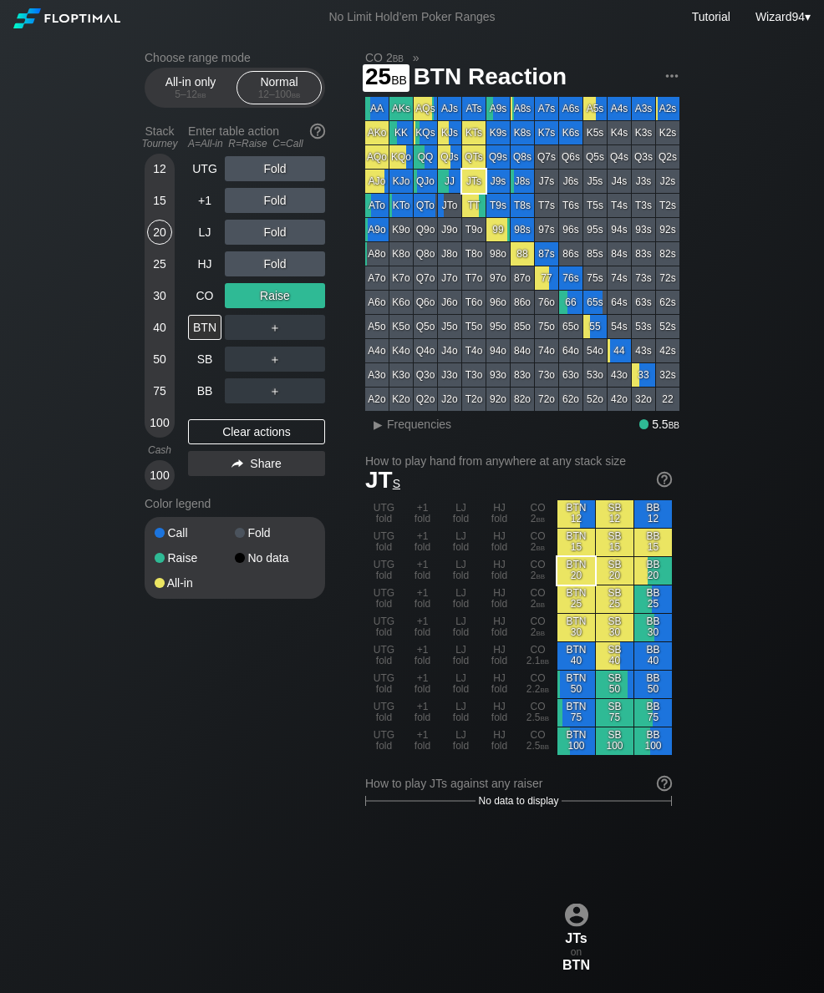
click at [161, 276] on div "25" at bounding box center [159, 263] width 25 height 25
click at [204, 302] on div "CO" at bounding box center [204, 295] width 33 height 25
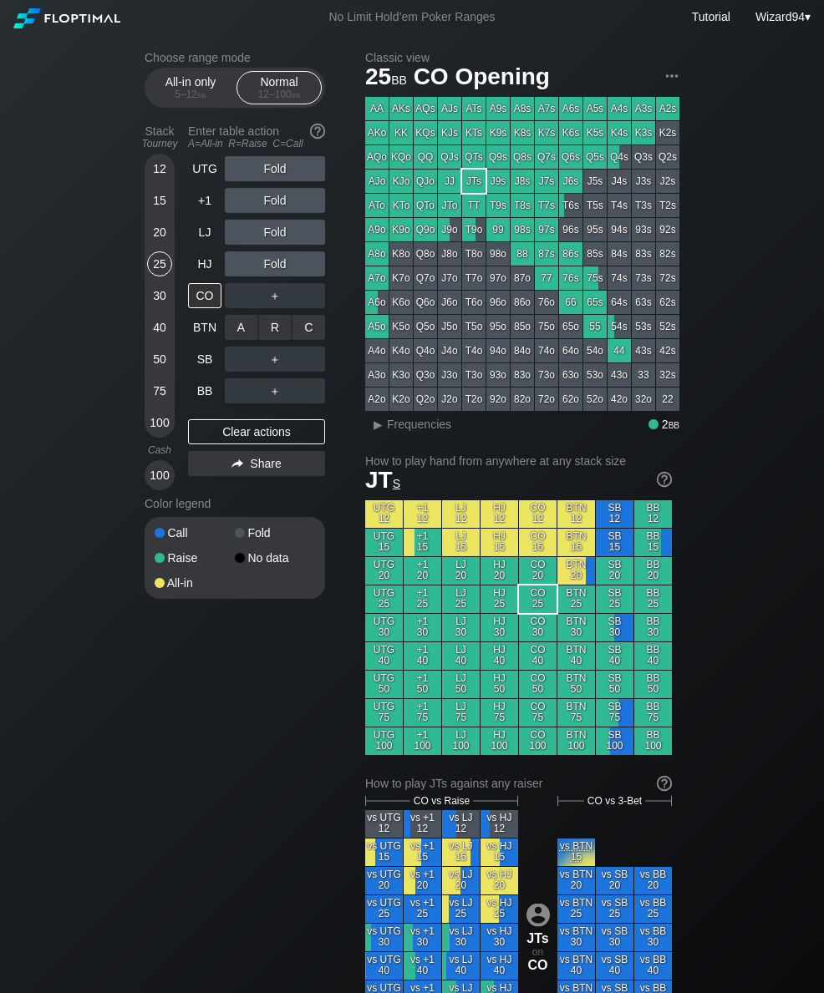
click at [273, 325] on div "R ✕" at bounding box center [275, 327] width 33 height 25
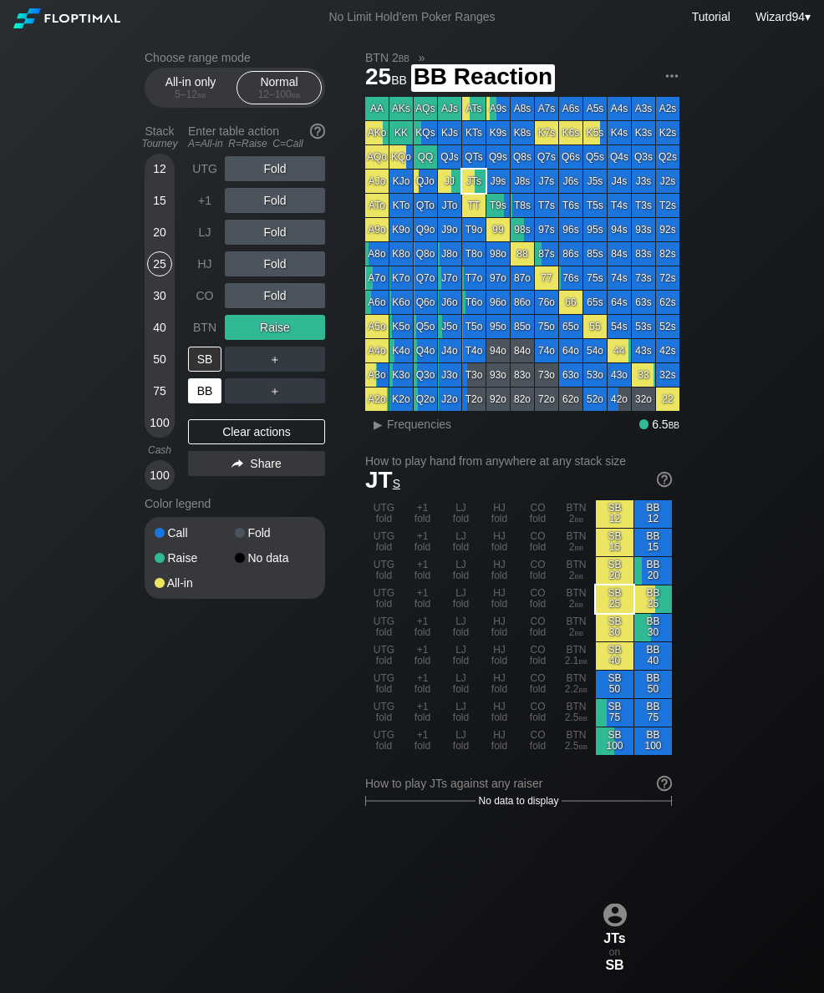
click at [208, 397] on div "BB" at bounding box center [204, 390] width 33 height 25
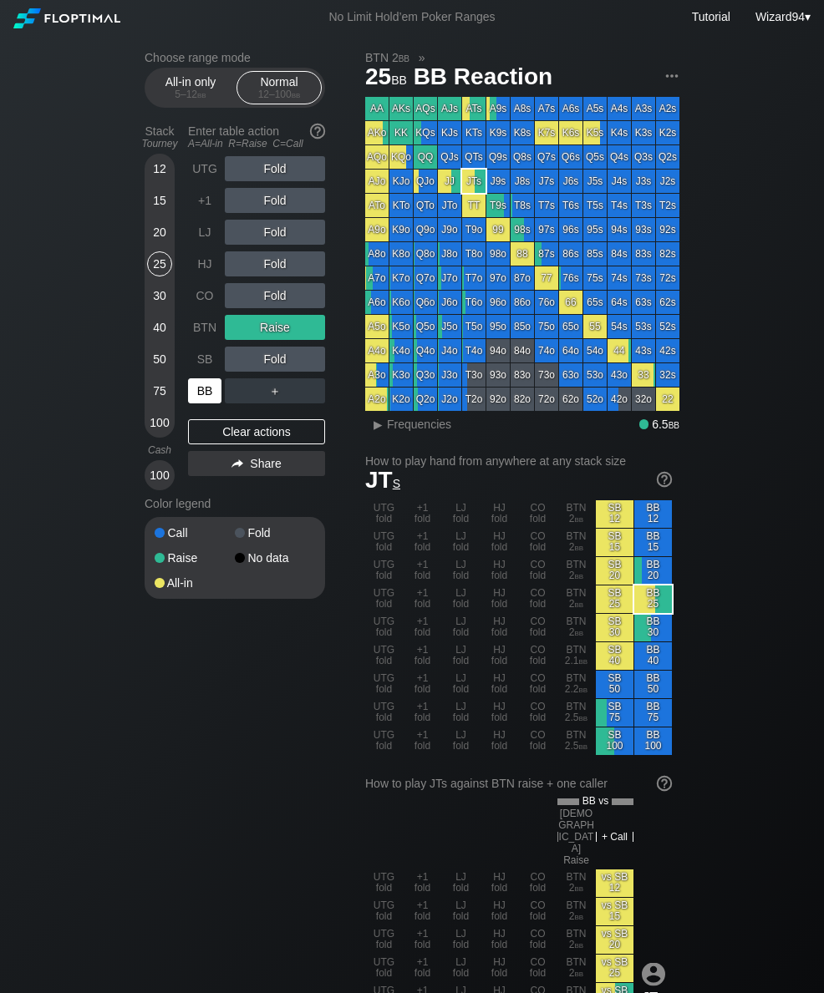
click at [206, 322] on div "BTN" at bounding box center [204, 327] width 33 height 25
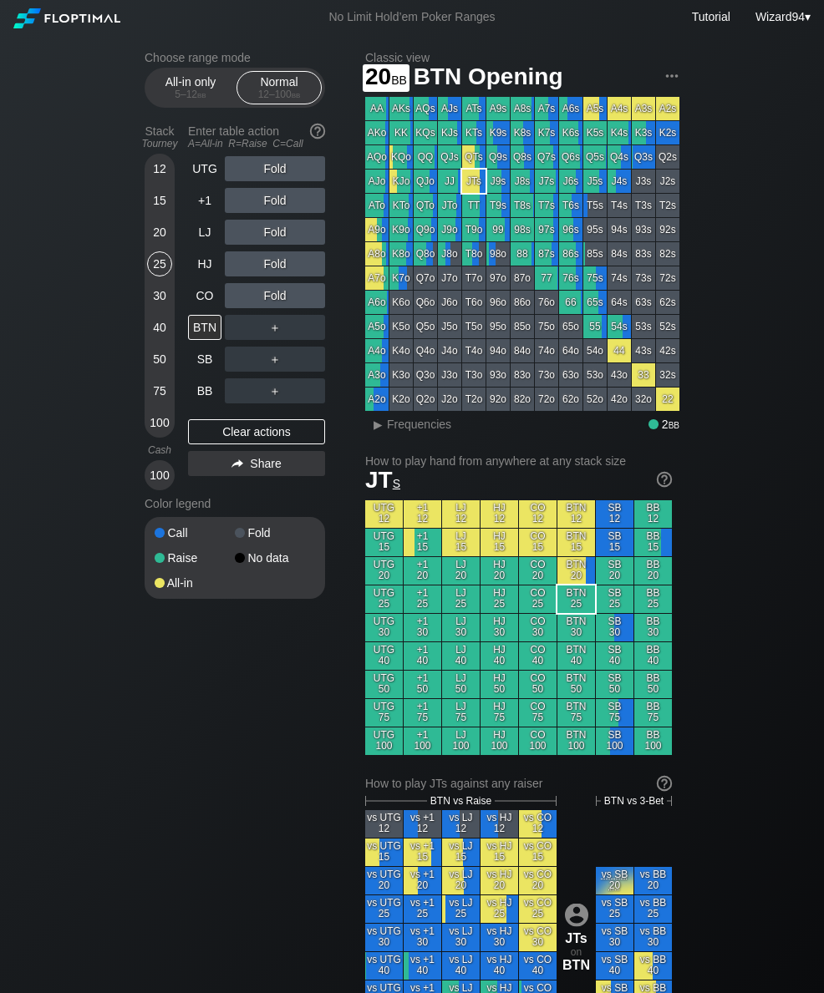
click at [155, 240] on div "20" at bounding box center [159, 232] width 25 height 25
click at [150, 245] on div "20" at bounding box center [159, 232] width 25 height 25
click at [276, 336] on div "R ✕" at bounding box center [275, 327] width 33 height 25
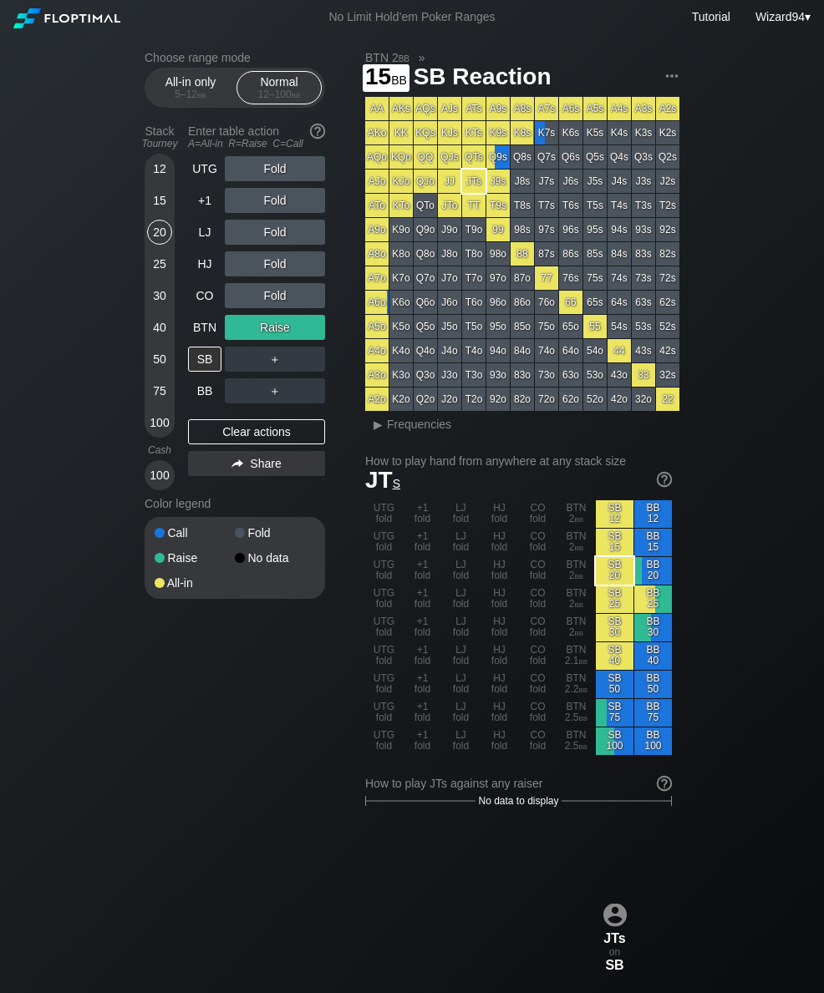
click at [159, 213] on div "15" at bounding box center [159, 200] width 25 height 25
click at [206, 240] on div "LJ" at bounding box center [204, 232] width 33 height 25
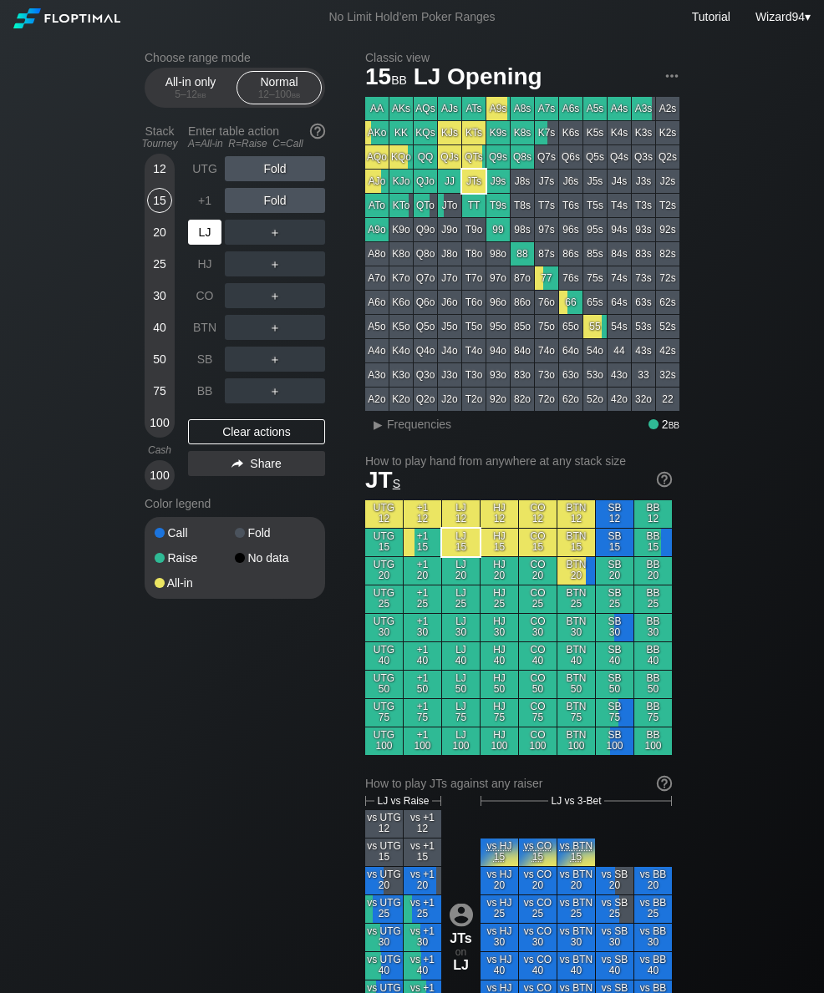
click at [205, 236] on div "LJ" at bounding box center [204, 232] width 33 height 25
click at [209, 240] on div "LJ" at bounding box center [204, 232] width 33 height 25
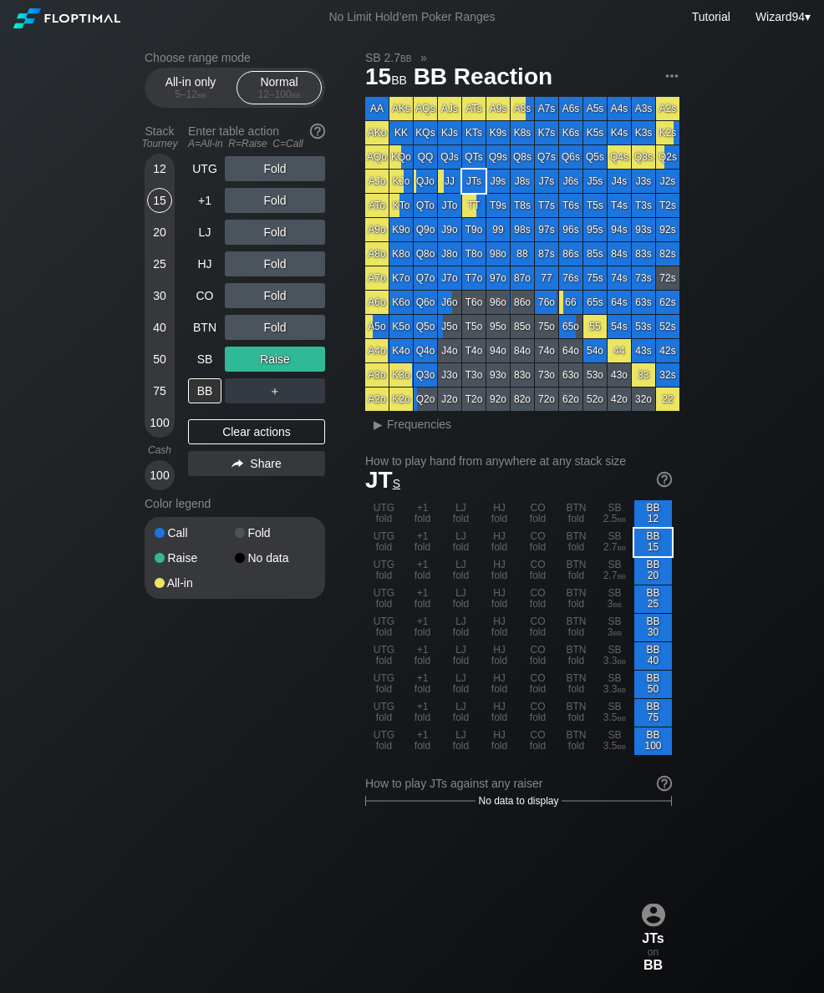
click at [209, 340] on div "BTN" at bounding box center [204, 327] width 33 height 25
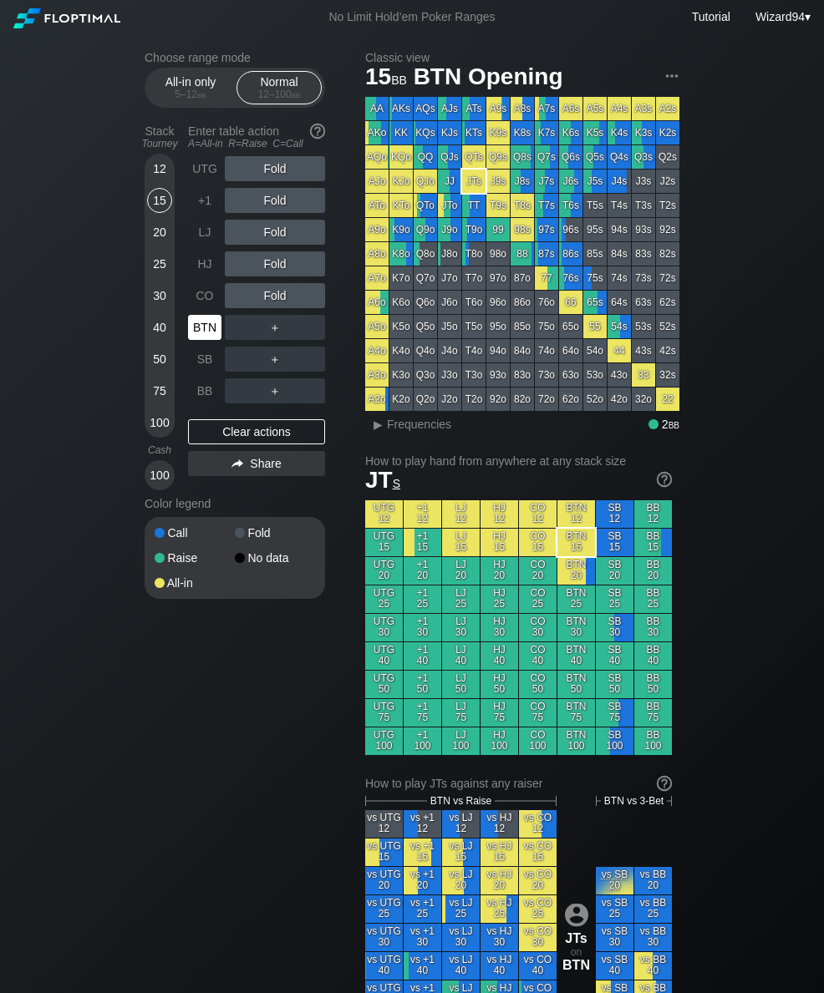
click at [214, 338] on div "BTN" at bounding box center [204, 327] width 33 height 25
click at [206, 334] on div "BTN" at bounding box center [204, 327] width 33 height 25
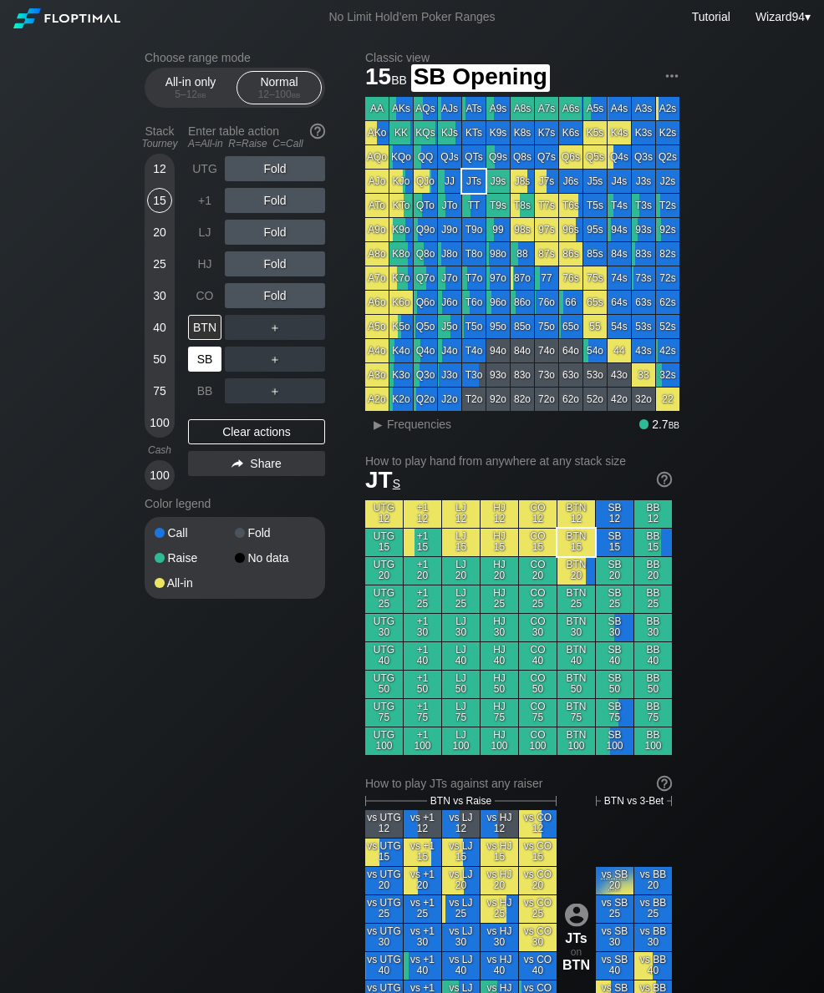
click at [209, 369] on div "SB" at bounding box center [204, 359] width 33 height 25
